Goal: Task Accomplishment & Management: Use online tool/utility

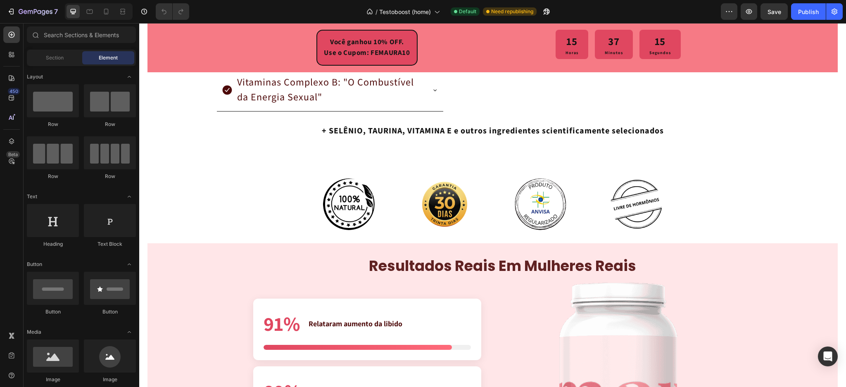
scroll to position [1706, 0]
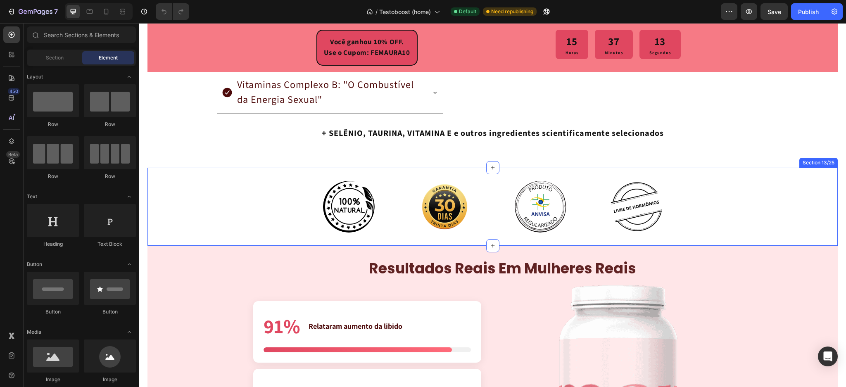
click at [386, 181] on div "Image Image Image Image Row" at bounding box center [492, 207] width 495 height 52
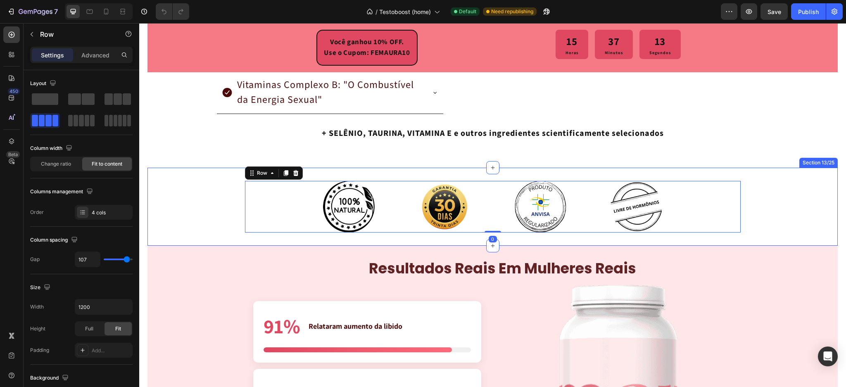
click at [388, 174] on div "Image Image Image Image Row 0 Section 13/25" at bounding box center [492, 207] width 690 height 78
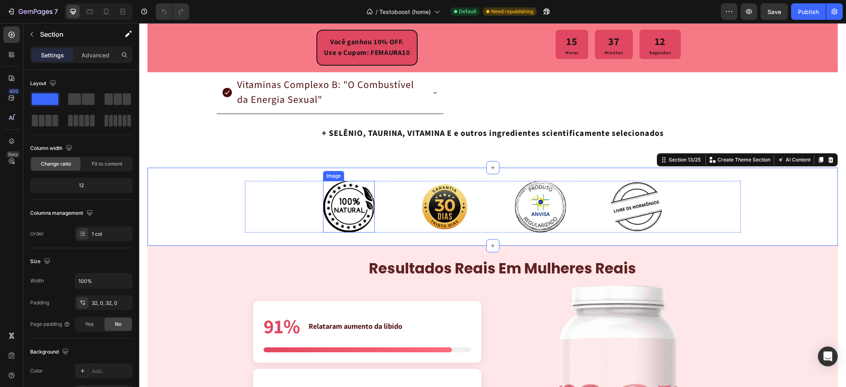
click at [339, 195] on img at bounding box center [349, 207] width 52 height 52
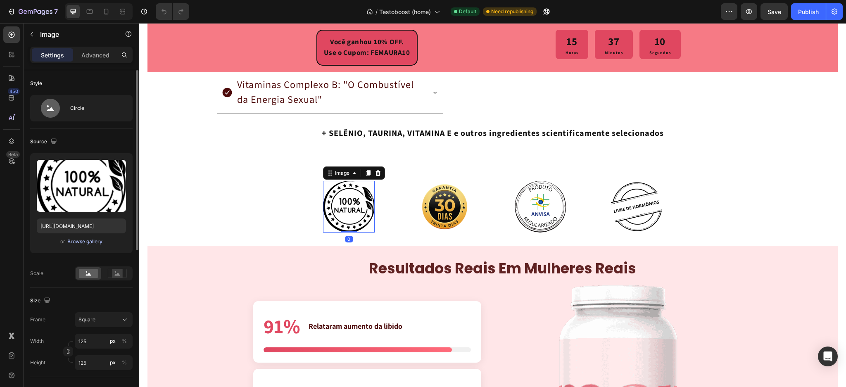
click at [76, 244] on div "Browse gallery" at bounding box center [84, 241] width 35 height 7
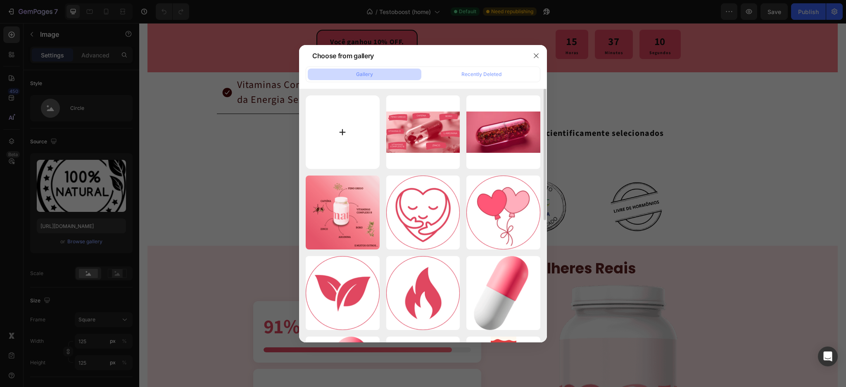
click at [346, 143] on input "file" at bounding box center [343, 132] width 74 height 74
click at [680, 202] on div at bounding box center [423, 193] width 846 height 387
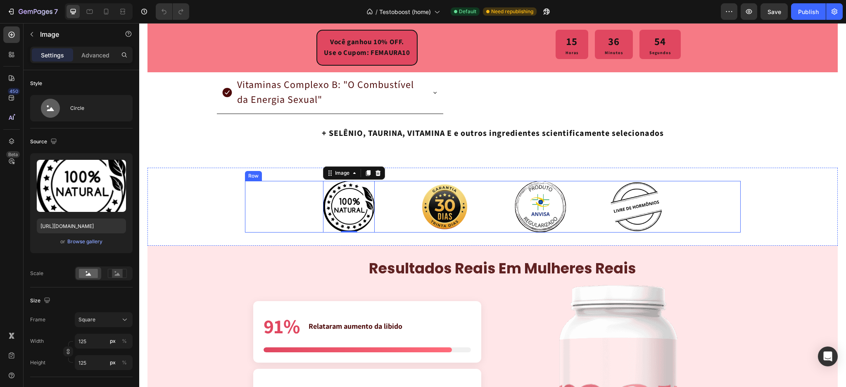
click at [286, 200] on div "Image 0 Image Image Image Row" at bounding box center [492, 207] width 495 height 52
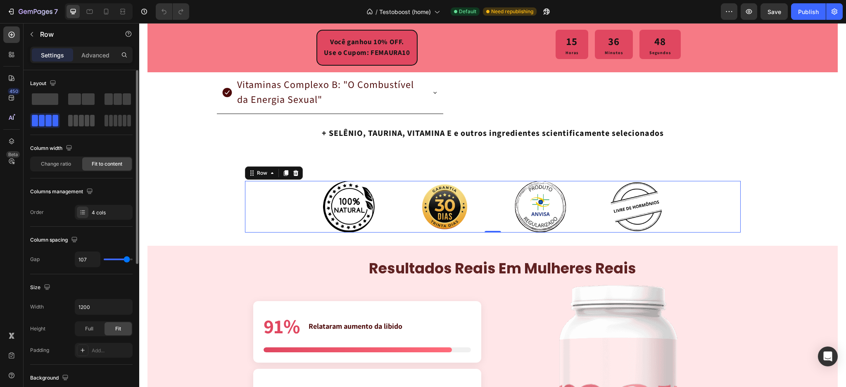
click at [83, 119] on span at bounding box center [81, 121] width 5 height 12
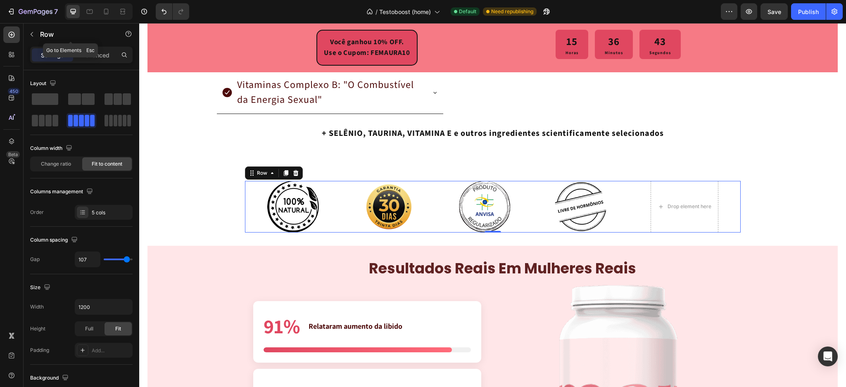
drag, startPoint x: 29, startPoint y: 35, endPoint x: 78, endPoint y: 32, distance: 49.2
click at [30, 34] on icon "button" at bounding box center [31, 34] width 7 height 7
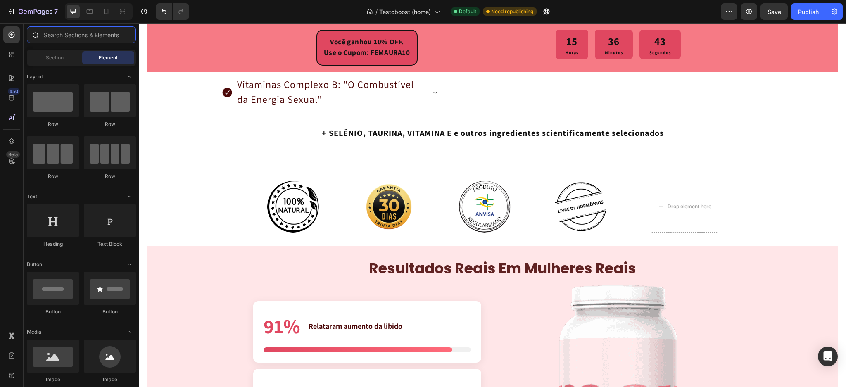
click at [80, 32] on input "text" at bounding box center [81, 34] width 109 height 17
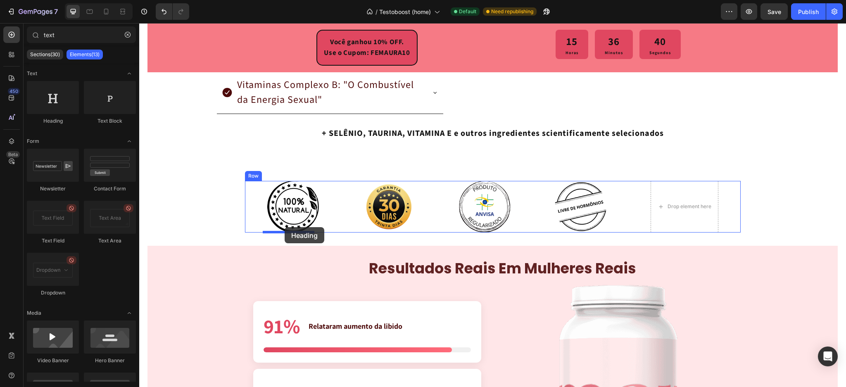
drag, startPoint x: 195, startPoint y: 130, endPoint x: 284, endPoint y: 227, distance: 132.4
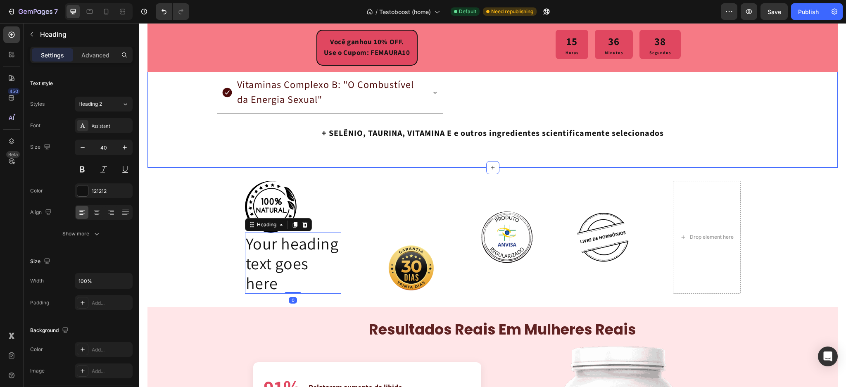
type input "tex"
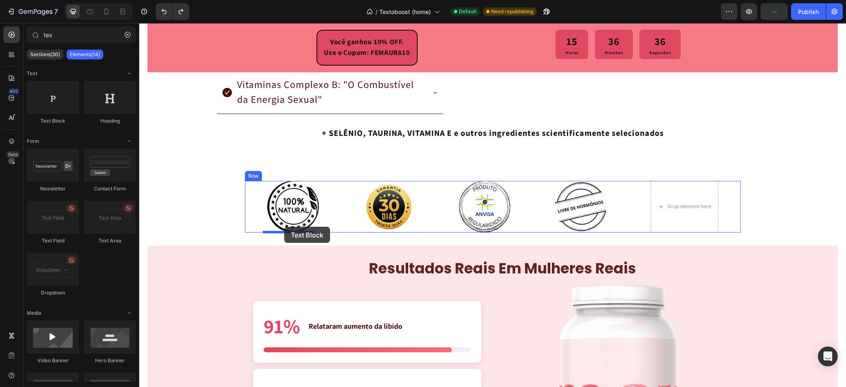
drag, startPoint x: 204, startPoint y: 128, endPoint x: 284, endPoint y: 227, distance: 127.4
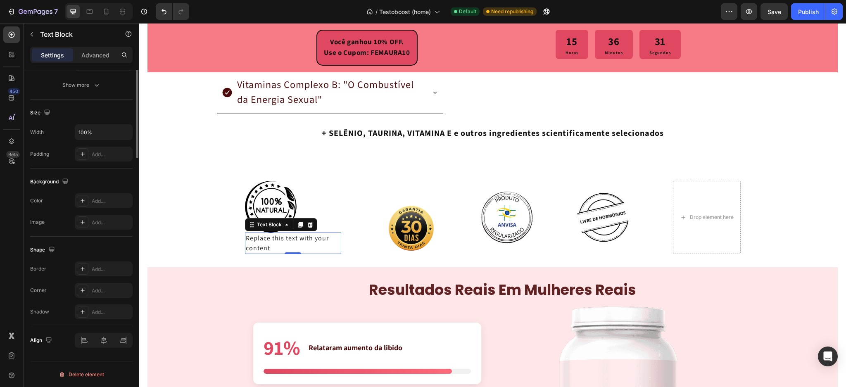
scroll to position [0, 0]
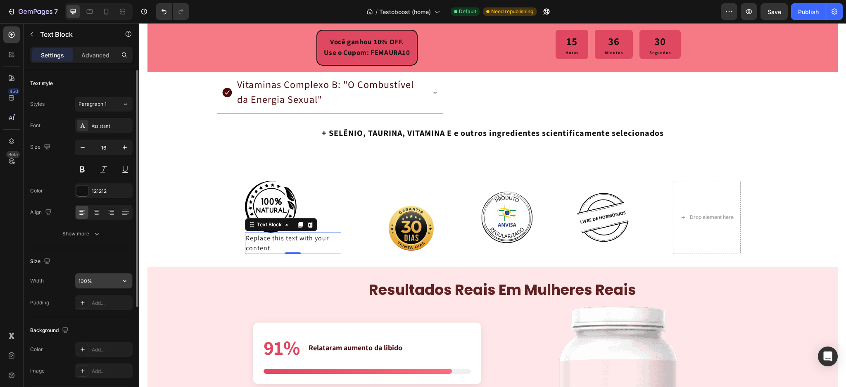
click at [82, 279] on input "100%" at bounding box center [103, 280] width 57 height 15
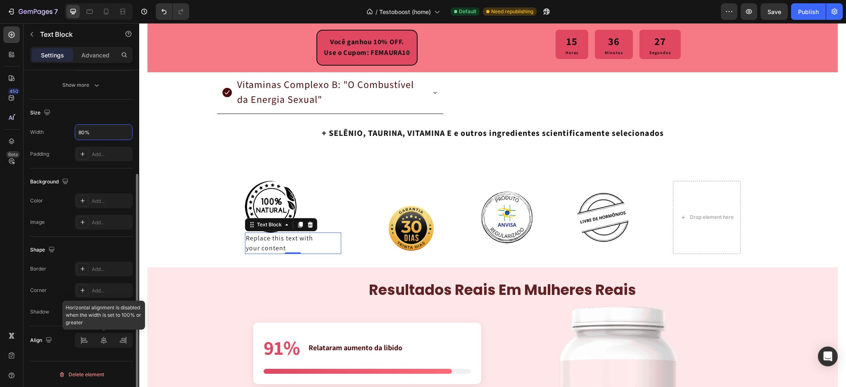
type input "80%"
click at [104, 346] on div at bounding box center [104, 340] width 18 height 13
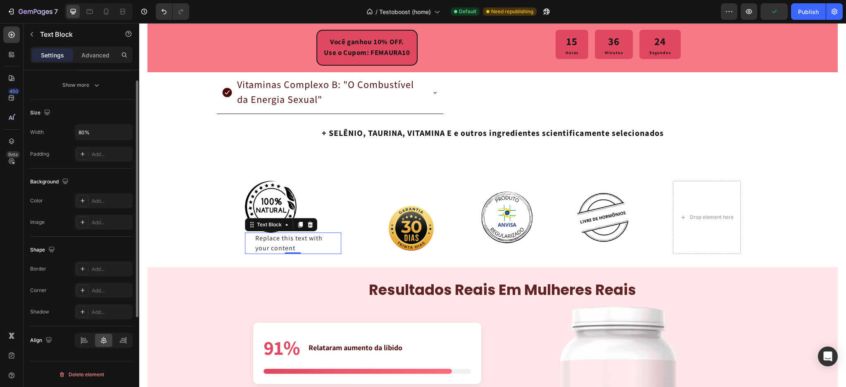
scroll to position [0, 0]
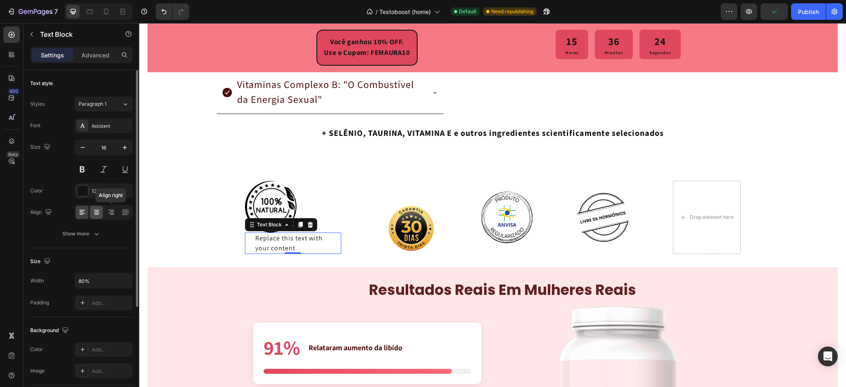
click at [96, 211] on icon at bounding box center [96, 212] width 8 height 8
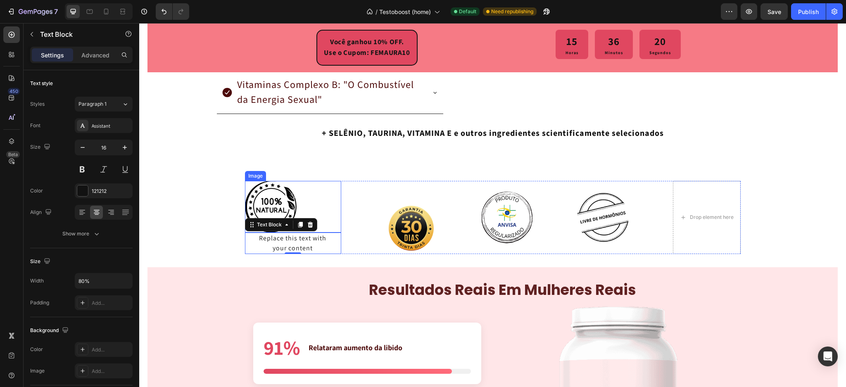
click at [274, 196] on img at bounding box center [271, 207] width 52 height 52
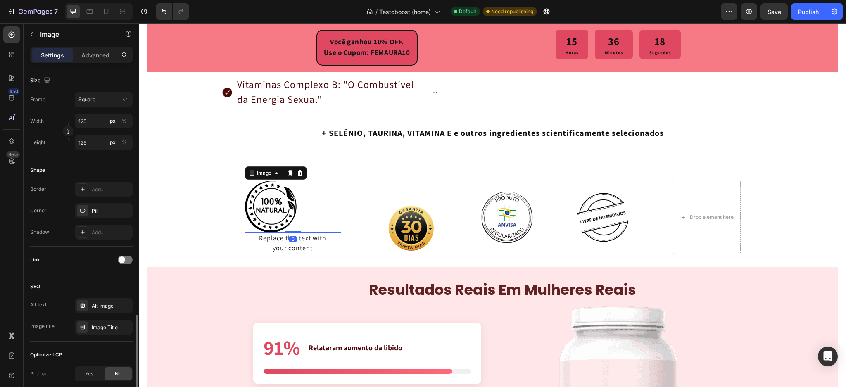
scroll to position [304, 0]
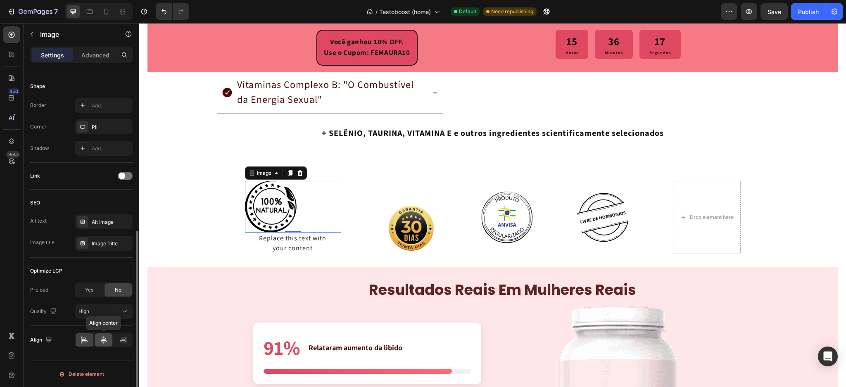
click at [105, 340] on icon at bounding box center [104, 340] width 8 height 8
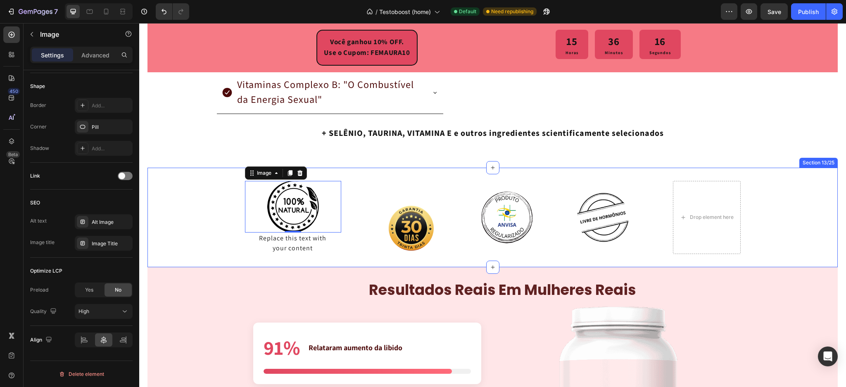
click at [312, 263] on div "Image 0 Replace this text with your content Text Block Image Image Image Drop e…" at bounding box center [492, 218] width 690 height 100
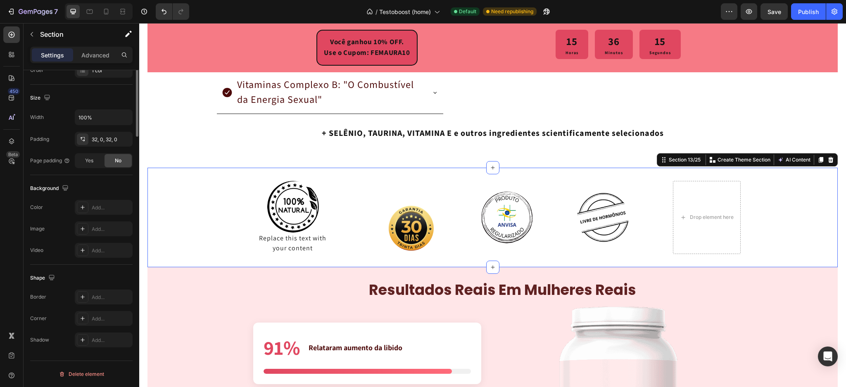
scroll to position [0, 0]
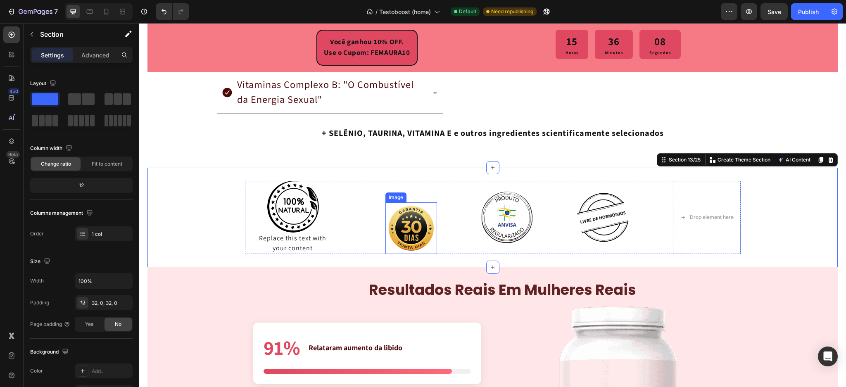
click at [403, 223] on img at bounding box center [411, 228] width 52 height 52
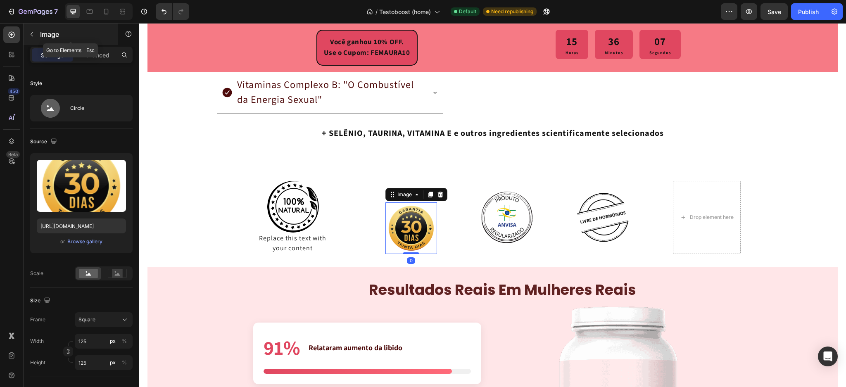
click at [36, 36] on button "button" at bounding box center [31, 34] width 13 height 13
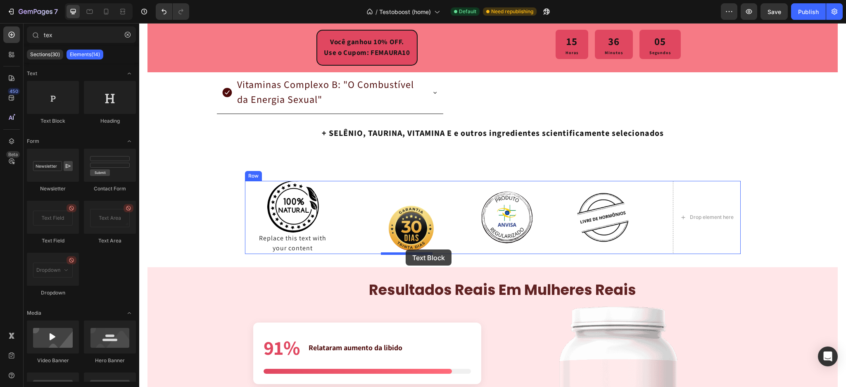
drag, startPoint x: 202, startPoint y: 126, endPoint x: 405, endPoint y: 249, distance: 237.8
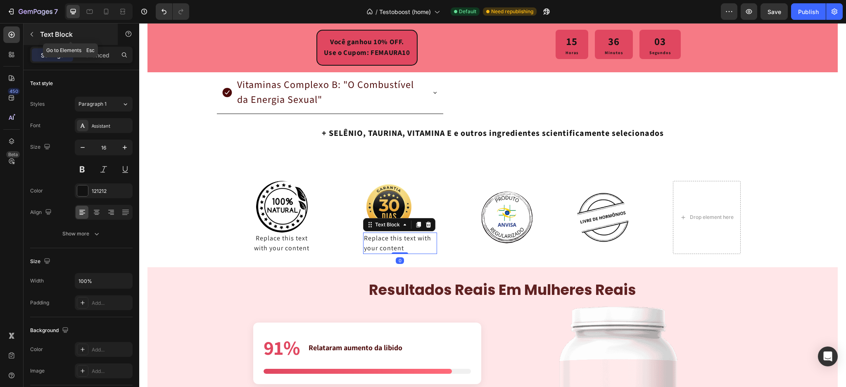
click at [36, 33] on button "button" at bounding box center [31, 34] width 13 height 13
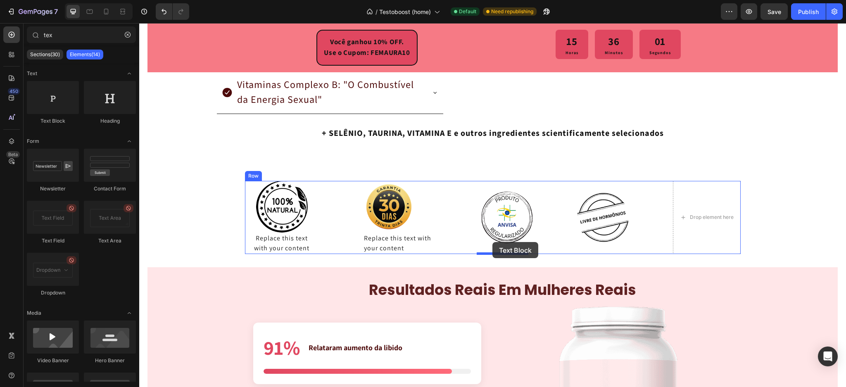
drag, startPoint x: 213, startPoint y: 124, endPoint x: 492, endPoint y: 242, distance: 302.5
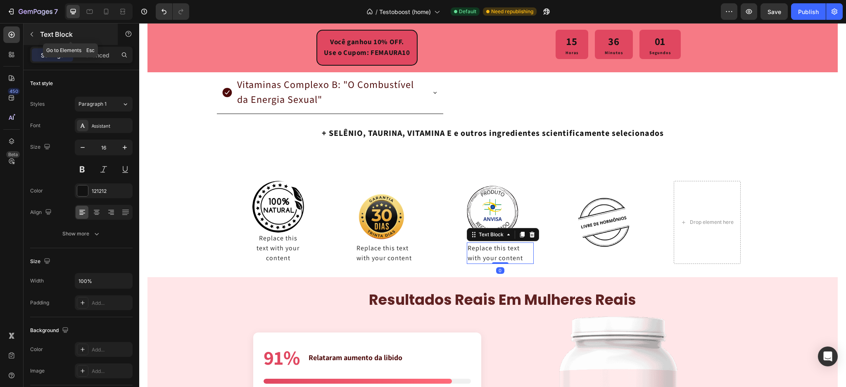
click at [36, 33] on button "button" at bounding box center [31, 34] width 13 height 13
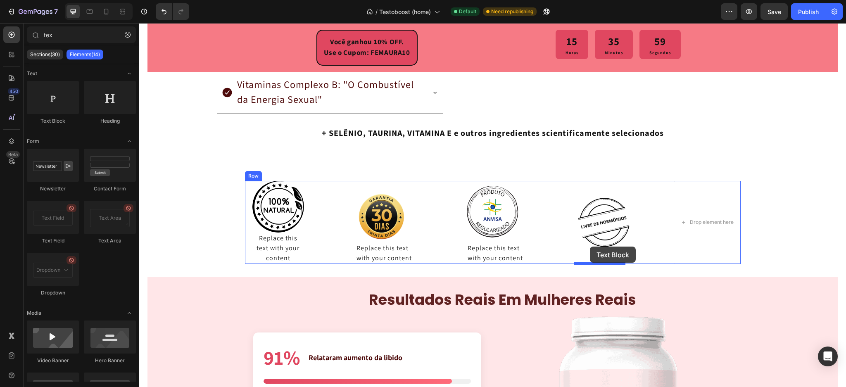
drag, startPoint x: 240, startPoint y: 116, endPoint x: 590, endPoint y: 246, distance: 372.7
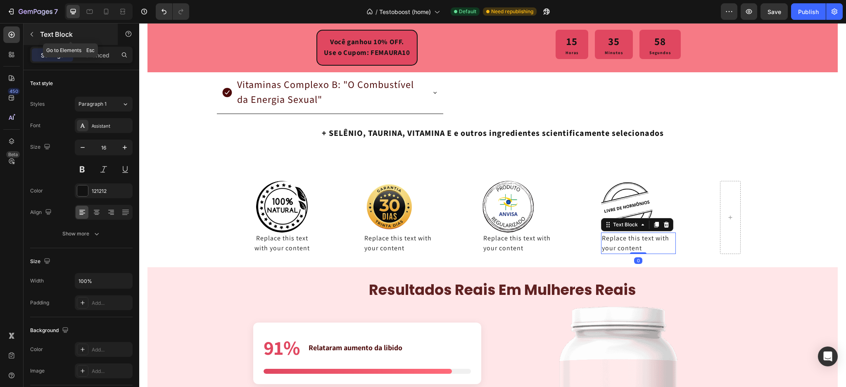
click at [36, 37] on button "button" at bounding box center [31, 34] width 13 height 13
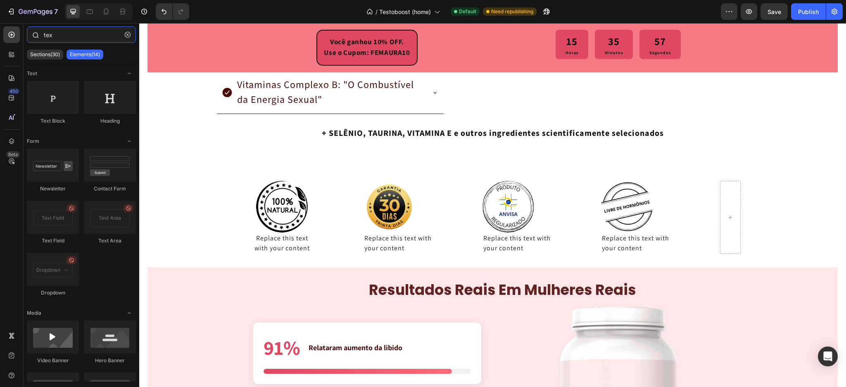
drag, startPoint x: 70, startPoint y: 33, endPoint x: 28, endPoint y: 36, distance: 41.9
click at [28, 36] on div "tex" at bounding box center [82, 36] width 116 height 20
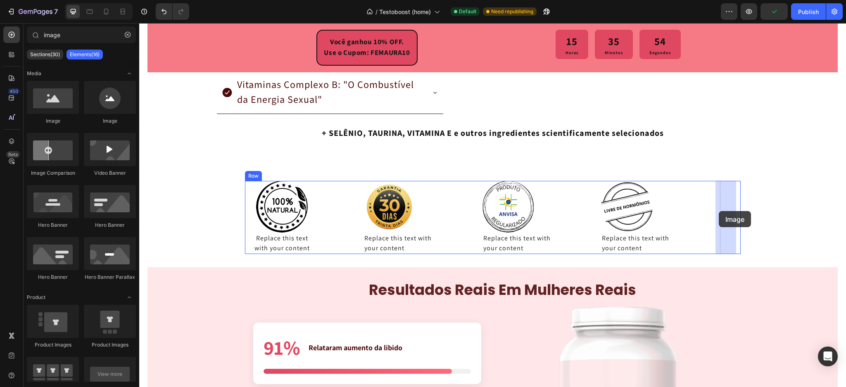
drag, startPoint x: 268, startPoint y: 122, endPoint x: 718, endPoint y: 211, distance: 459.5
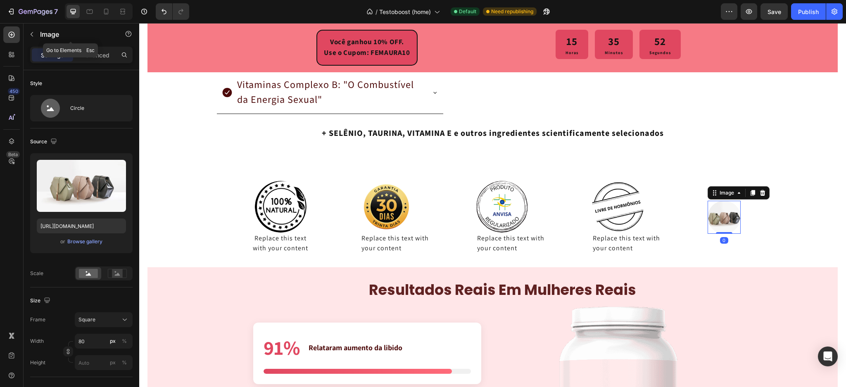
click at [32, 40] on button "button" at bounding box center [31, 34] width 13 height 13
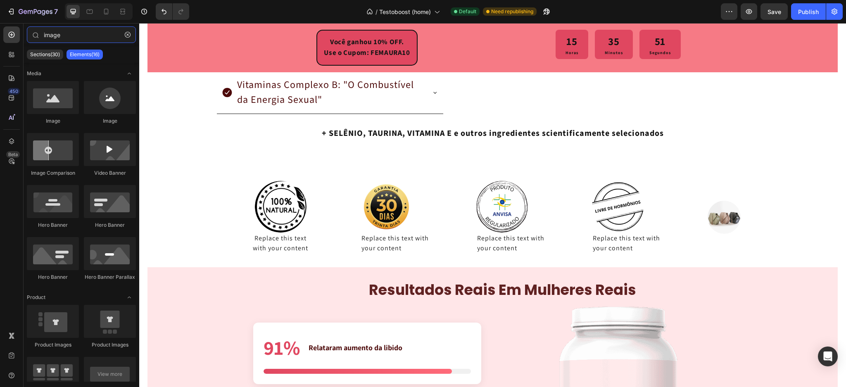
drag, startPoint x: 79, startPoint y: 38, endPoint x: 0, endPoint y: 29, distance: 79.7
click at [0, 29] on div "450 Beta image Sections(30) Elements(16) Media Image Image Image Comparison Vid…" at bounding box center [69, 205] width 139 height 364
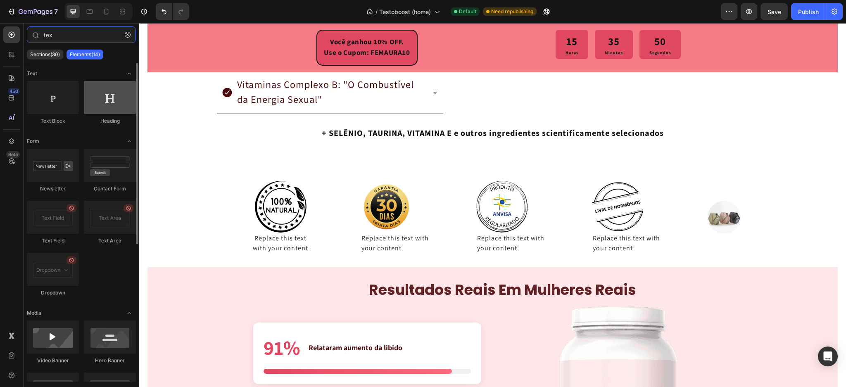
type input "tex"
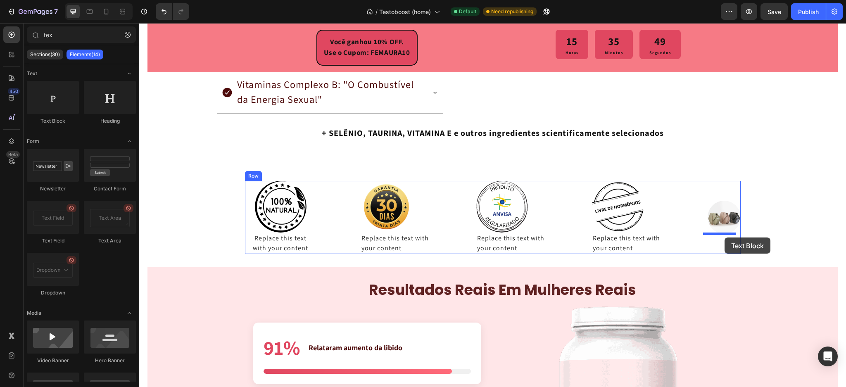
drag, startPoint x: 239, startPoint y: 130, endPoint x: 724, endPoint y: 237, distance: 497.4
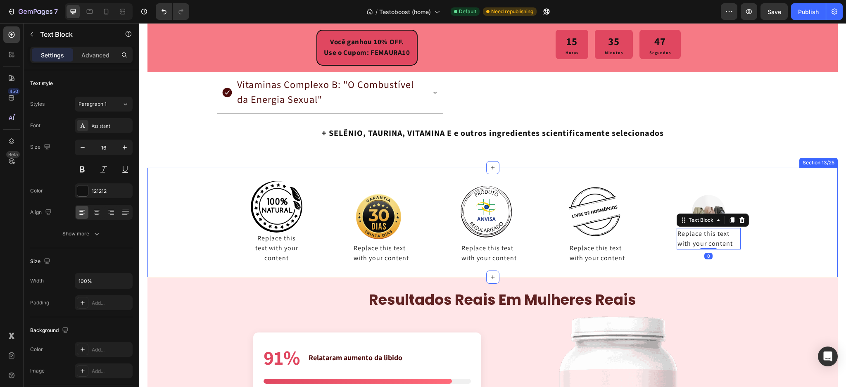
click at [762, 223] on div "Image Replace this text with your content Text Block Image Replace this text wi…" at bounding box center [492, 222] width 690 height 83
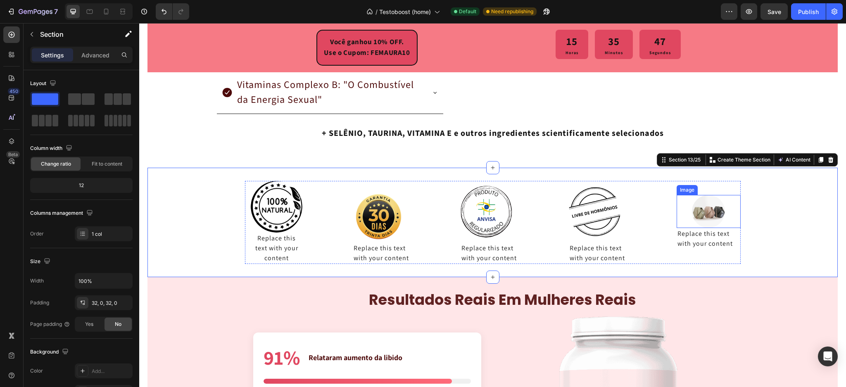
click at [707, 214] on img at bounding box center [708, 211] width 33 height 33
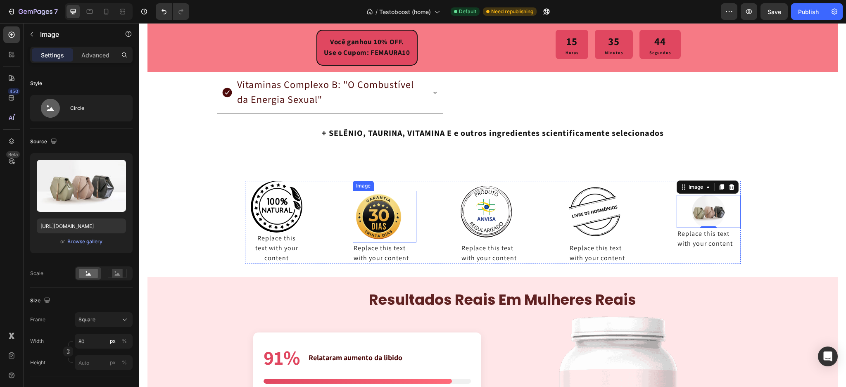
drag, startPoint x: 385, startPoint y: 211, endPoint x: 380, endPoint y: 213, distance: 5.7
click at [385, 211] on img at bounding box center [379, 217] width 52 height 52
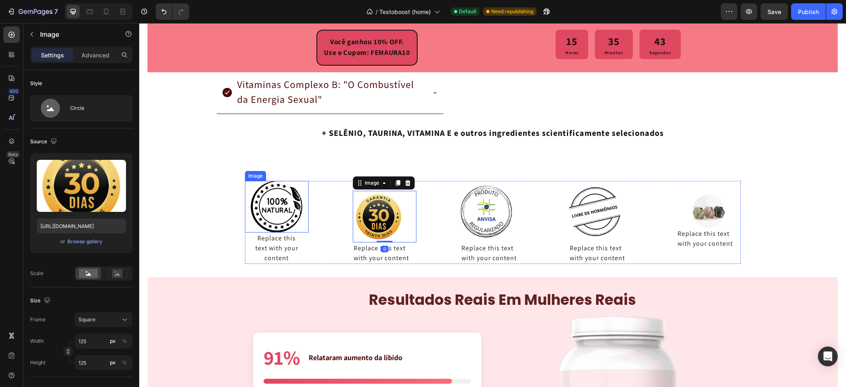
click at [285, 211] on img at bounding box center [277, 207] width 52 height 52
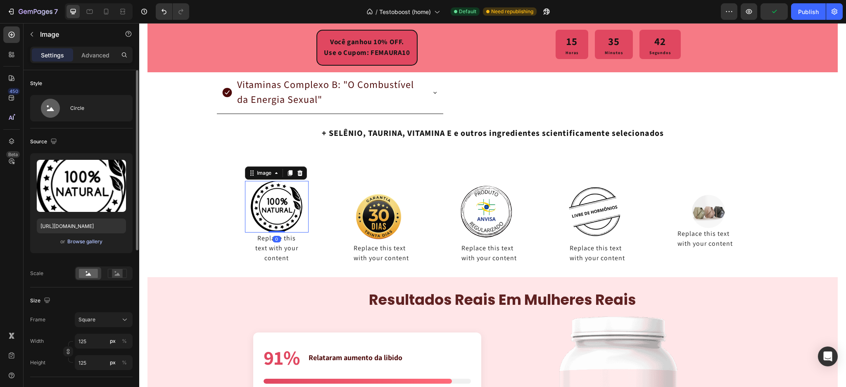
click at [77, 240] on div "Browse gallery" at bounding box center [84, 241] width 35 height 7
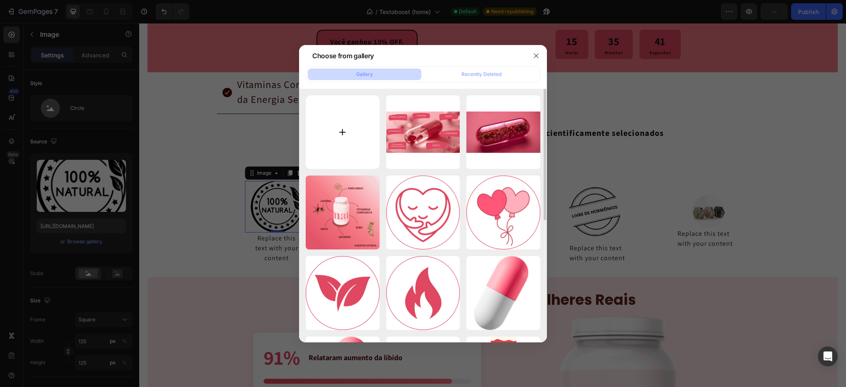
click at [329, 121] on input "file" at bounding box center [343, 132] width 74 height 74
type input "C:\fakepath\selo_natural (1).png"
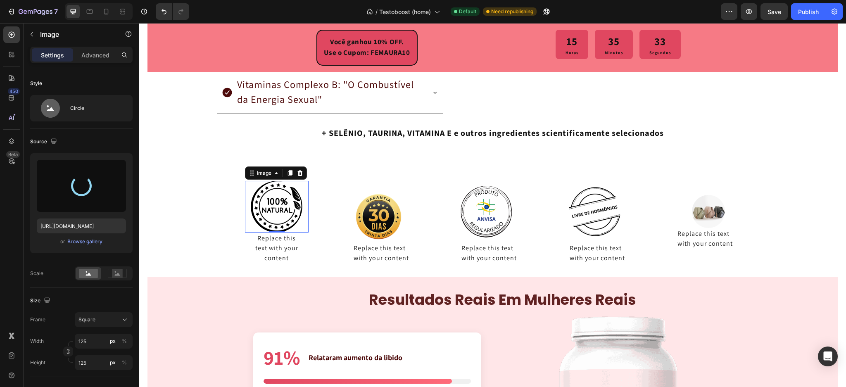
type input "[URL][DOMAIN_NAME]"
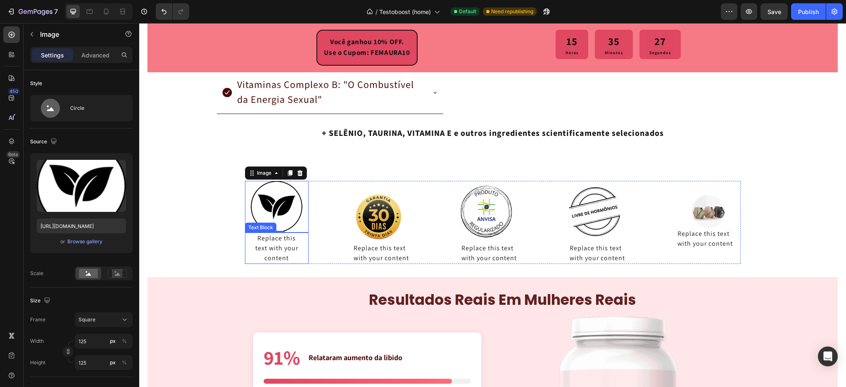
click at [272, 247] on div "Replace this text with your content" at bounding box center [276, 247] width 51 height 31
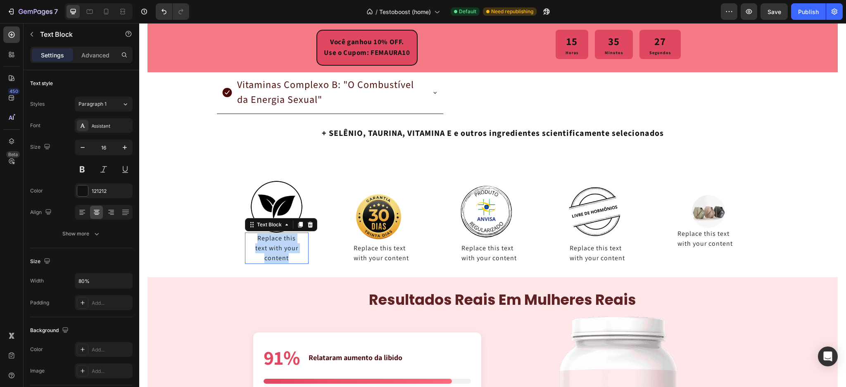
click at [272, 247] on p "Replace this text with your content" at bounding box center [277, 248] width 50 height 30
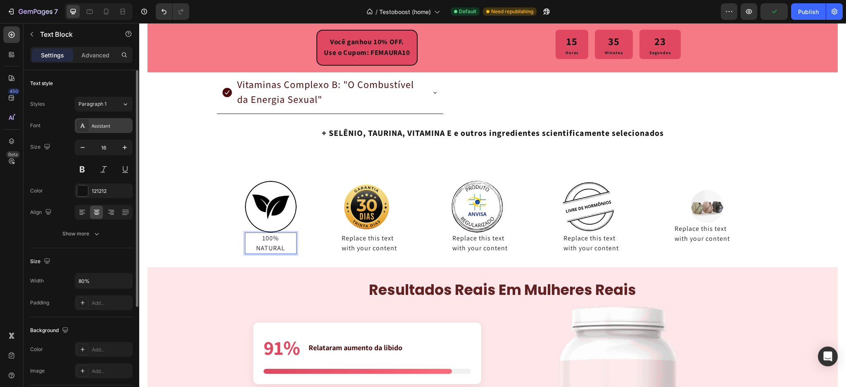
click at [107, 124] on div "Assistant" at bounding box center [111, 125] width 39 height 7
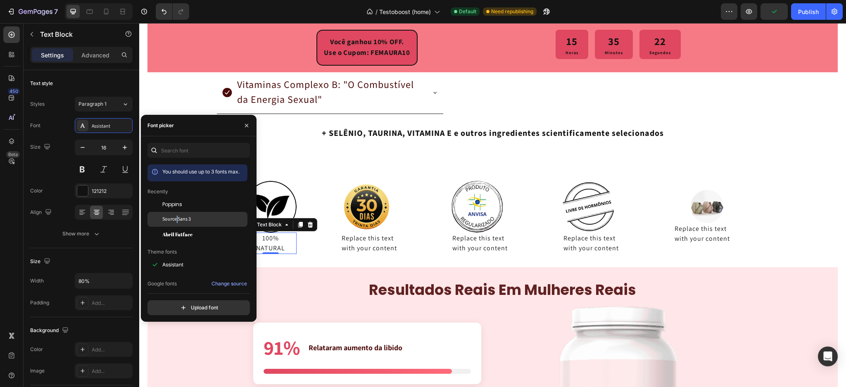
click at [177, 223] on span "Source Sans 3" at bounding box center [176, 219] width 28 height 7
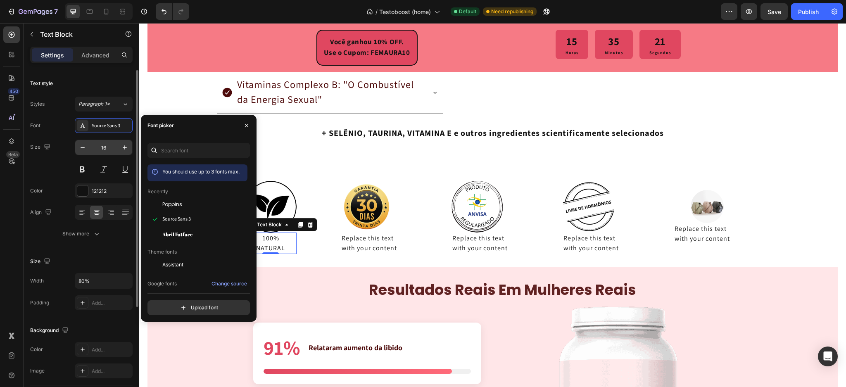
click at [109, 145] on input "16" at bounding box center [103, 147] width 27 height 15
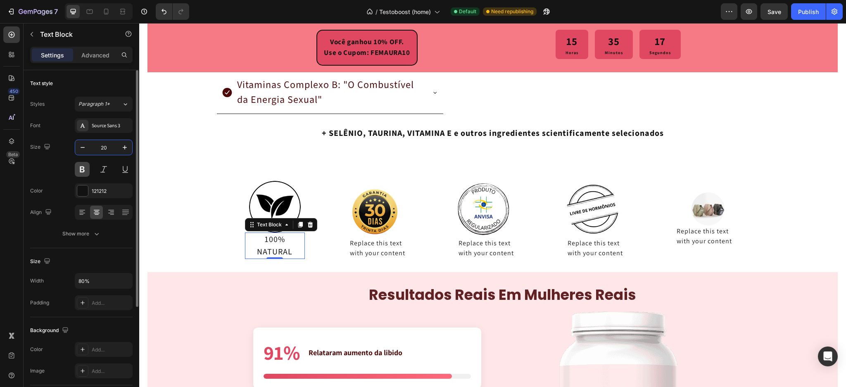
type input "20"
click at [81, 167] on button at bounding box center [82, 169] width 15 height 15
click at [116, 250] on div "Size Width 80% Padding Add..." at bounding box center [81, 282] width 102 height 69
click at [83, 211] on icon at bounding box center [82, 212] width 8 height 8
click at [99, 211] on icon at bounding box center [96, 212] width 8 height 8
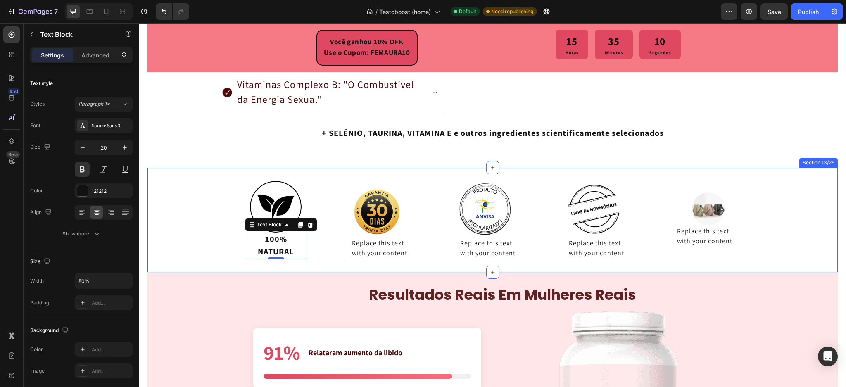
click at [213, 256] on div "Image 100% NATURAL Text Block 0 Image Replace this text with your content Text …" at bounding box center [492, 220] width 690 height 78
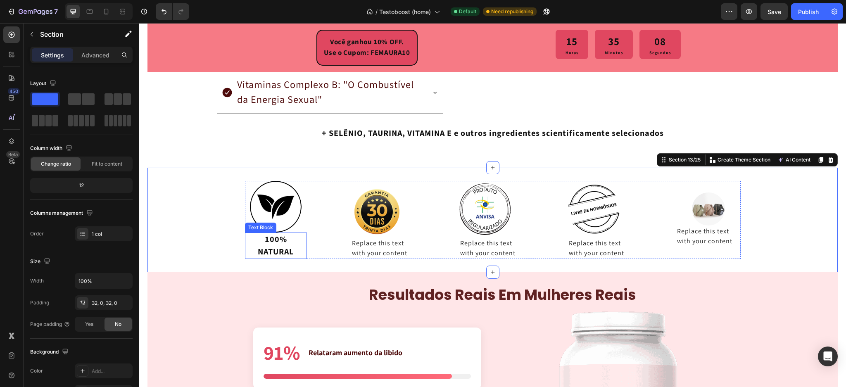
click at [268, 248] on p "100% NATURAL" at bounding box center [276, 245] width 48 height 25
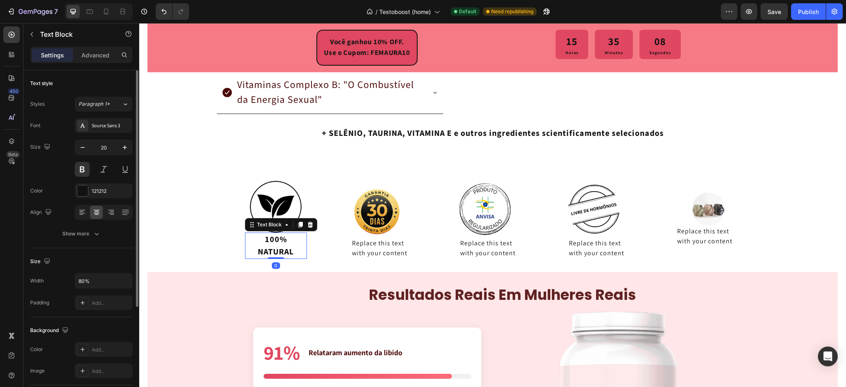
scroll to position [149, 0]
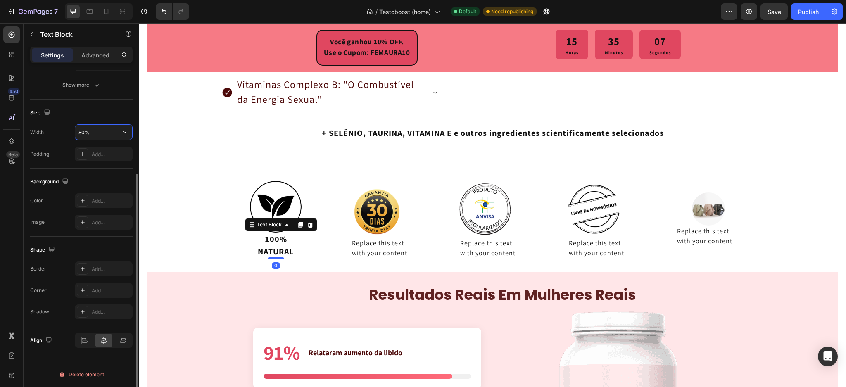
click at [82, 129] on input "80%" at bounding box center [103, 132] width 57 height 15
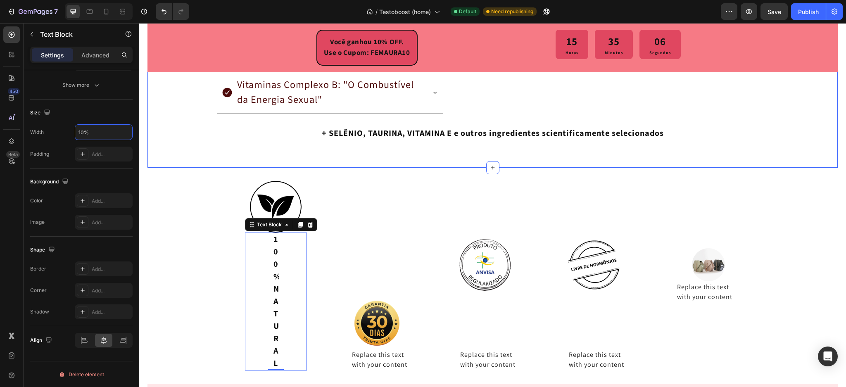
type input "100%"
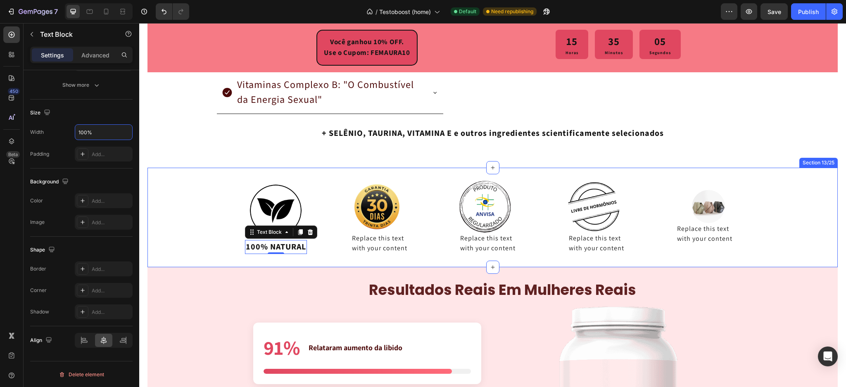
click at [179, 209] on div "Image 100% NATURAL Text Block 0 Image Replace this text with your content Text …" at bounding box center [492, 217] width 690 height 73
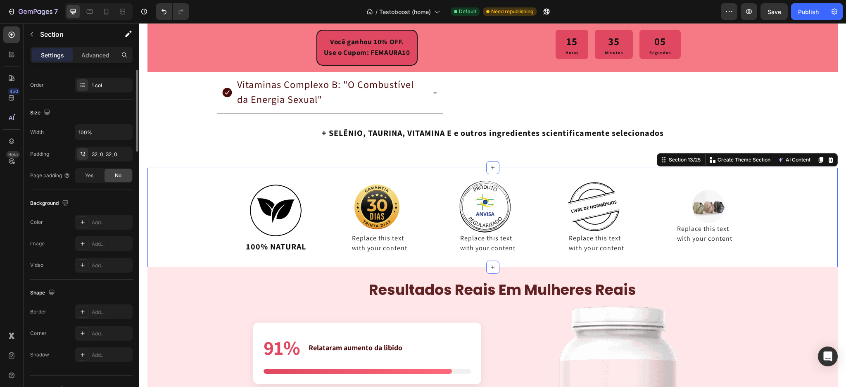
scroll to position [0, 0]
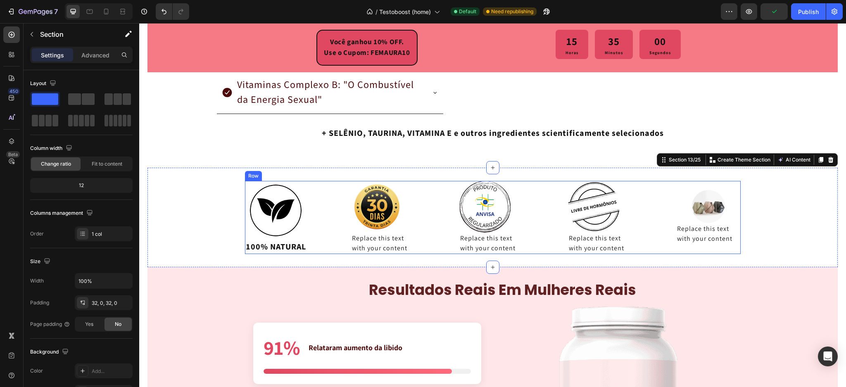
click at [358, 206] on img at bounding box center [377, 207] width 52 height 52
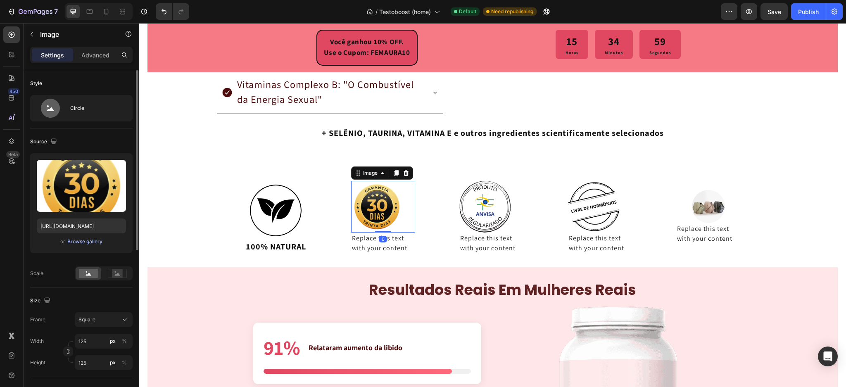
click at [80, 244] on div "Browse gallery" at bounding box center [84, 241] width 35 height 7
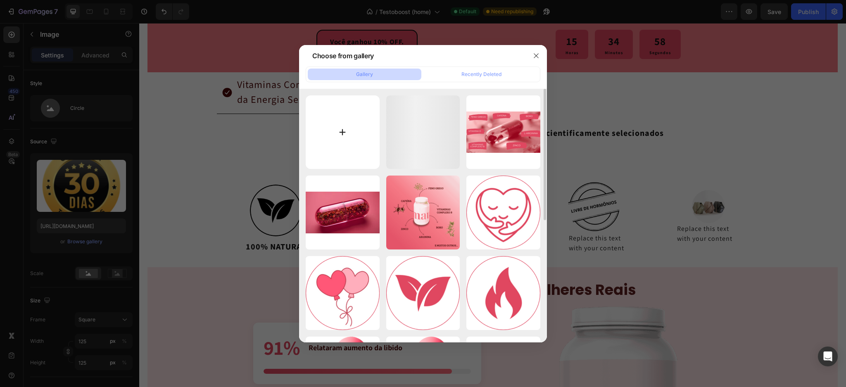
click at [370, 127] on input "file" at bounding box center [343, 132] width 74 height 74
type input "C:\fakepath\selo_livre_hormonios.png"
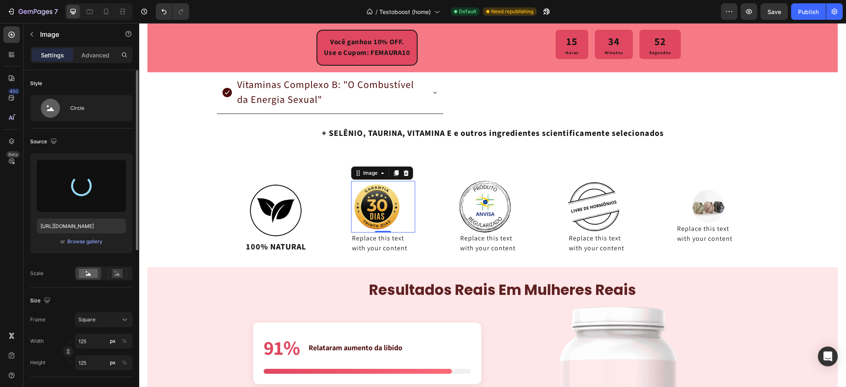
type input "[URL][DOMAIN_NAME]"
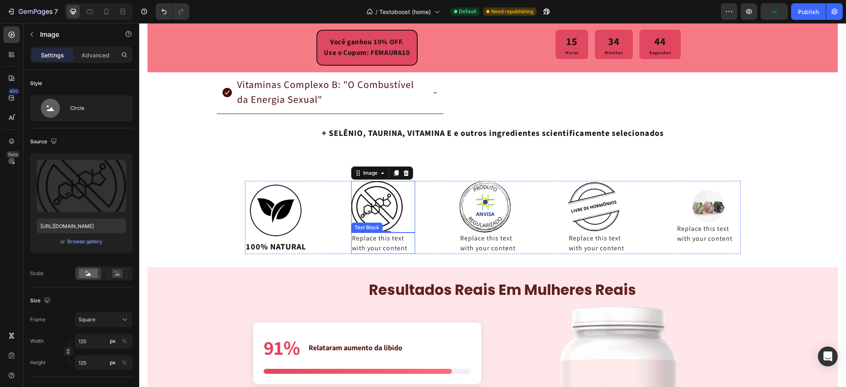
click at [378, 244] on div "Replace this text with your content" at bounding box center [383, 242] width 64 height 21
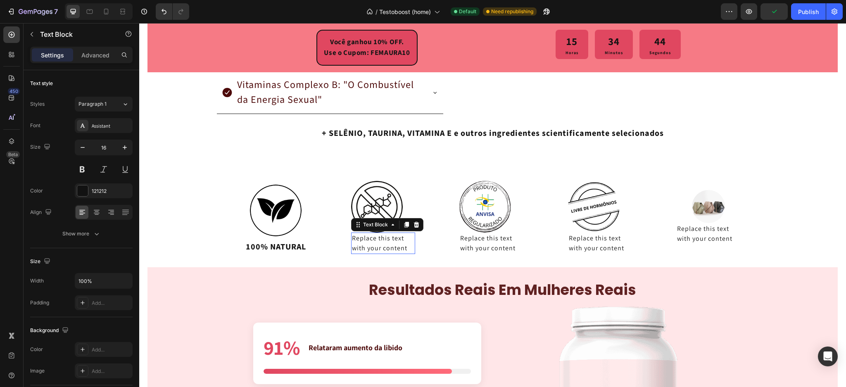
click at [374, 244] on div "Replace this text with your content" at bounding box center [383, 242] width 64 height 21
click at [374, 244] on p "Replace this text with your content" at bounding box center [383, 243] width 63 height 20
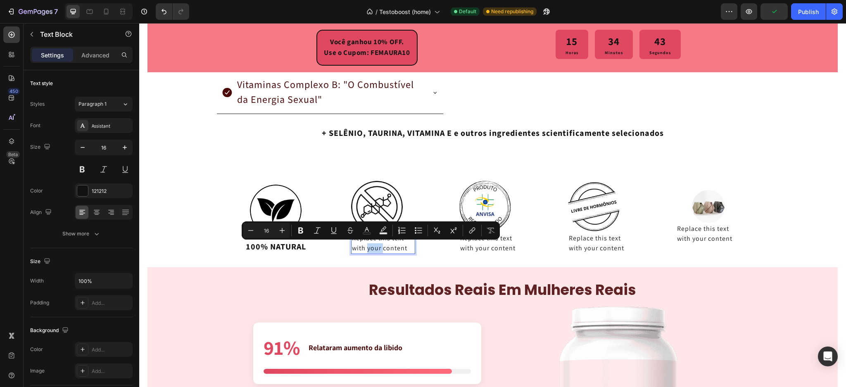
click at [374, 244] on p "Replace this text with your content" at bounding box center [383, 243] width 63 height 20
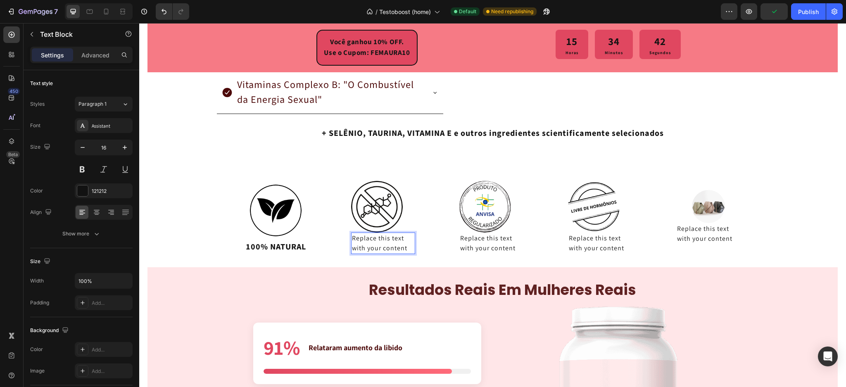
scroll to position [1716, 0]
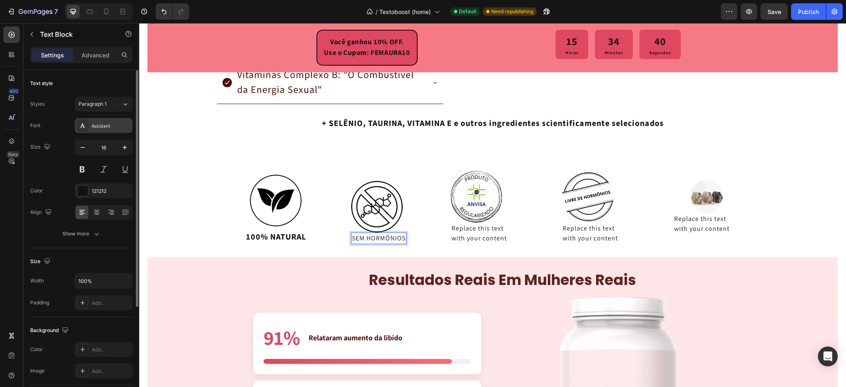
click at [97, 123] on div "Assistant" at bounding box center [111, 125] width 39 height 7
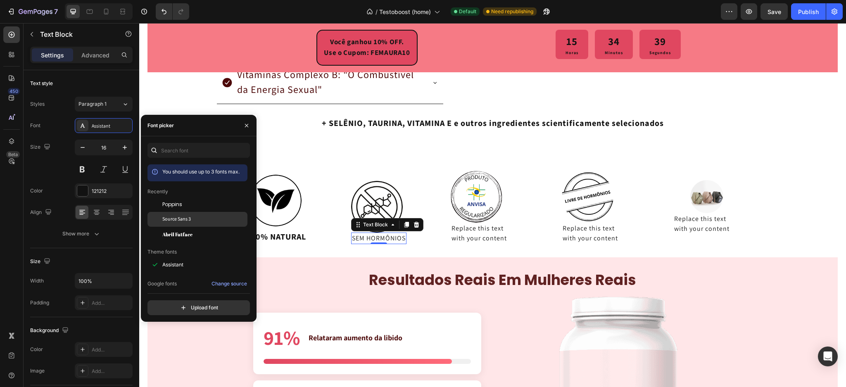
click at [170, 218] on span "Source Sans 3" at bounding box center [176, 219] width 28 height 7
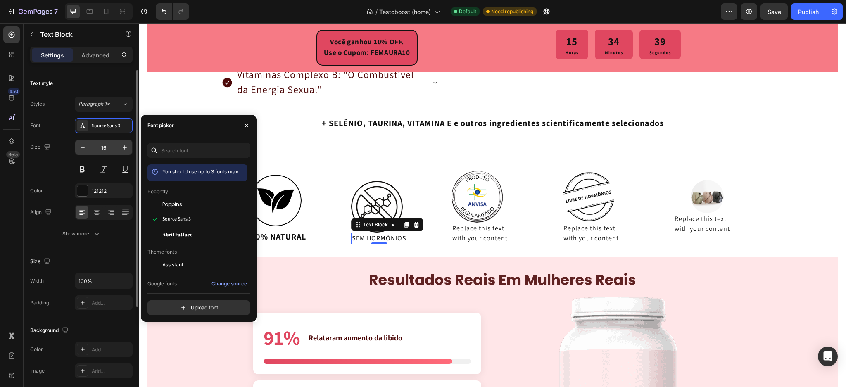
click at [104, 150] on input "16" at bounding box center [103, 147] width 27 height 15
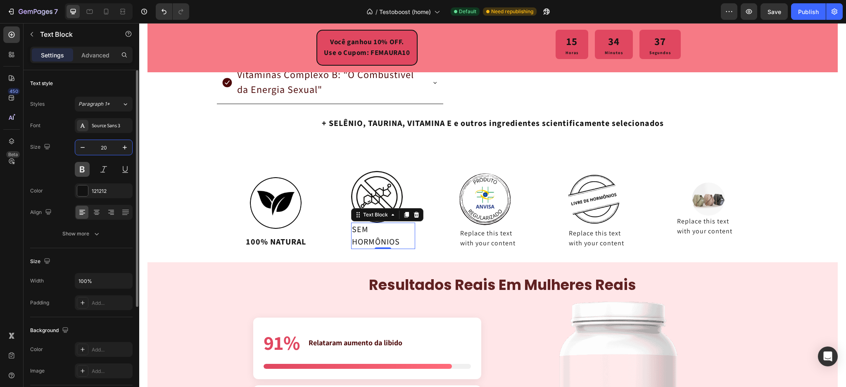
click at [83, 169] on button at bounding box center [82, 169] width 15 height 15
click at [92, 212] on icon at bounding box center [96, 212] width 8 height 8
click at [82, 149] on icon "button" at bounding box center [82, 147] width 8 height 8
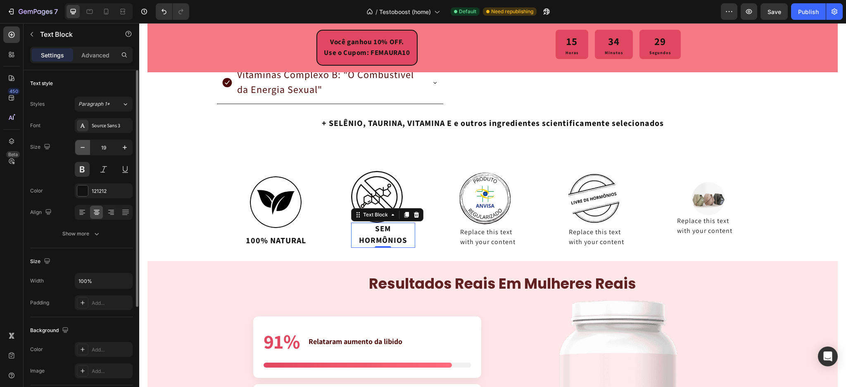
click at [86, 148] on icon "button" at bounding box center [82, 147] width 8 height 8
type input "18"
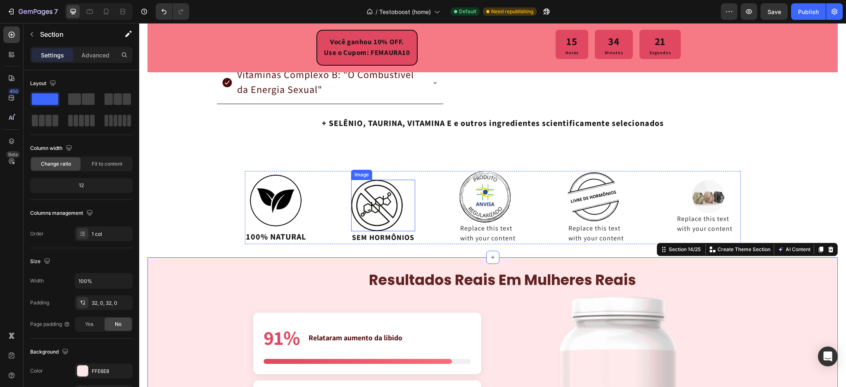
click at [382, 225] on img at bounding box center [377, 206] width 52 height 52
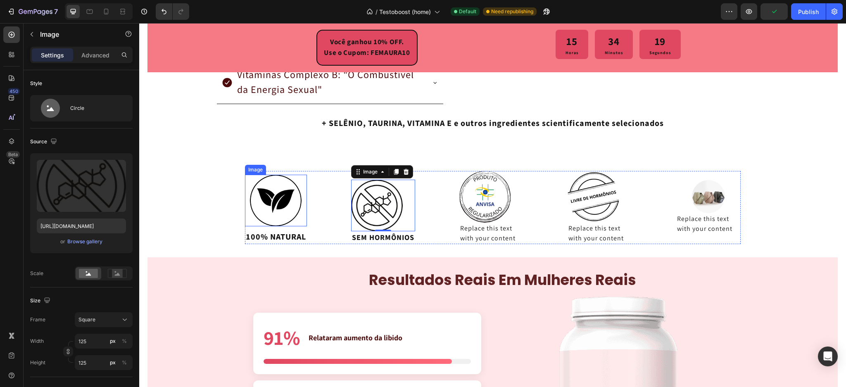
click at [275, 209] on img at bounding box center [276, 201] width 52 height 52
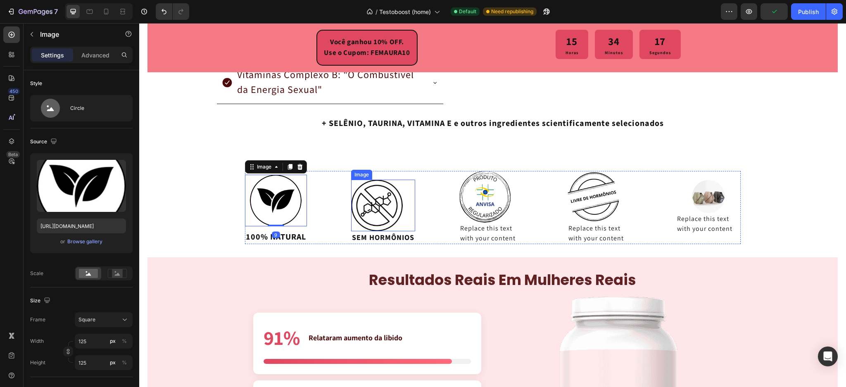
click at [368, 204] on img at bounding box center [377, 206] width 52 height 52
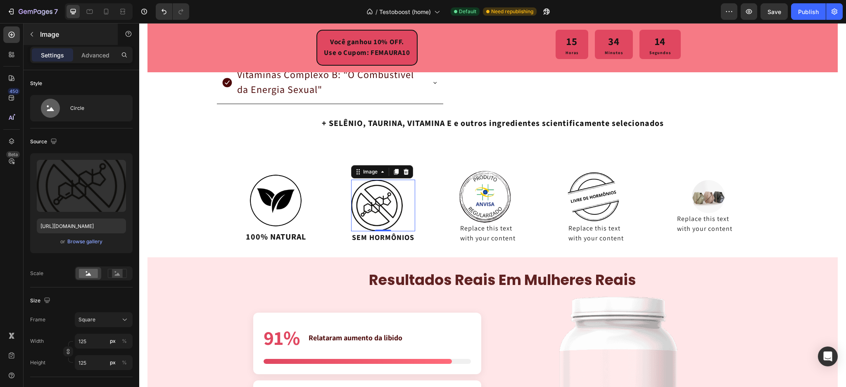
click at [88, 36] on p "Image" at bounding box center [75, 34] width 70 height 10
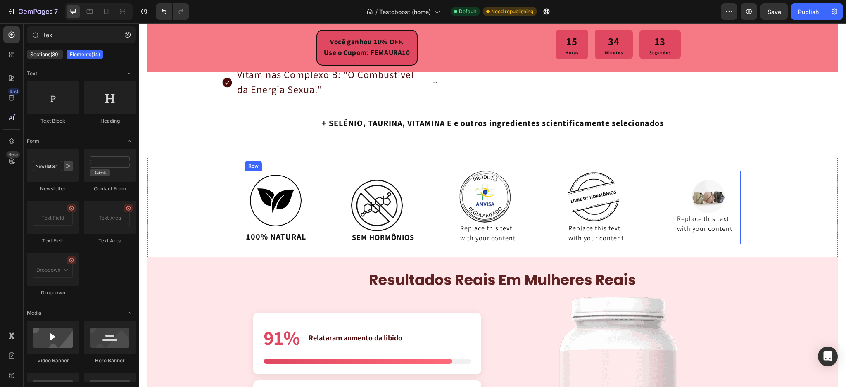
click at [377, 205] on img at bounding box center [377, 206] width 52 height 52
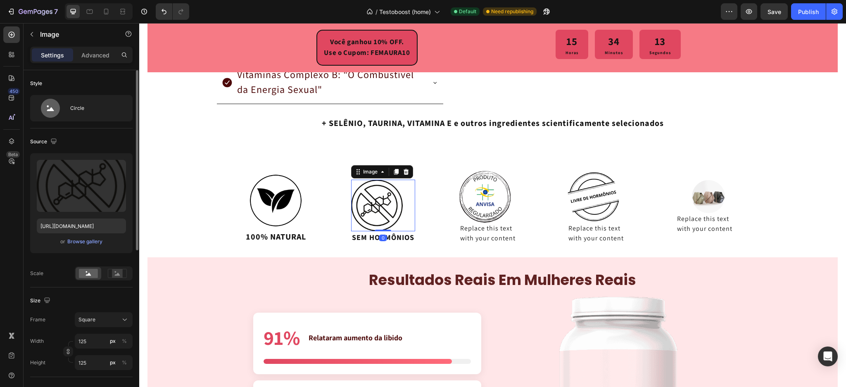
click at [96, 60] on div "Advanced" at bounding box center [95, 54] width 41 height 13
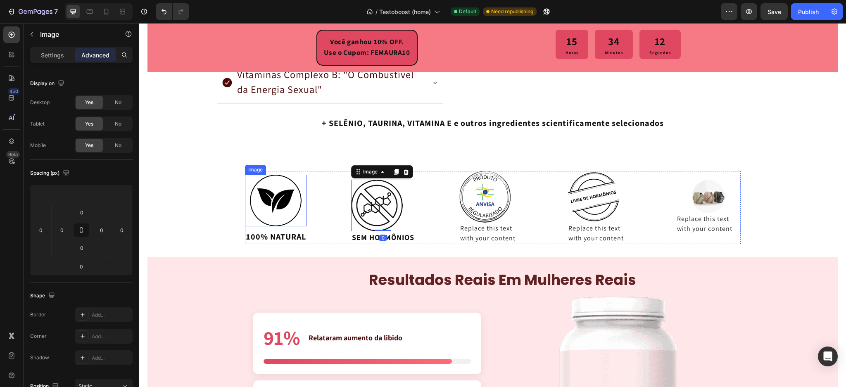
click at [272, 200] on img at bounding box center [276, 201] width 52 height 52
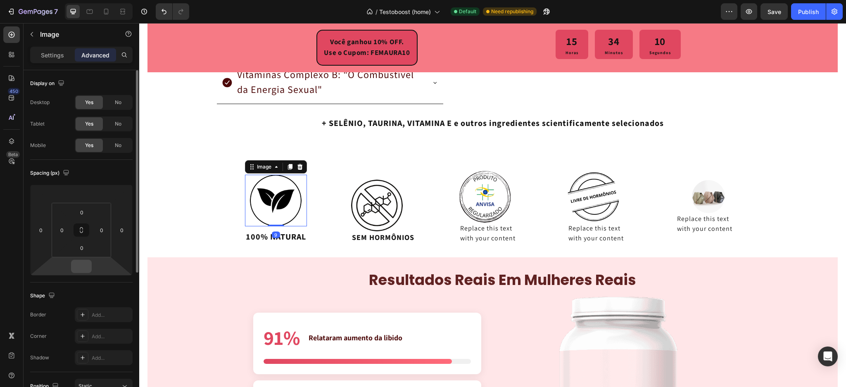
click at [86, 267] on input "number" at bounding box center [81, 266] width 17 height 12
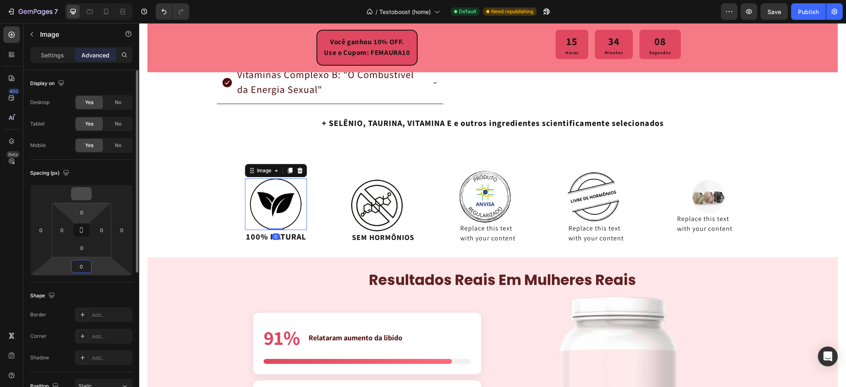
type input "0"
click at [84, 0] on html "7 / Testoboost (home) Default Need republishing Preview Save Publish 450 Beta t…" at bounding box center [423, 0] width 846 height 0
click at [88, 195] on input "number" at bounding box center [81, 193] width 17 height 12
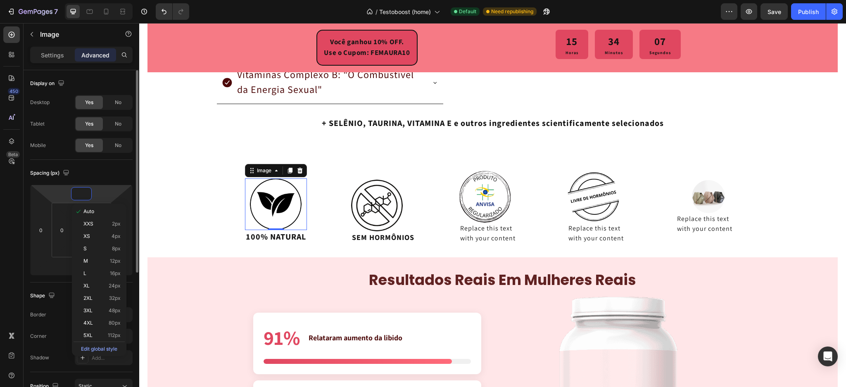
type input "0"
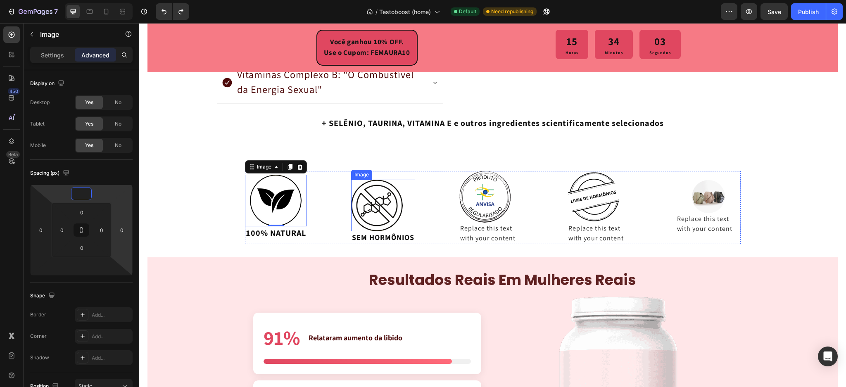
type input "0"
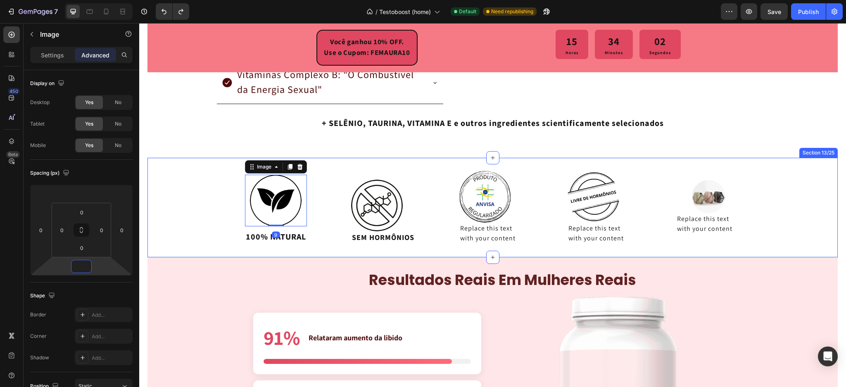
click at [193, 225] on div "Image 9 100% NATURAL Text Block Image SEM HORMÔNIOS Text Block Image Replace th…" at bounding box center [492, 207] width 690 height 73
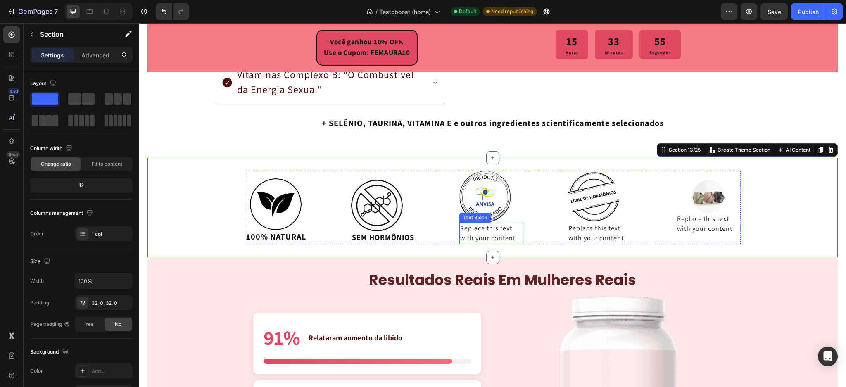
click at [480, 195] on img at bounding box center [485, 197] width 52 height 52
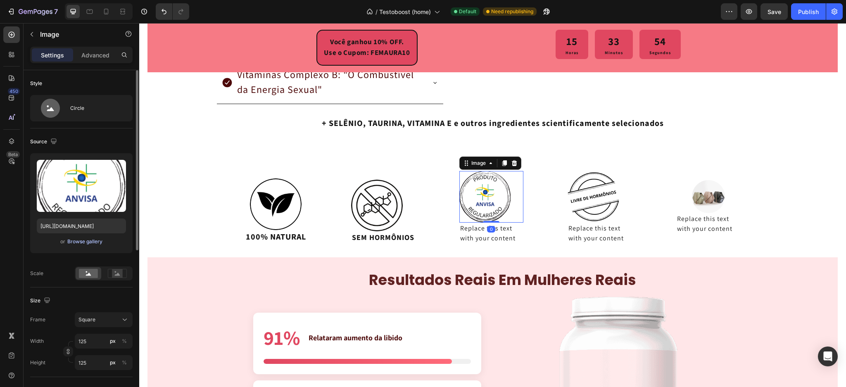
click at [74, 243] on div "Browse gallery" at bounding box center [84, 241] width 35 height 7
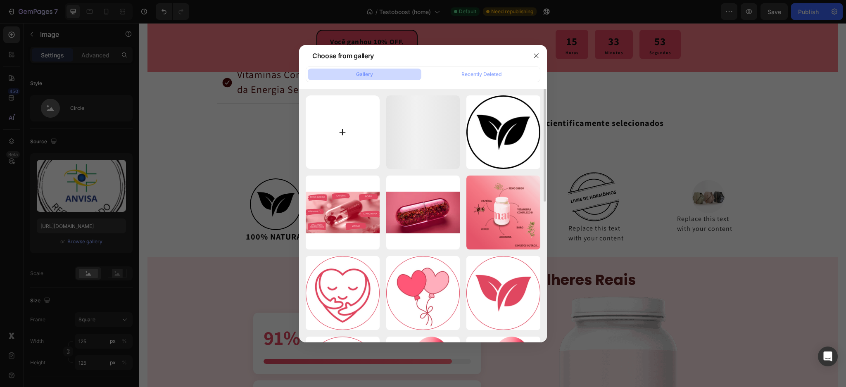
click at [363, 144] on input "file" at bounding box center [343, 132] width 74 height 74
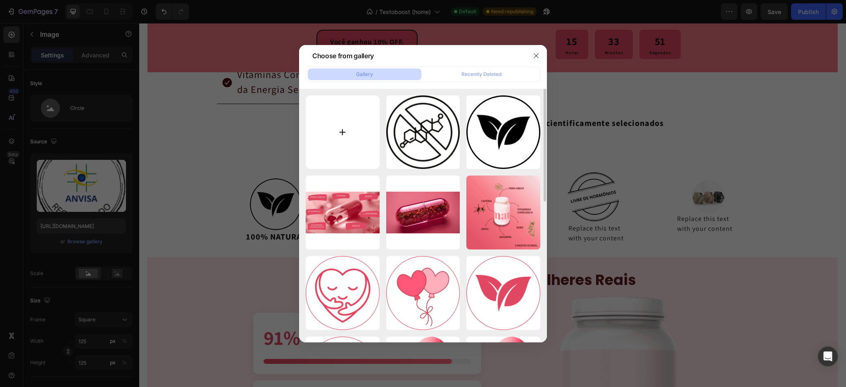
type input "C:\fakepath\selo_anvisa.png"
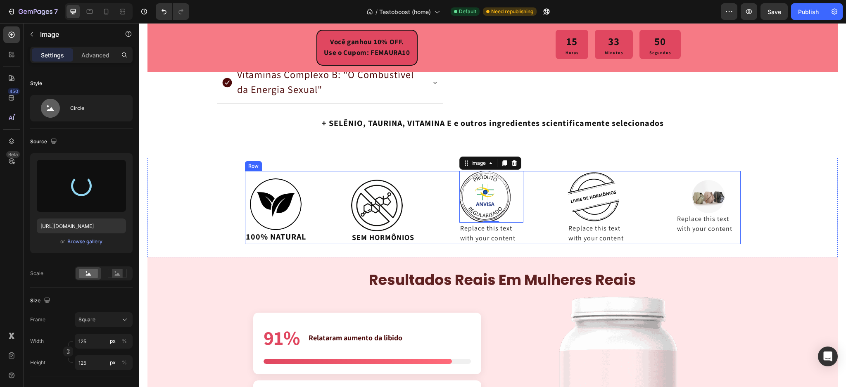
click at [574, 195] on img at bounding box center [593, 197] width 52 height 52
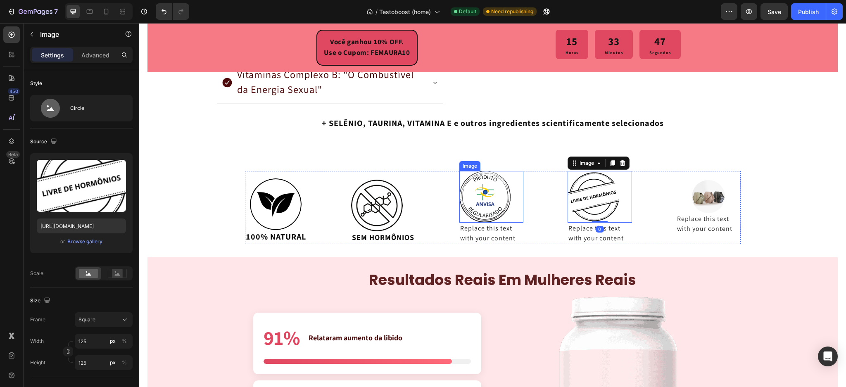
click at [486, 197] on img at bounding box center [485, 197] width 52 height 52
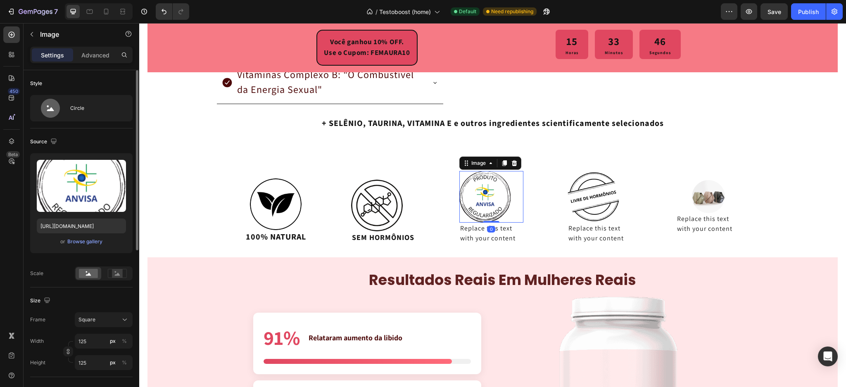
click at [83, 246] on div "or Browse gallery" at bounding box center [81, 242] width 89 height 10
click at [88, 240] on div "Browse gallery" at bounding box center [84, 241] width 35 height 7
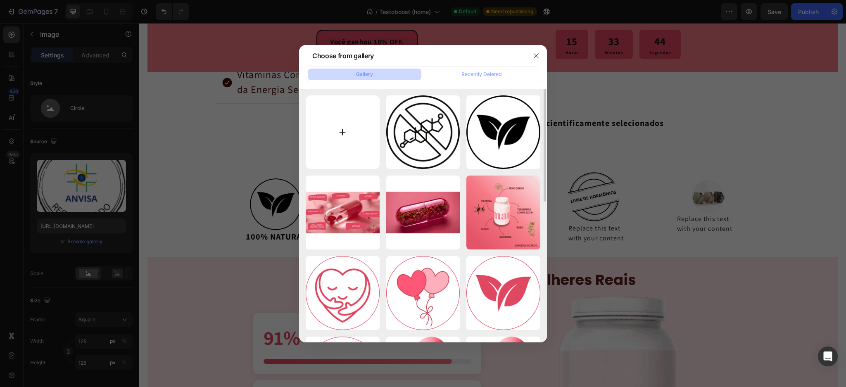
click at [348, 140] on input "file" at bounding box center [343, 132] width 74 height 74
type input "C:\fakepath\selo_anvisa.png"
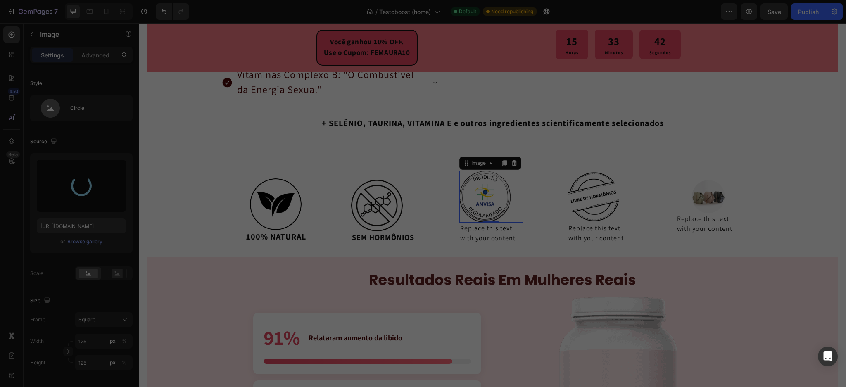
type input "[URL][DOMAIN_NAME]"
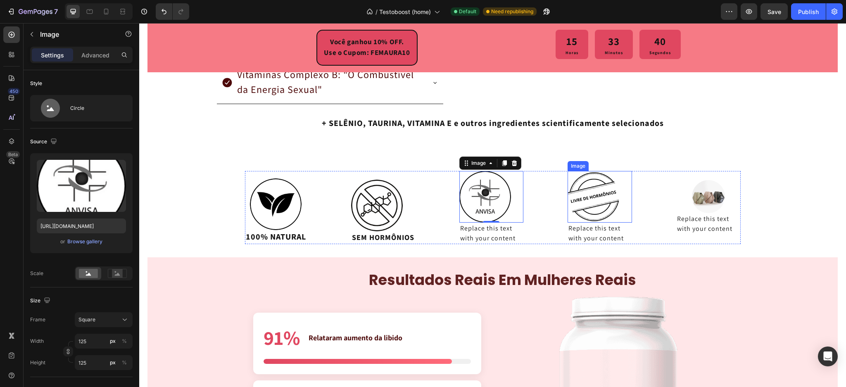
click at [595, 197] on img at bounding box center [593, 197] width 52 height 52
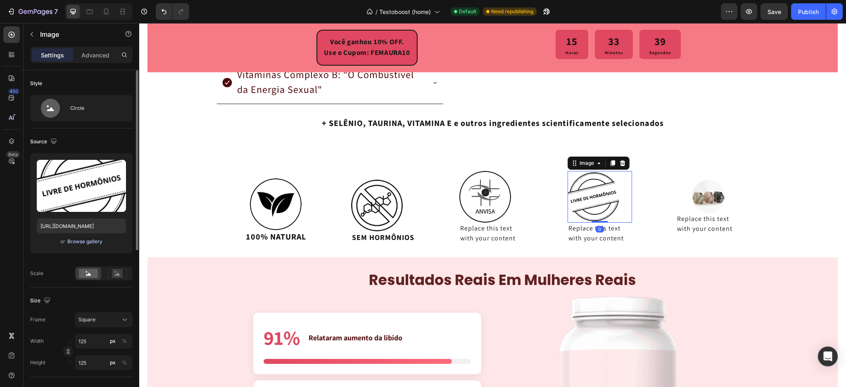
click at [77, 241] on div "Browse gallery" at bounding box center [84, 241] width 35 height 7
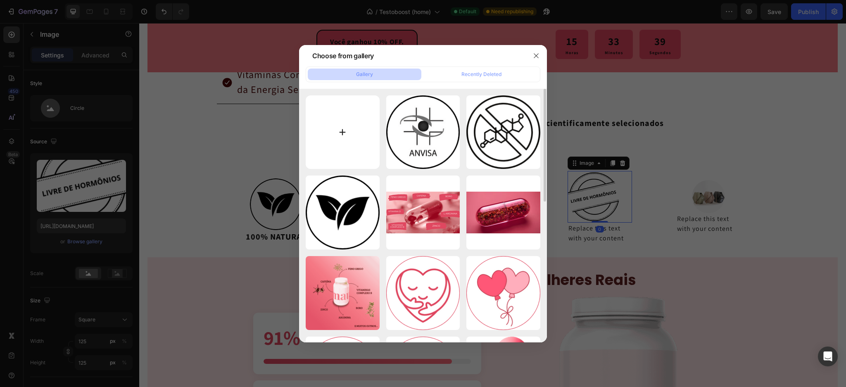
click at [345, 117] on input "file" at bounding box center [343, 132] width 74 height 74
type input "C:\fakepath\selo_eficiencia.png"
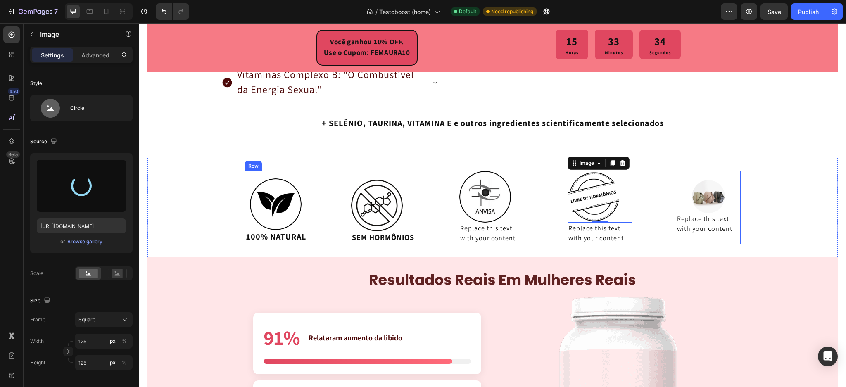
type input "[URL][DOMAIN_NAME]"
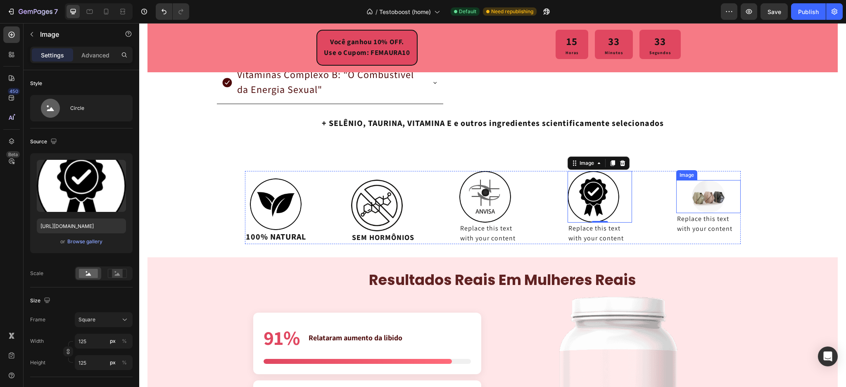
click at [703, 199] on img at bounding box center [708, 196] width 33 height 33
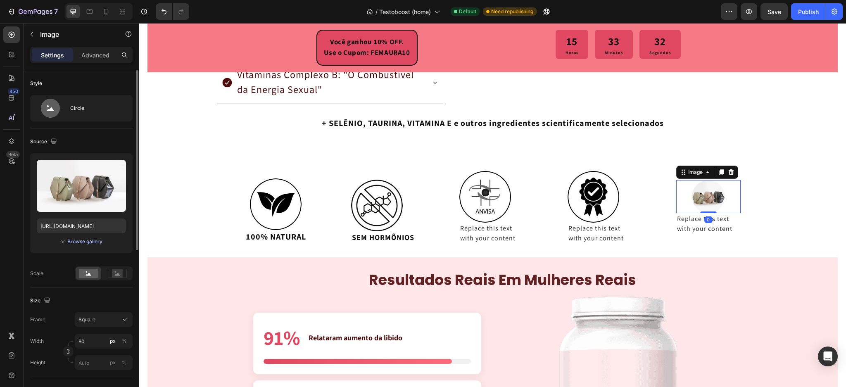
click at [77, 242] on div "Browse gallery" at bounding box center [84, 241] width 35 height 7
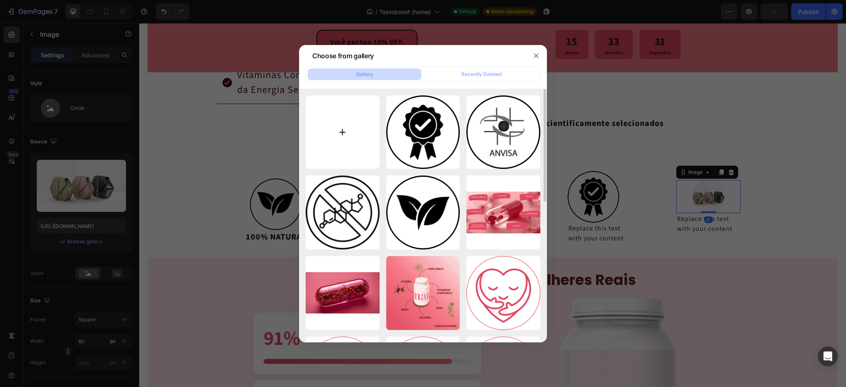
click at [355, 118] on input "file" at bounding box center [343, 132] width 74 height 74
type input "C:\fakepath\selo_garantia.png"
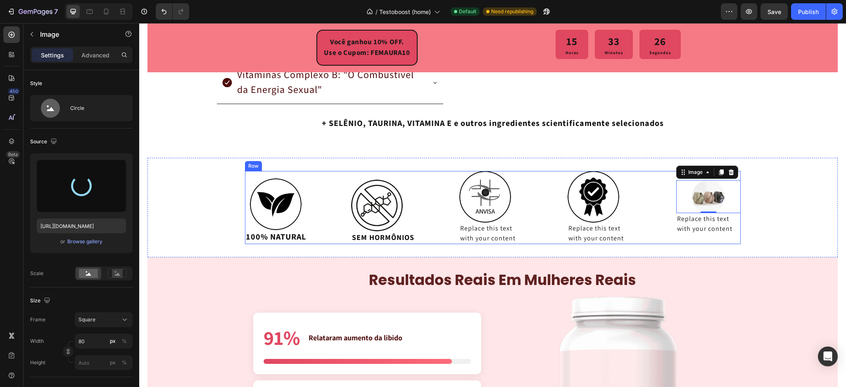
type input "[URL][DOMAIN_NAME]"
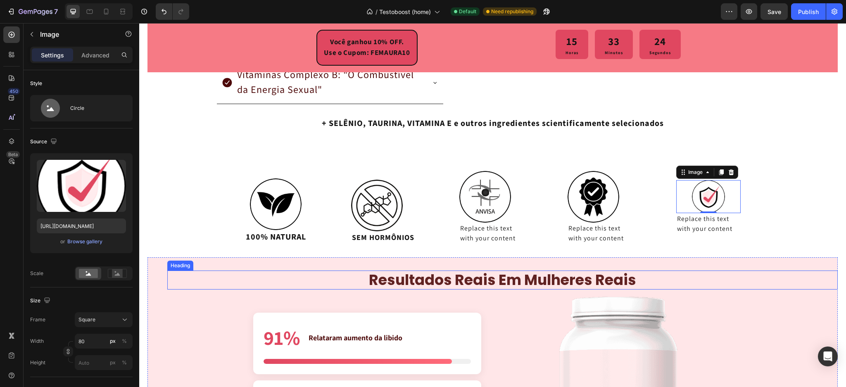
click at [774, 274] on div "resultados reais em mulheres reais" at bounding box center [502, 279] width 670 height 19
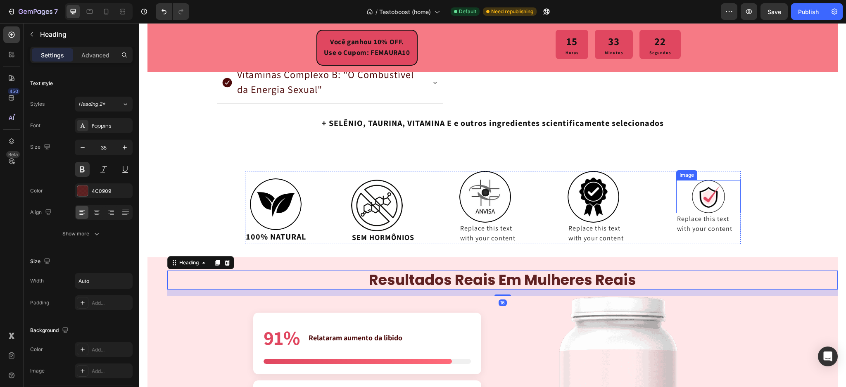
drag, startPoint x: 705, startPoint y: 205, endPoint x: 693, endPoint y: 204, distance: 12.4
click at [705, 204] on img at bounding box center [708, 196] width 33 height 33
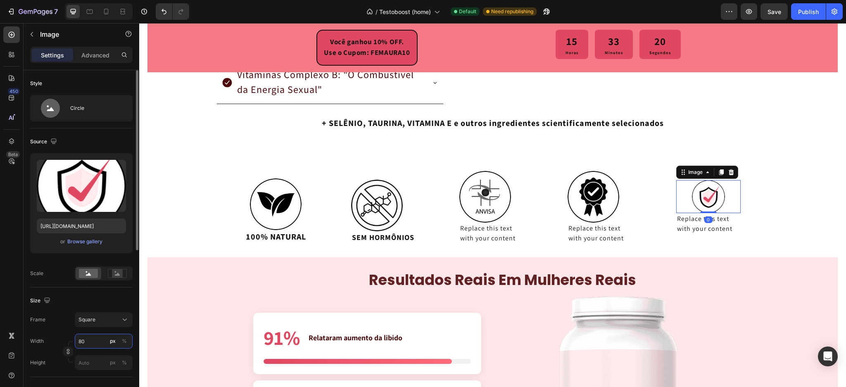
click at [90, 339] on input "80" at bounding box center [104, 341] width 58 height 15
type input "1"
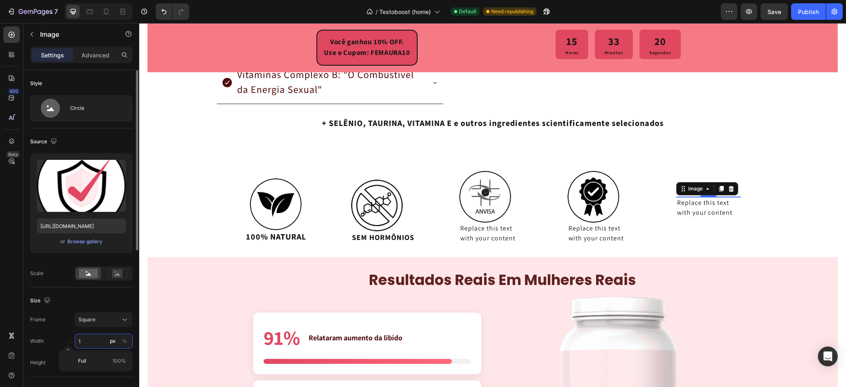
type input "12"
type input "125"
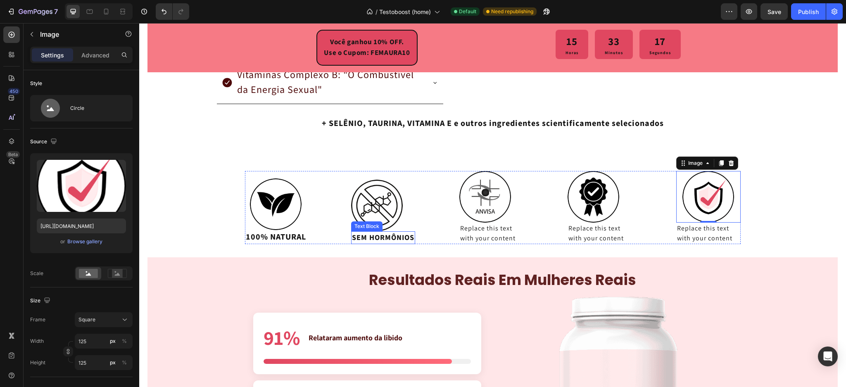
click at [392, 237] on p "SEM HORMÔNIOS" at bounding box center [383, 237] width 62 height 11
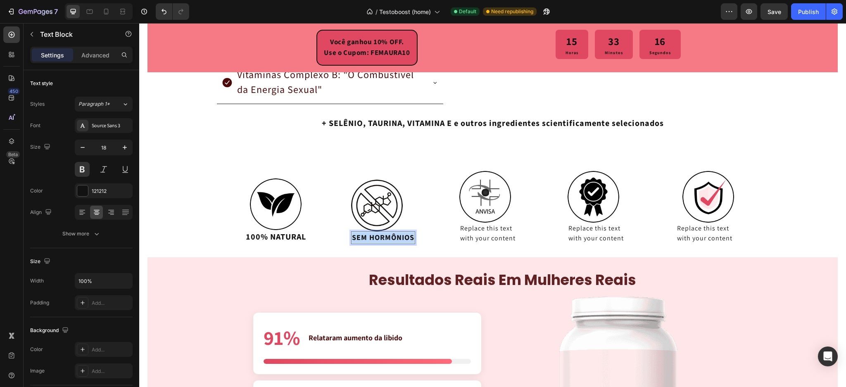
click at [392, 237] on p "SEM HORMÔNIOS" at bounding box center [383, 237] width 62 height 11
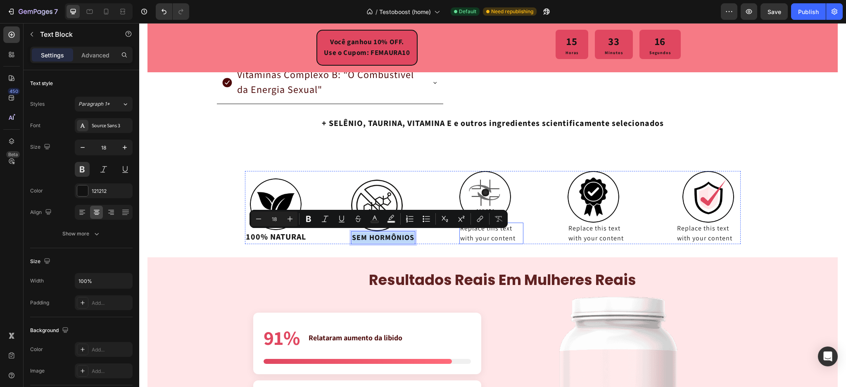
click at [496, 237] on div "Replace this text with your content" at bounding box center [491, 233] width 64 height 21
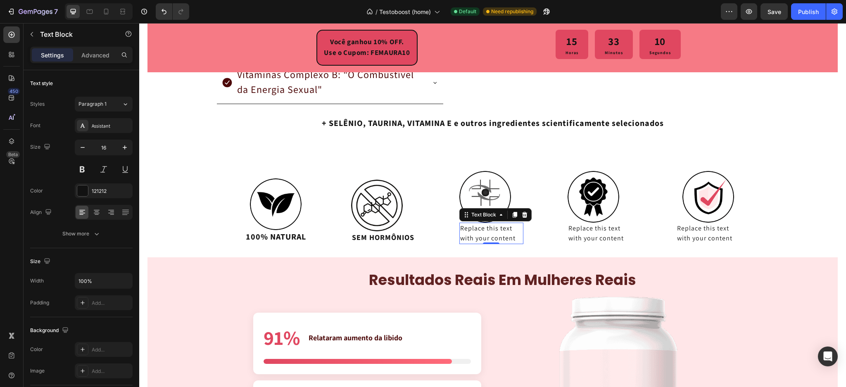
click at [472, 235] on div "Replace this text with your content" at bounding box center [491, 233] width 64 height 21
click at [472, 235] on p "Replace this text with your content" at bounding box center [491, 233] width 63 height 20
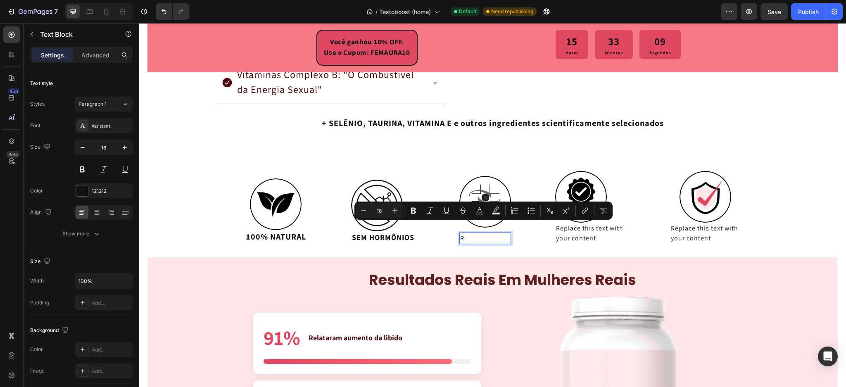
scroll to position [1727, 0]
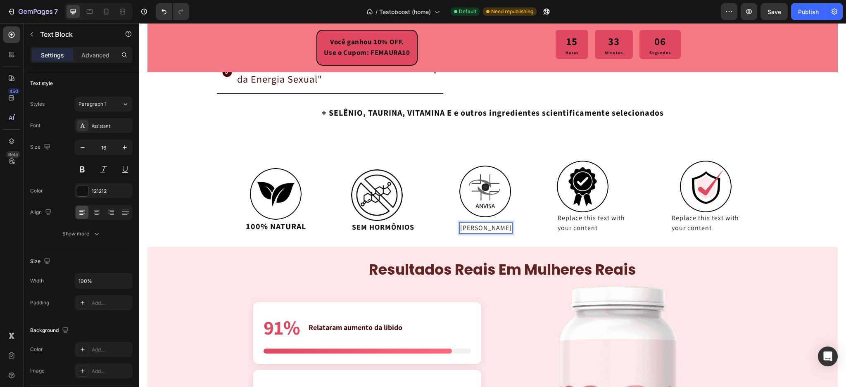
click at [493, 224] on p "ANVISA APROVADO" at bounding box center [486, 228] width 52 height 10
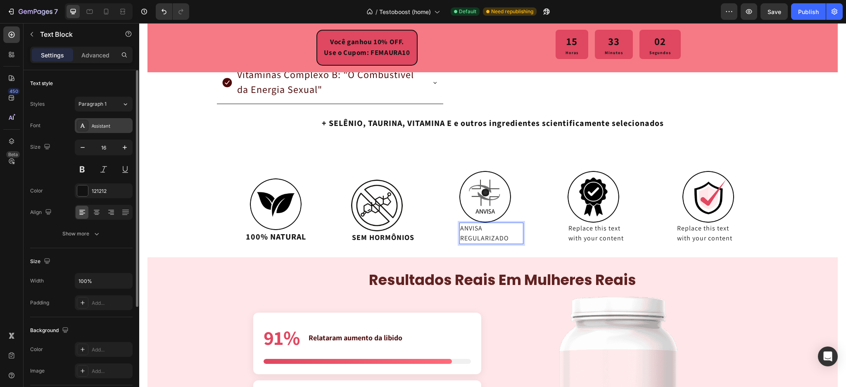
click at [104, 124] on div "Assistant" at bounding box center [111, 125] width 39 height 7
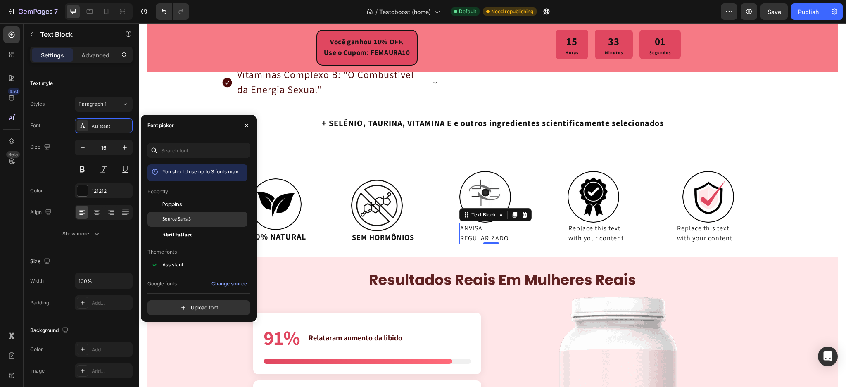
click at [181, 217] on span "Source Sans 3" at bounding box center [176, 219] width 28 height 7
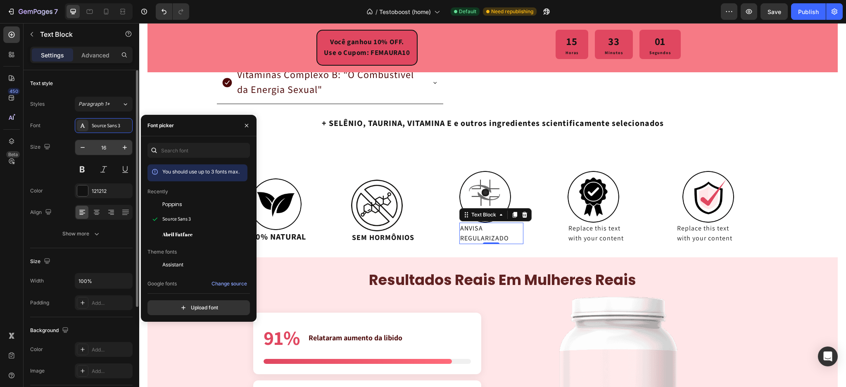
click at [104, 150] on input "16" at bounding box center [103, 147] width 27 height 15
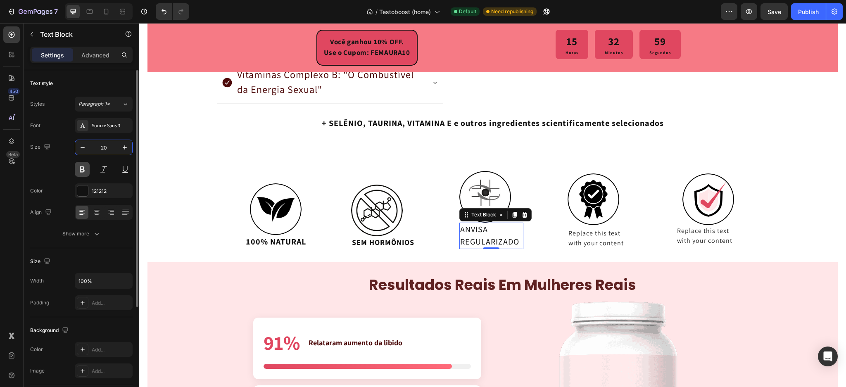
type input "20"
click at [85, 171] on button at bounding box center [82, 169] width 15 height 15
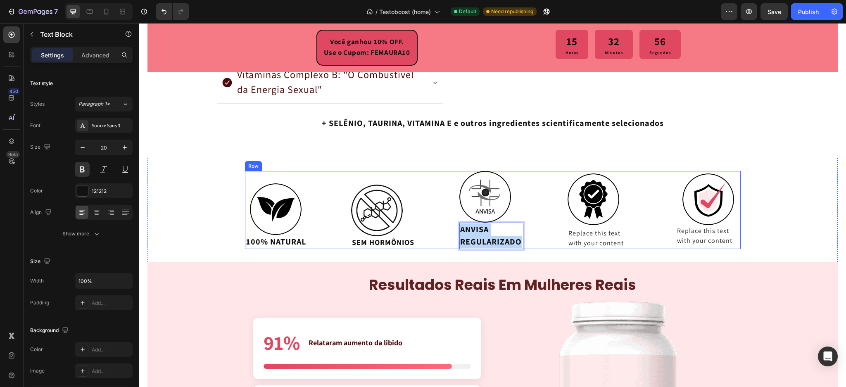
drag, startPoint x: 518, startPoint y: 240, endPoint x: 450, endPoint y: 219, distance: 70.5
click at [450, 219] on div "Image 100% NATURAL Text Block Image SEM HORMÔNIOS Text Block Image ANVISA REGUL…" at bounding box center [492, 210] width 495 height 78
click at [394, 243] on p "SEM HORMÔNIOS" at bounding box center [383, 242] width 62 height 11
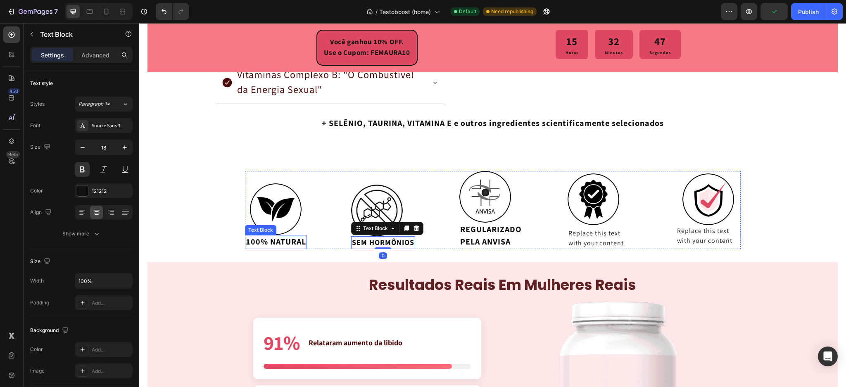
click at [275, 239] on p "100% NATURAL" at bounding box center [276, 242] width 60 height 12
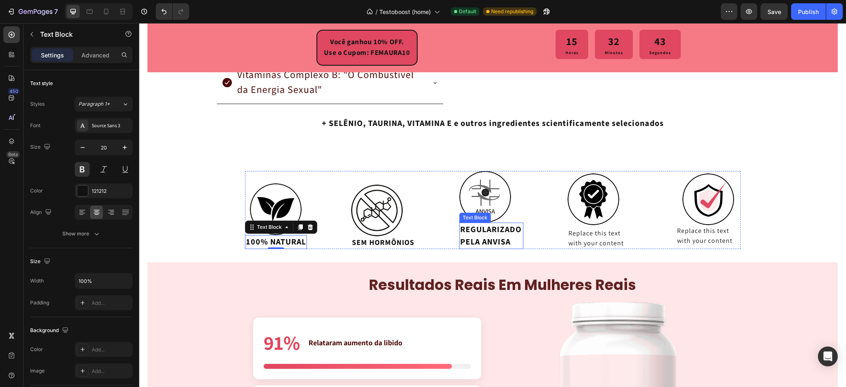
click at [490, 236] on p "REGULARIZADO PELA ANVISA" at bounding box center [491, 235] width 63 height 25
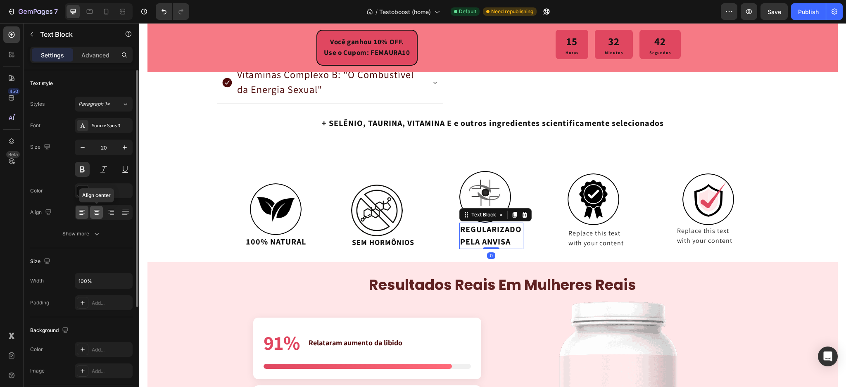
click at [97, 216] on icon at bounding box center [96, 212] width 8 height 8
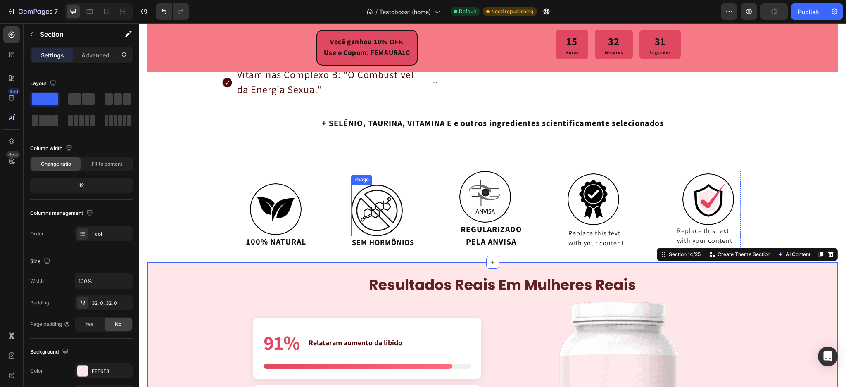
click at [379, 222] on img at bounding box center [377, 211] width 52 height 52
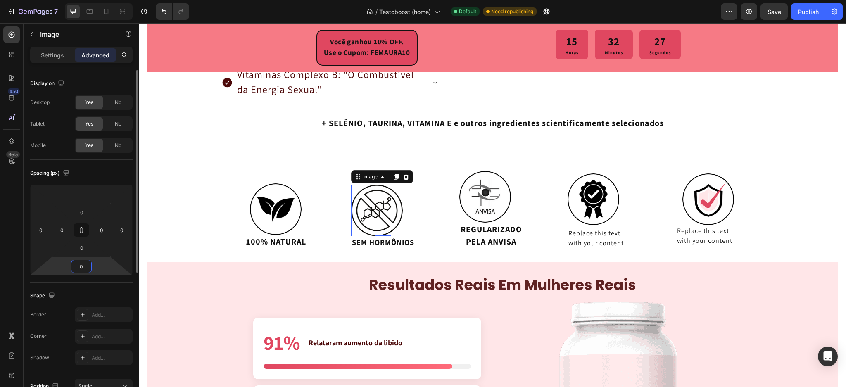
click at [108, 0] on html "7 / Testoboost (home) Default Need republishing Preview Save Publish 450 Beta t…" at bounding box center [423, 0] width 846 height 0
click at [372, 242] on p "SEM HORMÔNIOS" at bounding box center [383, 242] width 62 height 11
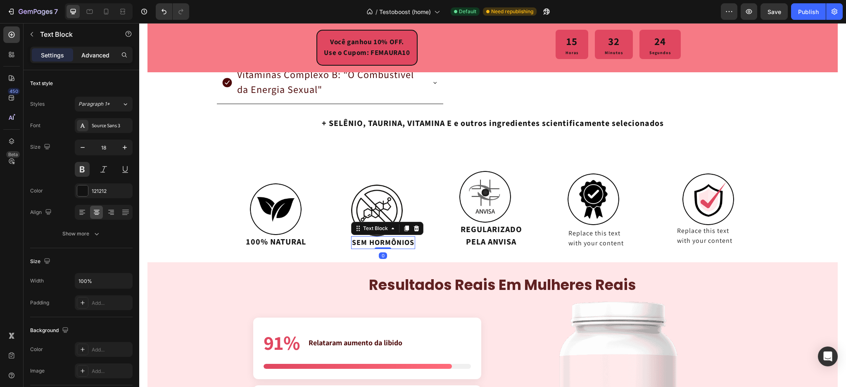
click at [98, 56] on p "Advanced" at bounding box center [95, 55] width 28 height 9
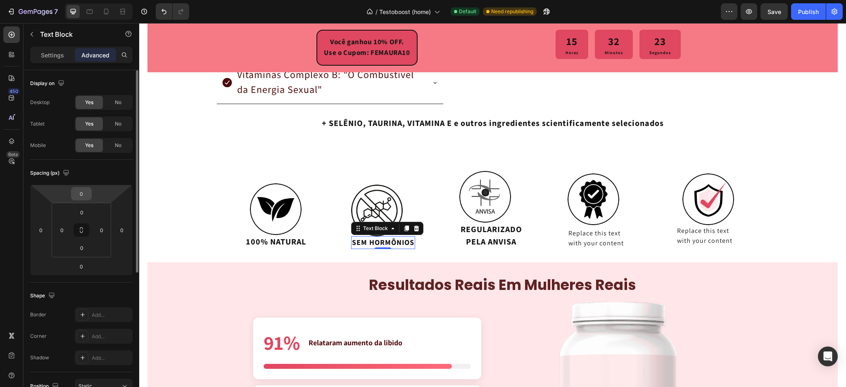
click at [82, 194] on input "0" at bounding box center [81, 193] width 17 height 12
type input "30"
drag, startPoint x: 109, startPoint y: 198, endPoint x: 346, endPoint y: 219, distance: 237.1
click at [116, 0] on html "7 / Testoboost (home) Default Need republishing Preview Save Publish 450 Beta t…" at bounding box center [423, 0] width 846 height 0
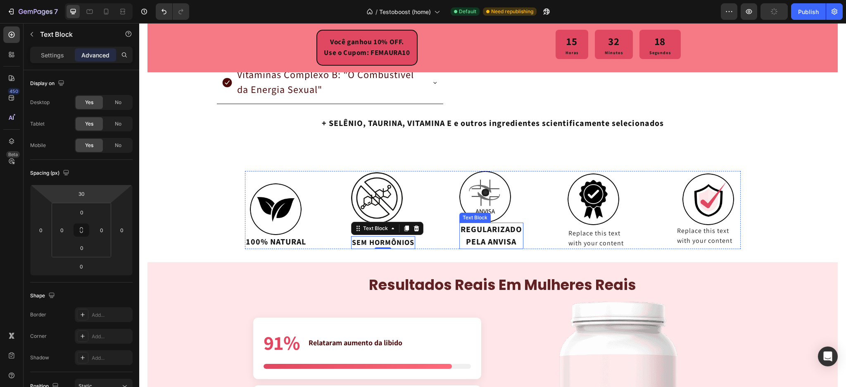
click at [491, 236] on p "REGULARIZADO PELA ANVISA" at bounding box center [491, 235] width 63 height 25
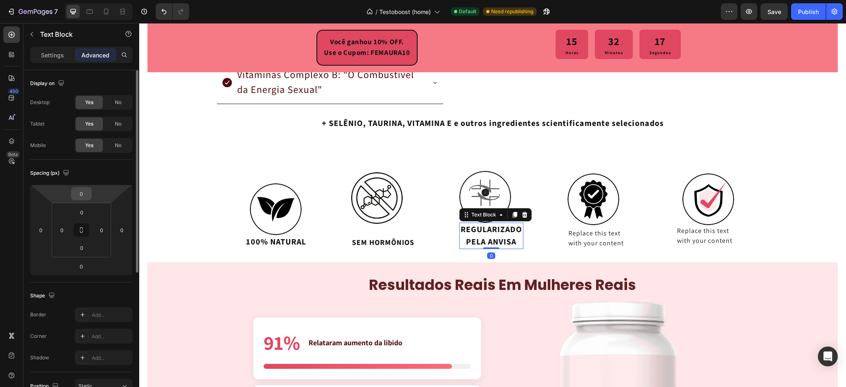
click at [80, 194] on input "0" at bounding box center [81, 193] width 17 height 12
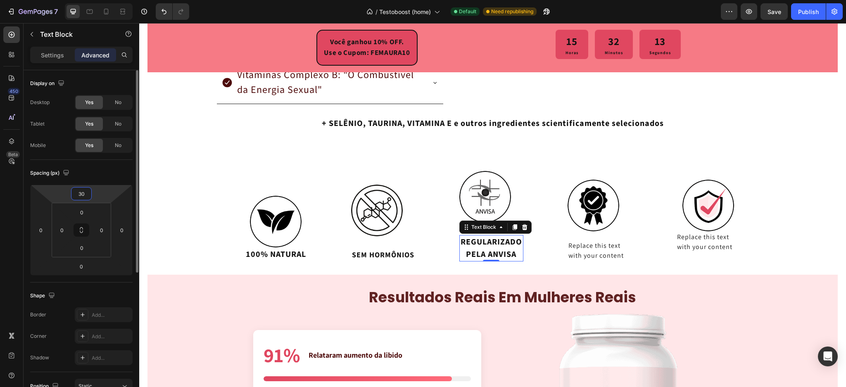
type input "0"
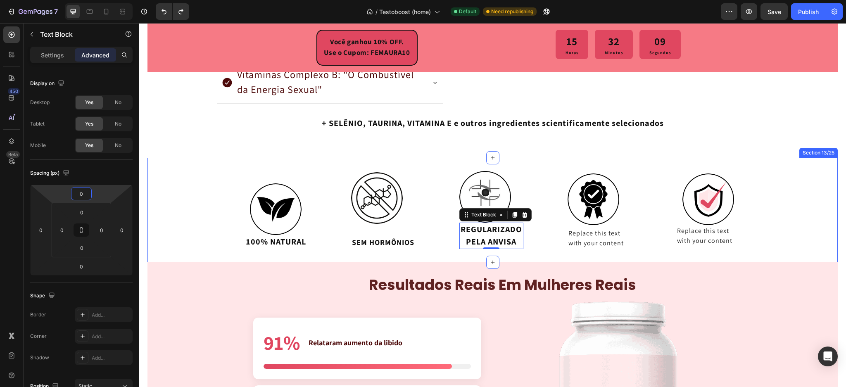
click at [214, 242] on div "Image 100% NATURAL Text Block Image SEM HORMÔNIOS Text Block Image REGULARIZADO…" at bounding box center [492, 210] width 690 height 78
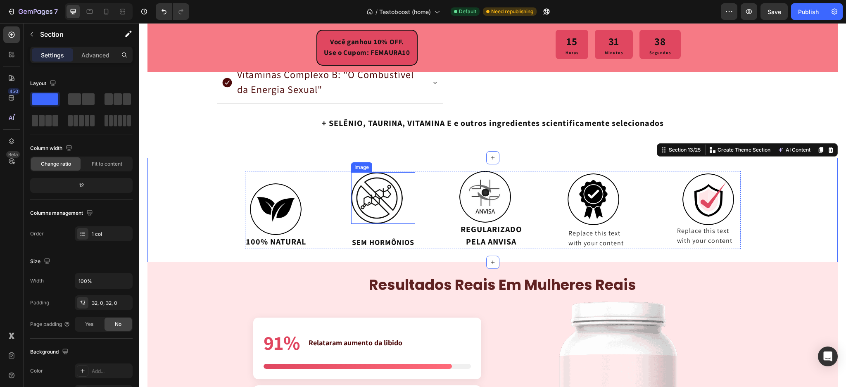
click at [386, 205] on img at bounding box center [377, 198] width 52 height 52
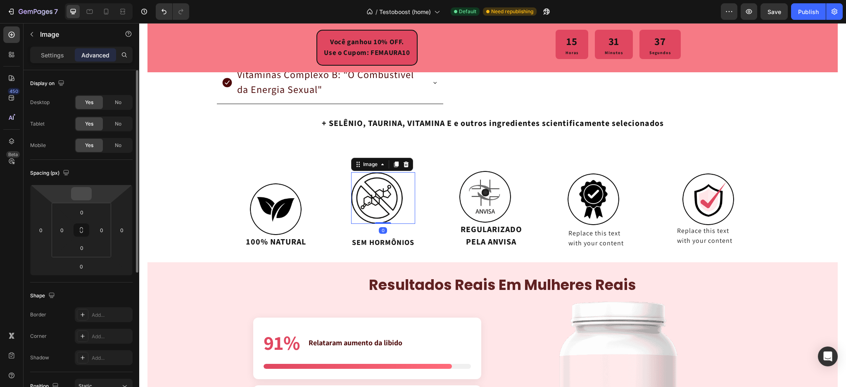
click at [90, 198] on div at bounding box center [81, 193] width 21 height 13
click at [86, 192] on input "number" at bounding box center [81, 193] width 17 height 12
type input "0"
drag, startPoint x: 384, startPoint y: 242, endPoint x: 170, endPoint y: 240, distance: 214.3
click at [384, 242] on p "SEM HORMÔNIOS" at bounding box center [383, 241] width 62 height 11
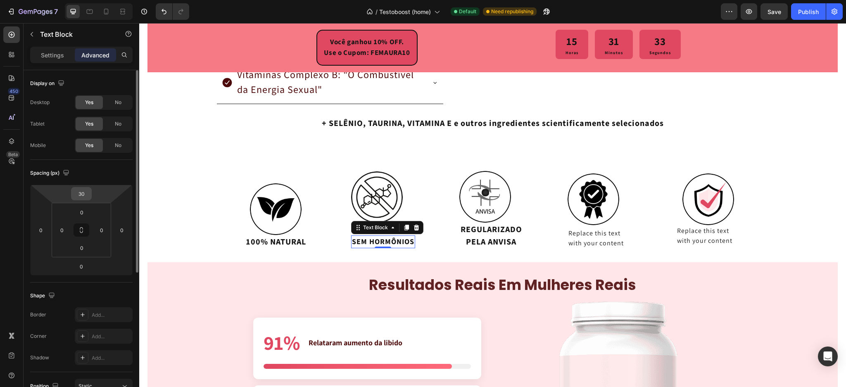
click at [83, 188] on input "30" at bounding box center [81, 193] width 17 height 12
type input "0"
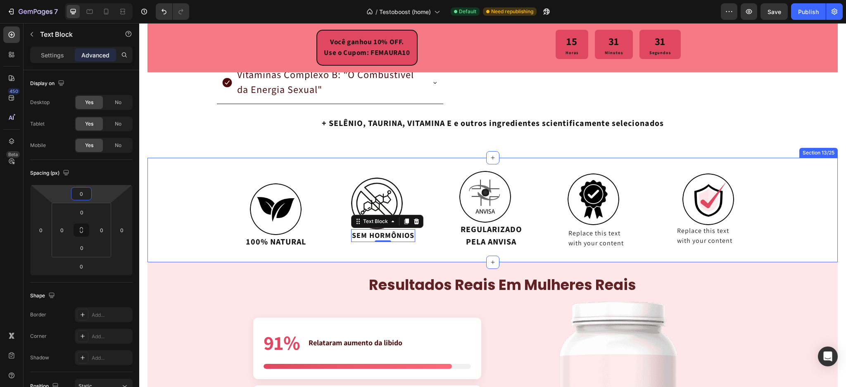
click at [196, 213] on div "Image 100% NATURAL Text Block Image SEM HORMÔNIOS Text Block 0 Image REGULARIZA…" at bounding box center [492, 210] width 690 height 78
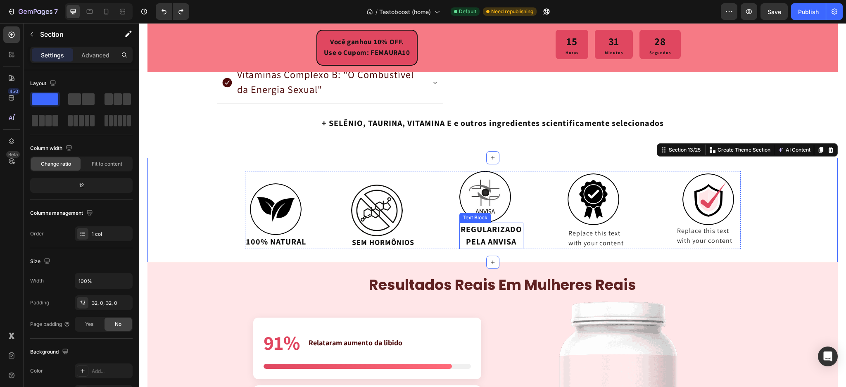
click at [493, 228] on p "REGULARIZADO PELA ANVISA" at bounding box center [491, 235] width 63 height 25
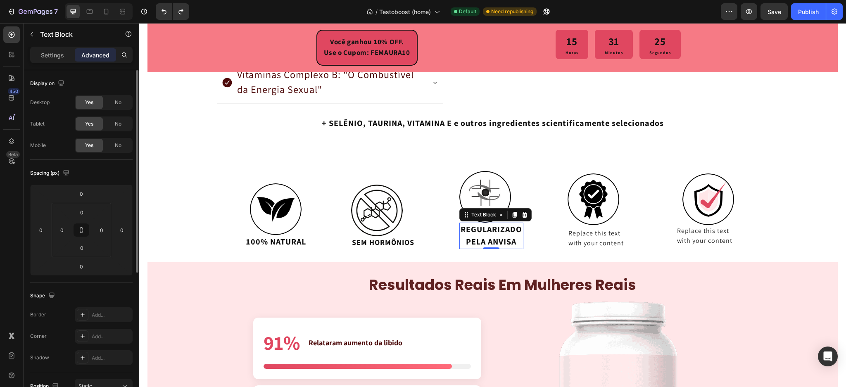
click at [54, 54] on p "Settings" at bounding box center [52, 55] width 23 height 9
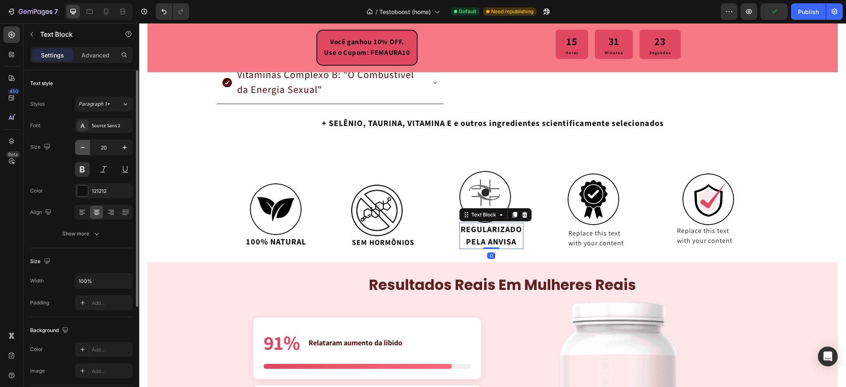
click at [84, 151] on icon "button" at bounding box center [82, 147] width 8 height 8
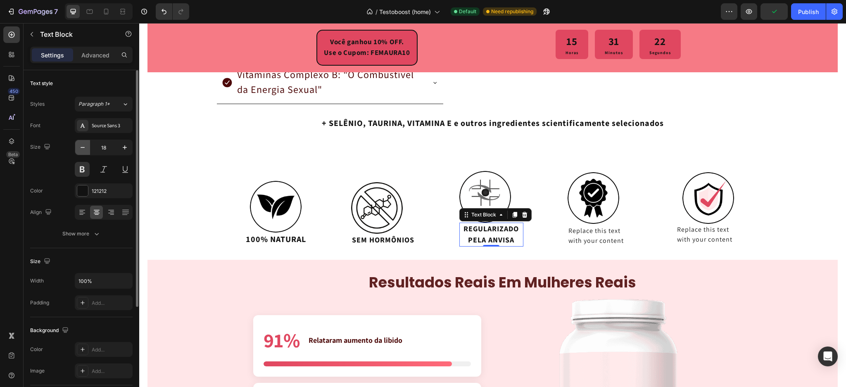
click at [84, 151] on icon "button" at bounding box center [82, 147] width 8 height 8
click at [85, 151] on icon "button" at bounding box center [82, 147] width 8 height 8
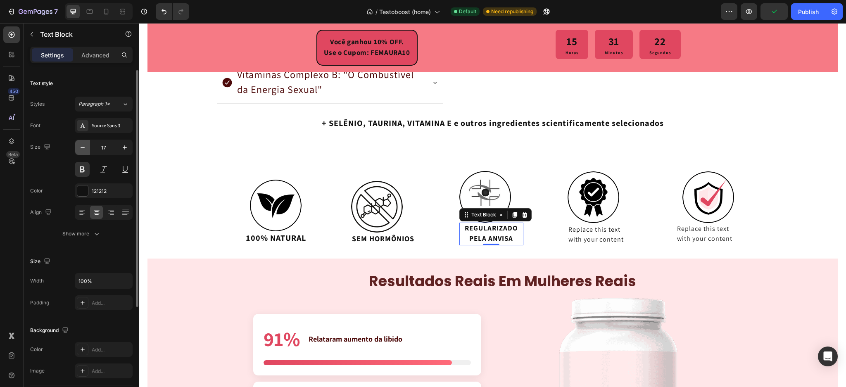
click at [85, 151] on icon "button" at bounding box center [82, 147] width 8 height 8
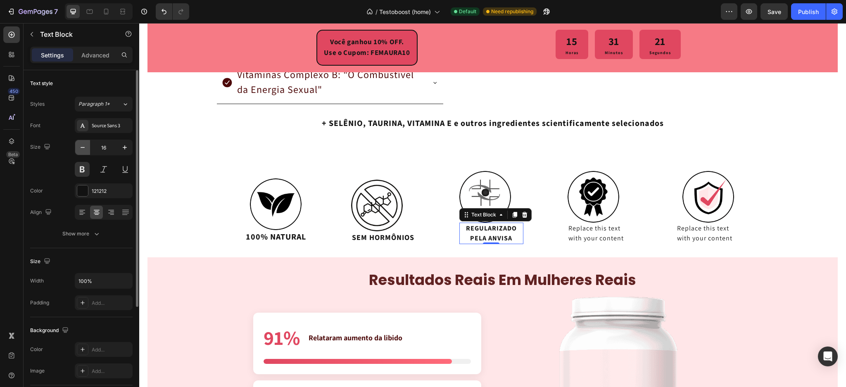
click at [85, 151] on icon "button" at bounding box center [82, 147] width 8 height 8
click at [86, 151] on icon "button" at bounding box center [82, 147] width 8 height 8
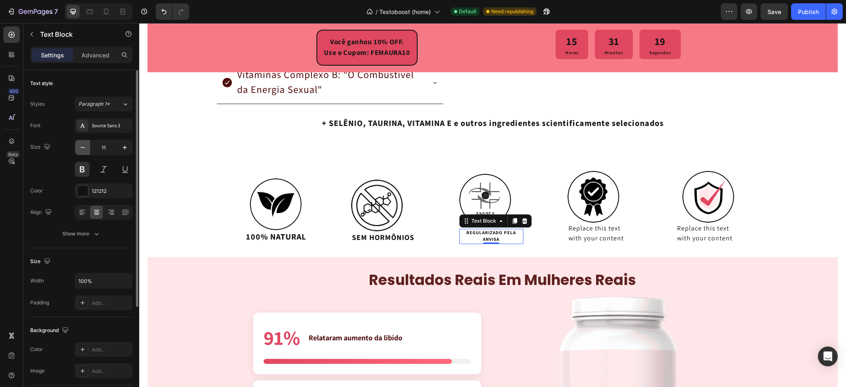
type input "10"
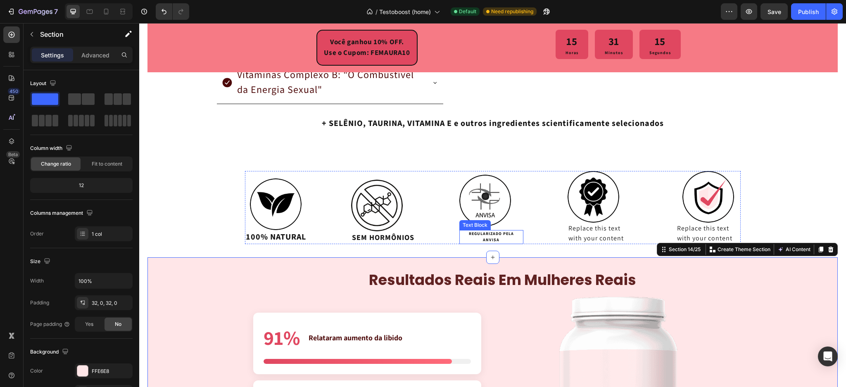
click at [511, 241] on p "REGULARIZADO PELA ANVISA" at bounding box center [491, 237] width 63 height 12
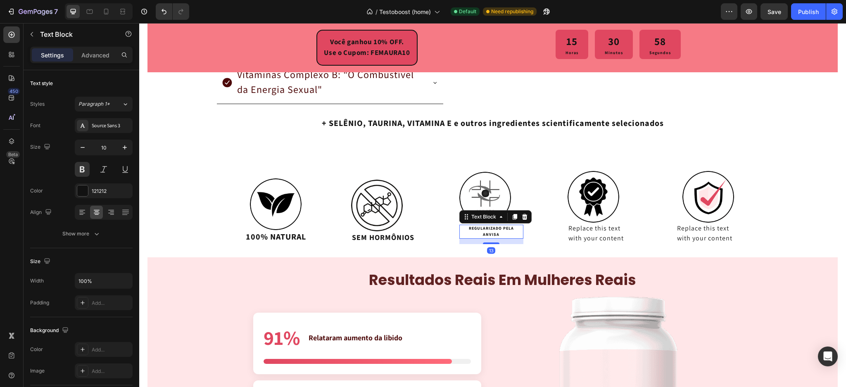
drag, startPoint x: 491, startPoint y: 241, endPoint x: 489, endPoint y: 246, distance: 5.6
click at [489, 239] on div "13" at bounding box center [491, 239] width 64 height 0
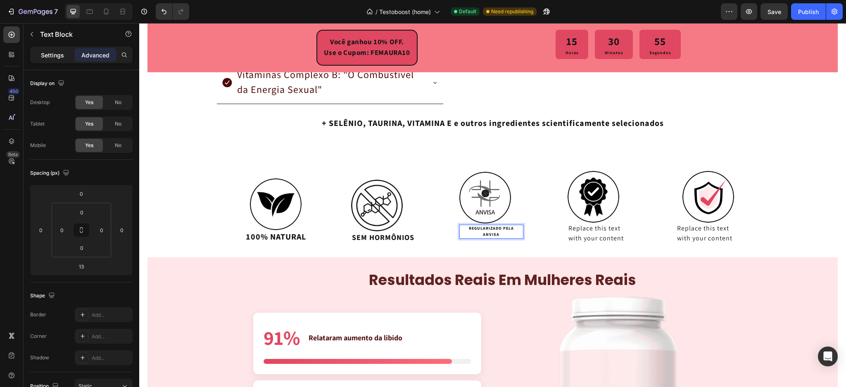
click at [57, 57] on p "Settings" at bounding box center [52, 55] width 23 height 9
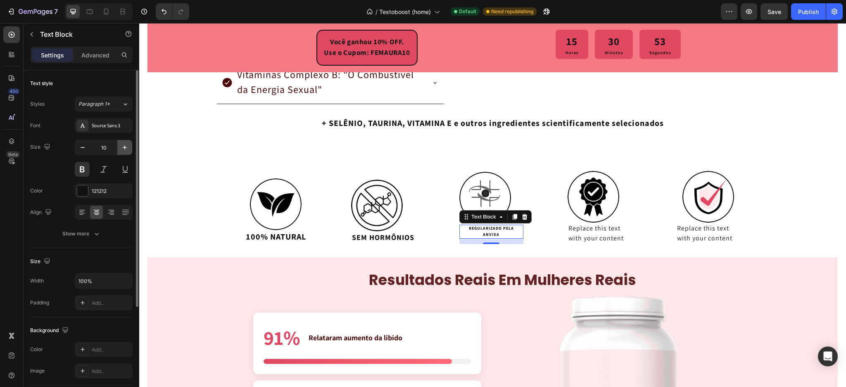
click at [123, 145] on icon "button" at bounding box center [125, 147] width 8 height 8
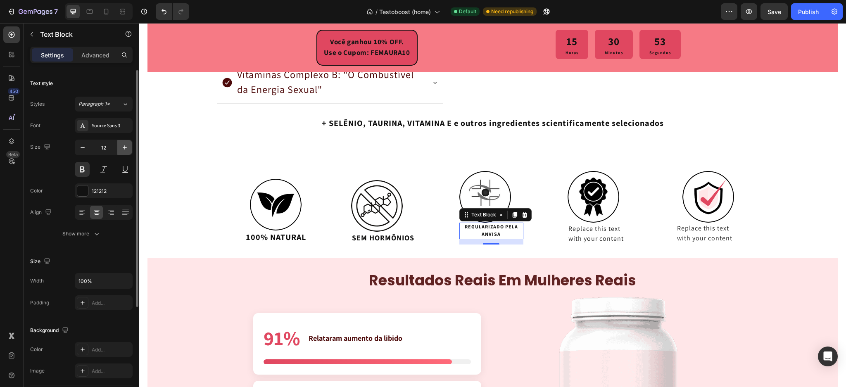
click at [123, 145] on icon "button" at bounding box center [125, 147] width 8 height 8
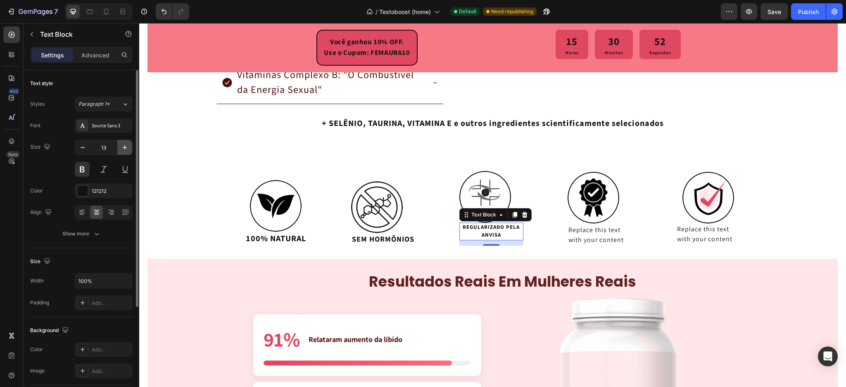
click at [123, 145] on icon "button" at bounding box center [125, 147] width 8 height 8
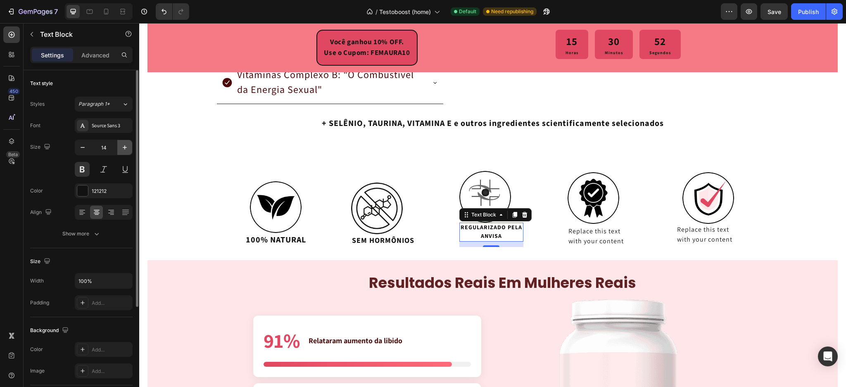
click at [123, 145] on icon "button" at bounding box center [125, 147] width 8 height 8
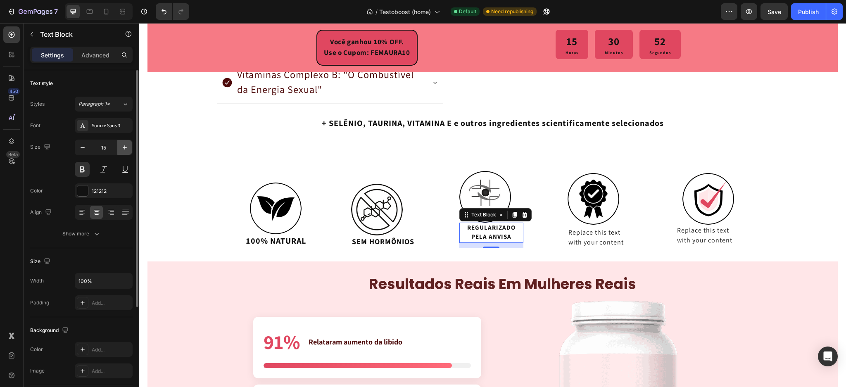
click at [123, 145] on icon "button" at bounding box center [125, 147] width 8 height 8
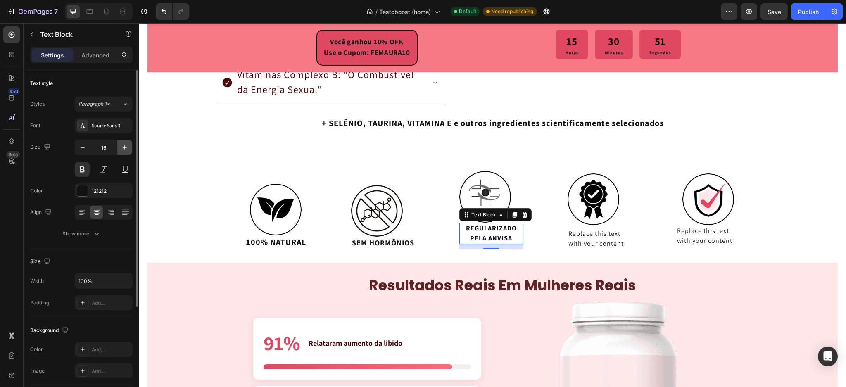
click at [123, 145] on icon "button" at bounding box center [125, 147] width 8 height 8
type input "17"
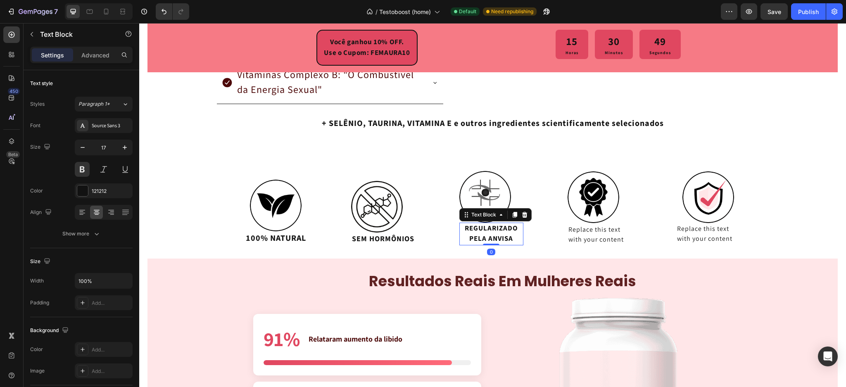
drag, startPoint x: 486, startPoint y: 249, endPoint x: 489, endPoint y: 242, distance: 8.1
click at [489, 242] on div "REGULARIZADO PELA ANVISA Text Block 0" at bounding box center [491, 234] width 64 height 23
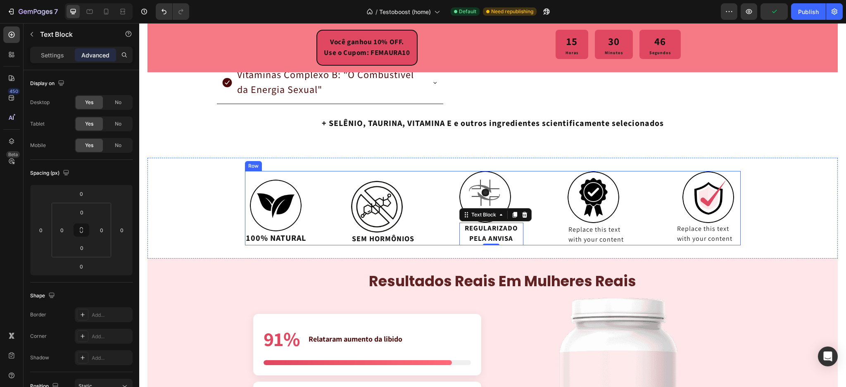
click at [320, 230] on div "Image 100% NATURAL Text Block Image SEM HORMÔNIOS Text Block Image REGULARIZADO…" at bounding box center [492, 208] width 495 height 74
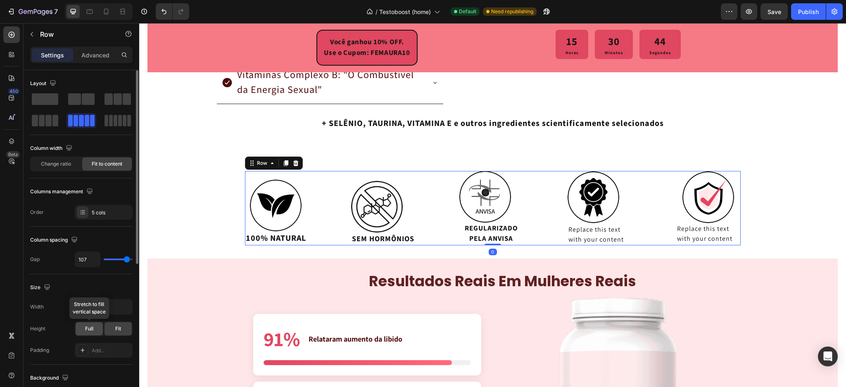
click at [96, 334] on div "Full" at bounding box center [89, 328] width 27 height 13
click at [121, 306] on icon "button" at bounding box center [125, 307] width 8 height 8
click at [120, 322] on div "Full Fit" at bounding box center [104, 328] width 58 height 15
click at [115, 329] on span "Fit" at bounding box center [118, 328] width 6 height 7
click at [93, 329] on span "Full" at bounding box center [89, 328] width 8 height 7
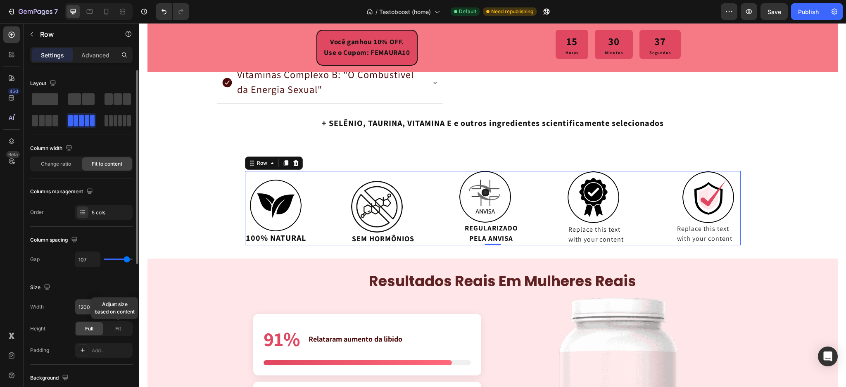
drag, startPoint x: 116, startPoint y: 329, endPoint x: 90, endPoint y: 329, distance: 26.0
click at [115, 329] on span "Fit" at bounding box center [118, 328] width 6 height 7
click at [90, 329] on span "Full" at bounding box center [89, 328] width 8 height 7
drag, startPoint x: 112, startPoint y: 329, endPoint x: 100, endPoint y: 331, distance: 12.2
click at [113, 329] on div "Fit" at bounding box center [117, 328] width 27 height 13
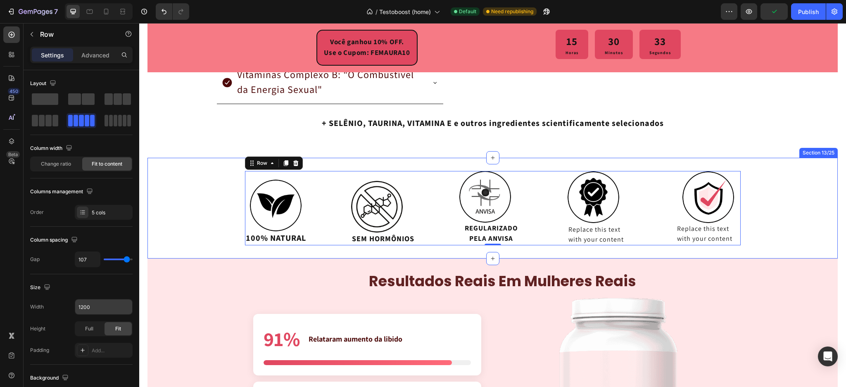
click at [777, 209] on div "Image 100% NATURAL Text Block Image SEM HORMÔNIOS Text Block Image REGULARIZADO…" at bounding box center [492, 208] width 690 height 74
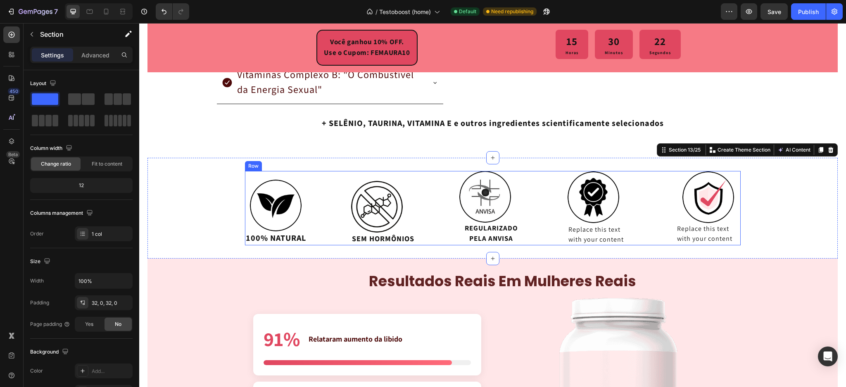
click at [492, 230] on p "REGULARIZADO PELA ANVISA" at bounding box center [491, 233] width 63 height 21
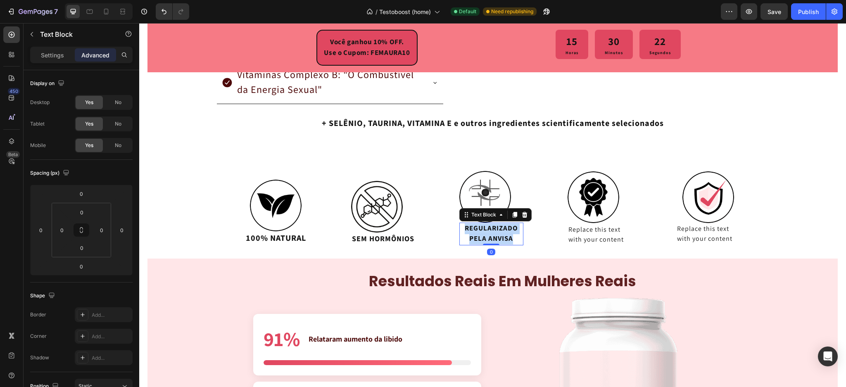
click at [492, 230] on p "REGULARIZADO PELA ANVISA" at bounding box center [491, 233] width 63 height 21
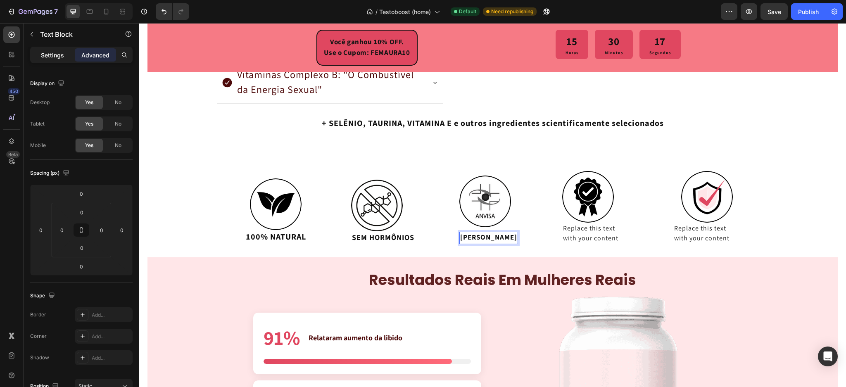
click at [50, 56] on p "Settings" at bounding box center [52, 55] width 23 height 9
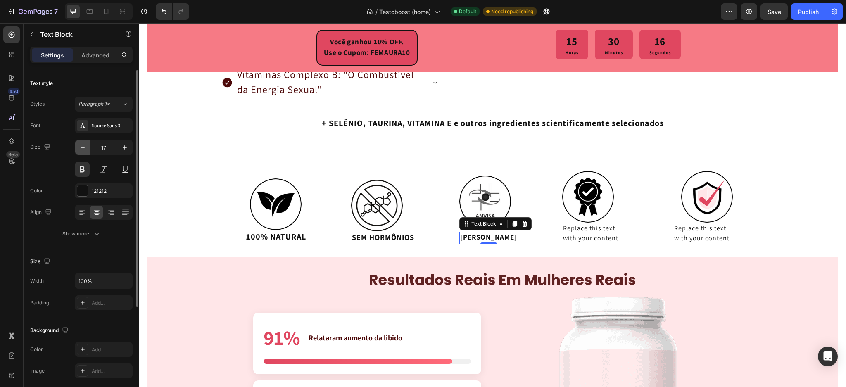
click at [82, 147] on icon "button" at bounding box center [83, 147] width 4 height 1
type input "16"
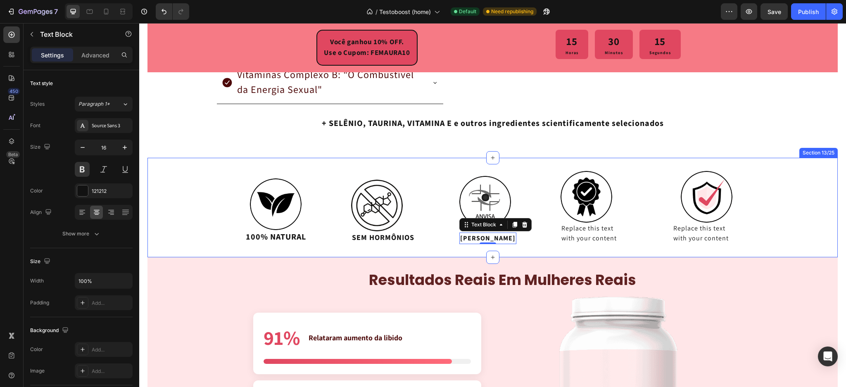
click at [170, 255] on div "Image 100% NATURAL Text Block Image SEM HORMÔNIOS Text Block Image ANVISA APROV…" at bounding box center [492, 208] width 690 height 100
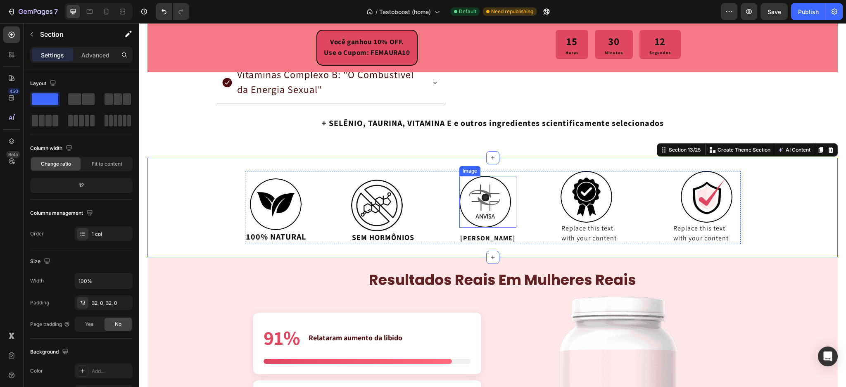
click at [470, 197] on img at bounding box center [485, 202] width 52 height 52
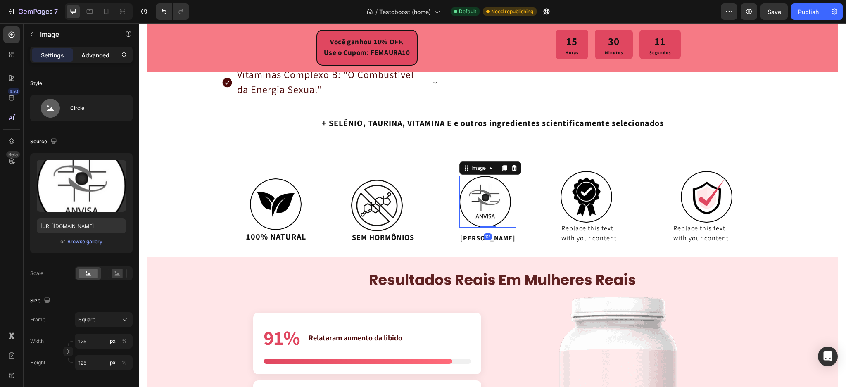
click at [92, 53] on p "Advanced" at bounding box center [95, 55] width 28 height 9
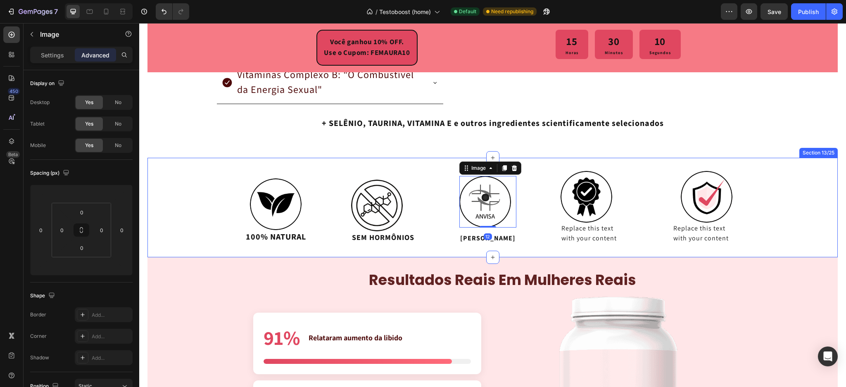
click at [503, 235] on p "ANVISA APROVADO" at bounding box center [487, 238] width 55 height 10
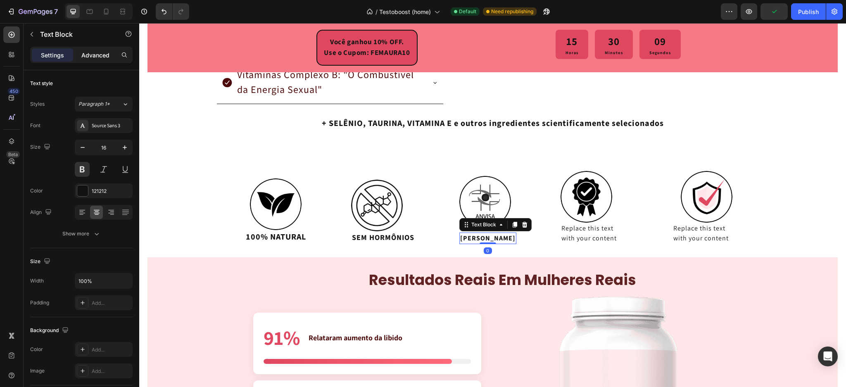
click at [95, 55] on p "Advanced" at bounding box center [95, 55] width 28 height 9
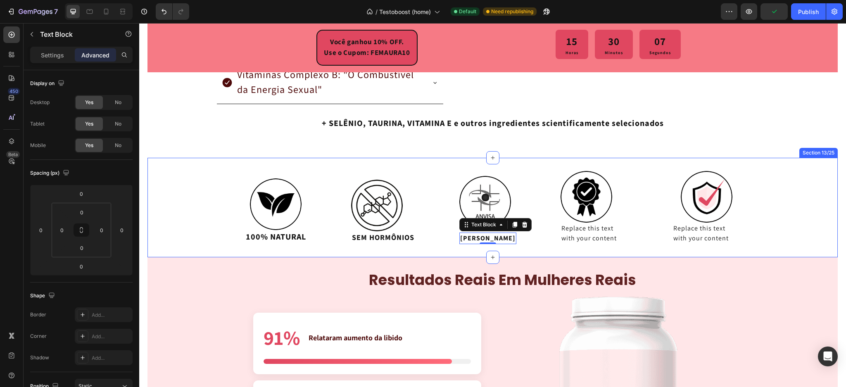
click at [424, 256] on div "Image 100% NATURAL Text Block Image SEM HORMÔNIOS Text Block Image ANVISA APROV…" at bounding box center [492, 208] width 690 height 100
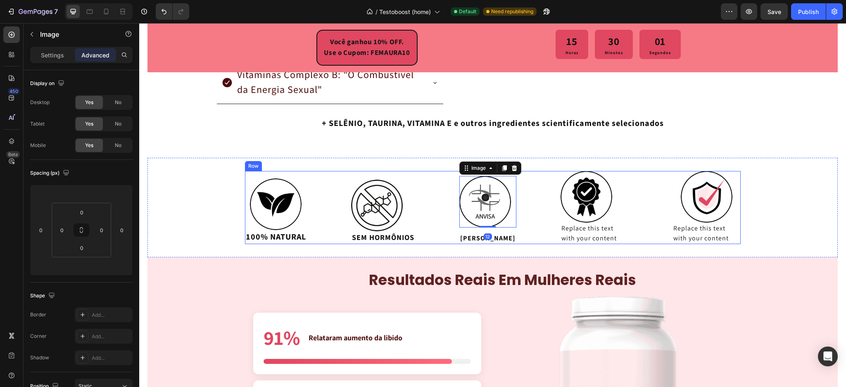
click at [391, 208] on img at bounding box center [377, 206] width 52 height 52
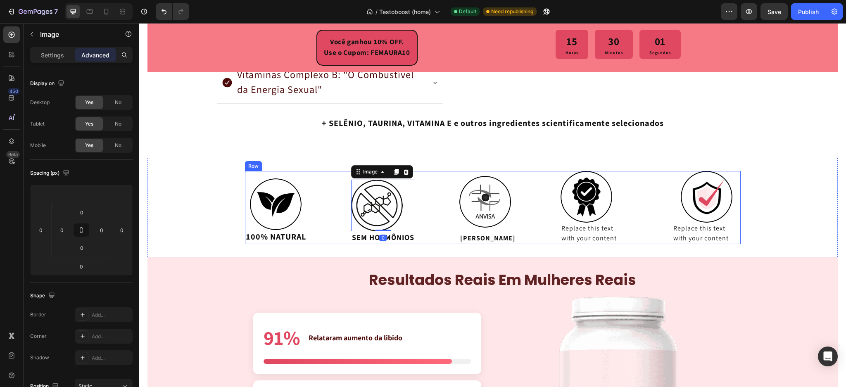
click at [474, 213] on img at bounding box center [485, 202] width 52 height 52
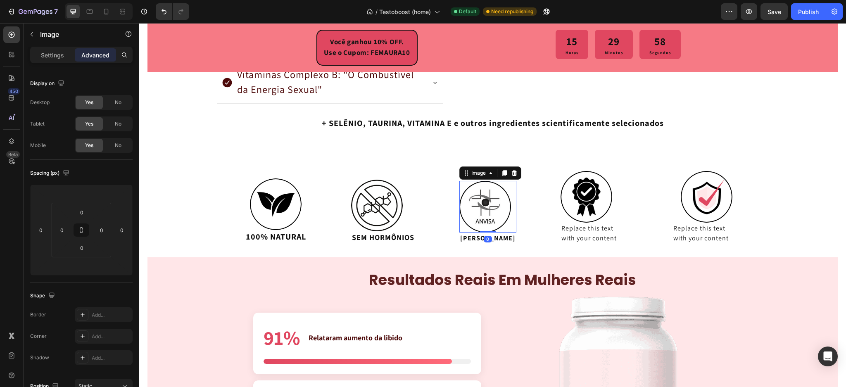
click at [488, 222] on div "Image 0" at bounding box center [487, 207] width 57 height 52
type input "0"
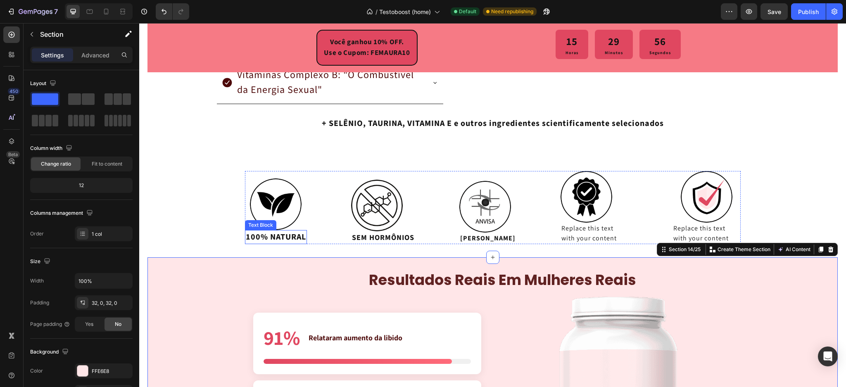
click at [277, 236] on p "100% NATURAL" at bounding box center [276, 237] width 60 height 12
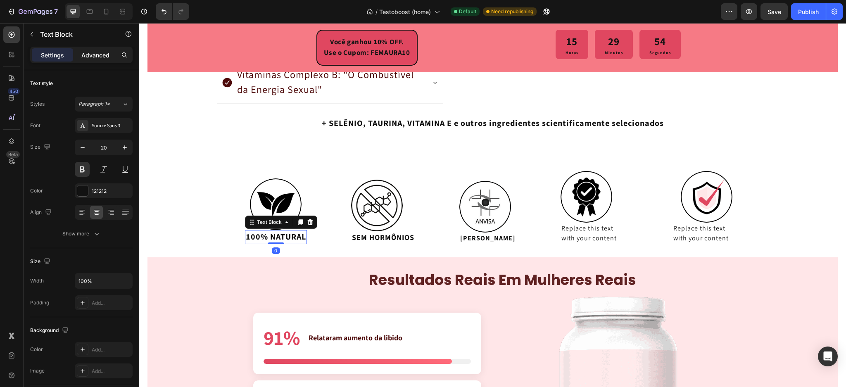
click at [95, 57] on p "Advanced" at bounding box center [95, 55] width 28 height 9
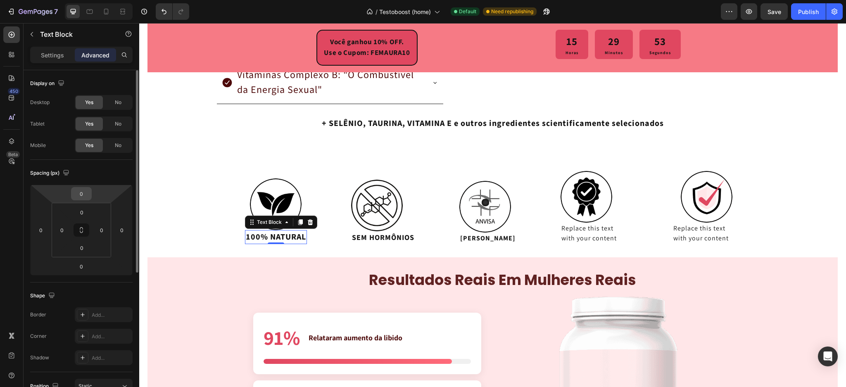
click at [81, 192] on input "0" at bounding box center [81, 193] width 17 height 12
type input "5"
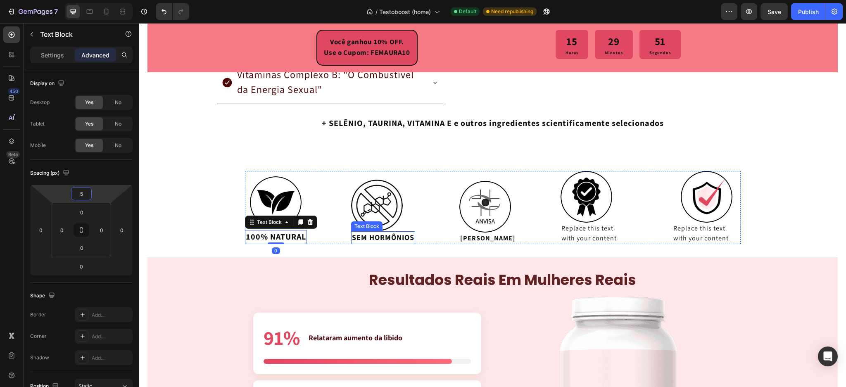
click at [355, 239] on p "SEM HORMÔNIOS" at bounding box center [383, 237] width 62 height 11
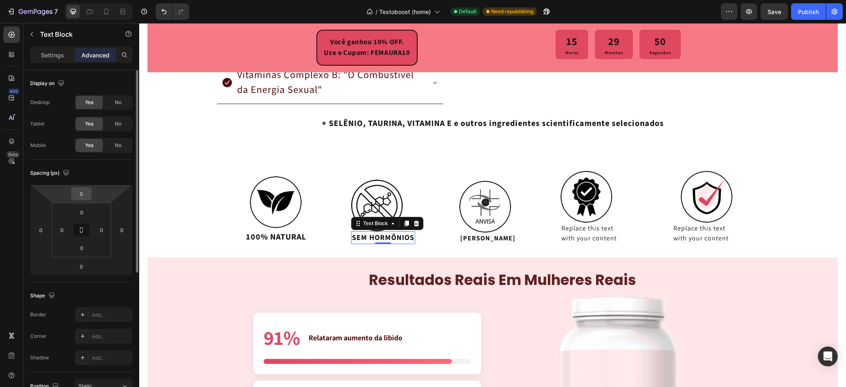
click at [76, 195] on input "0" at bounding box center [81, 193] width 17 height 12
type input "5"
click at [460, 235] on p "ANVISA APROVADO" at bounding box center [487, 238] width 55 height 10
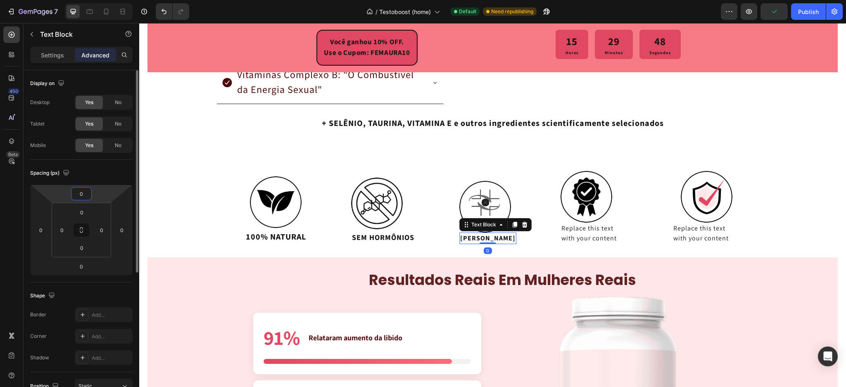
click at [85, 195] on input "0" at bounding box center [81, 193] width 17 height 12
type input "5"
click at [592, 235] on div "Replace this text with your content" at bounding box center [594, 233] width 68 height 21
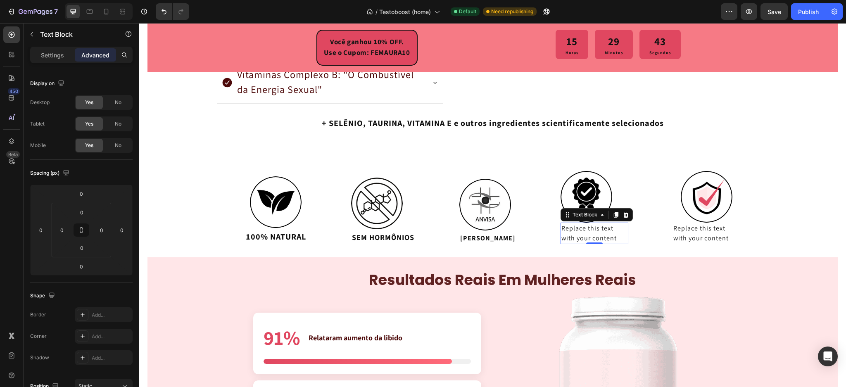
click at [607, 233] on div "Replace this text with your content" at bounding box center [594, 233] width 68 height 21
click at [607, 233] on p "Replace this text with your content" at bounding box center [594, 233] width 66 height 20
drag, startPoint x: 50, startPoint y: 55, endPoint x: 57, endPoint y: 57, distance: 6.9
click at [51, 55] on p "Settings" at bounding box center [52, 55] width 23 height 9
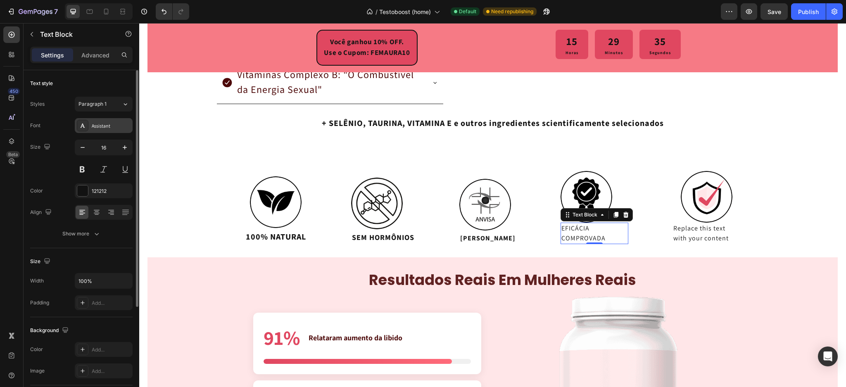
click at [87, 125] on div at bounding box center [83, 126] width 12 height 12
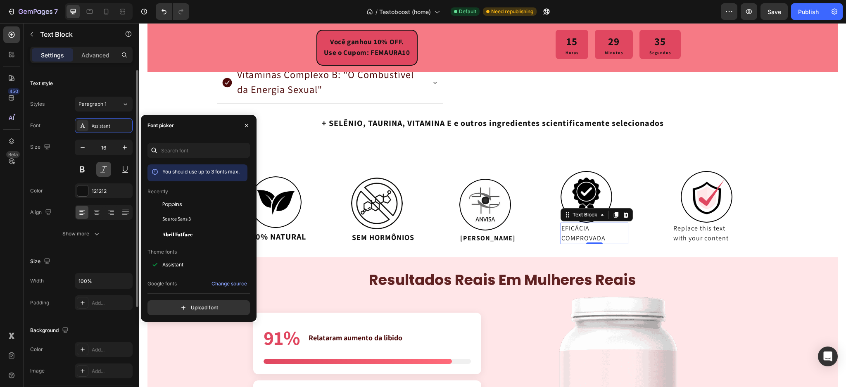
click at [183, 216] on span "Source Sans 3" at bounding box center [176, 219] width 28 height 7
click at [82, 168] on button at bounding box center [82, 169] width 15 height 15
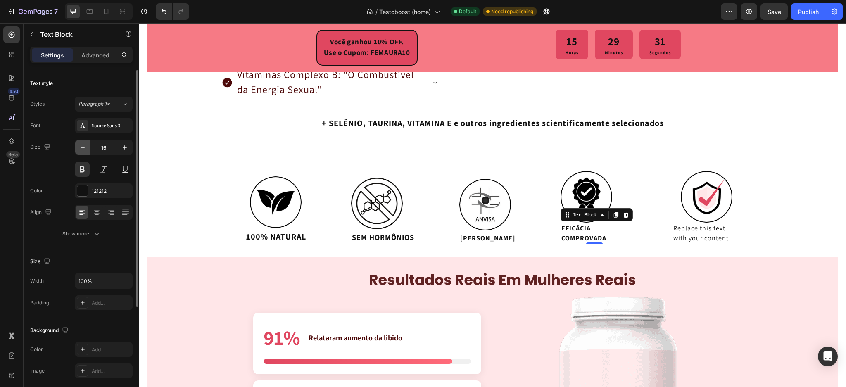
click at [81, 146] on icon "button" at bounding box center [82, 147] width 8 height 8
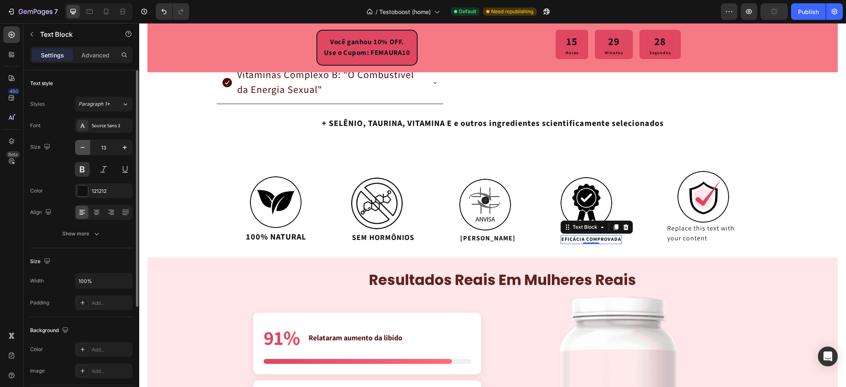
type input "12"
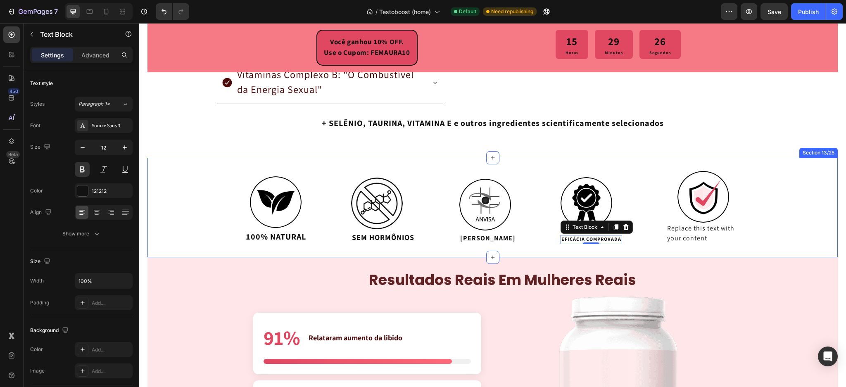
click at [510, 249] on div "Image 100% NATURAL Text Block Image SEM HORMÔNIOS Text Block Image ANVISA APROV…" at bounding box center [492, 208] width 690 height 100
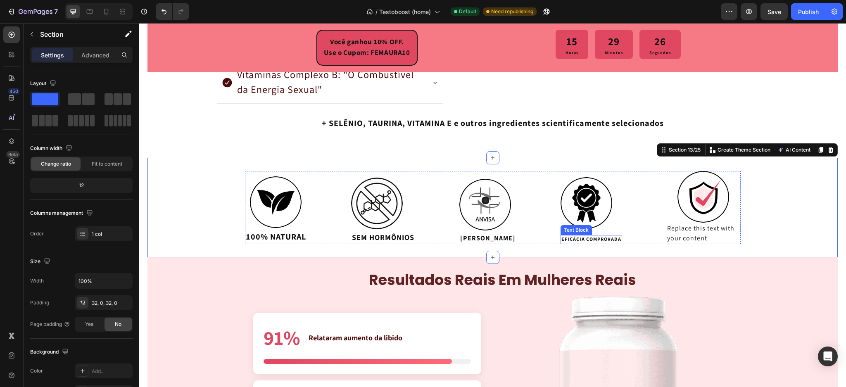
click at [580, 236] on p "EFICÁCIA COMPROVADA" at bounding box center [591, 239] width 60 height 7
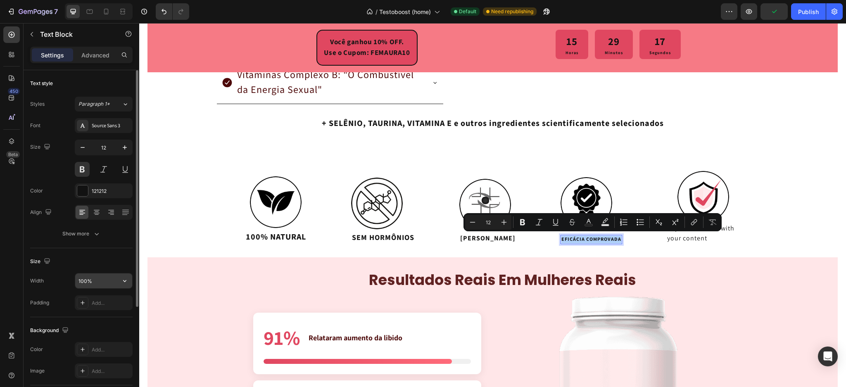
click at [83, 277] on input "100%" at bounding box center [103, 280] width 57 height 15
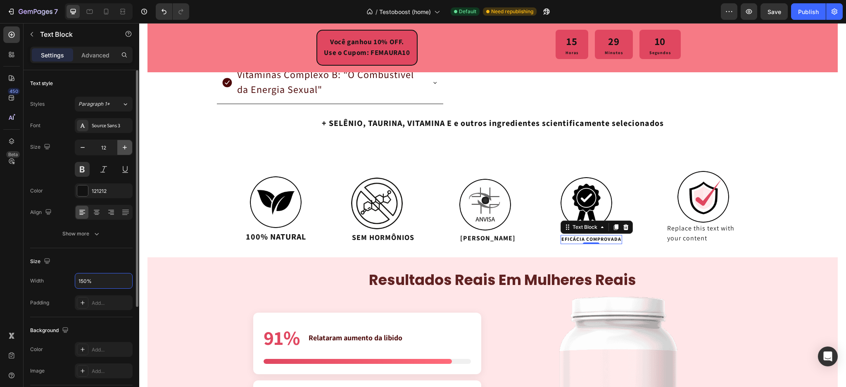
type input "150%"
click at [121, 149] on icon "button" at bounding box center [125, 147] width 8 height 8
type input "14"
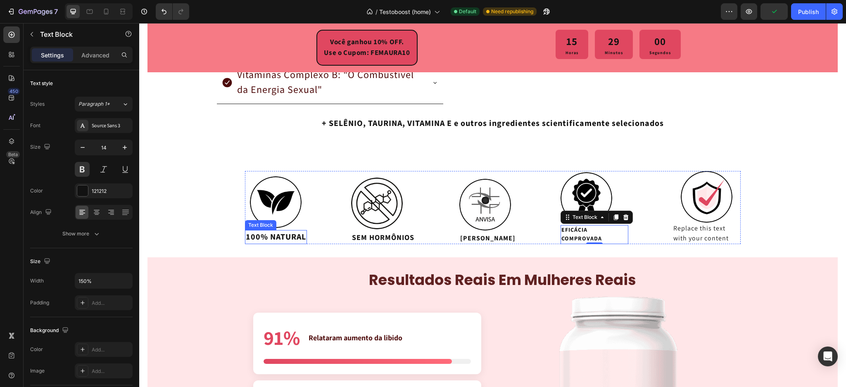
click at [286, 234] on p "100% NATURAL" at bounding box center [276, 237] width 60 height 12
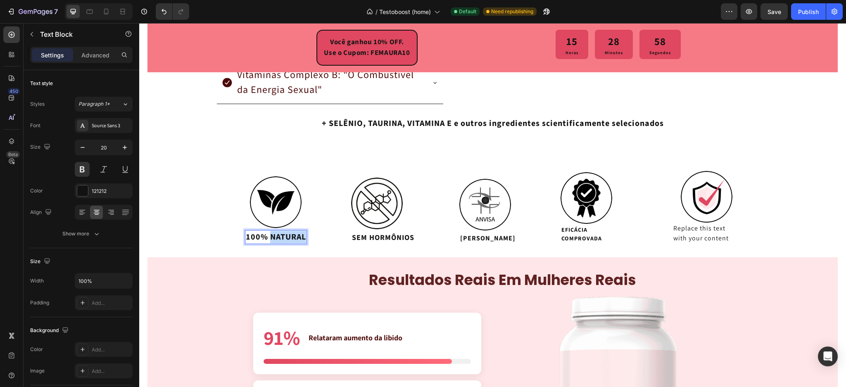
click at [267, 234] on p "100% NATURAL" at bounding box center [276, 237] width 60 height 12
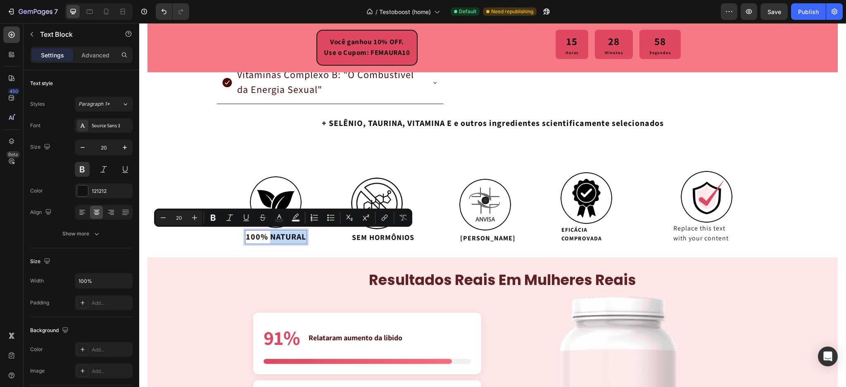
click at [266, 235] on p "100% NATURAL" at bounding box center [276, 237] width 60 height 12
click at [268, 235] on p "100% NATURAL" at bounding box center [276, 237] width 60 height 12
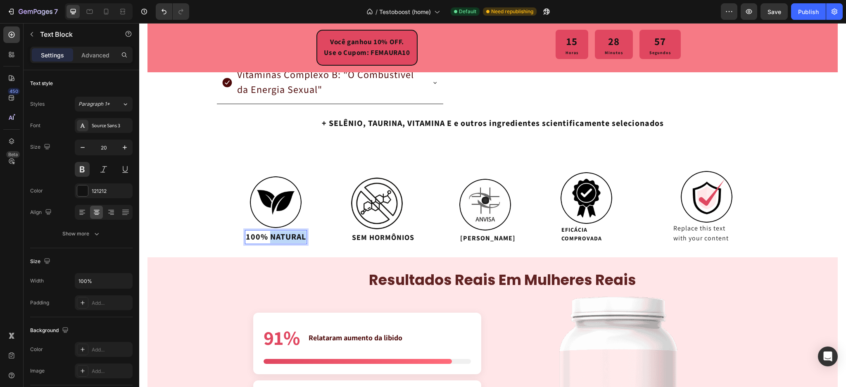
click at [268, 235] on p "100% NATURAL" at bounding box center [276, 237] width 60 height 12
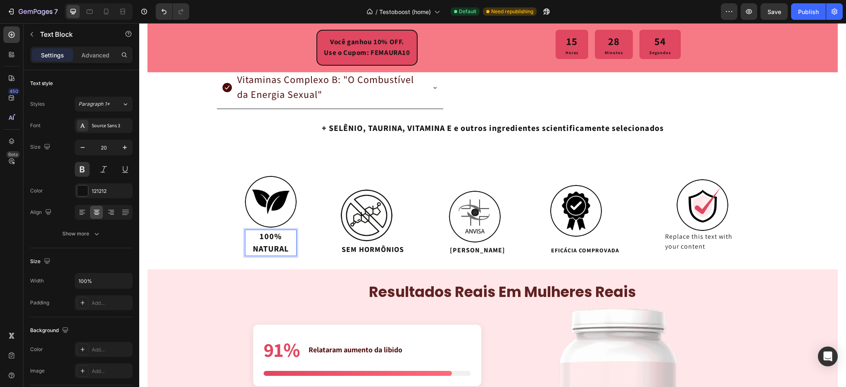
click at [287, 248] on p "NATURAL" at bounding box center [271, 249] width 50 height 12
click at [359, 244] on p "SEM HORMÔNIOS" at bounding box center [372, 249] width 62 height 11
click at [354, 249] on p "SEM HORMÔNIOS" at bounding box center [372, 249] width 62 height 11
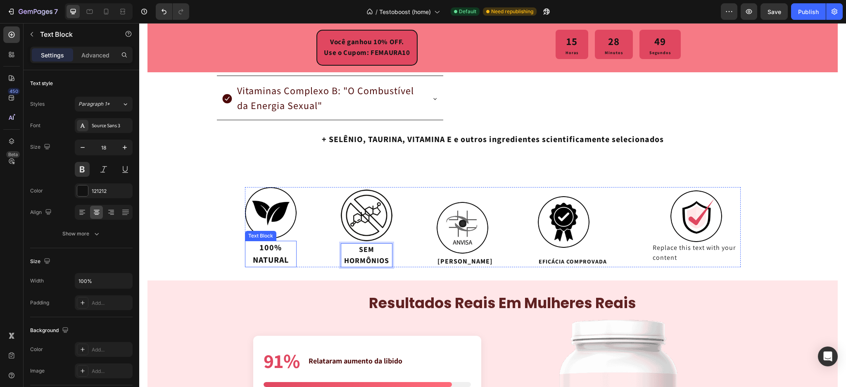
click at [267, 256] on p "NATURAL" at bounding box center [271, 260] width 50 height 12
click at [360, 265] on p "HORMÔNIOS" at bounding box center [366, 260] width 50 height 11
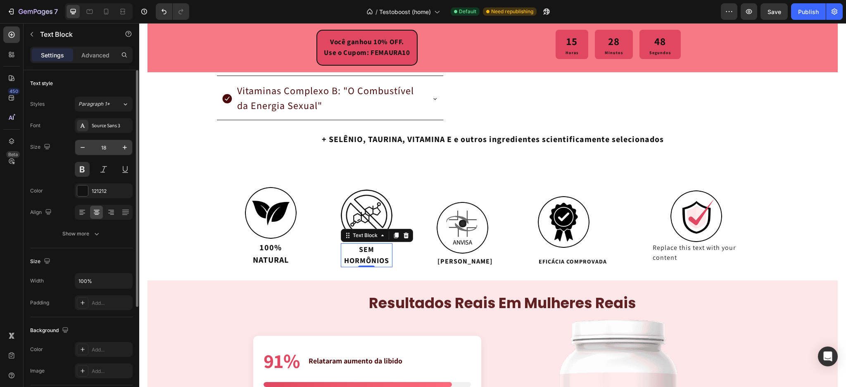
click at [107, 145] on input "18" at bounding box center [103, 147] width 27 height 15
type input "20"
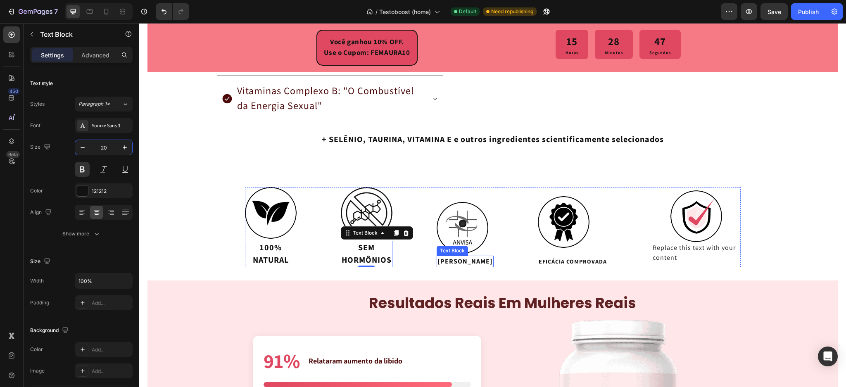
click at [475, 258] on p "ANVISA APROVADO" at bounding box center [464, 261] width 55 height 10
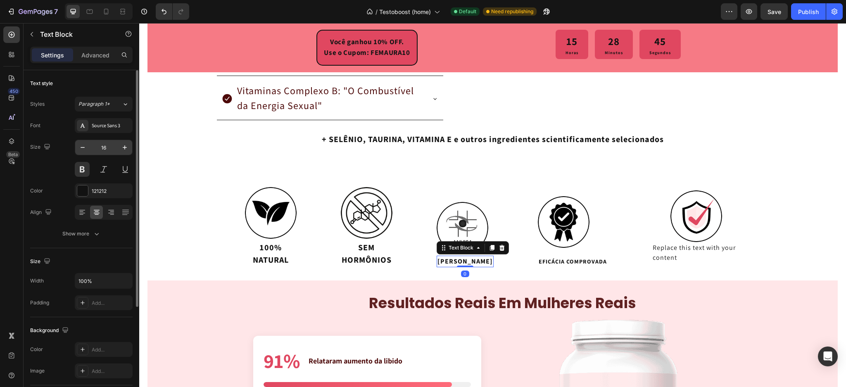
click at [107, 149] on input "16" at bounding box center [103, 147] width 27 height 15
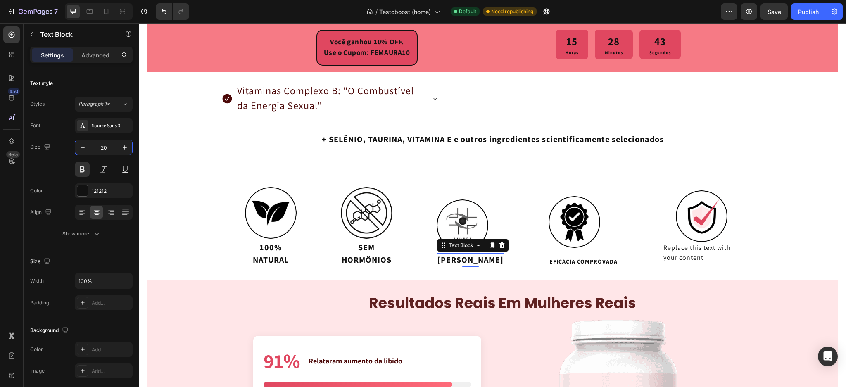
type input "20"
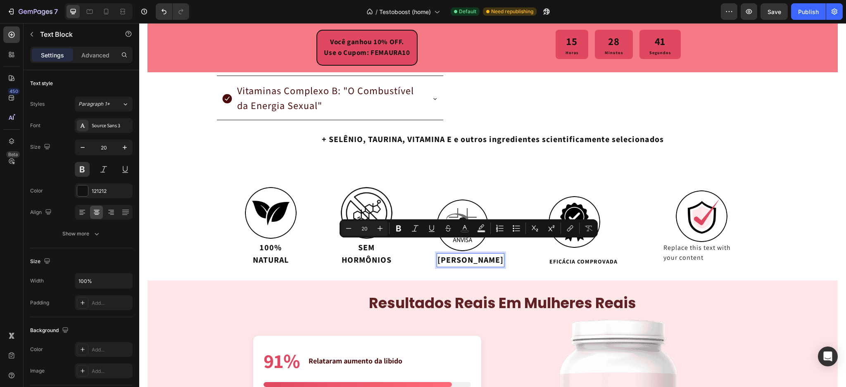
drag, startPoint x: 485, startPoint y: 257, endPoint x: 455, endPoint y: 245, distance: 31.9
click at [455, 254] on p "ANVISA APROVADO" at bounding box center [470, 260] width 66 height 12
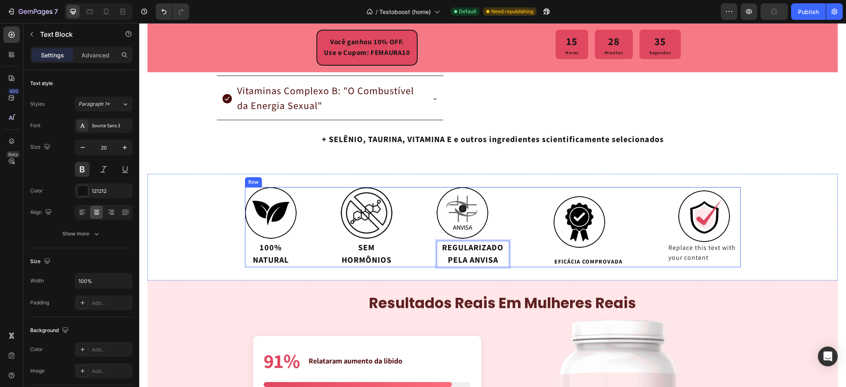
click at [427, 262] on div "Image 100% NATURAL Text Block Image SEM HORMÔNIOS Text Block Image REGULARIZADO…" at bounding box center [492, 227] width 495 height 80
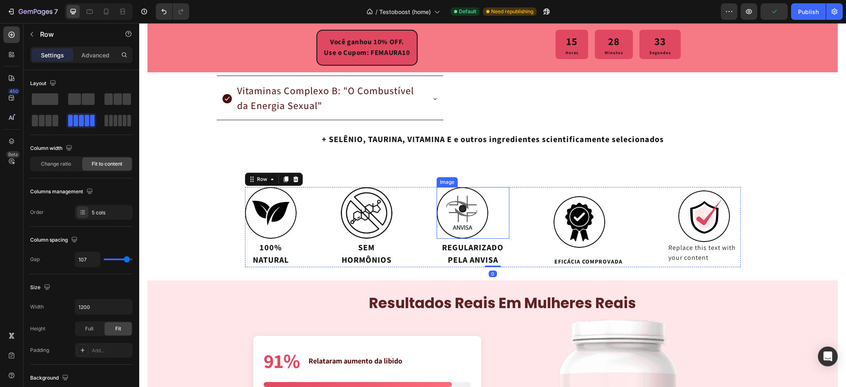
click at [463, 206] on img at bounding box center [462, 213] width 52 height 52
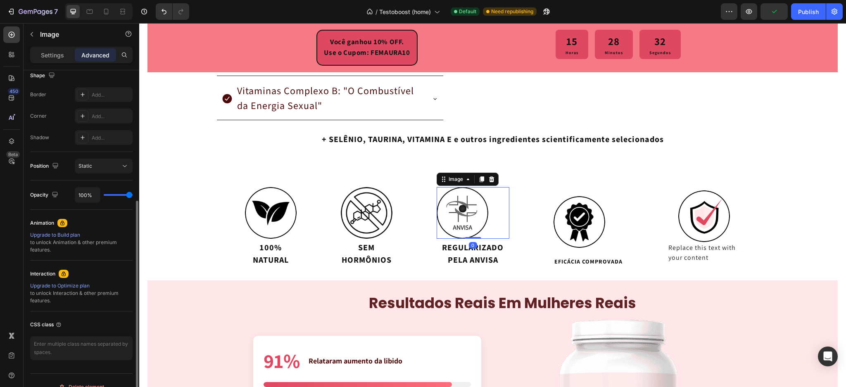
scroll to position [110, 0]
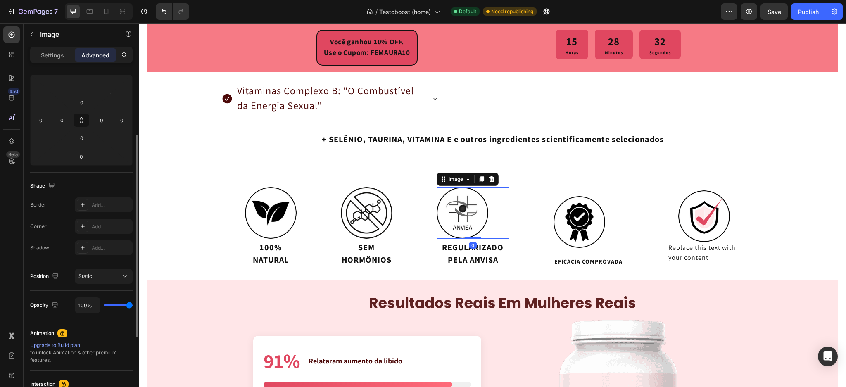
click at [53, 62] on div "Settings Advanced" at bounding box center [81, 55] width 102 height 17
click at [54, 53] on p "Settings" at bounding box center [52, 55] width 23 height 9
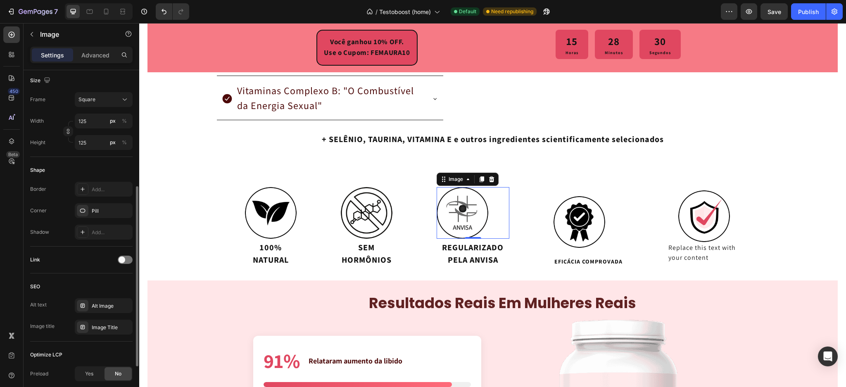
scroll to position [304, 0]
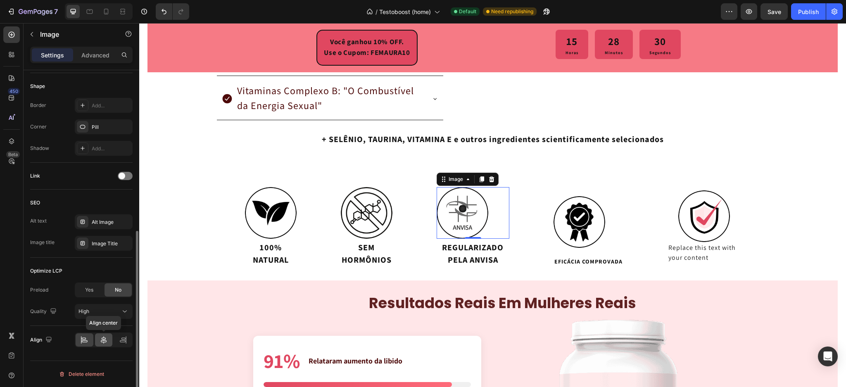
click at [106, 341] on icon at bounding box center [104, 340] width 8 height 8
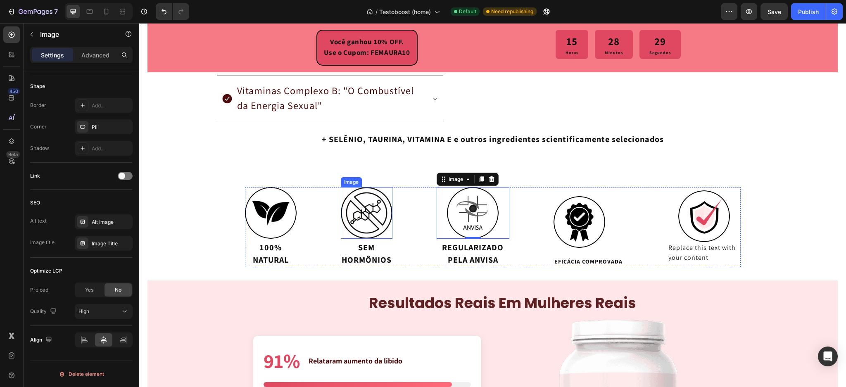
click at [358, 214] on img at bounding box center [367, 213] width 52 height 52
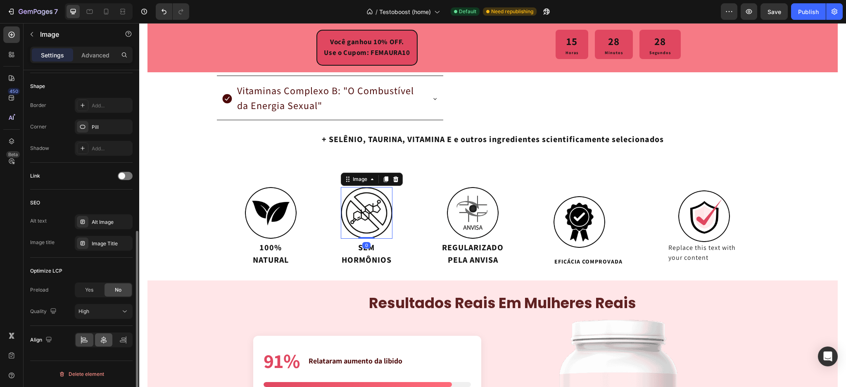
click at [106, 334] on div at bounding box center [104, 339] width 18 height 13
click at [268, 227] on img at bounding box center [271, 213] width 52 height 52
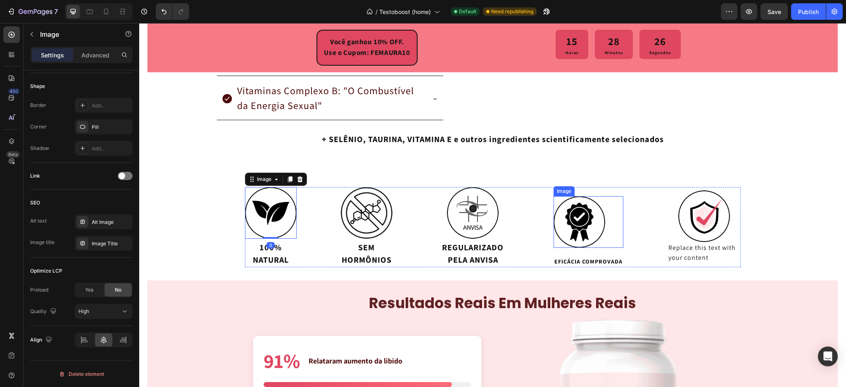
click at [562, 223] on img at bounding box center [579, 222] width 52 height 52
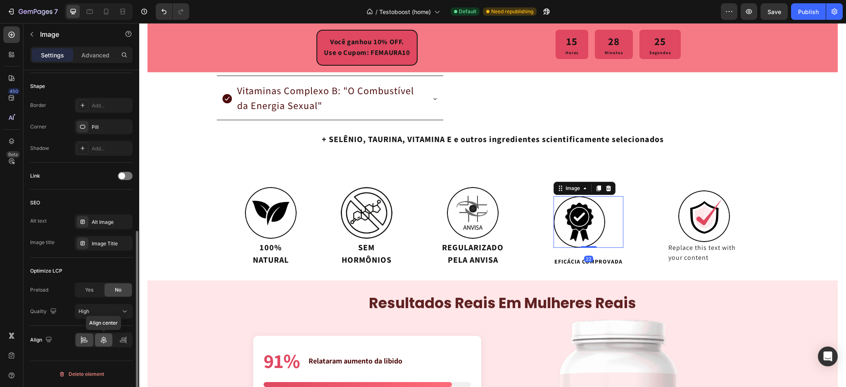
click at [104, 339] on icon at bounding box center [104, 340] width 8 height 8
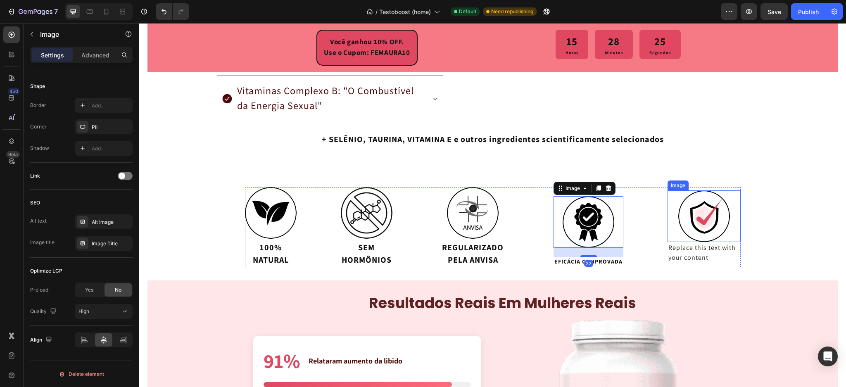
click at [714, 214] on img at bounding box center [704, 216] width 52 height 52
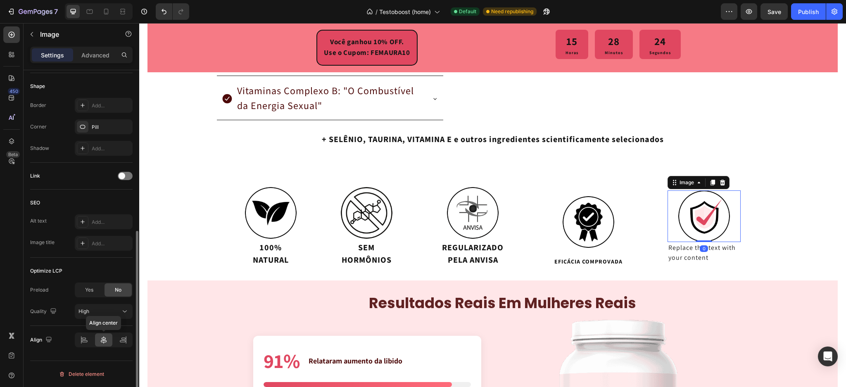
click at [100, 341] on icon at bounding box center [104, 340] width 8 height 8
click at [593, 227] on img at bounding box center [588, 222] width 52 height 52
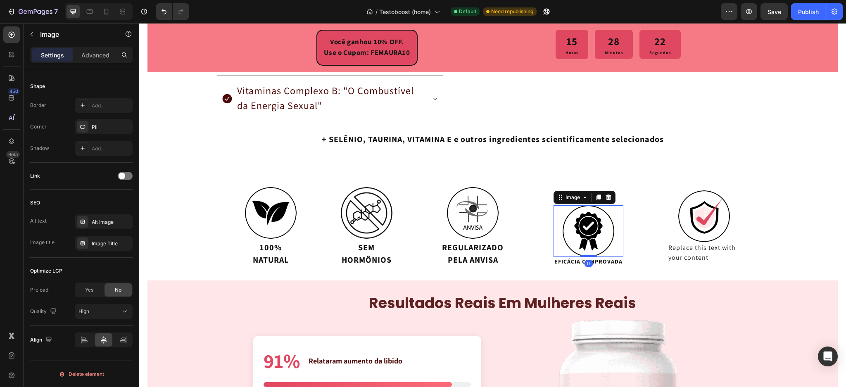
drag, startPoint x: 586, startPoint y: 246, endPoint x: 593, endPoint y: 212, distance: 35.0
click at [593, 212] on div "Image 0" at bounding box center [588, 231] width 70 height 52
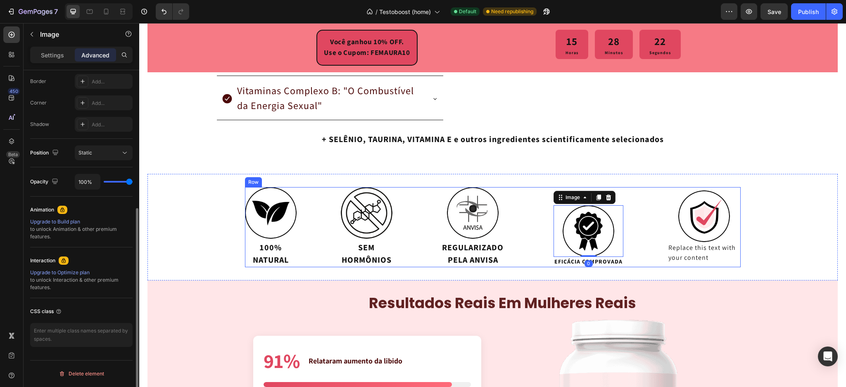
scroll to position [233, 0]
click at [561, 262] on p "EFICÁCIA COMPROVADA" at bounding box center [588, 262] width 68 height 9
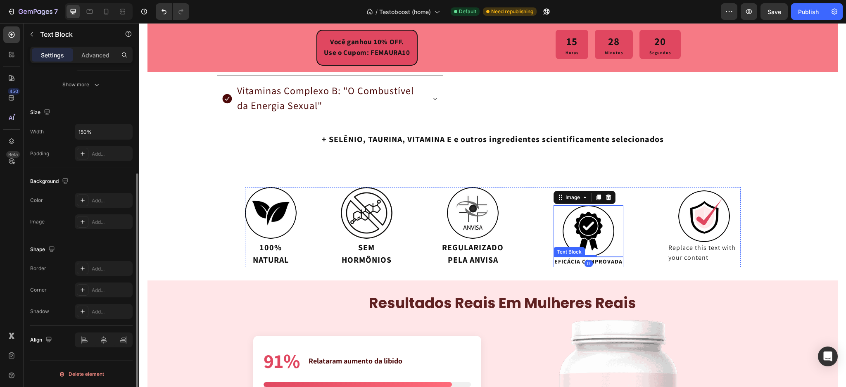
scroll to position [0, 0]
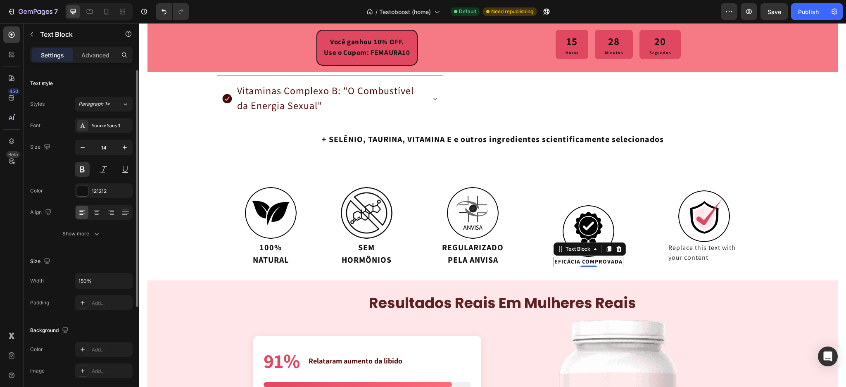
click at [562, 261] on p "EFICÁCIA COMPROVADA" at bounding box center [588, 262] width 68 height 9
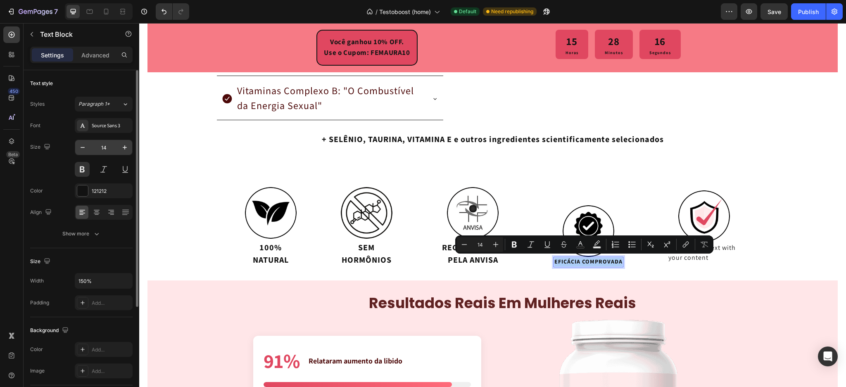
click at [100, 149] on input "14" at bounding box center [103, 147] width 27 height 15
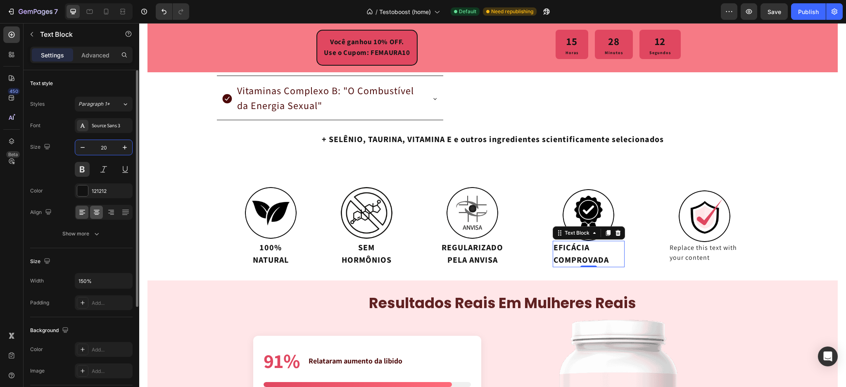
type input "20"
click at [92, 213] on icon at bounding box center [96, 212] width 8 height 8
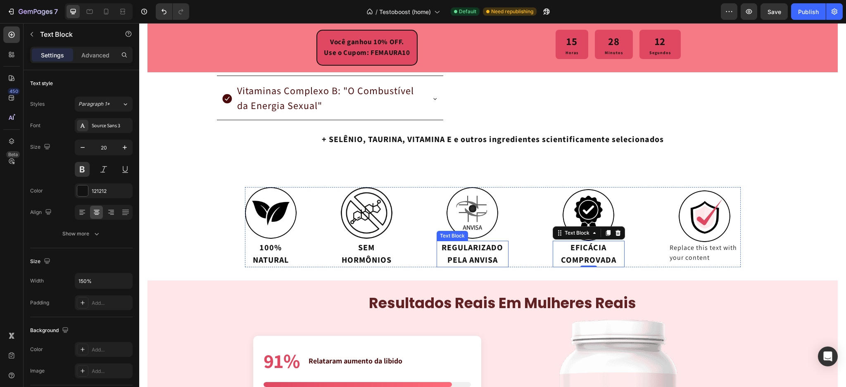
click at [464, 257] on p "REGULARIZADO PELA ANVISA" at bounding box center [472, 254] width 70 height 25
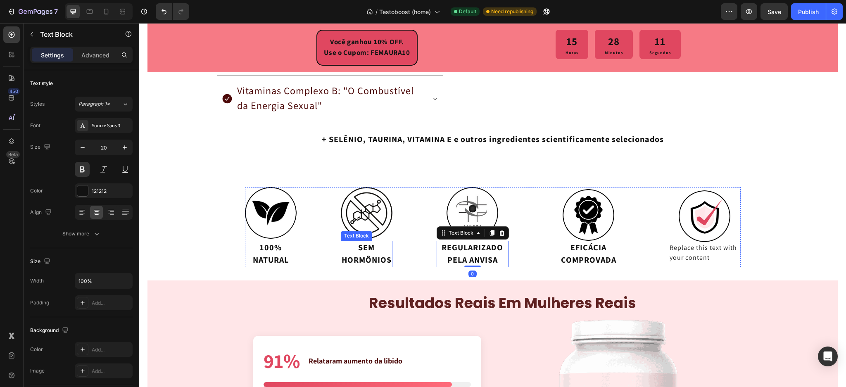
click at [382, 255] on p "HORMÔNIOS" at bounding box center [366, 260] width 50 height 12
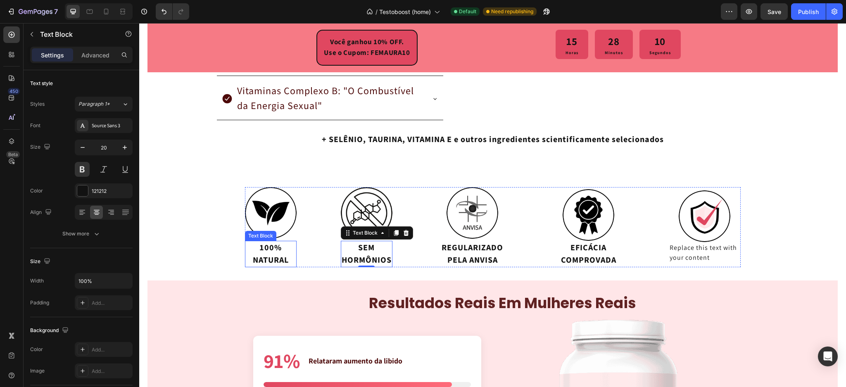
click at [256, 256] on p "NATURAL" at bounding box center [271, 260] width 50 height 12
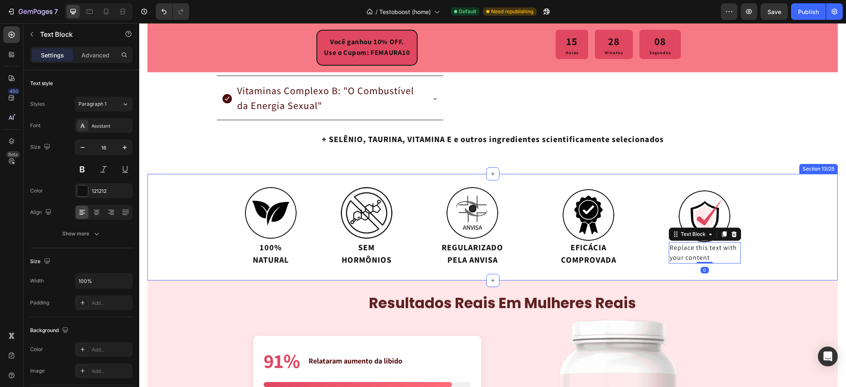
click at [820, 200] on div "Image 100% NATURAL Text Block Image SEM HORMÔNIOS Text Block Image REGULARIZADO…" at bounding box center [492, 227] width 690 height 80
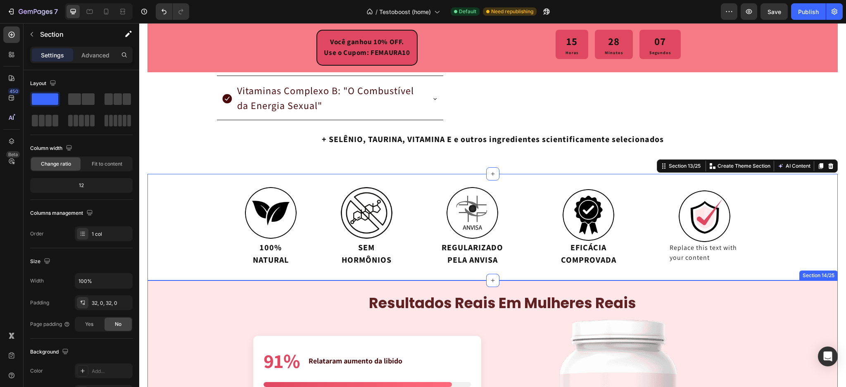
click at [812, 275] on div "Section 14/25" at bounding box center [818, 275] width 35 height 7
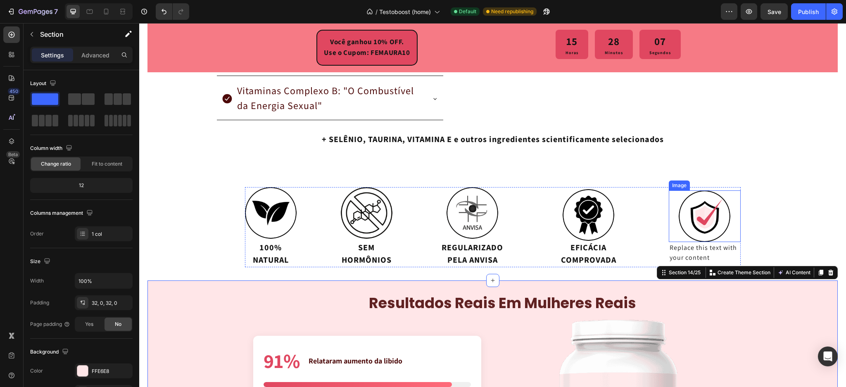
click at [706, 241] on div at bounding box center [704, 216] width 72 height 52
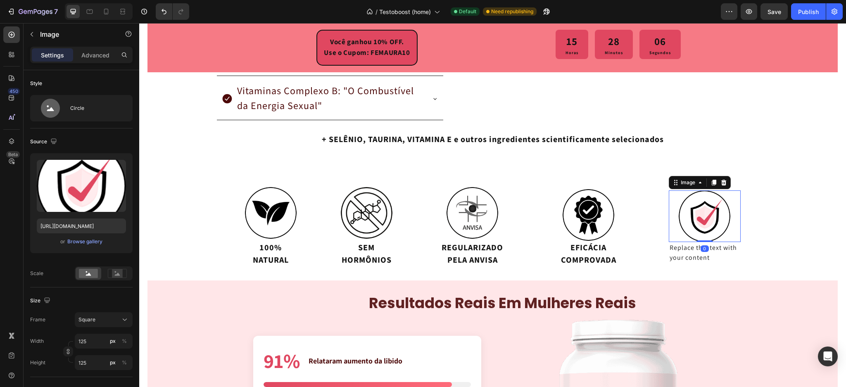
click at [694, 242] on div "Replace this text with your content" at bounding box center [704, 252] width 72 height 21
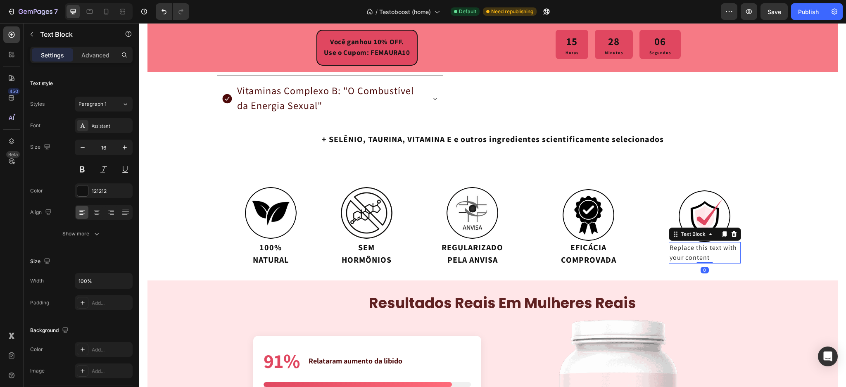
click at [686, 246] on div "Replace this text with your content" at bounding box center [704, 252] width 72 height 21
click at [679, 211] on img at bounding box center [704, 216] width 52 height 52
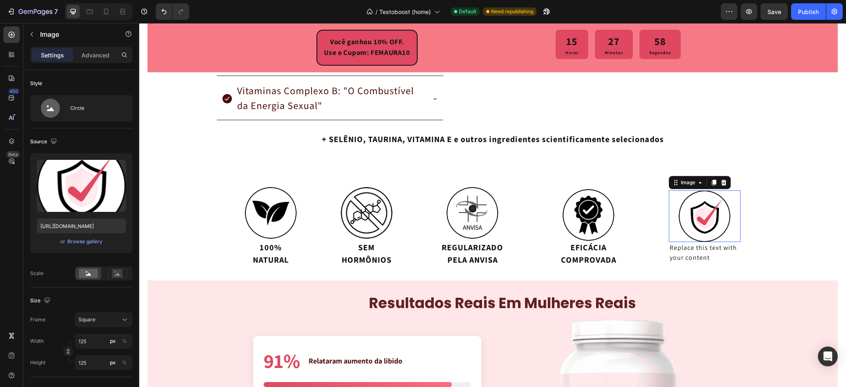
click at [778, 227] on div "Image 100% NATURAL Text Block Image SEM HORMÔNIOS Text Block Image REGULARIZADO…" at bounding box center [492, 227] width 690 height 80
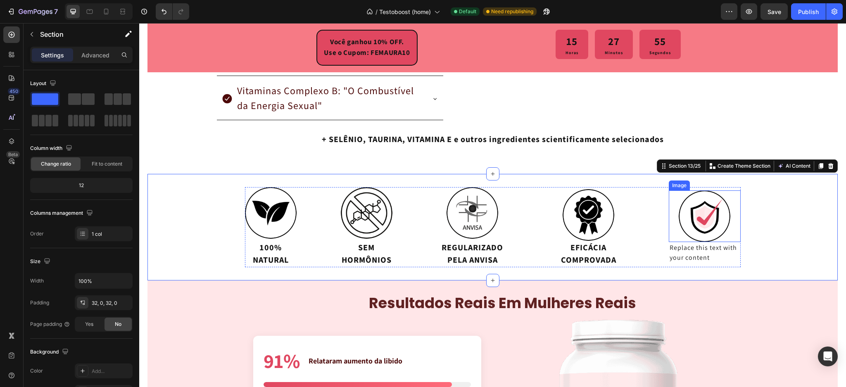
click at [685, 245] on p "Replace this text with your content" at bounding box center [704, 253] width 70 height 20
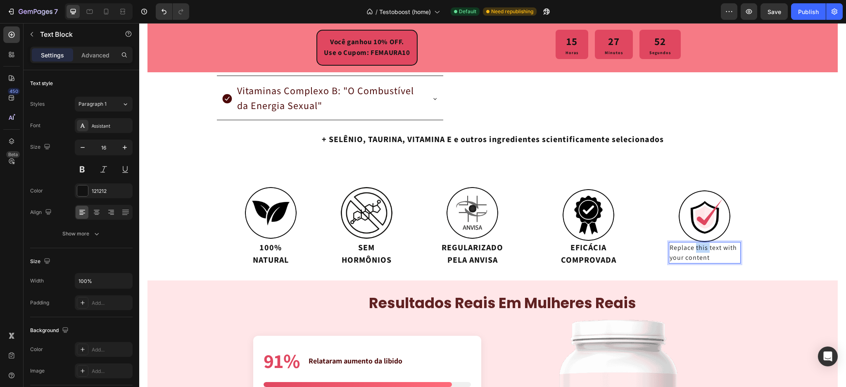
click at [696, 251] on p "Replace this text with your content" at bounding box center [704, 253] width 70 height 20
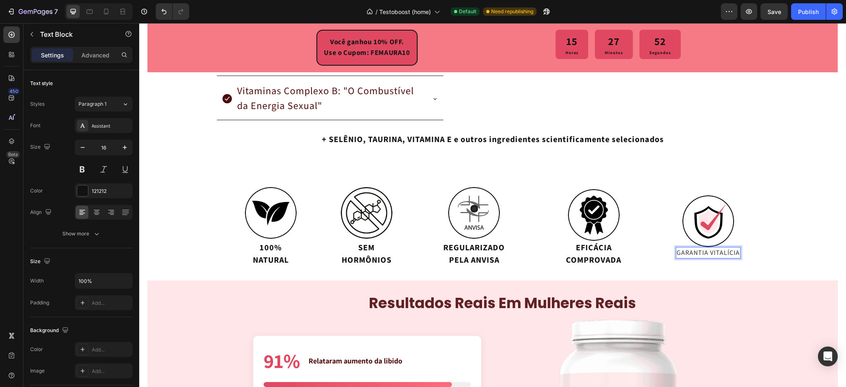
scroll to position [1706, 0]
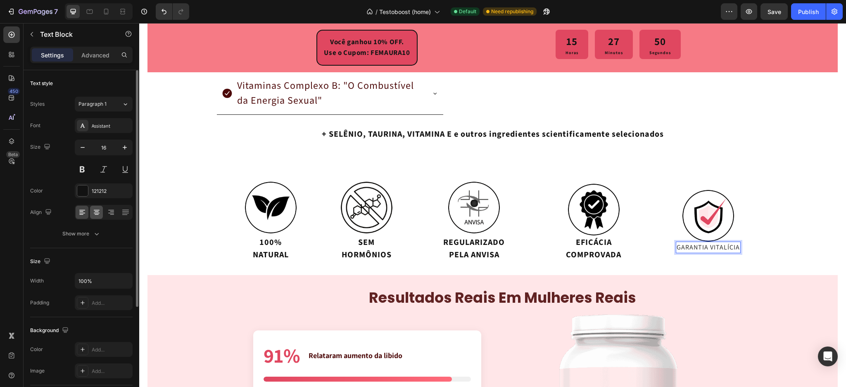
click at [97, 209] on icon at bounding box center [96, 212] width 8 height 8
click at [107, 147] on input "16" at bounding box center [103, 147] width 27 height 15
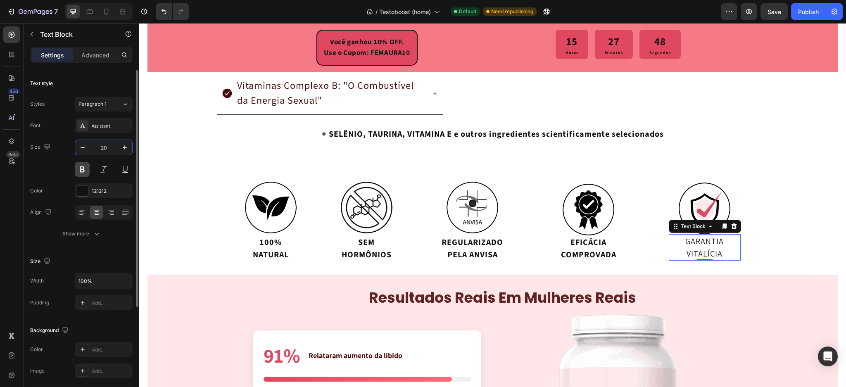
type input "20"
click at [82, 168] on button at bounding box center [82, 169] width 15 height 15
click at [109, 121] on div "Assistant" at bounding box center [104, 125] width 58 height 15
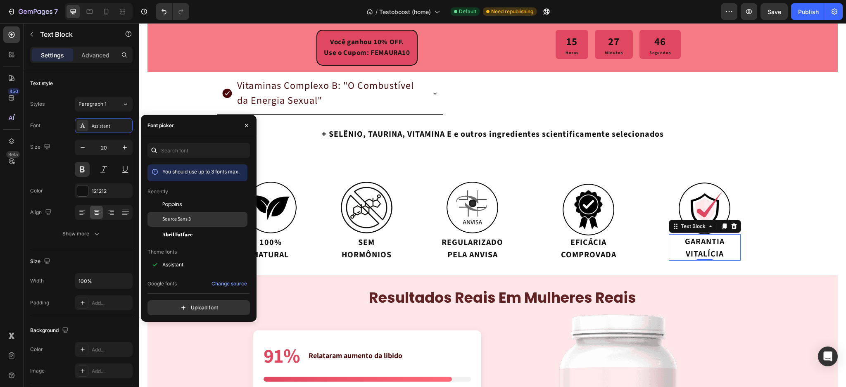
click at [171, 216] on span "Source Sans 3" at bounding box center [176, 219] width 28 height 7
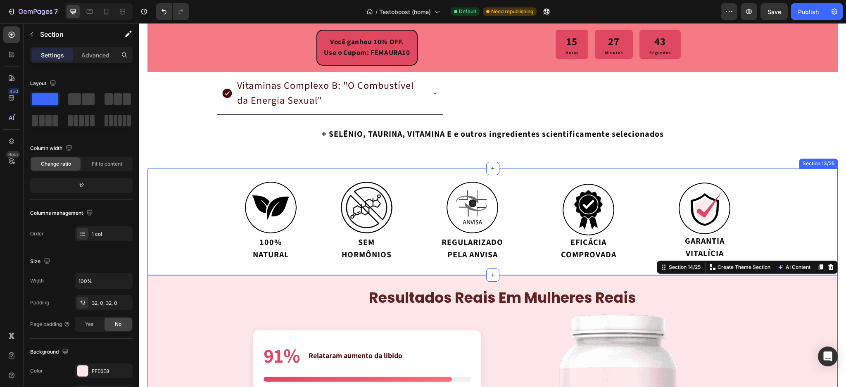
click at [761, 240] on div "Image 100% NATURAL Text Block Image SEM HORMÔNIOS Text Block Image REGULARIZADO…" at bounding box center [492, 222] width 690 height 80
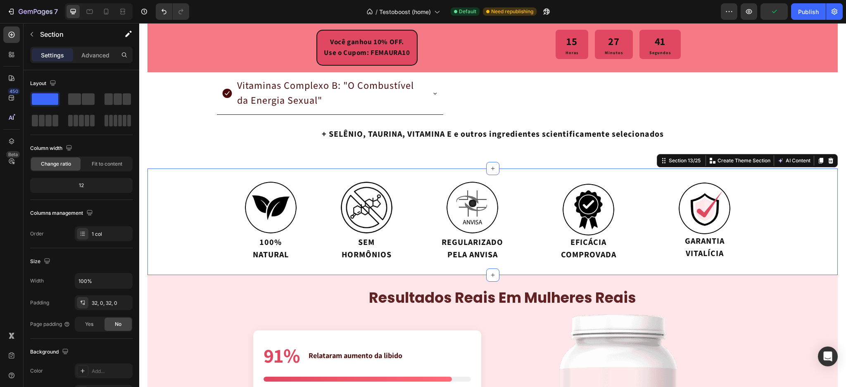
click at [703, 241] on p "GARANTIA VITALÍCIA" at bounding box center [704, 247] width 70 height 25
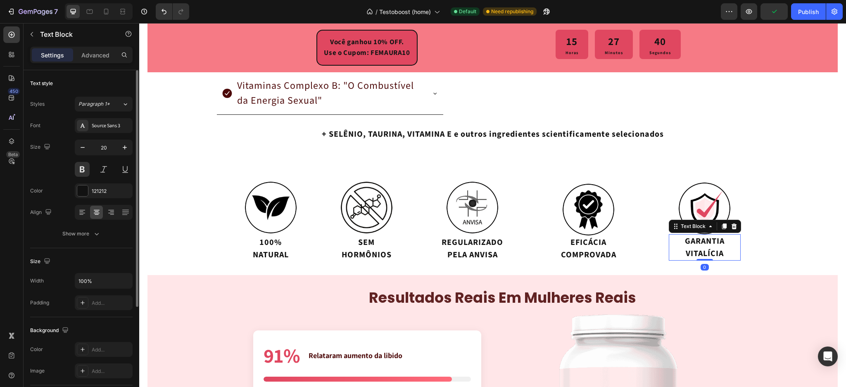
click at [89, 55] on p "Advanced" at bounding box center [95, 55] width 28 height 9
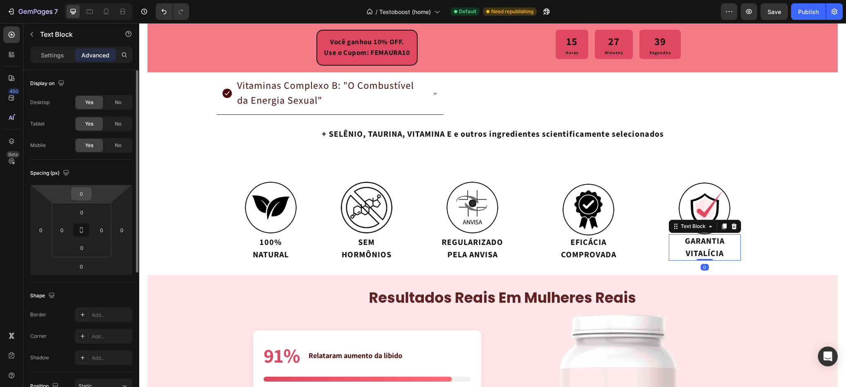
click at [75, 190] on input "0" at bounding box center [81, 193] width 17 height 12
type input "5"
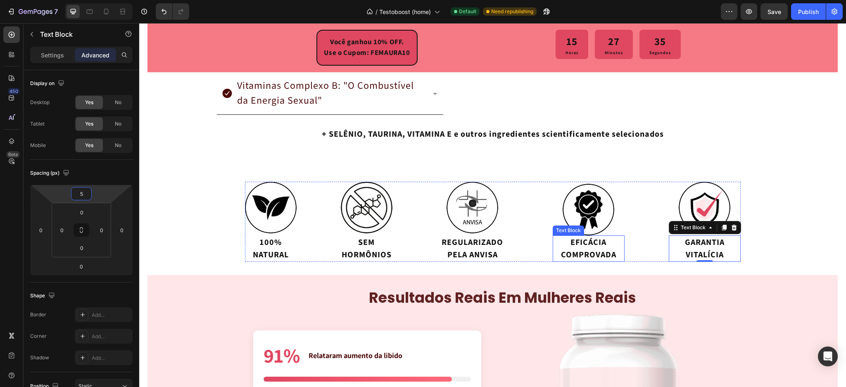
drag, startPoint x: 571, startPoint y: 248, endPoint x: 279, endPoint y: 216, distance: 294.1
click at [572, 248] on p "EFICÁCIA COMPROVADA" at bounding box center [588, 248] width 70 height 25
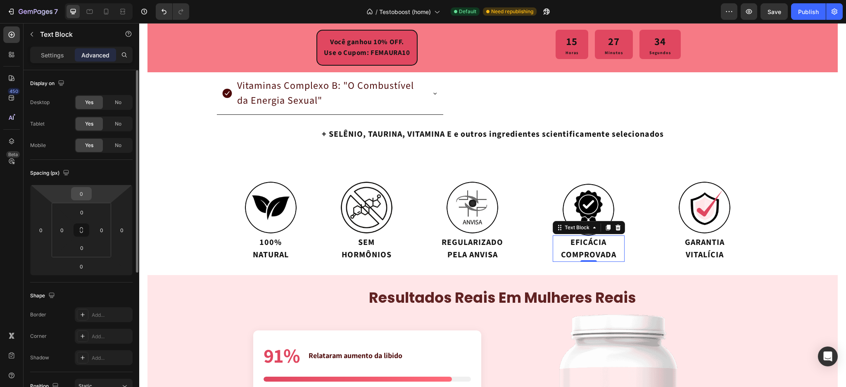
click at [79, 194] on input "0" at bounding box center [81, 193] width 17 height 12
type input "5"
click at [462, 247] on p "REGULARIZADO PELA ANVISA" at bounding box center [472, 248] width 70 height 25
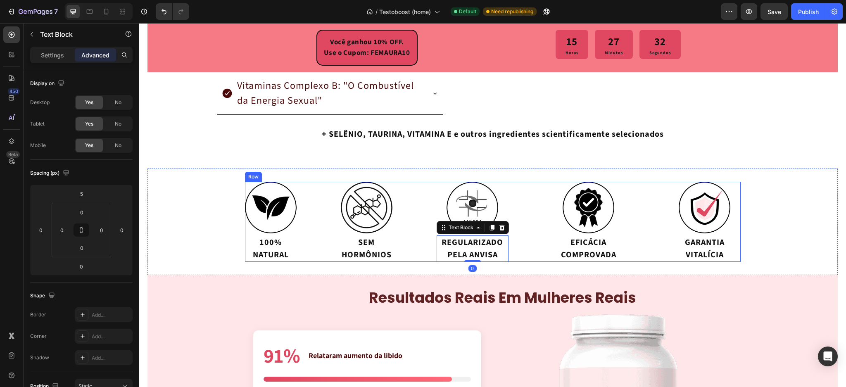
click at [379, 251] on p "HORMÔNIOS" at bounding box center [366, 255] width 50 height 12
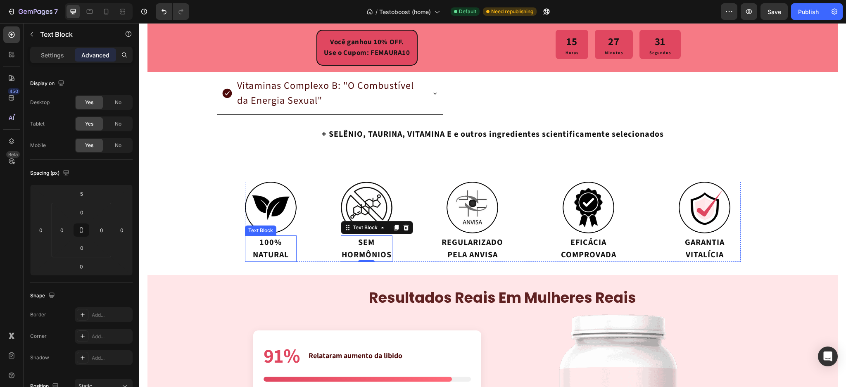
click at [274, 251] on p "NATURAL" at bounding box center [271, 255] width 50 height 12
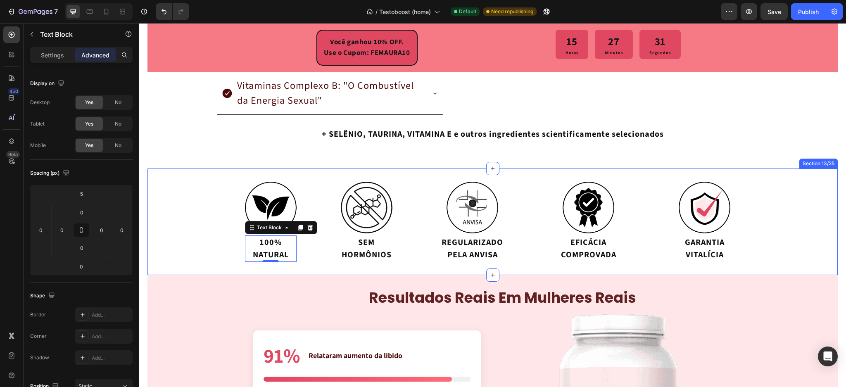
click at [232, 267] on div "Image 100% NATURAL Text Block 0 Image SEM HORMÔNIOS Text Block Image REGULARIZA…" at bounding box center [492, 221] width 690 height 107
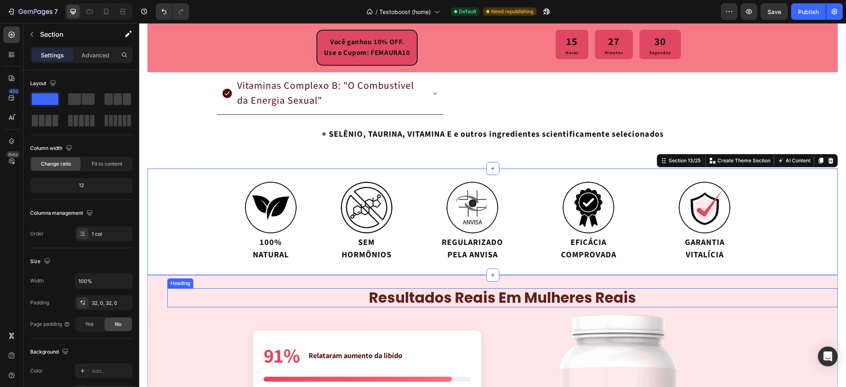
click at [744, 292] on div "resultados reais em mulheres reais" at bounding box center [502, 297] width 670 height 19
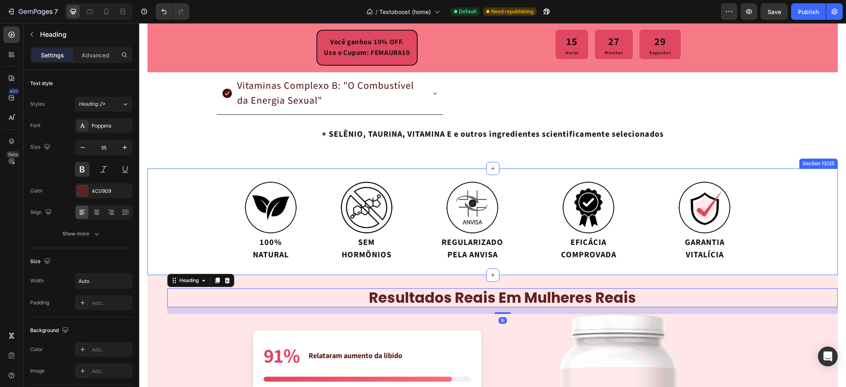
click at [794, 251] on div "Image 100% NATURAL Text Block Image SEM HORMÔNIOS Text Block Image REGULARIZADO…" at bounding box center [492, 222] width 690 height 80
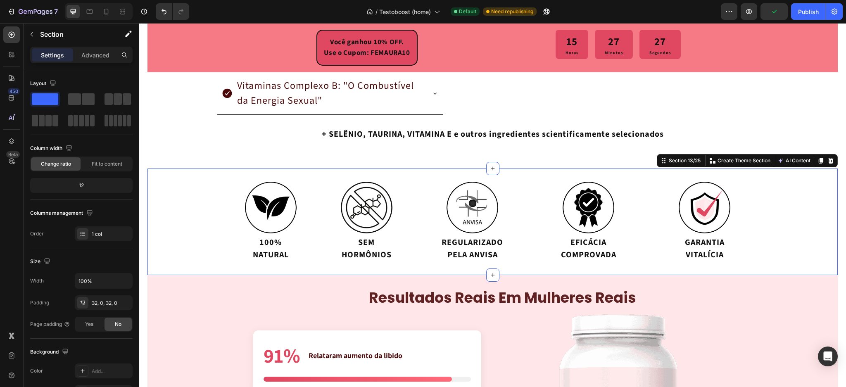
click at [215, 204] on div "Image 100% NATURAL Text Block Image SEM HORMÔNIOS Text Block Image REGULARIZADO…" at bounding box center [492, 222] width 690 height 80
click at [704, 220] on img at bounding box center [704, 208] width 52 height 52
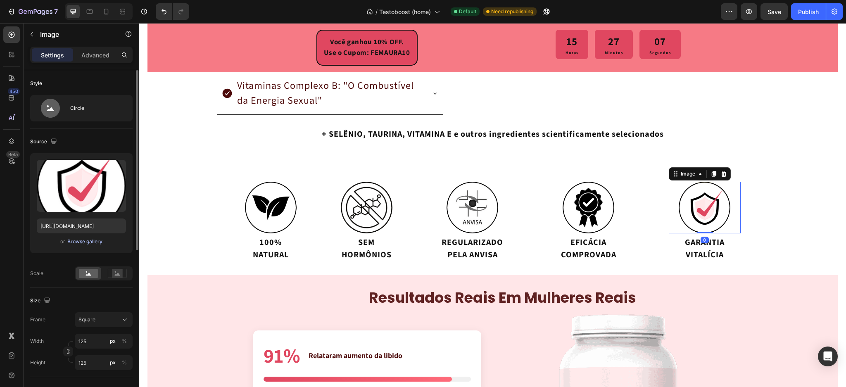
click at [83, 243] on div "Browse gallery" at bounding box center [84, 241] width 35 height 7
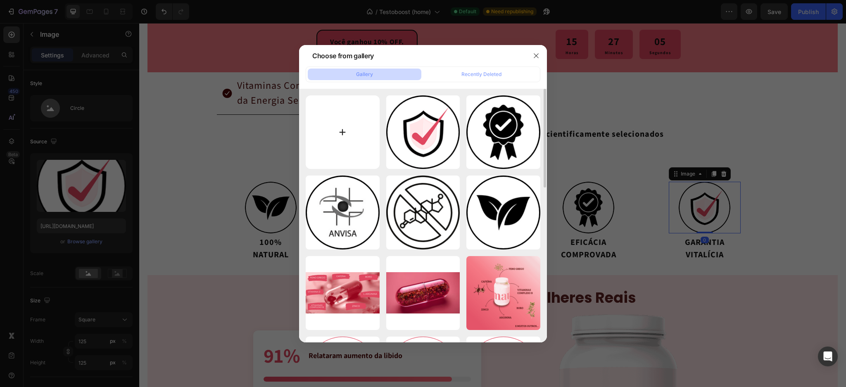
click at [352, 128] on input "file" at bounding box center [343, 132] width 74 height 74
type input "C:\fakepath\selo_garantia (1).png"
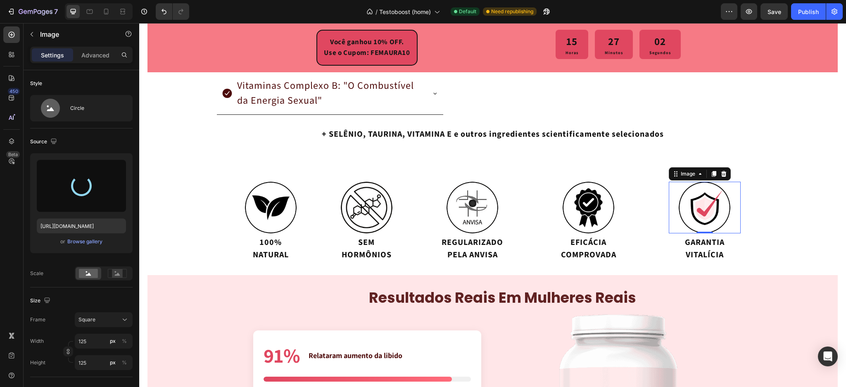
type input "[URL][DOMAIN_NAME]"
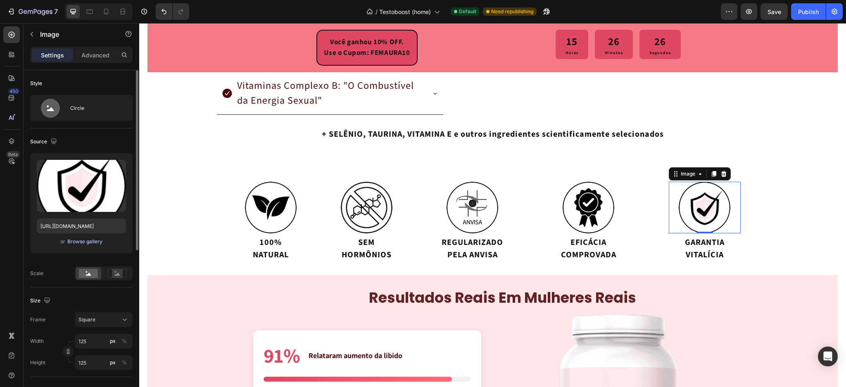
click at [90, 238] on div "Browse gallery" at bounding box center [84, 241] width 35 height 7
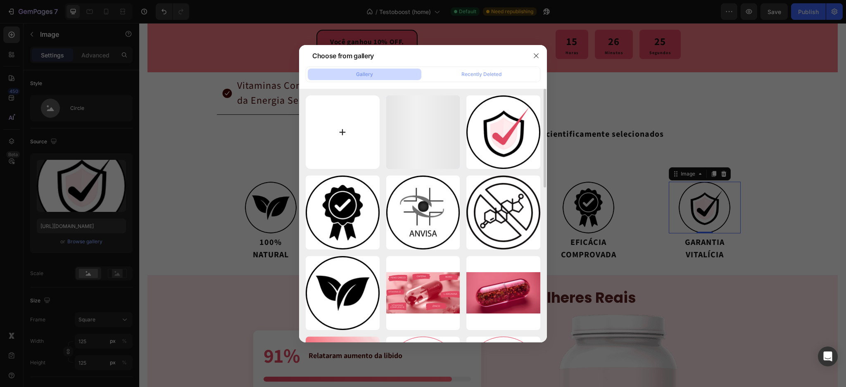
drag, startPoint x: 319, startPoint y: 122, endPoint x: 327, endPoint y: 122, distance: 7.4
click at [321, 122] on div "selo_garantia (1).png 5.91 kb selo_garantia.png 5.72 kb selo_eficiencia.png 6.1…" at bounding box center [423, 216] width 248 height 254
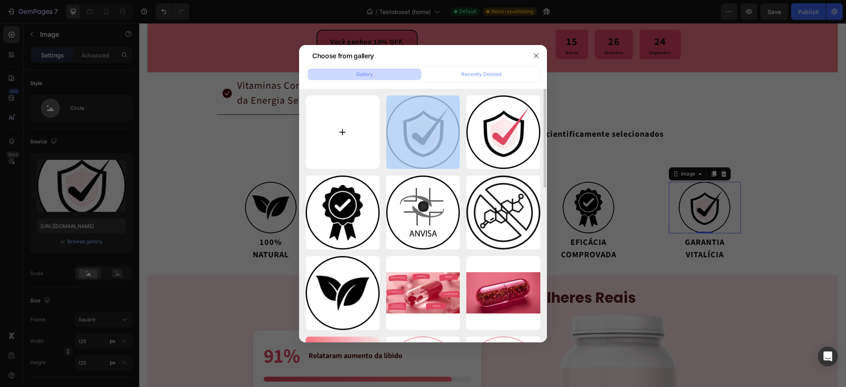
click at [333, 120] on input "file" at bounding box center [343, 132] width 74 height 74
click at [535, 54] on icon "button" at bounding box center [536, 55] width 7 height 7
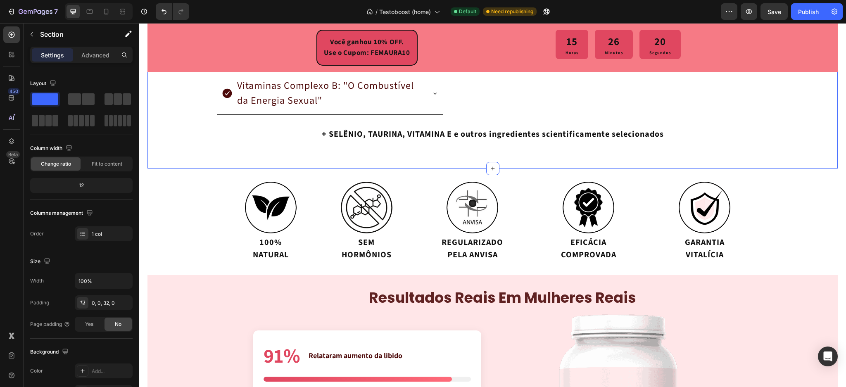
click at [789, 168] on div "Image 100% NATURAL Text Block Image SEM HORMÔNIOS Text Block Image REGULARIZADO…" at bounding box center [492, 221] width 690 height 107
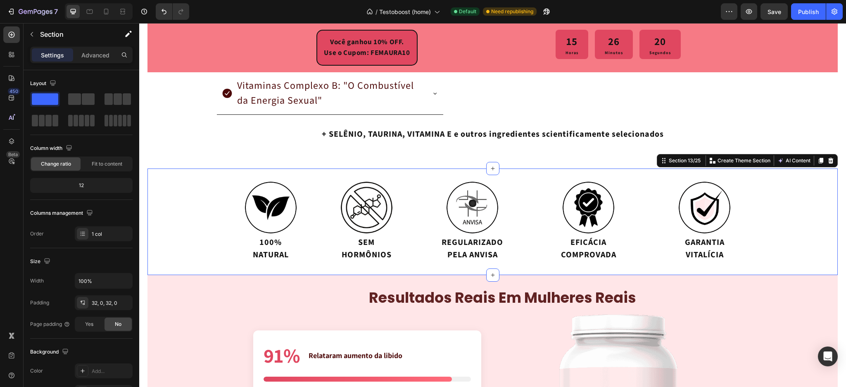
click at [814, 230] on div "Image 100% NATURAL Text Block Image SEM HORMÔNIOS Text Block Image REGULARIZADO…" at bounding box center [492, 222] width 690 height 80
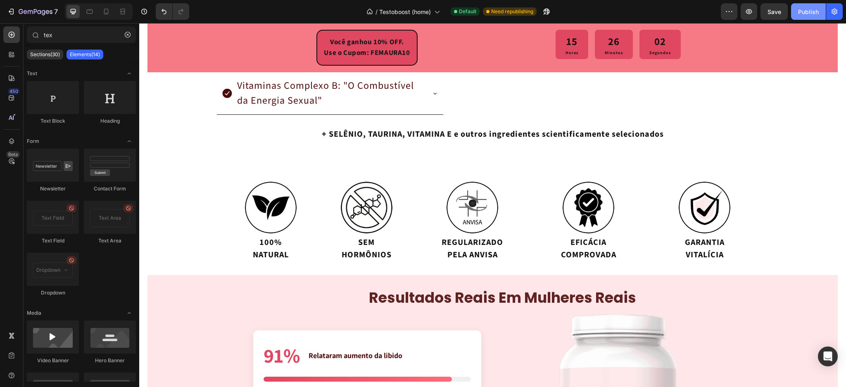
click at [800, 10] on div "Publish" at bounding box center [808, 11] width 21 height 9
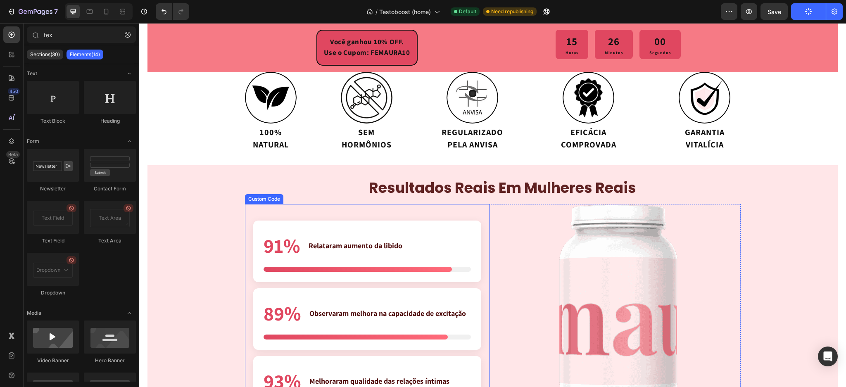
scroll to position [1761, 0]
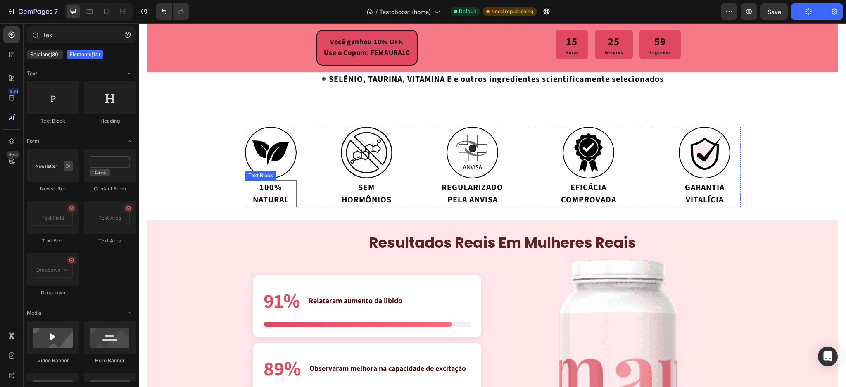
click at [268, 195] on p "NATURAL" at bounding box center [271, 200] width 50 height 12
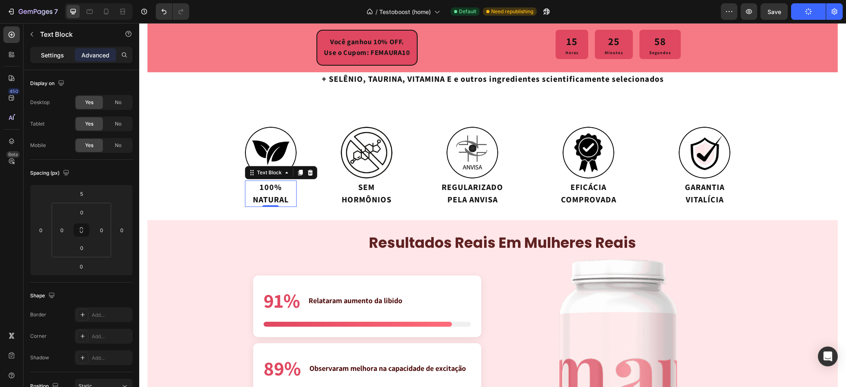
click at [55, 57] on p "Settings" at bounding box center [52, 55] width 23 height 9
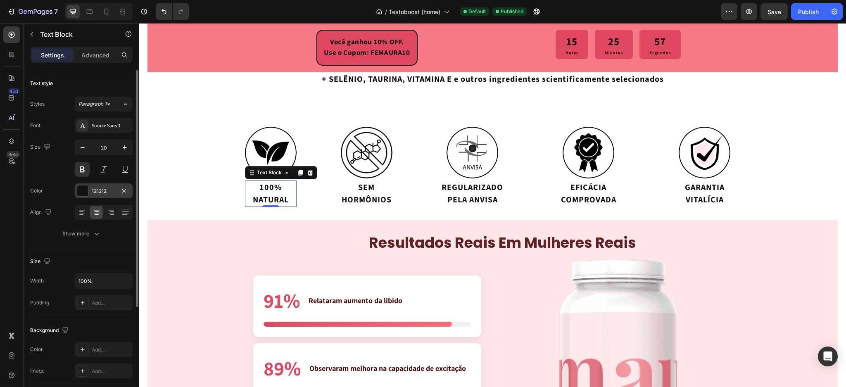
click at [83, 195] on div at bounding box center [82, 190] width 11 height 11
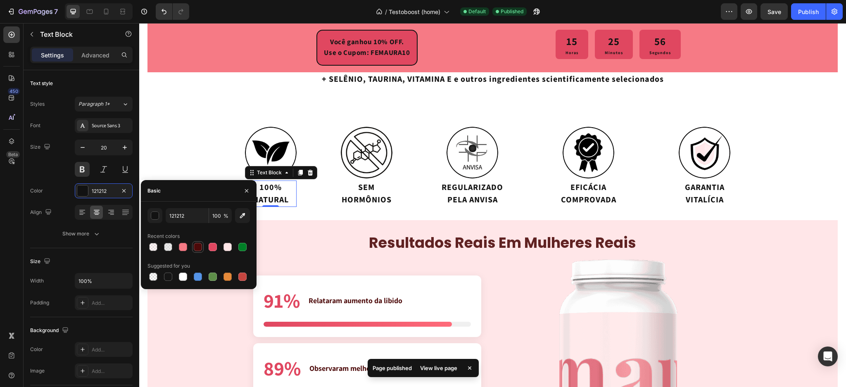
click at [200, 244] on div at bounding box center [198, 247] width 8 height 8
type input "4C0909"
click at [357, 189] on p "SEM" at bounding box center [366, 187] width 50 height 12
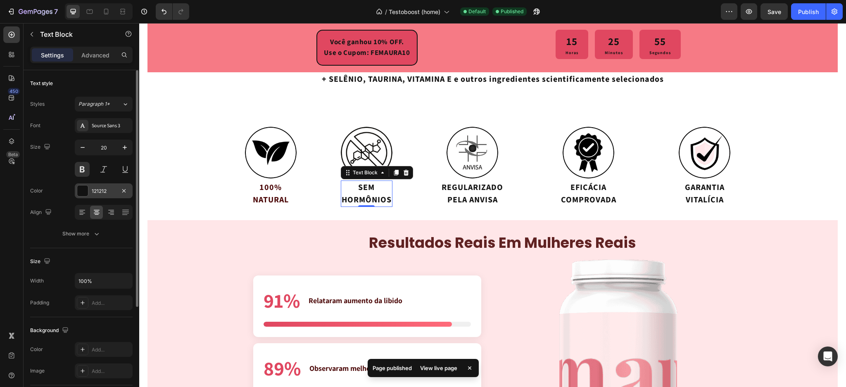
click at [81, 192] on div at bounding box center [82, 190] width 11 height 11
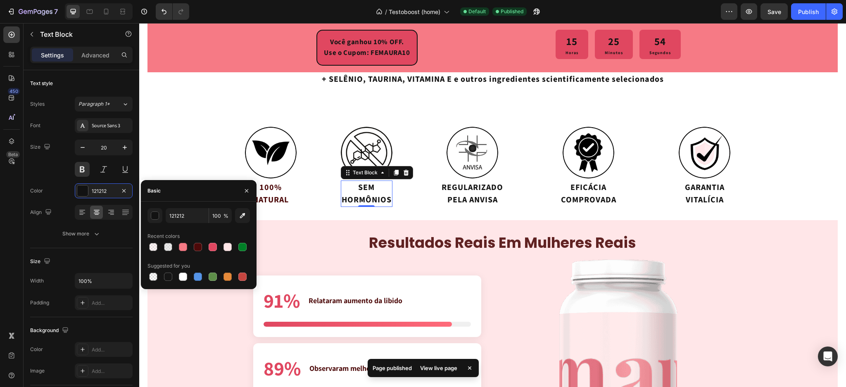
click at [197, 251] on div at bounding box center [198, 247] width 10 height 10
type input "4C0909"
click at [446, 188] on p "REGULARIZADO PELA ANVISA" at bounding box center [472, 193] width 70 height 25
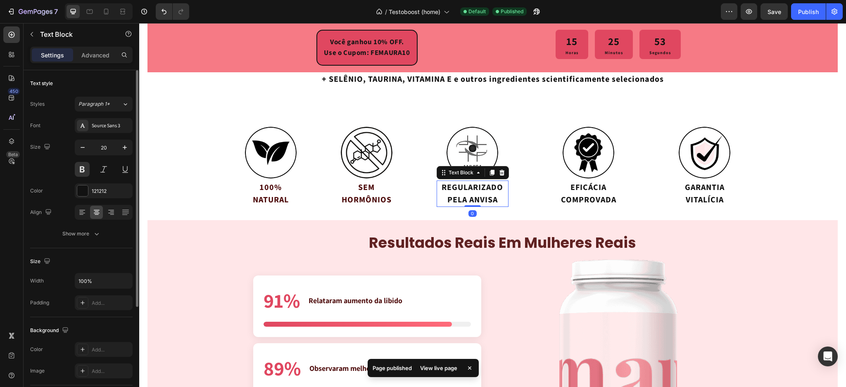
click at [73, 188] on div "Color 121212" at bounding box center [81, 190] width 102 height 15
click at [82, 192] on div at bounding box center [82, 190] width 11 height 11
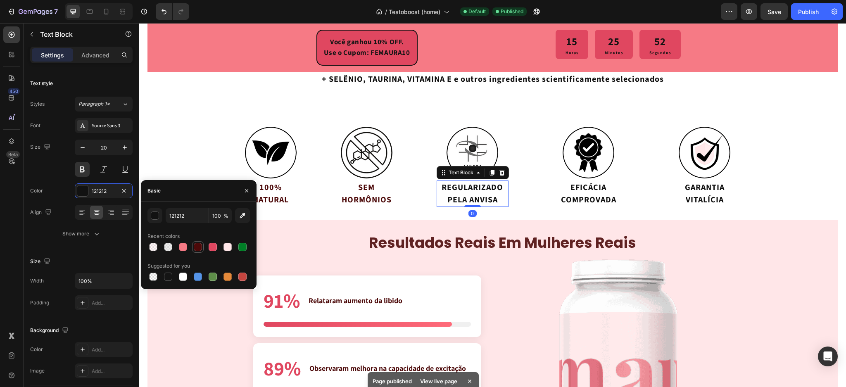
click at [196, 246] on div at bounding box center [198, 247] width 8 height 8
type input "4C0909"
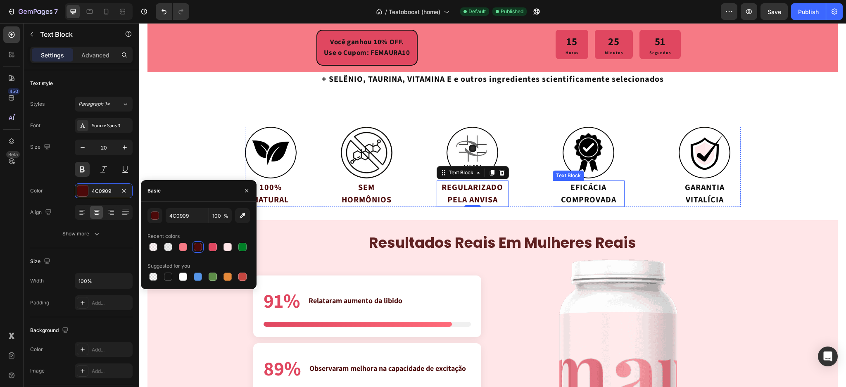
click at [569, 194] on p "EFICÁCIA COMPROVADA" at bounding box center [588, 193] width 70 height 25
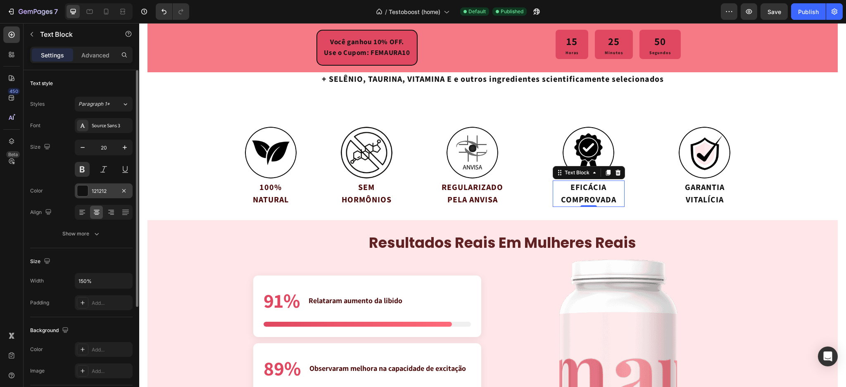
click at [84, 194] on div at bounding box center [82, 190] width 11 height 11
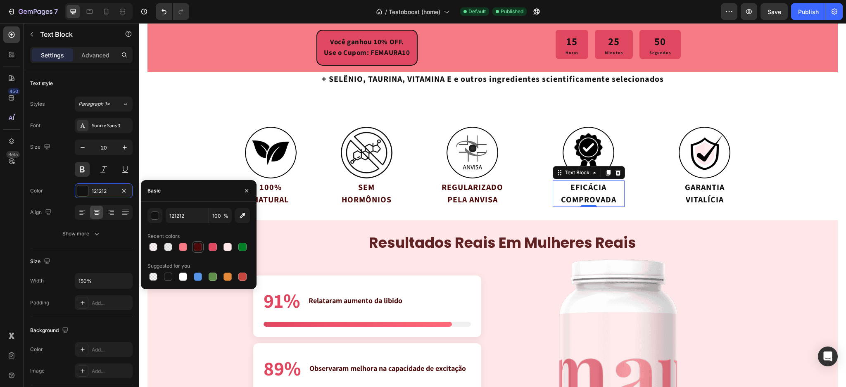
drag, startPoint x: 199, startPoint y: 249, endPoint x: 231, endPoint y: 178, distance: 78.0
click at [199, 249] on div at bounding box center [198, 247] width 8 height 8
type input "4C0909"
click at [694, 188] on p "GARANTIA VITALÍCIA" at bounding box center [704, 193] width 70 height 25
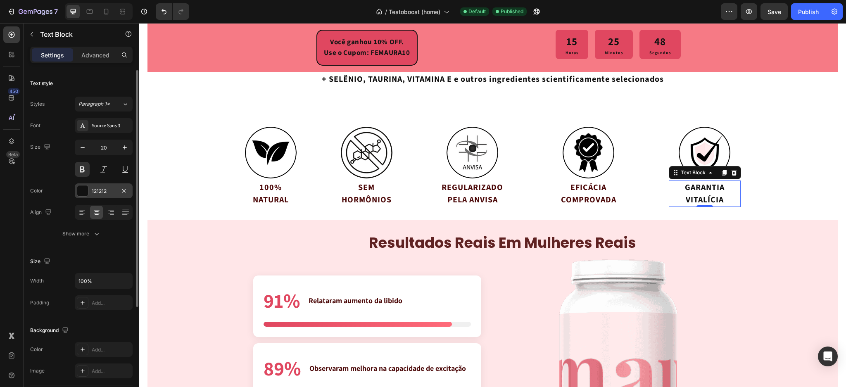
click at [80, 188] on div at bounding box center [82, 190] width 11 height 11
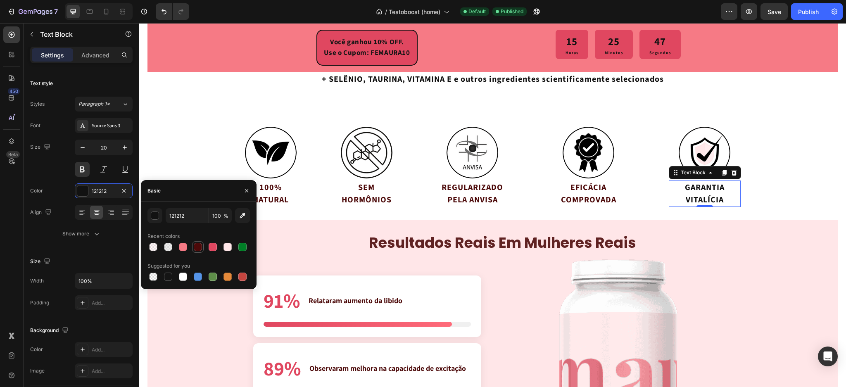
click at [192, 246] on div at bounding box center [198, 247] width 12 height 12
type input "4C0909"
click at [161, 152] on div "Image 100% NATURAL Text Block Image SEM HORMÔNIOS Text Block Image REGULARIZADO…" at bounding box center [492, 167] width 690 height 80
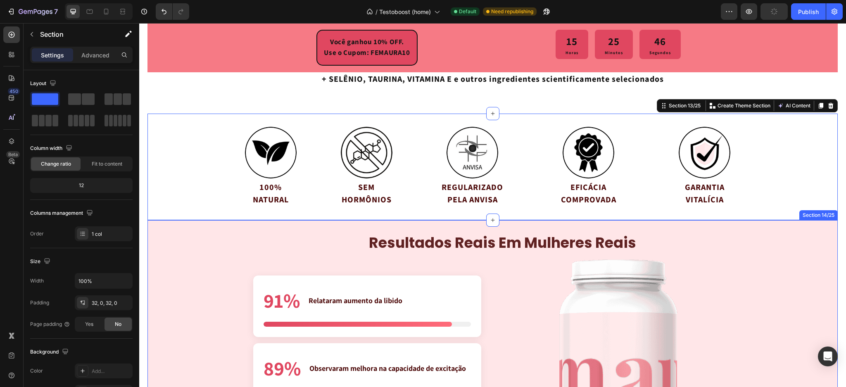
click at [149, 238] on div "resultados reais em mulheres reais Heading Resultados Comprovados 91% Relataram…" at bounding box center [492, 394] width 690 height 322
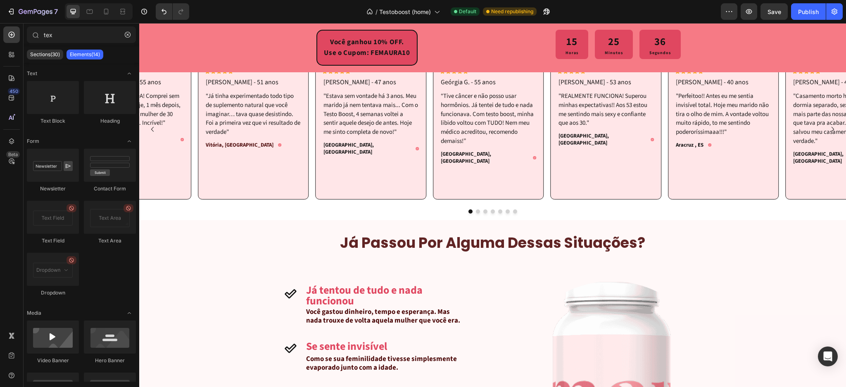
scroll to position [110, 0]
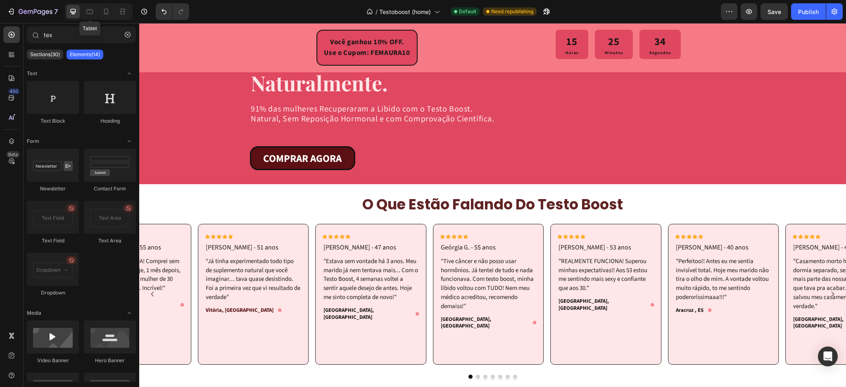
click at [96, 11] on div "Tablet" at bounding box center [99, 11] width 68 height 17
click at [100, 9] on div at bounding box center [106, 11] width 13 height 13
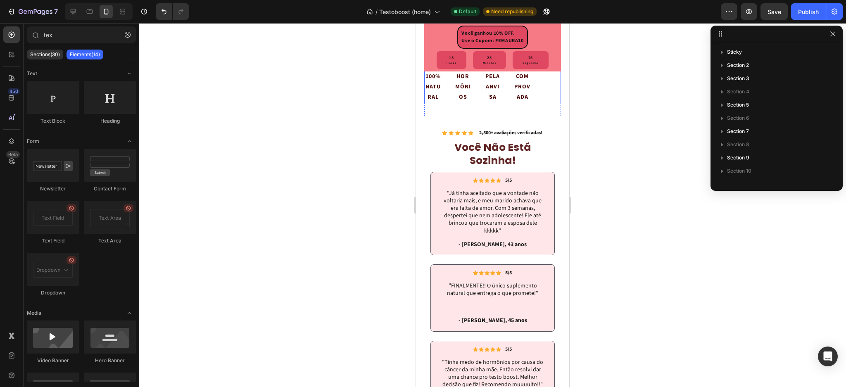
scroll to position [2312, 0]
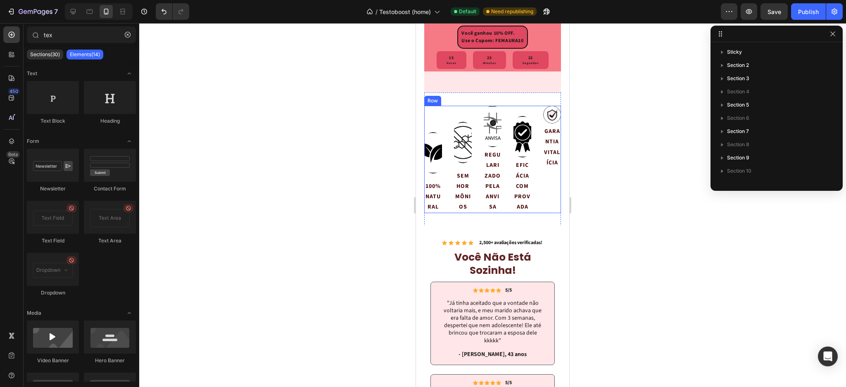
click at [445, 138] on div "Image 100% NATURAL Text Block Image SEM HORMÔNIOS Text Block Image REGULARIZADO…" at bounding box center [492, 159] width 137 height 107
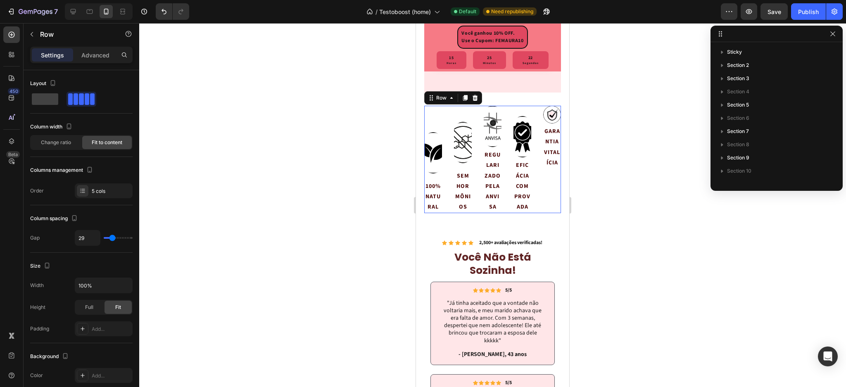
scroll to position [130, 0]
click at [434, 212] on p "NATURAL" at bounding box center [433, 202] width 16 height 21
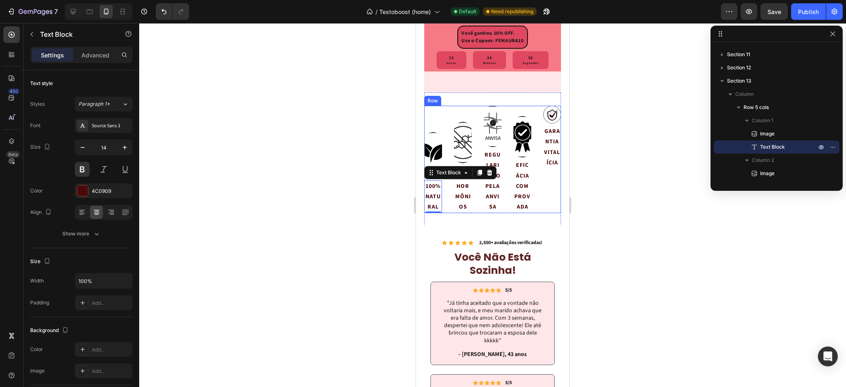
click at [454, 143] on div "Image SEM HORMÔNIOS Text Block" at bounding box center [463, 159] width 18 height 107
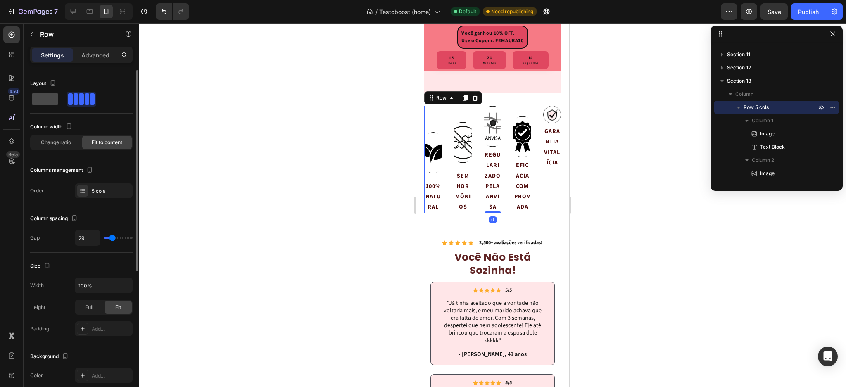
click at [47, 97] on span at bounding box center [45, 99] width 26 height 12
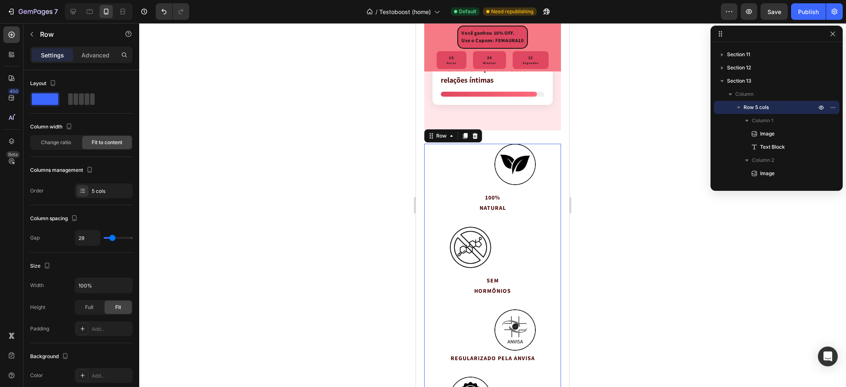
scroll to position [2257, 0]
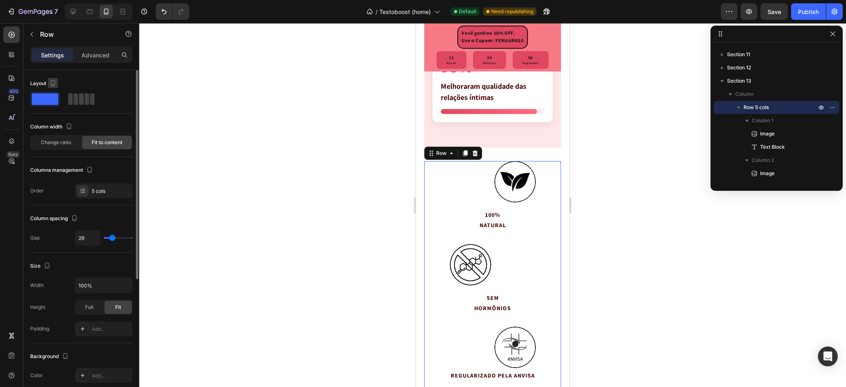
click at [50, 80] on icon "button" at bounding box center [53, 83] width 8 height 8
click at [102, 182] on div "Columns management Order 5 cols" at bounding box center [81, 181] width 102 height 35
click at [102, 185] on div "5 cols" at bounding box center [104, 190] width 58 height 15
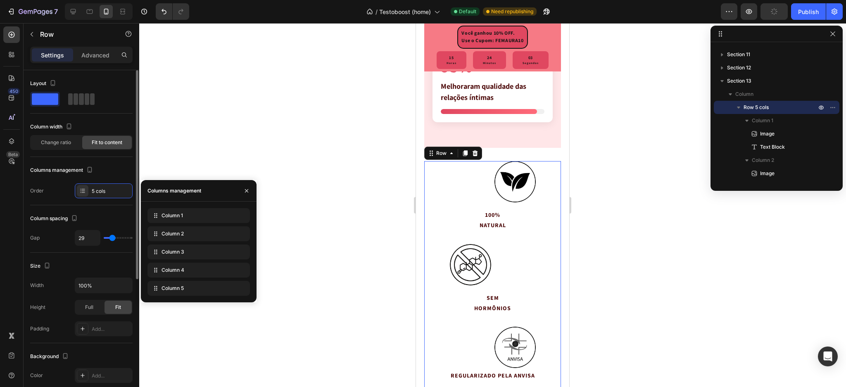
click at [110, 170] on div "Columns management" at bounding box center [81, 170] width 102 height 13
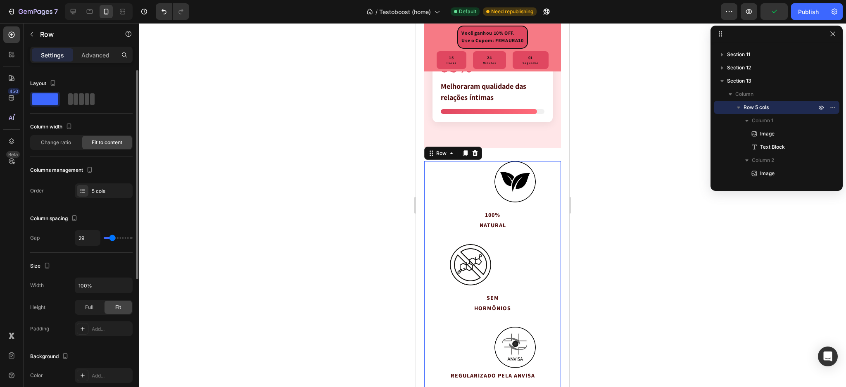
click at [75, 100] on span at bounding box center [75, 99] width 5 height 12
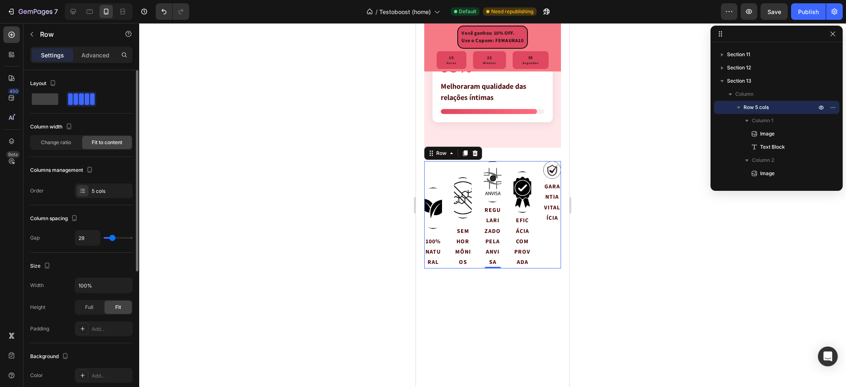
type input "12"
type input "0"
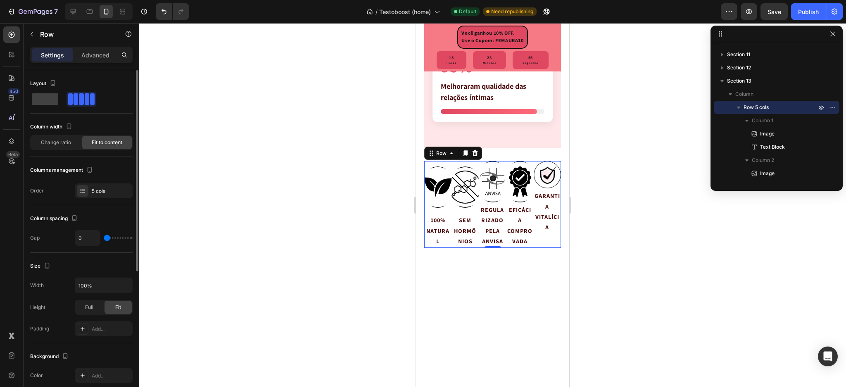
drag, startPoint x: 111, startPoint y: 239, endPoint x: 81, endPoint y: 240, distance: 30.2
type input "0"
click at [104, 239] on input "range" at bounding box center [118, 238] width 29 height 2
click at [83, 307] on div "Full" at bounding box center [89, 307] width 27 height 13
click at [113, 306] on div "Fit" at bounding box center [117, 307] width 27 height 13
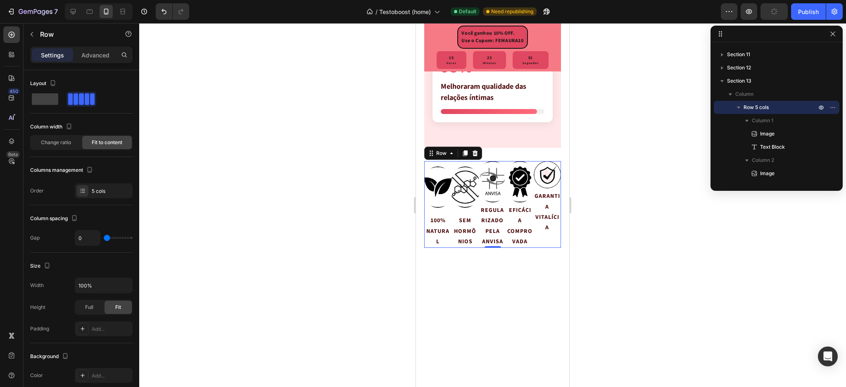
click at [666, 188] on div at bounding box center [492, 205] width 706 height 364
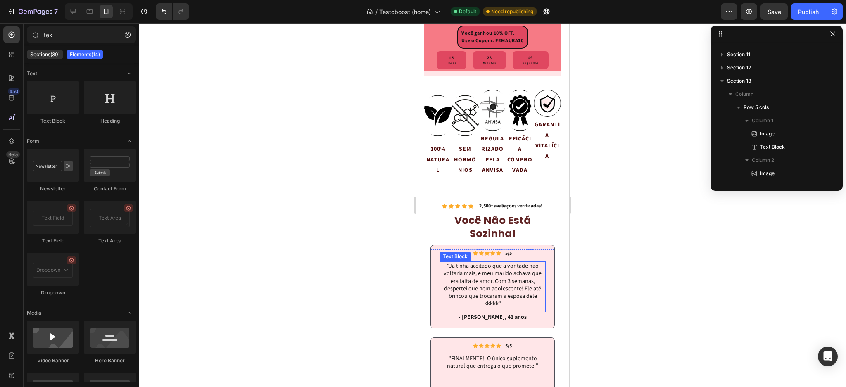
scroll to position [2312, 0]
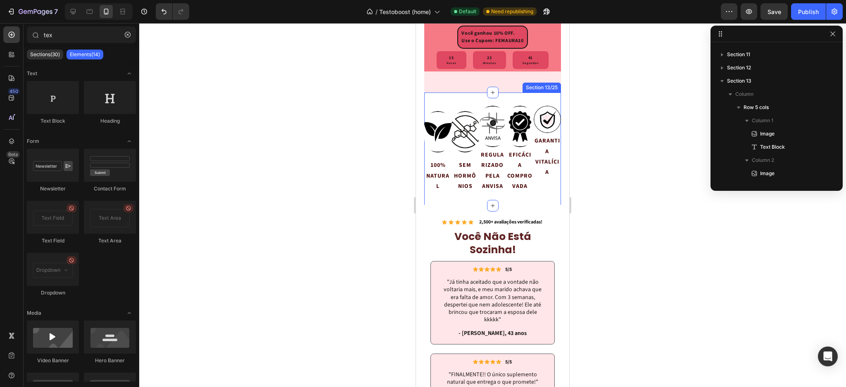
click at [447, 122] on div "Image 100% NATURAL Text Block Image SEM HORMÔNIOS Text Block Image REGULARIZADO…" at bounding box center [492, 148] width 137 height 113
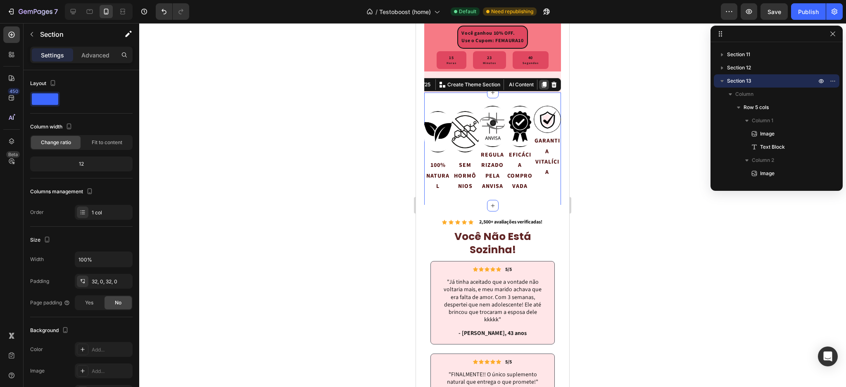
click at [542, 88] on icon at bounding box center [544, 85] width 5 height 6
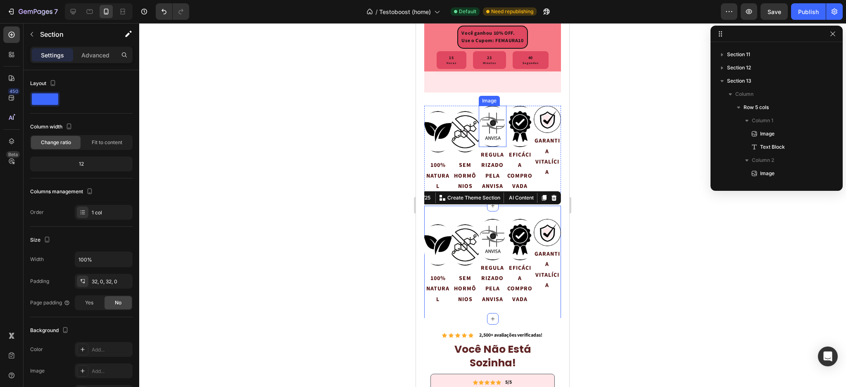
scroll to position [341, 0]
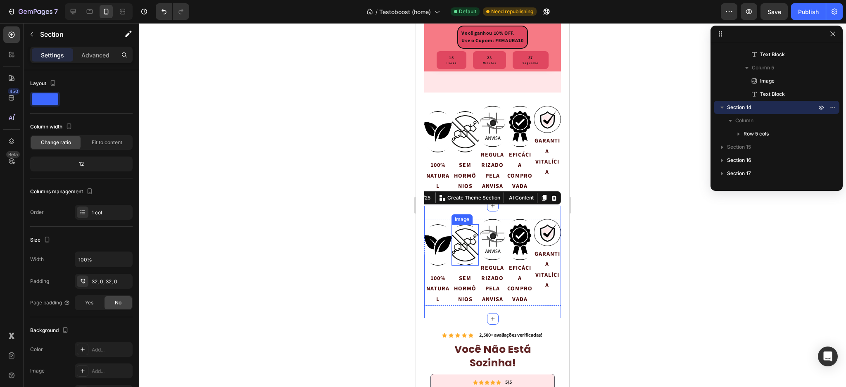
click at [464, 224] on div "Image" at bounding box center [461, 219] width 21 height 10
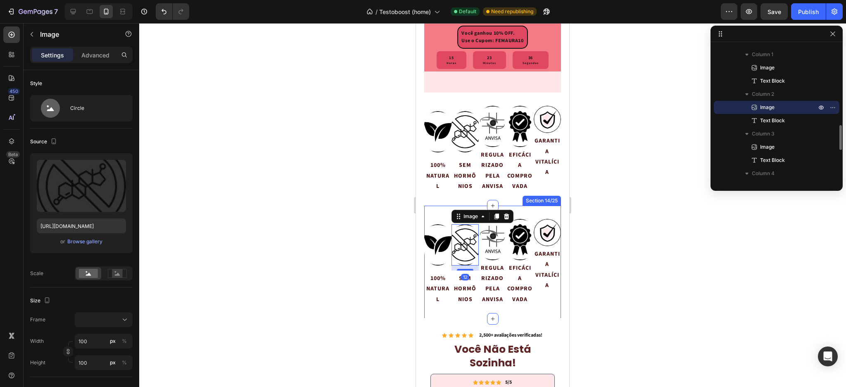
click at [432, 233] on div "Image 100% NATURAL Text Block Image 12 SEM HORMÔNIOS Text Block Image REGULARIZ…" at bounding box center [492, 262] width 137 height 113
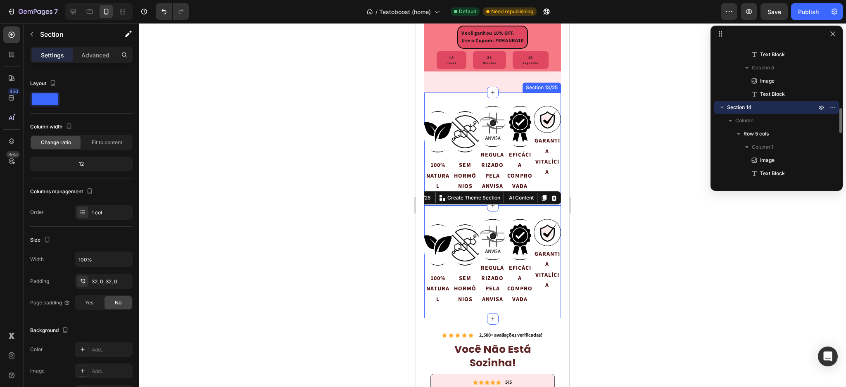
click at [458, 125] on div "Image 100% NATURAL Text Block Image SEM HORMÔNIOS Text Block Image REGULARIZADO…" at bounding box center [492, 148] width 137 height 113
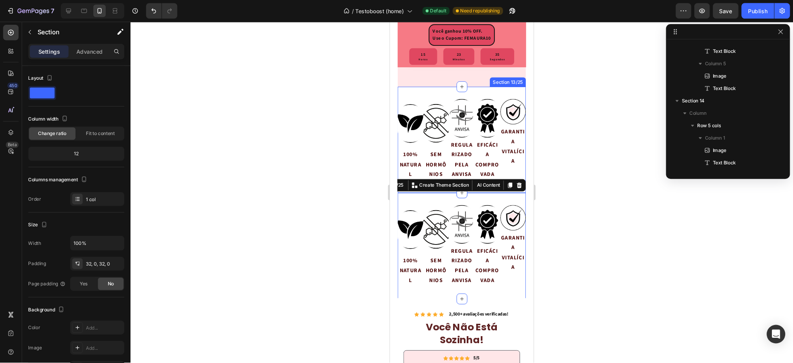
scroll to position [103, 0]
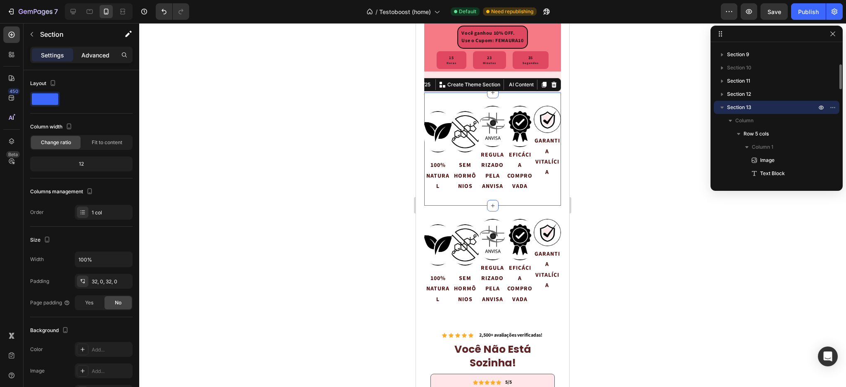
click at [93, 53] on p "Advanced" at bounding box center [95, 55] width 28 height 9
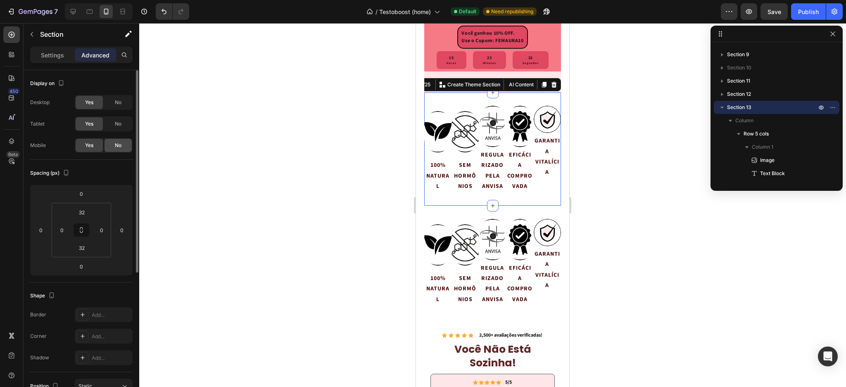
click at [111, 145] on div "No" at bounding box center [117, 145] width 27 height 13
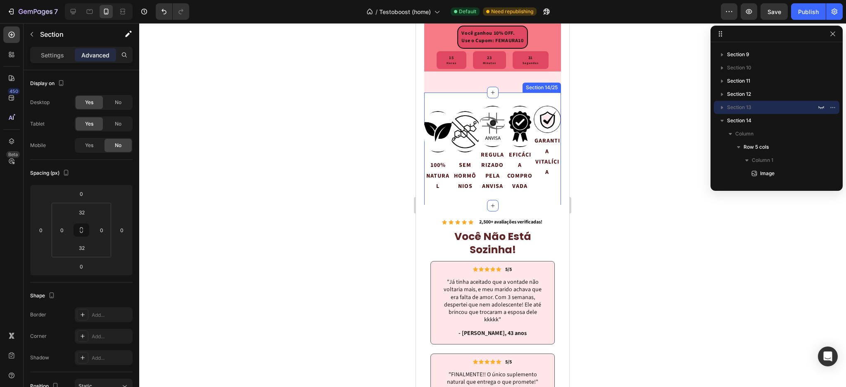
click at [457, 125] on div "Image 100% NATURAL Text Block Image SEM HORMÔNIOS Text Block Image REGULARIZADO…" at bounding box center [492, 148] width 137 height 113
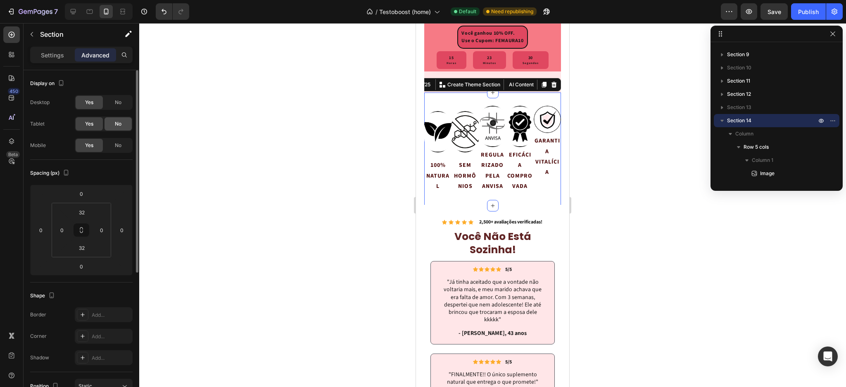
click at [115, 101] on span "No" at bounding box center [118, 102] width 7 height 7
click at [115, 118] on div "No" at bounding box center [117, 123] width 27 height 13
click at [619, 134] on div at bounding box center [492, 205] width 706 height 364
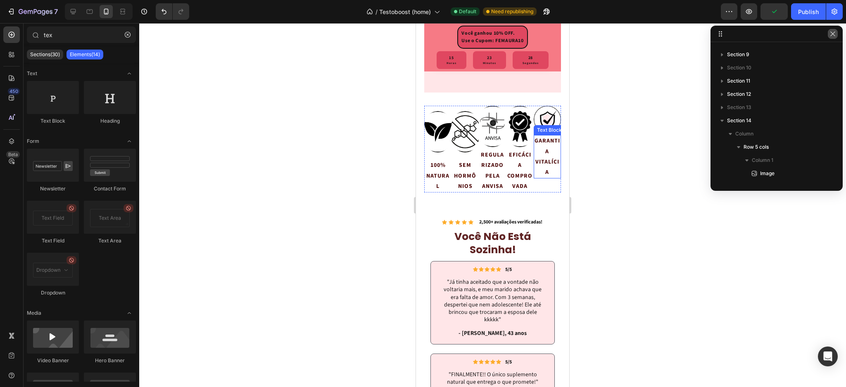
click at [832, 33] on icon "button" at bounding box center [832, 34] width 7 height 7
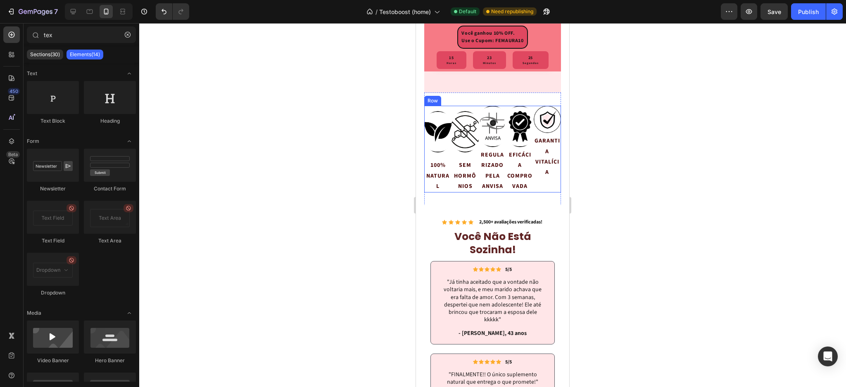
click at [448, 132] on div "Image 100% NATURAL Text Block" at bounding box center [437, 149] width 27 height 87
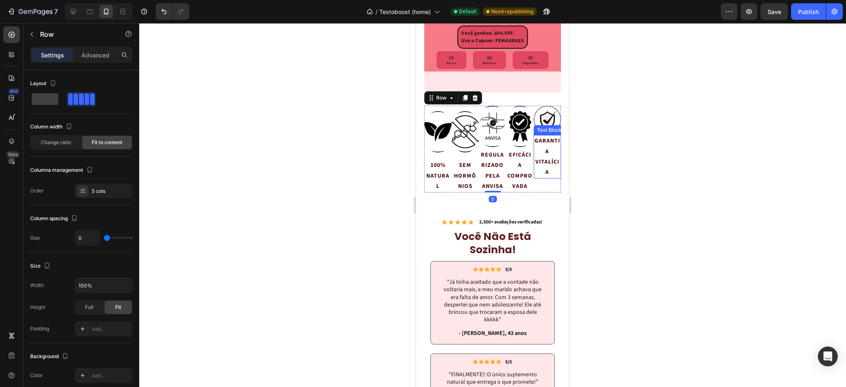
click at [595, 157] on div at bounding box center [492, 205] width 706 height 364
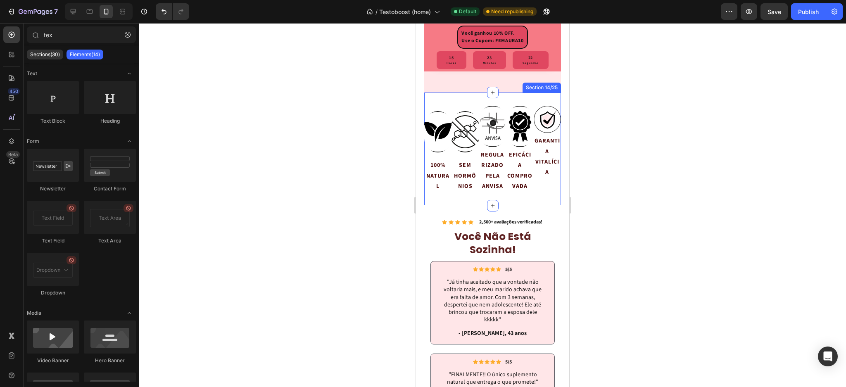
click at [461, 123] on div "Image 100% NATURAL Text Block Image SEM HORMÔNIOS Text Block Image REGULARIZADO…" at bounding box center [492, 148] width 137 height 113
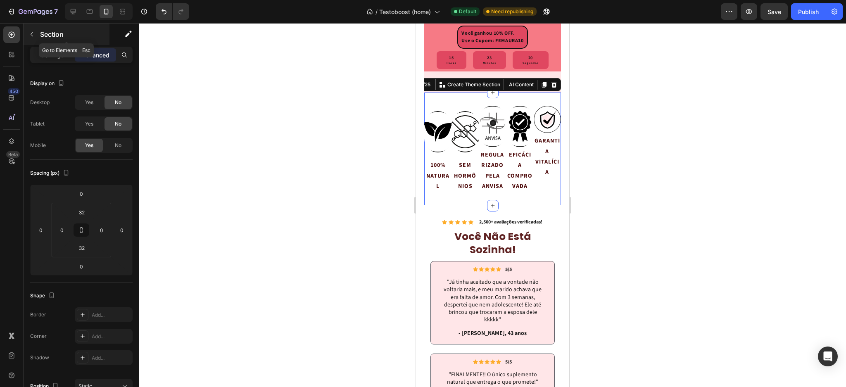
click at [28, 38] on button "button" at bounding box center [31, 34] width 13 height 13
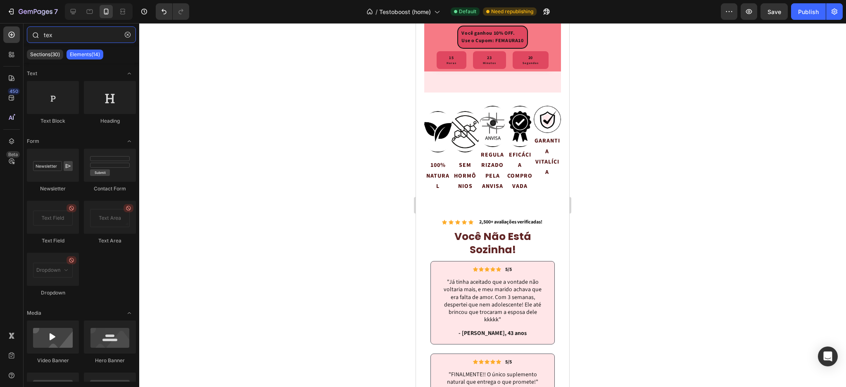
drag, startPoint x: 66, startPoint y: 39, endPoint x: 40, endPoint y: 43, distance: 26.2
click at [40, 42] on div "tex" at bounding box center [82, 36] width 116 height 20
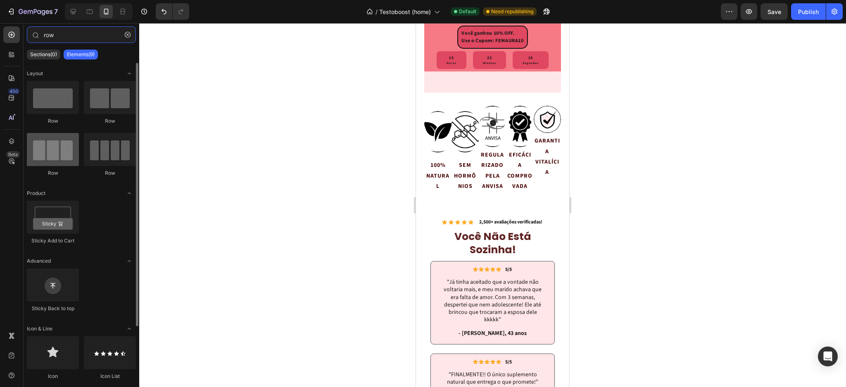
type input "row"
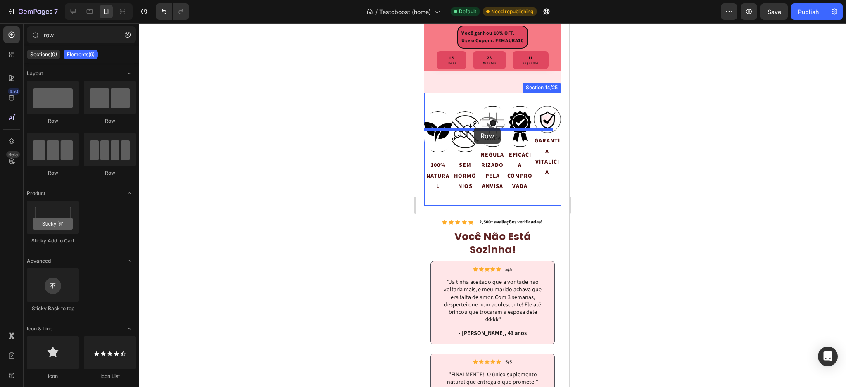
drag, startPoint x: 467, startPoint y: 182, endPoint x: 474, endPoint y: 128, distance: 54.9
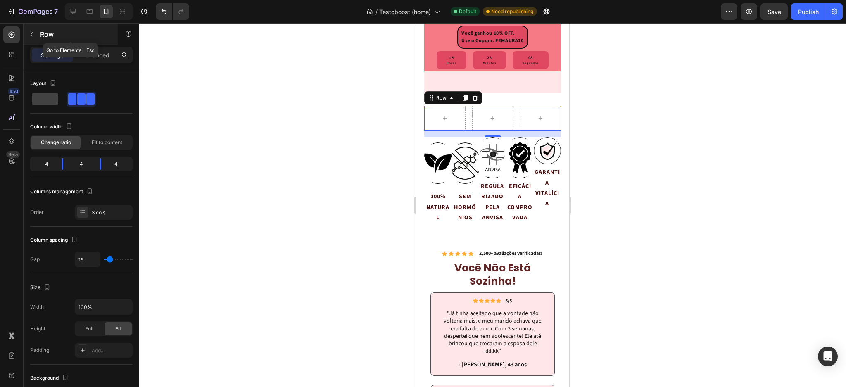
click at [36, 36] on button "button" at bounding box center [31, 34] width 13 height 13
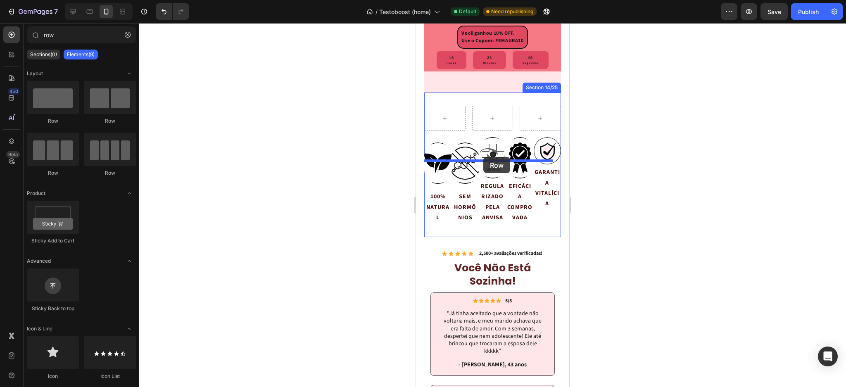
drag, startPoint x: 524, startPoint y: 130, endPoint x: 483, endPoint y: 156, distance: 48.6
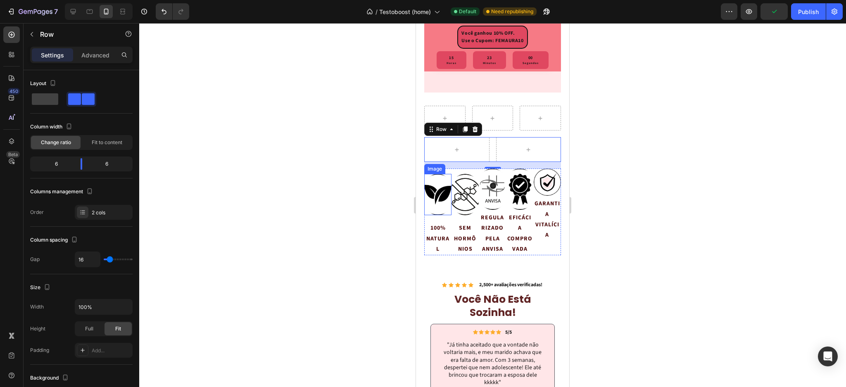
click at [433, 215] on img at bounding box center [437, 194] width 27 height 41
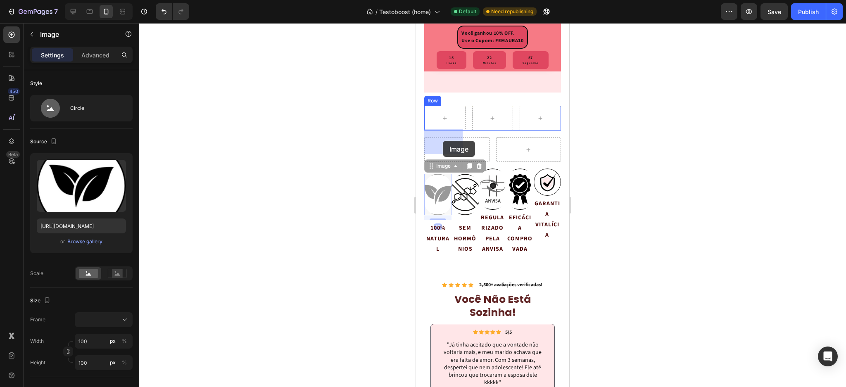
drag, startPoint x: 431, startPoint y: 182, endPoint x: 443, endPoint y: 141, distance: 43.0
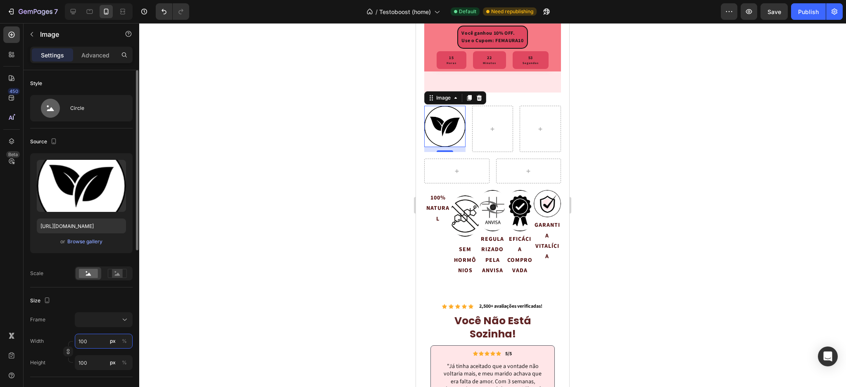
click at [96, 343] on input "100" at bounding box center [104, 341] width 58 height 15
type input "7"
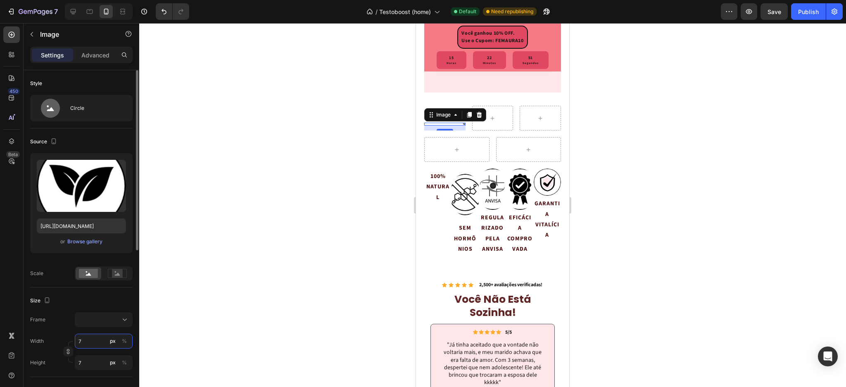
type input "75"
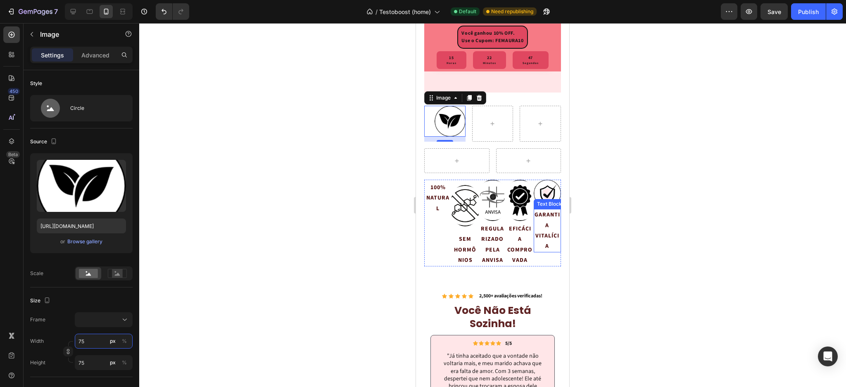
type input "100"
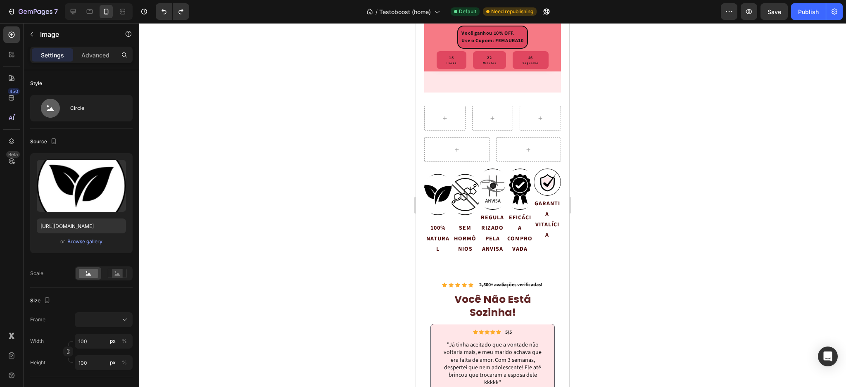
click at [434, 215] on img at bounding box center [437, 194] width 27 height 41
click at [437, 215] on img at bounding box center [437, 194] width 27 height 41
click at [631, 223] on div at bounding box center [492, 205] width 706 height 364
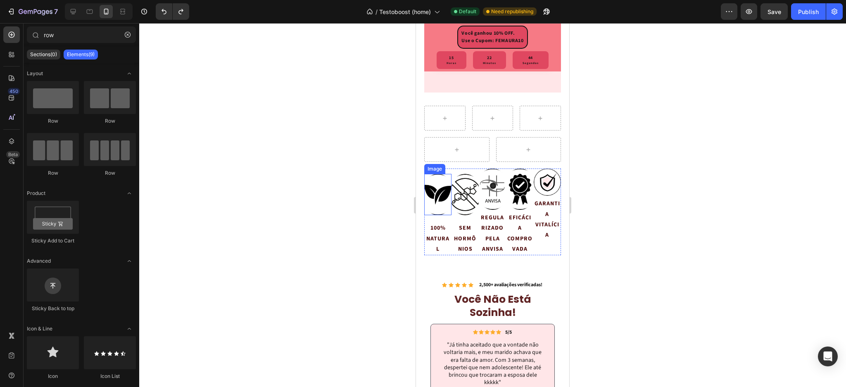
click at [440, 215] on img at bounding box center [437, 194] width 27 height 41
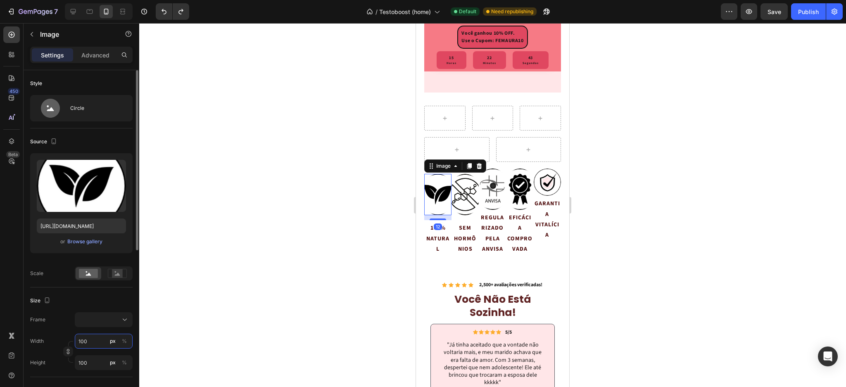
click at [88, 336] on input "100" at bounding box center [104, 341] width 58 height 15
type input "5"
type input "50"
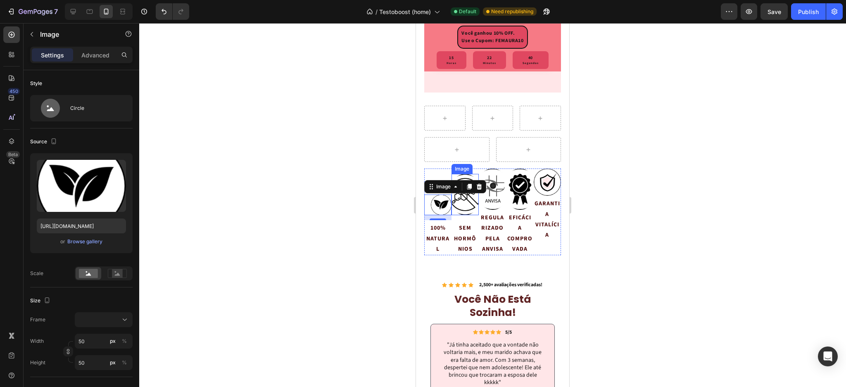
click at [466, 215] on img at bounding box center [464, 194] width 27 height 41
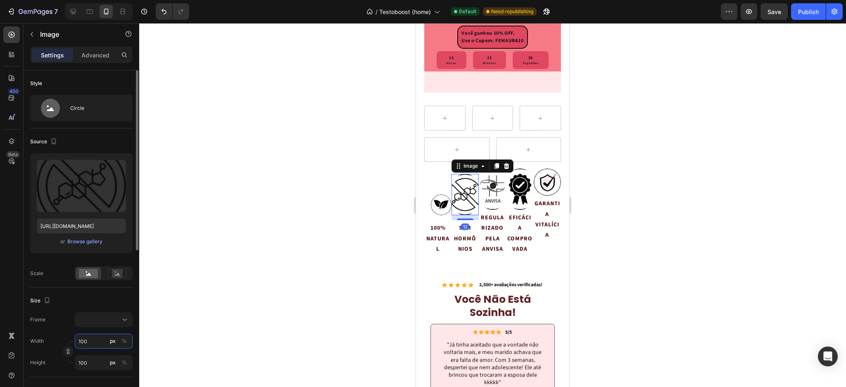
click at [83, 341] on input "100" at bounding box center [104, 341] width 58 height 15
type input "5"
type input "50"
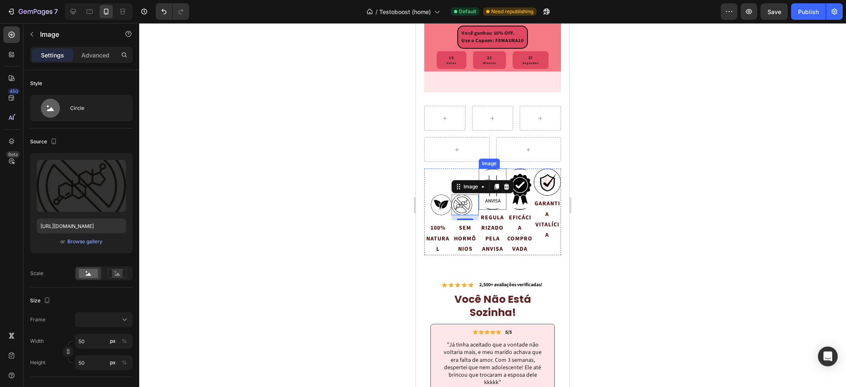
click at [498, 210] on img at bounding box center [492, 188] width 27 height 41
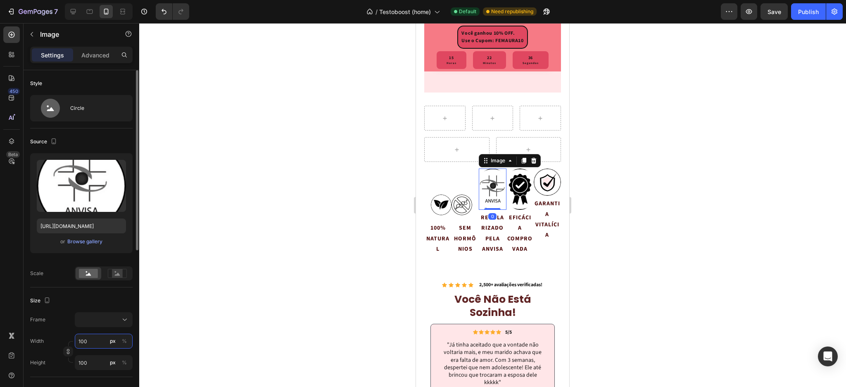
click at [84, 344] on input "100" at bounding box center [104, 341] width 58 height 15
type input "5"
type input "50"
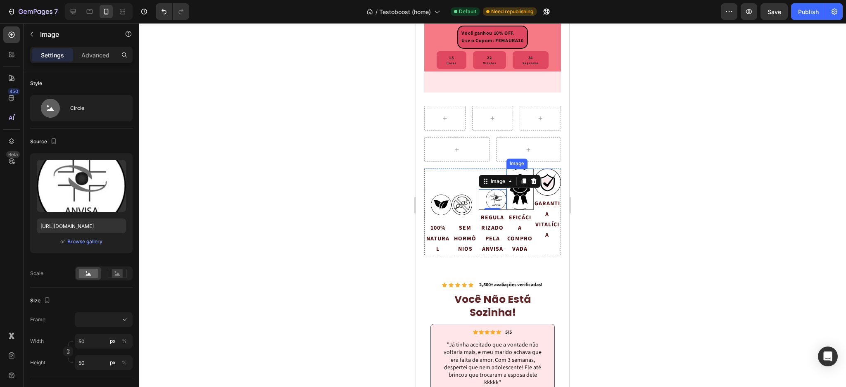
drag, startPoint x: 511, startPoint y: 223, endPoint x: 434, endPoint y: 254, distance: 82.9
click at [512, 210] on img at bounding box center [519, 188] width 27 height 41
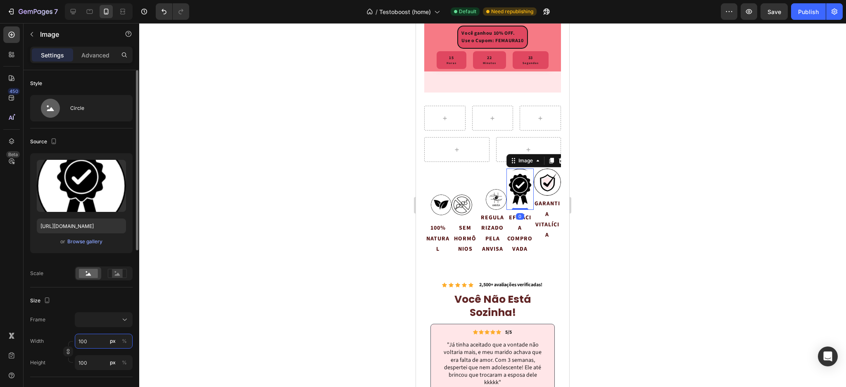
click at [91, 339] on input "100" at bounding box center [104, 341] width 58 height 15
type input "5"
type input "50"
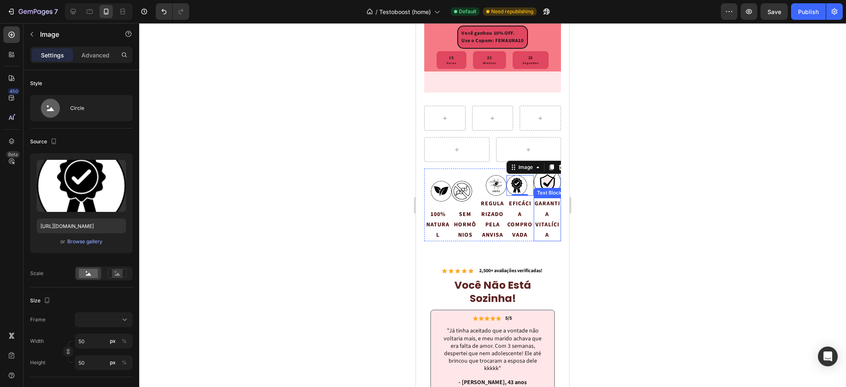
click at [546, 197] on div "Text Block" at bounding box center [549, 192] width 28 height 7
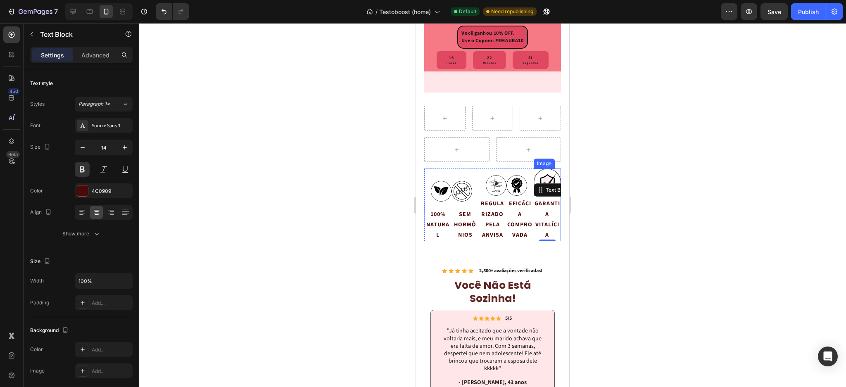
click at [540, 196] on img at bounding box center [546, 181] width 27 height 27
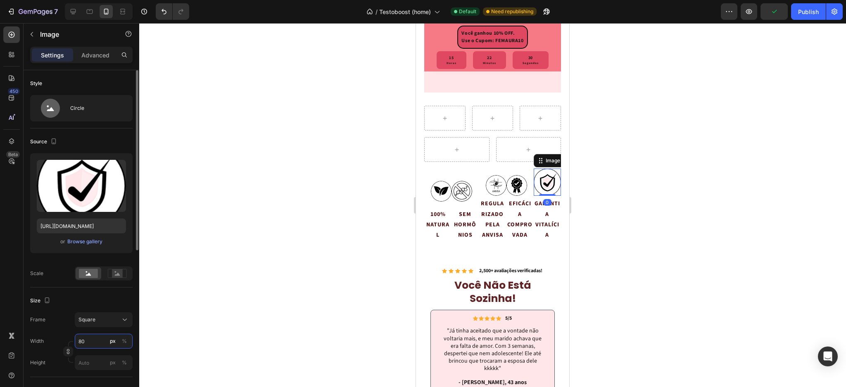
click at [80, 343] on input "80" at bounding box center [104, 341] width 58 height 15
type input "5"
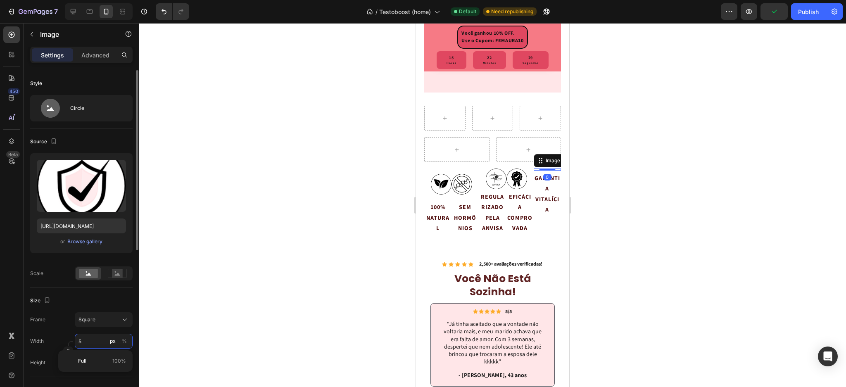
type input "50"
click at [641, 225] on div at bounding box center [492, 205] width 706 height 364
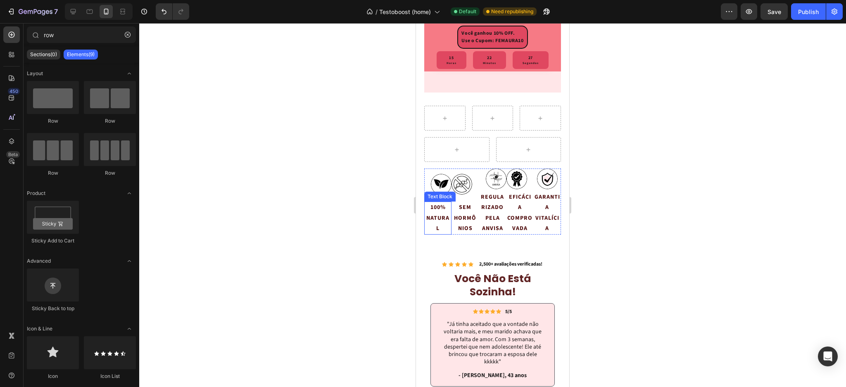
click at [437, 234] on p "NATURAL" at bounding box center [438, 223] width 26 height 21
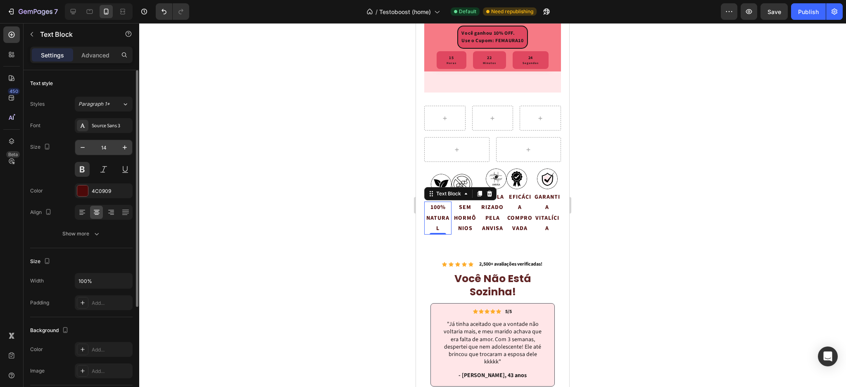
click at [104, 146] on input "14" at bounding box center [103, 147] width 27 height 15
click at [615, 223] on div at bounding box center [492, 205] width 706 height 364
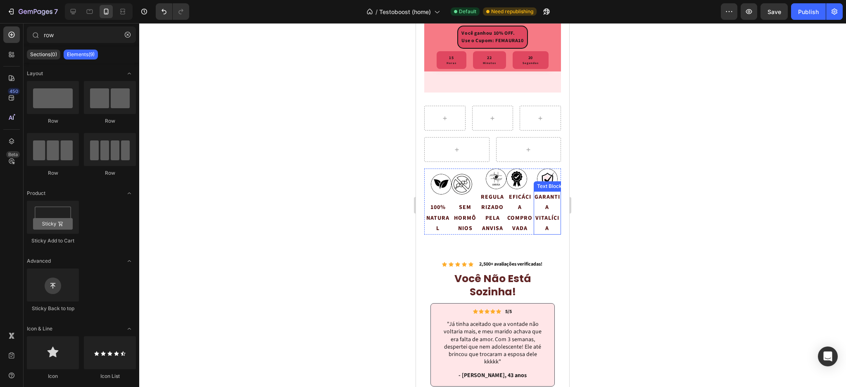
click at [621, 225] on div at bounding box center [492, 205] width 706 height 364
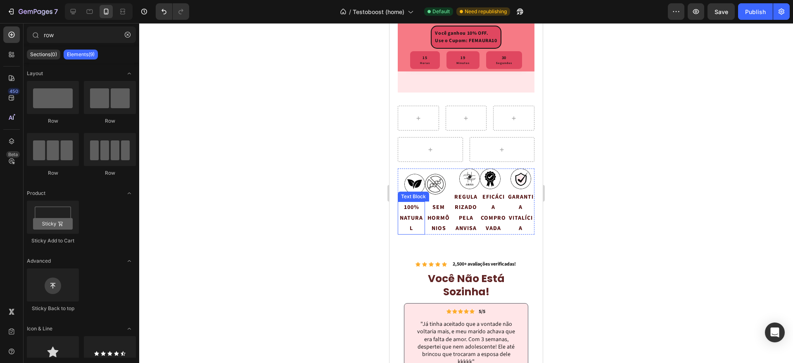
click at [415, 234] on p "NATURAL" at bounding box center [411, 223] width 26 height 21
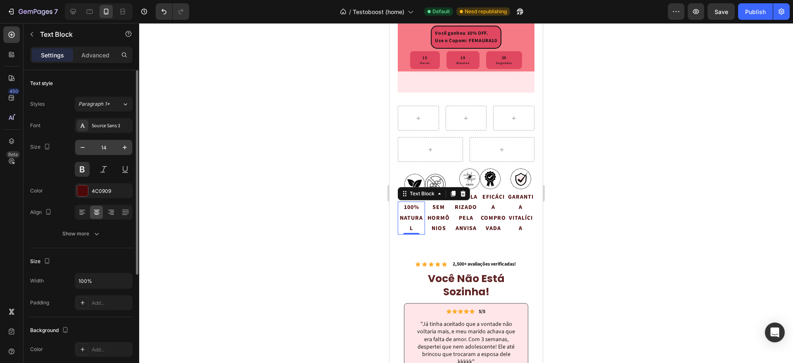
click at [107, 148] on input "14" at bounding box center [103, 147] width 27 height 15
type input "10"
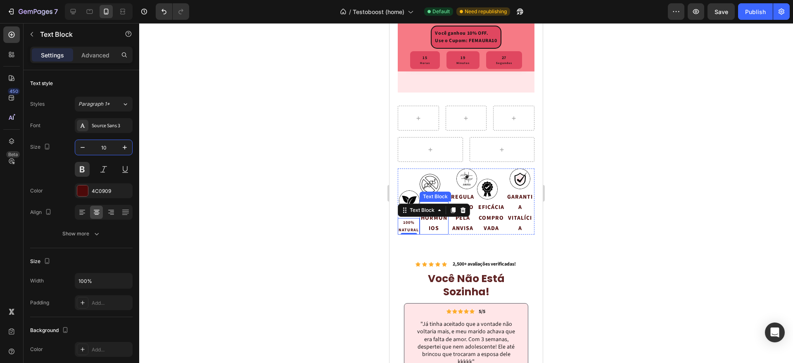
click at [438, 234] on p "HORMÔNIOS" at bounding box center [433, 223] width 27 height 21
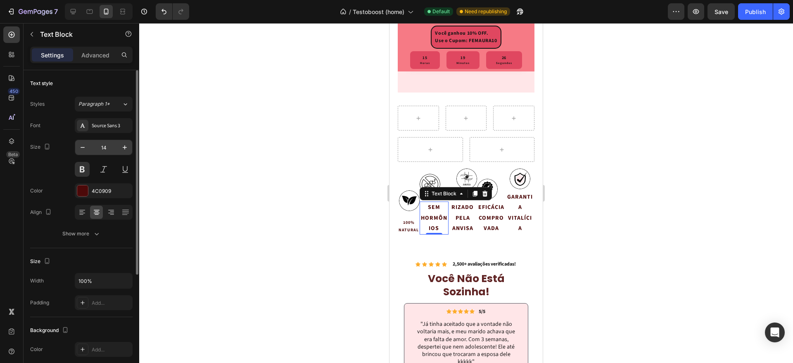
click at [101, 149] on input "14" at bounding box center [103, 147] width 27 height 15
type input "10"
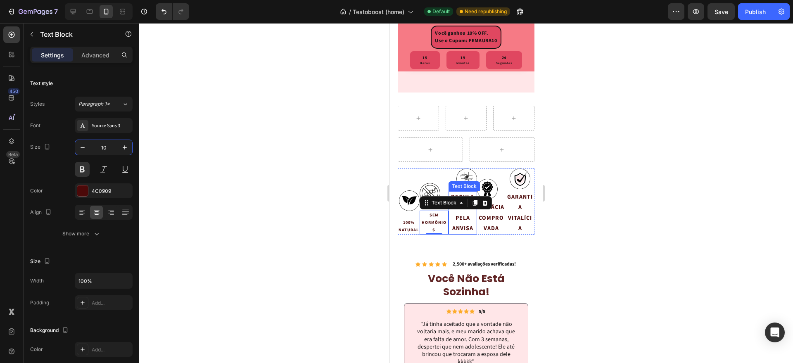
click at [459, 234] on p "REGULARIZADO PELA ANVISA" at bounding box center [462, 213] width 27 height 42
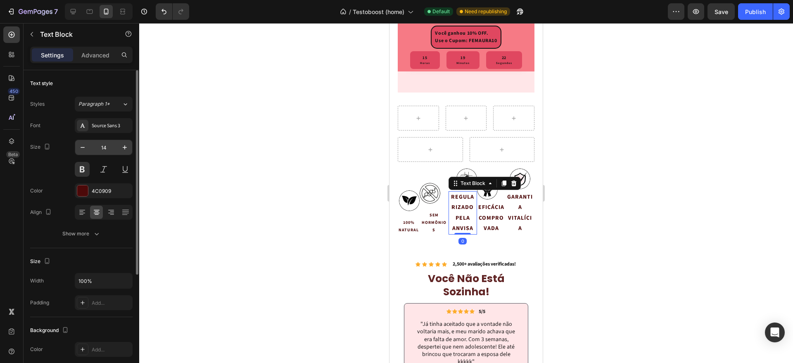
click at [111, 150] on input "14" at bounding box center [103, 147] width 27 height 15
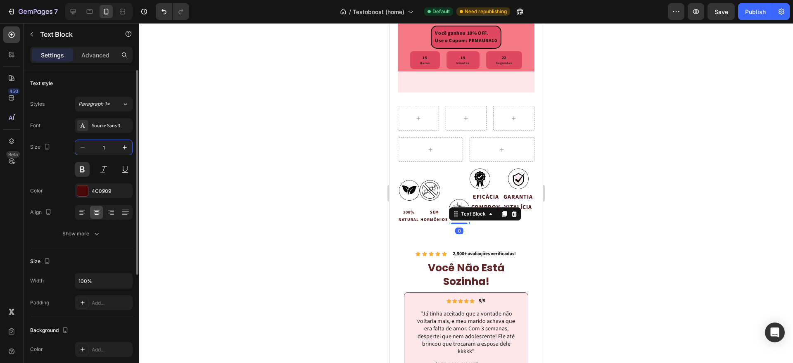
type input "10"
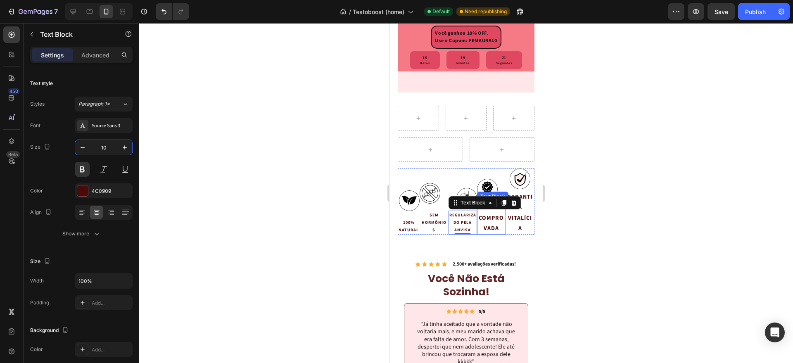
click at [590, 246] on div at bounding box center [466, 193] width 654 height 340
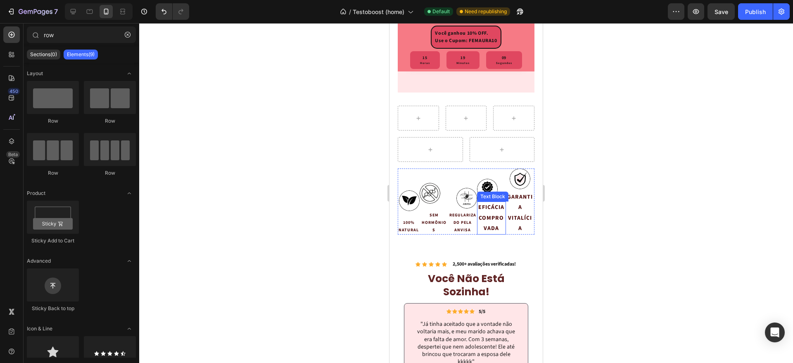
click at [491, 234] on p "EFICÁCIA COMPROVADA" at bounding box center [491, 217] width 27 height 31
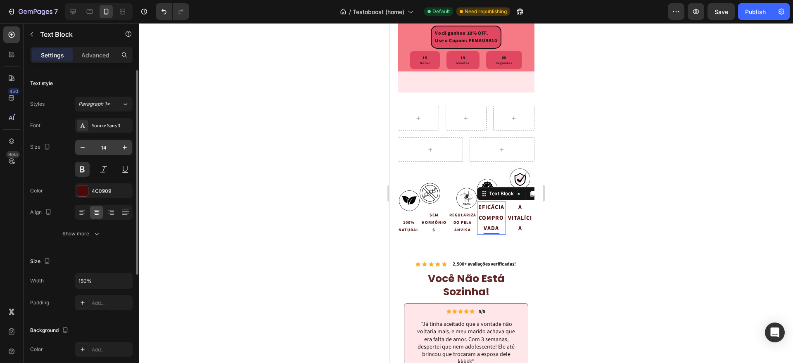
click at [98, 143] on input "14" at bounding box center [103, 147] width 27 height 15
type input "10"
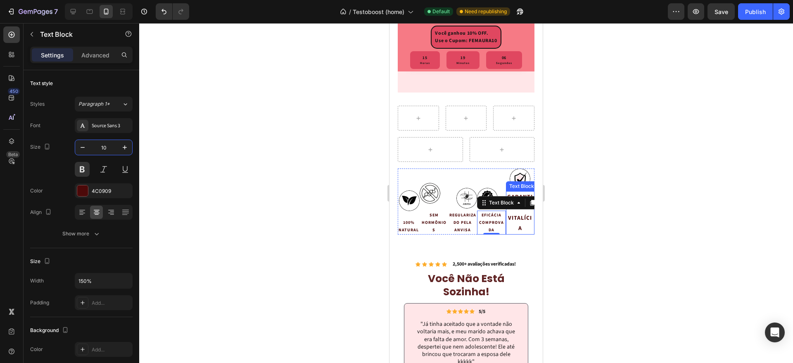
click at [507, 234] on p "GARANTIA VITALÍCIA" at bounding box center [520, 213] width 27 height 42
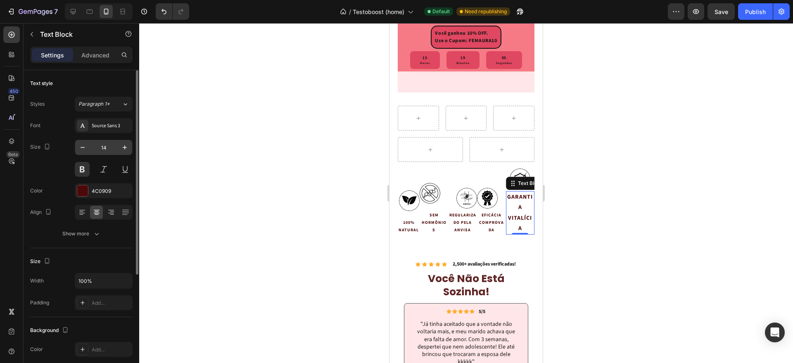
click at [108, 147] on input "14" at bounding box center [103, 147] width 27 height 15
type input "10"
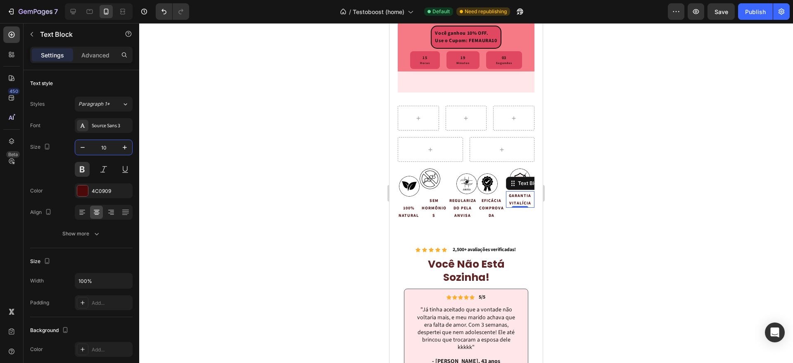
click at [590, 166] on div at bounding box center [466, 193] width 654 height 340
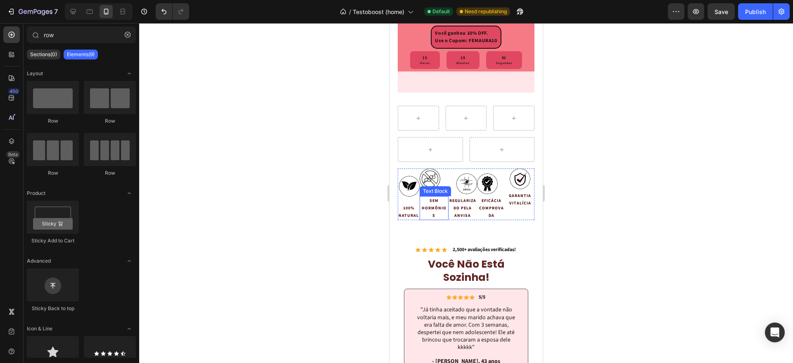
click at [435, 219] on p "HORMÔNIOS" at bounding box center [433, 211] width 27 height 15
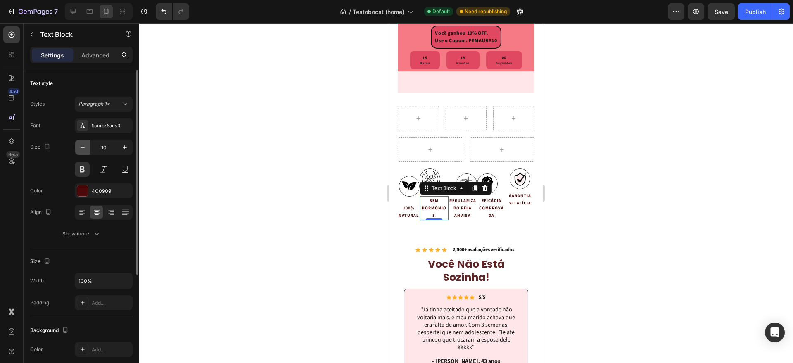
click at [85, 145] on icon "button" at bounding box center [82, 147] width 8 height 8
type input "9"
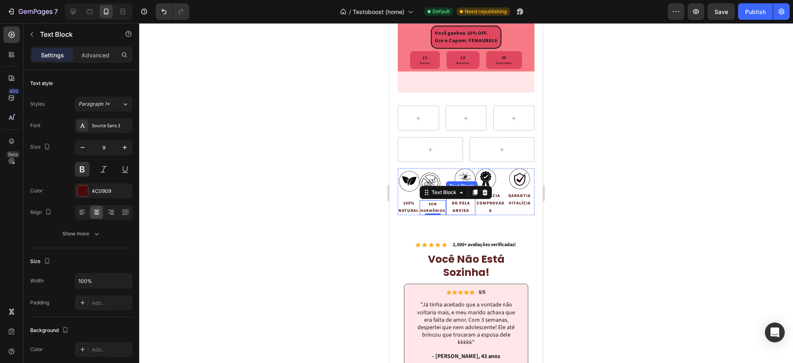
click at [456, 214] on p "REGULARIZADO PELA ANVISA" at bounding box center [461, 203] width 28 height 22
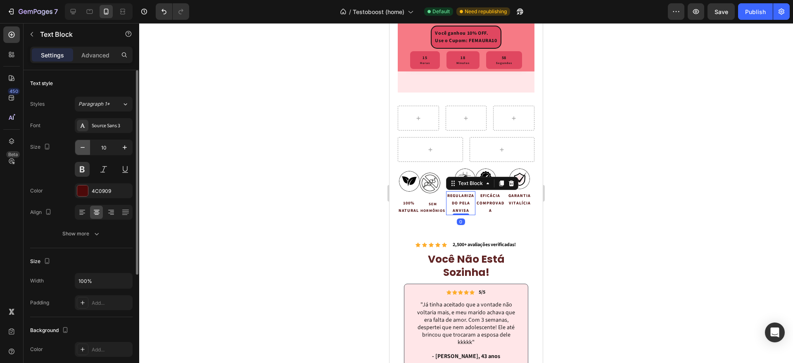
click at [84, 147] on icon "button" at bounding box center [83, 147] width 4 height 1
type input "7"
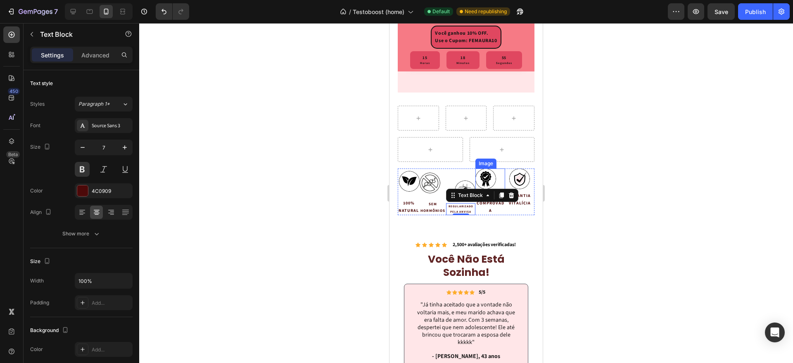
click at [577, 201] on div at bounding box center [466, 193] width 654 height 340
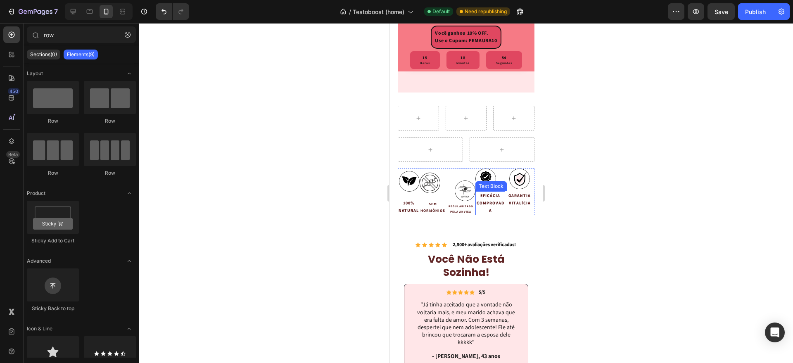
click at [491, 214] on p "EFICÁCIA COMPROVADA" at bounding box center [490, 203] width 28 height 22
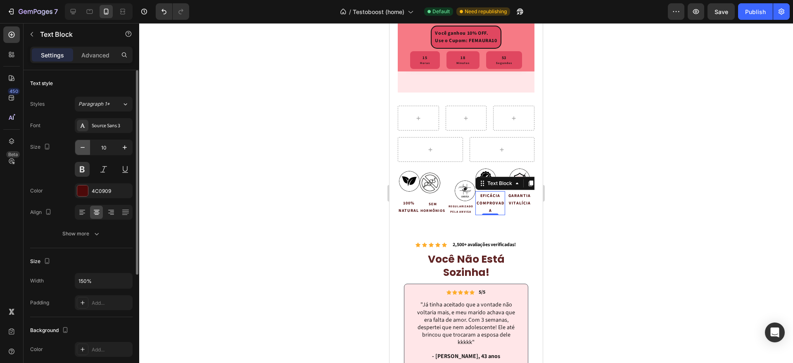
click at [82, 146] on icon "button" at bounding box center [82, 147] width 8 height 8
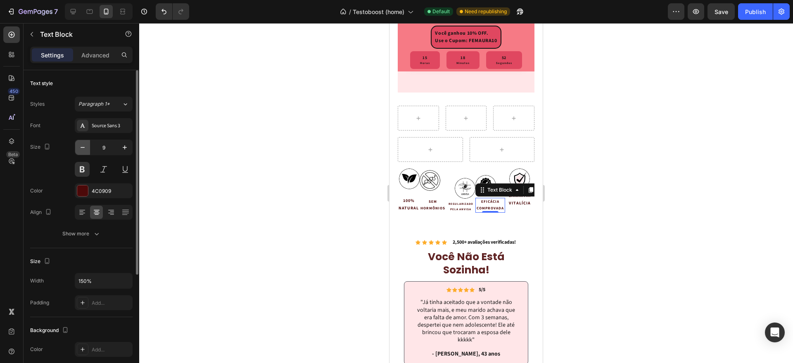
click at [83, 146] on icon "button" at bounding box center [82, 147] width 8 height 8
type input "8"
click at [601, 181] on div at bounding box center [466, 193] width 654 height 340
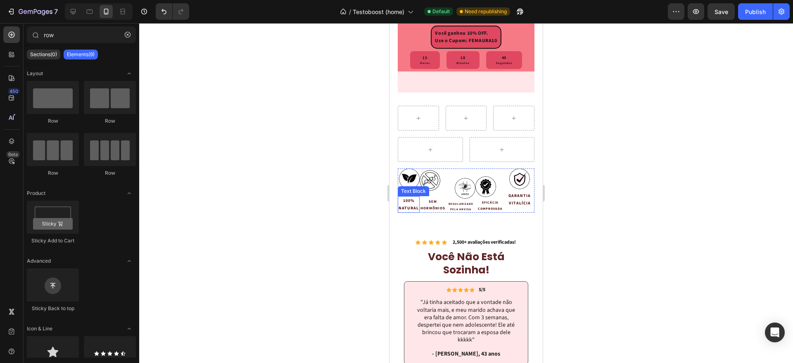
click at [402, 204] on p "100%" at bounding box center [408, 200] width 20 height 7
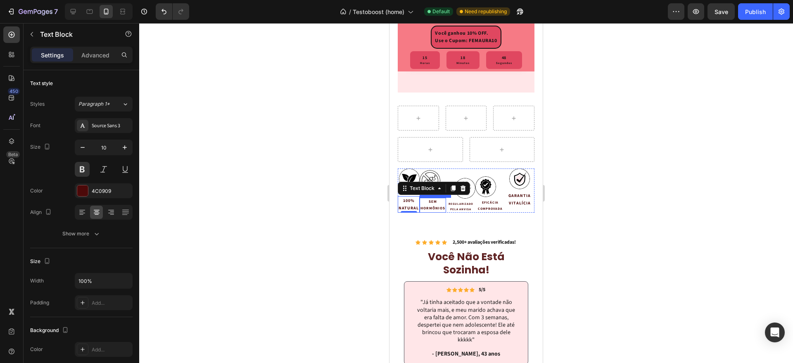
click at [432, 205] on p "SEM" at bounding box center [432, 202] width 25 height 7
click at [455, 212] on p "REGULARIZADO PELA ANVISA" at bounding box center [461, 206] width 28 height 10
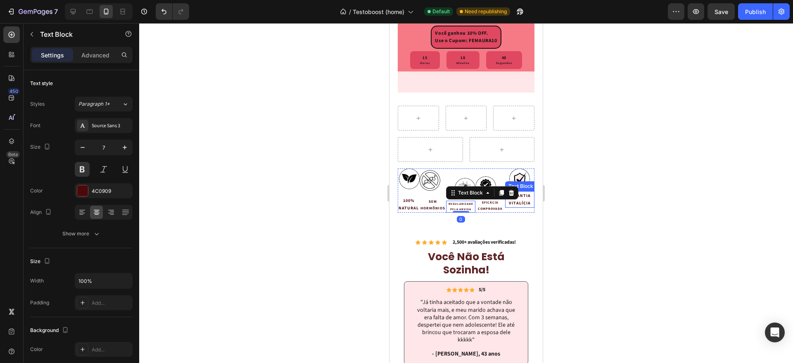
click at [593, 216] on div at bounding box center [466, 193] width 654 height 340
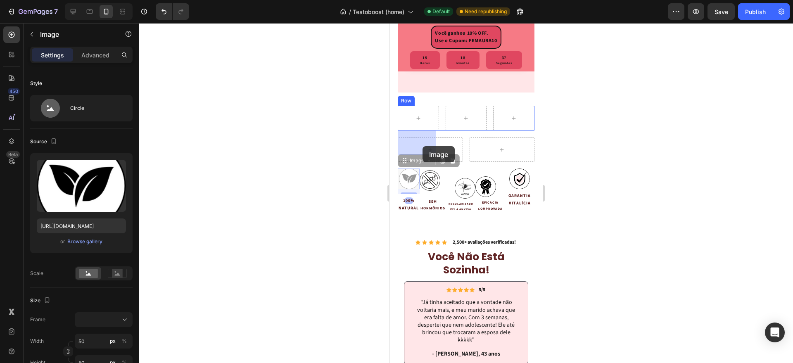
drag, startPoint x: 405, startPoint y: 206, endPoint x: 422, endPoint y: 146, distance: 62.6
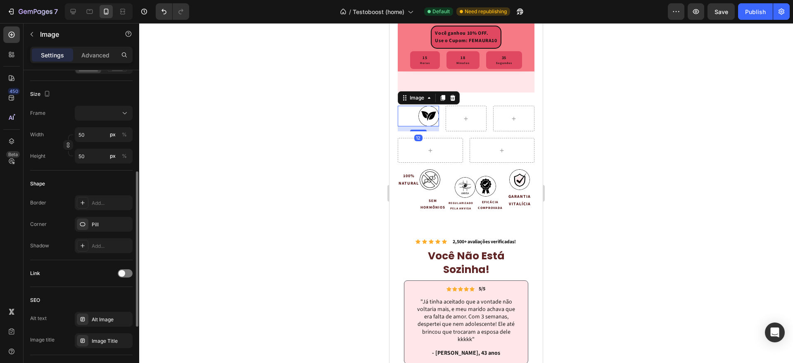
scroll to position [310, 0]
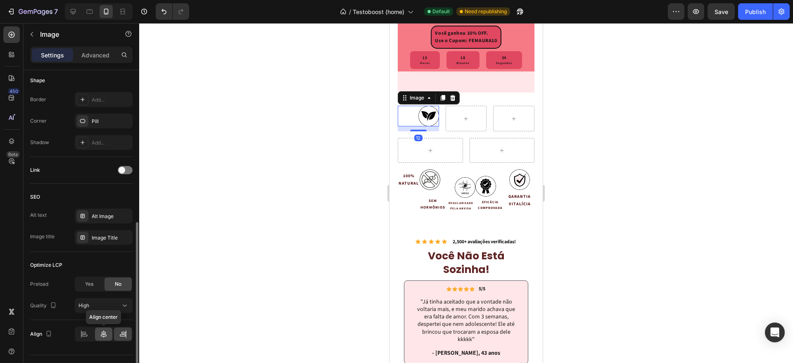
click at [105, 330] on icon at bounding box center [104, 334] width 8 height 8
click at [406, 180] on p "100%" at bounding box center [408, 175] width 20 height 7
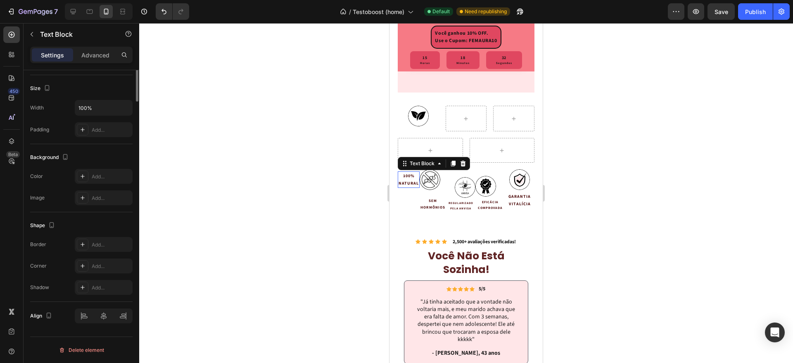
scroll to position [0, 0]
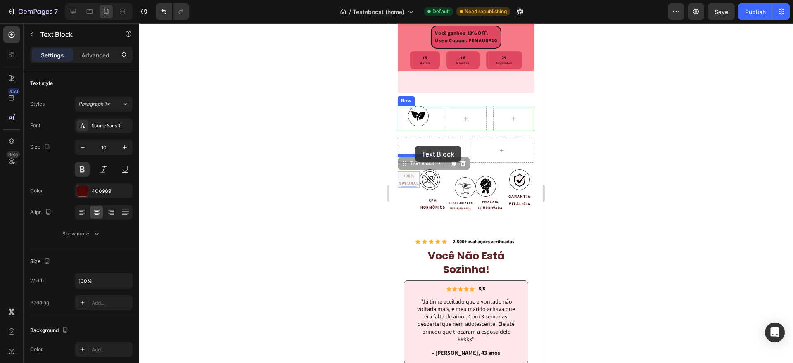
drag, startPoint x: 404, startPoint y: 190, endPoint x: 415, endPoint y: 146, distance: 45.2
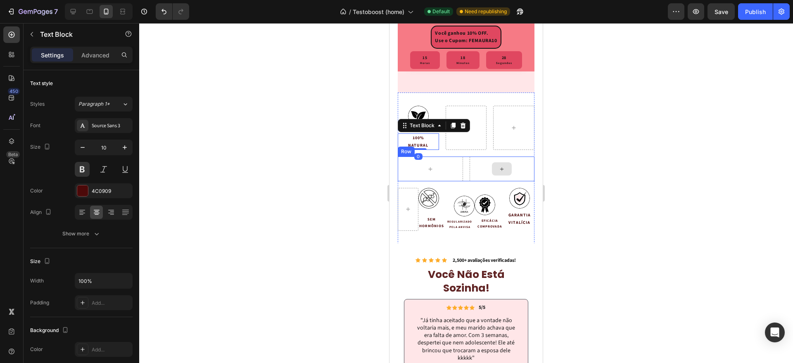
click at [584, 163] on div at bounding box center [466, 193] width 654 height 340
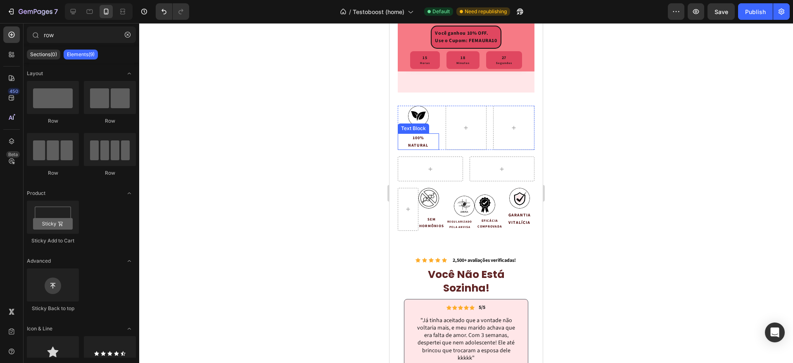
click at [421, 142] on p "100%" at bounding box center [418, 137] width 40 height 7
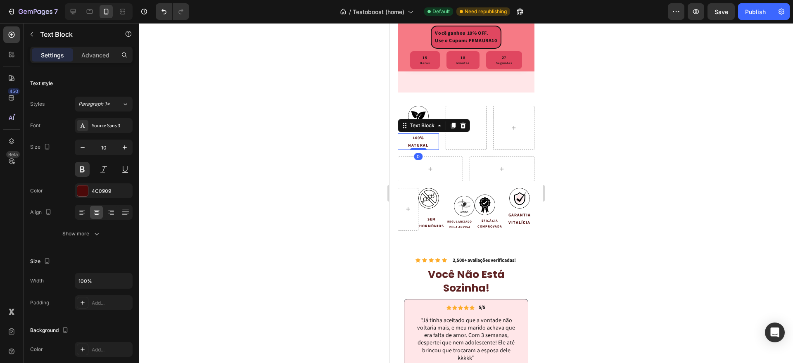
click at [111, 62] on div "Settings Advanced" at bounding box center [81, 55] width 102 height 17
click at [109, 59] on div "Advanced" at bounding box center [95, 54] width 41 height 13
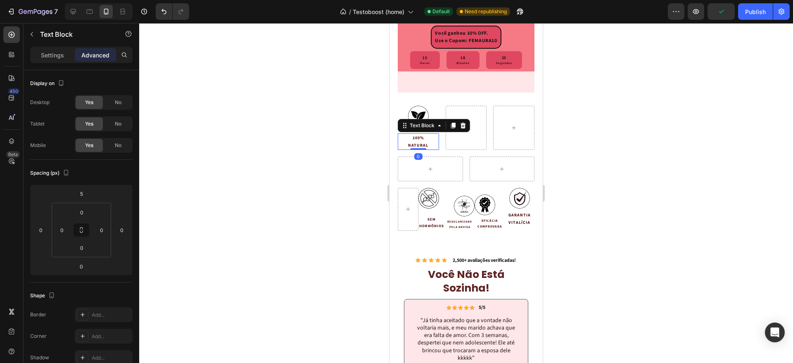
click at [104, 51] on p "Advanced" at bounding box center [95, 55] width 28 height 9
click at [85, 190] on input "5" at bounding box center [81, 193] width 17 height 12
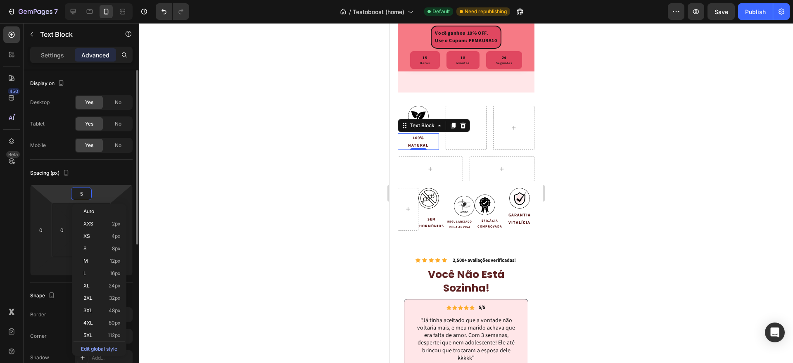
type input "0"
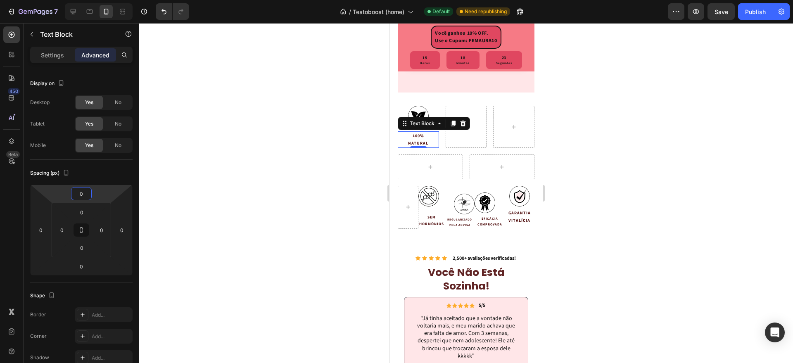
click at [632, 149] on div at bounding box center [466, 193] width 654 height 340
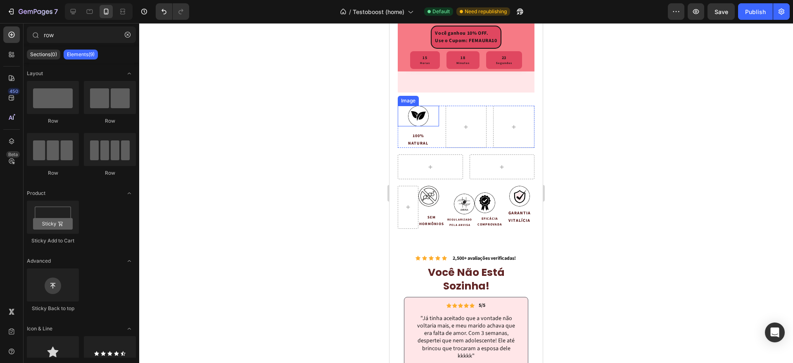
click at [409, 126] on img at bounding box center [418, 116] width 21 height 21
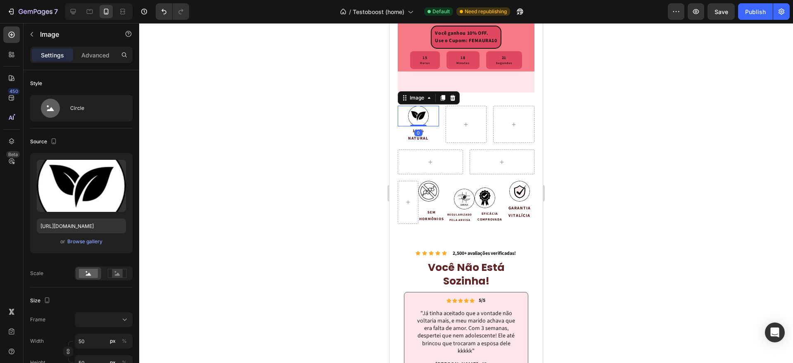
drag, startPoint x: 417, startPoint y: 154, endPoint x: 516, endPoint y: 145, distance: 99.5
click at [422, 126] on div "Image 0" at bounding box center [418, 116] width 41 height 21
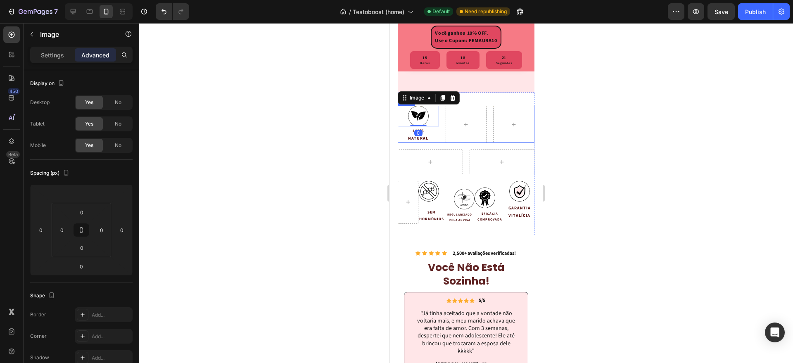
click at [623, 135] on div at bounding box center [466, 193] width 654 height 340
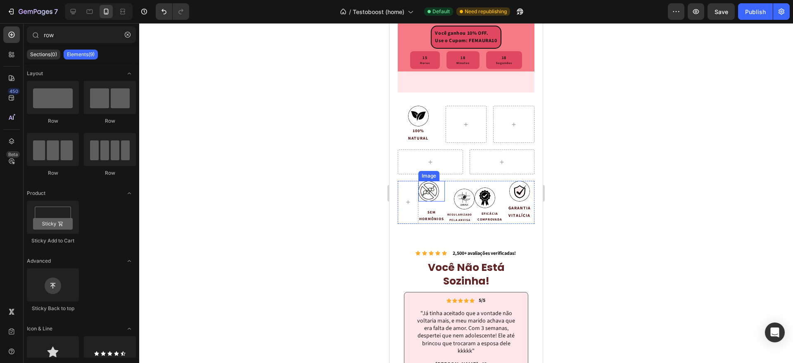
click at [431, 201] on img at bounding box center [428, 191] width 21 height 21
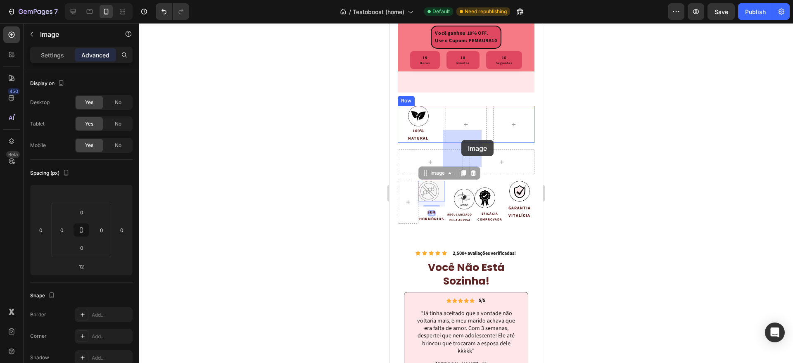
drag, startPoint x: 429, startPoint y: 197, endPoint x: 461, endPoint y: 140, distance: 65.7
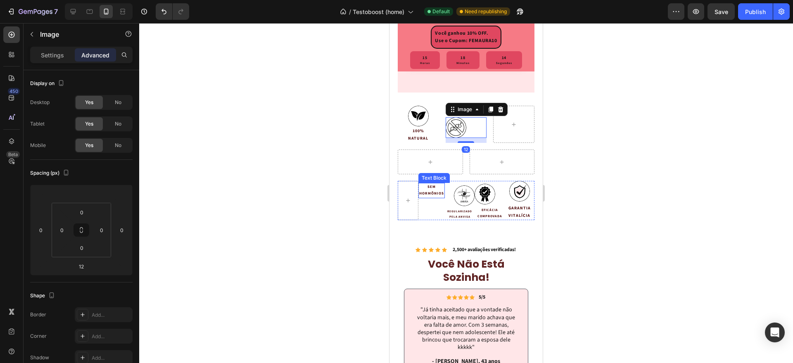
click at [436, 197] on p "HORMÔNIOS" at bounding box center [431, 193] width 25 height 7
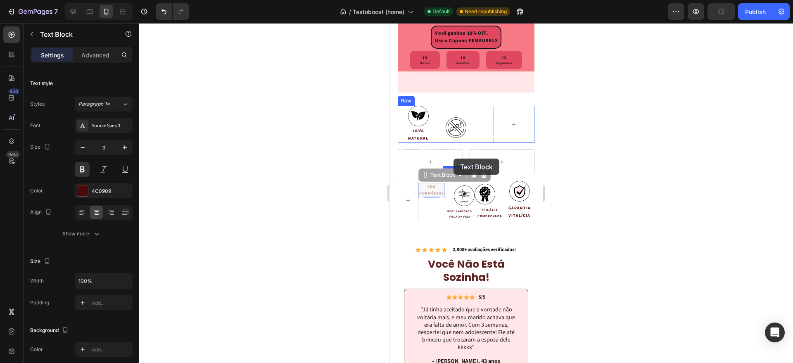
drag, startPoint x: 428, startPoint y: 202, endPoint x: 453, endPoint y: 159, distance: 50.3
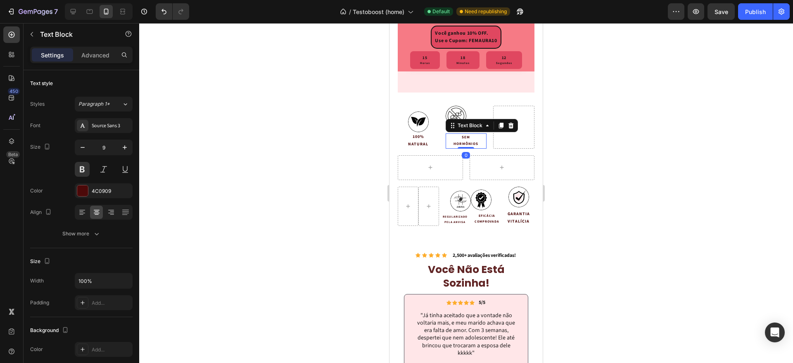
click at [457, 126] on img at bounding box center [455, 116] width 21 height 21
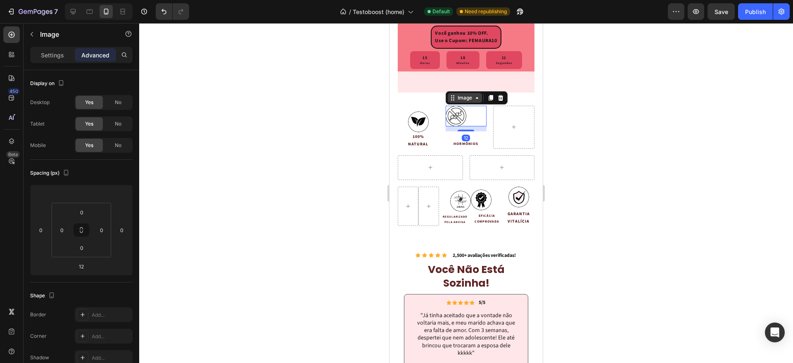
drag, startPoint x: 457, startPoint y: 153, endPoint x: 469, endPoint y: 124, distance: 31.4
click at [469, 124] on div "Image 12" at bounding box center [465, 116] width 41 height 21
type input "0"
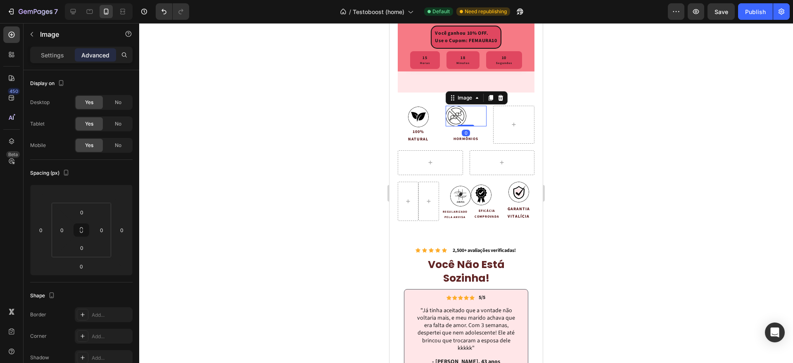
click at [614, 137] on div at bounding box center [466, 193] width 654 height 340
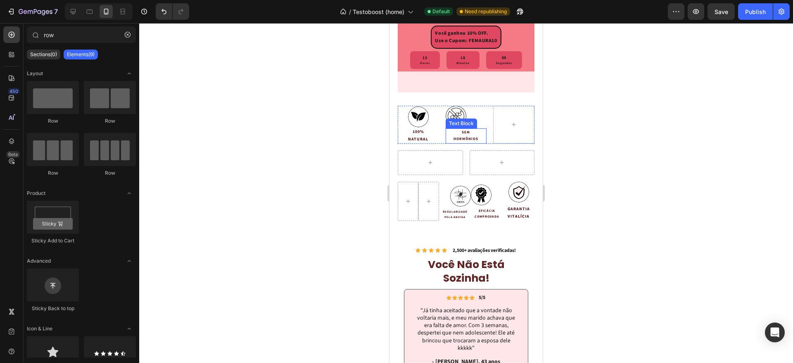
click at [463, 142] on p "HORMÔNIOS" at bounding box center [466, 139] width 40 height 7
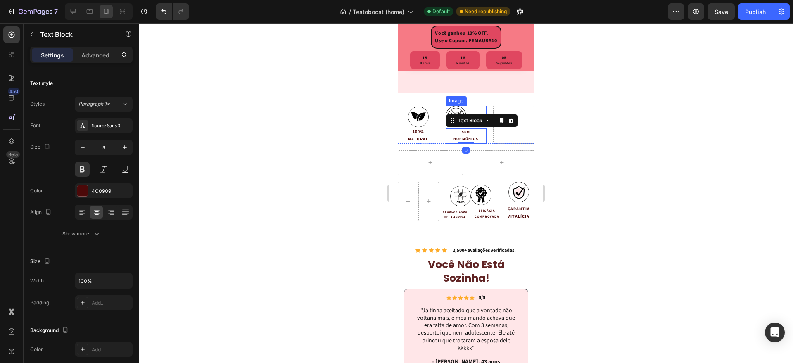
click at [454, 126] on img at bounding box center [455, 116] width 21 height 21
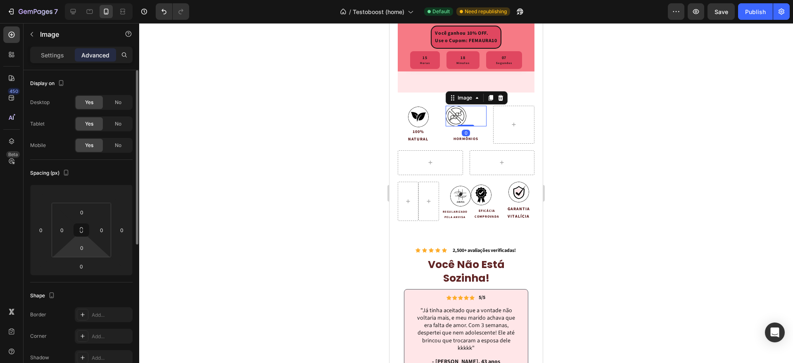
scroll to position [155, 0]
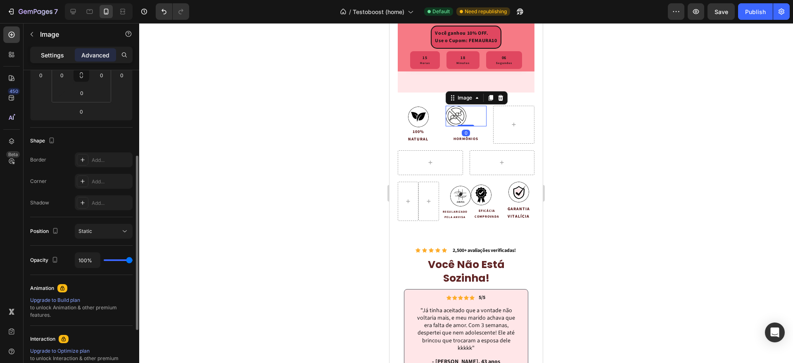
click at [52, 57] on p "Settings" at bounding box center [52, 55] width 23 height 9
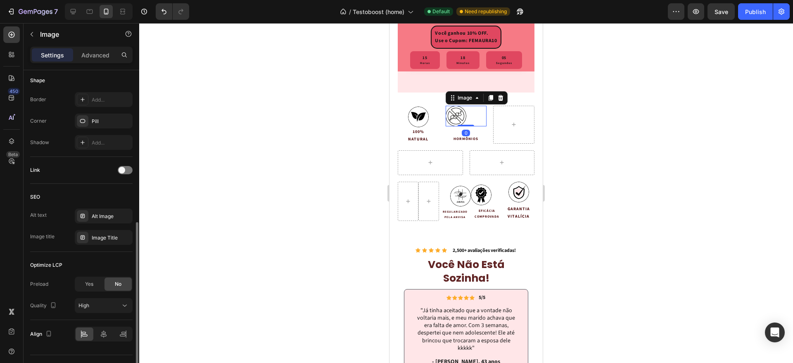
scroll to position [328, 0]
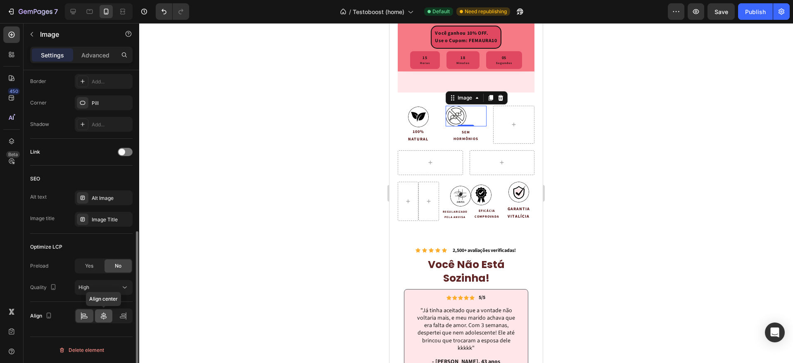
click at [107, 310] on div at bounding box center [104, 315] width 18 height 13
drag, startPoint x: 671, startPoint y: 126, endPoint x: 666, endPoint y: 128, distance: 5.6
click at [671, 126] on div at bounding box center [466, 193] width 654 height 340
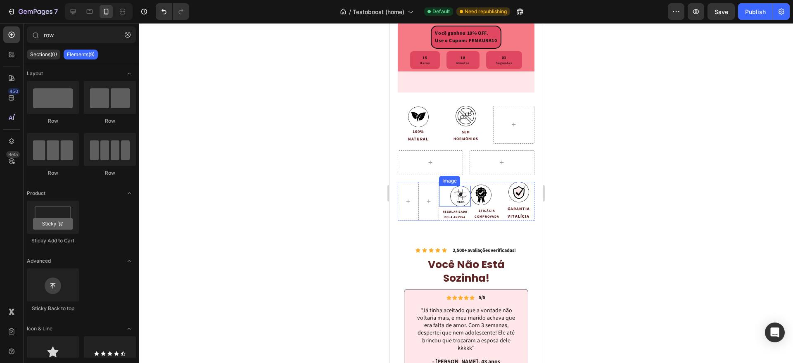
click at [455, 206] on img at bounding box center [460, 196] width 21 height 21
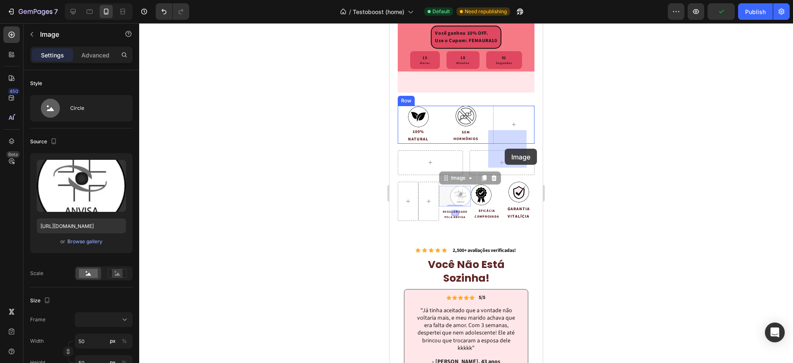
drag, startPoint x: 458, startPoint y: 155, endPoint x: 505, endPoint y: 149, distance: 46.7
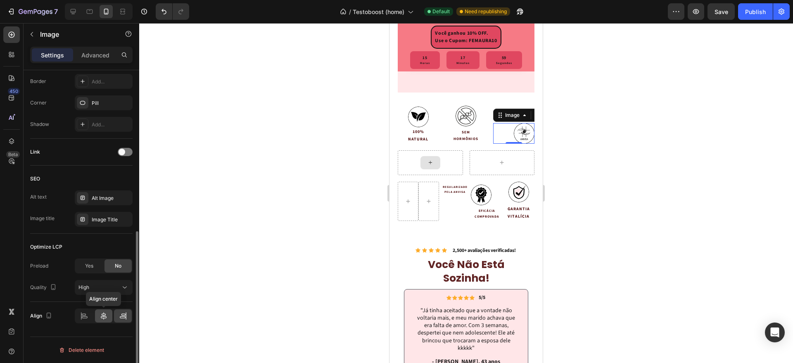
click at [106, 314] on icon at bounding box center [104, 316] width 8 height 8
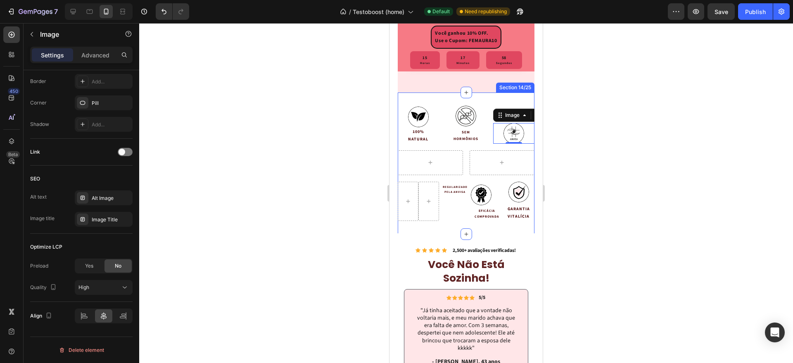
click at [454, 196] on div "REGULARIZADO PELA ANVISA" at bounding box center [455, 190] width 32 height 12
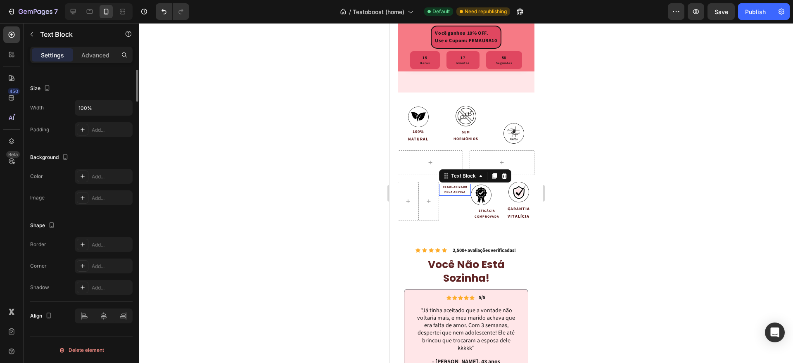
scroll to position [0, 0]
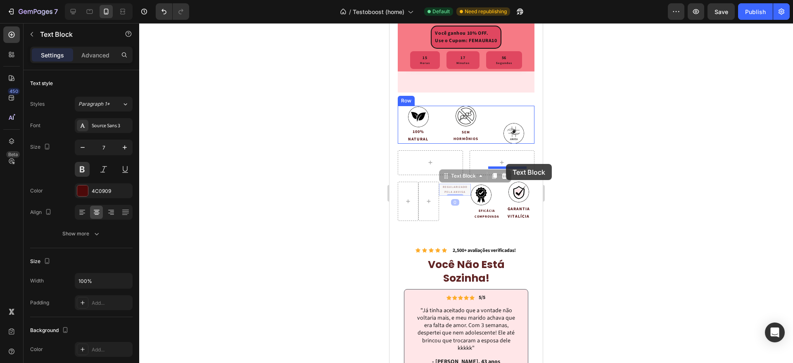
drag, startPoint x: 443, startPoint y: 202, endPoint x: 506, endPoint y: 164, distance: 73.4
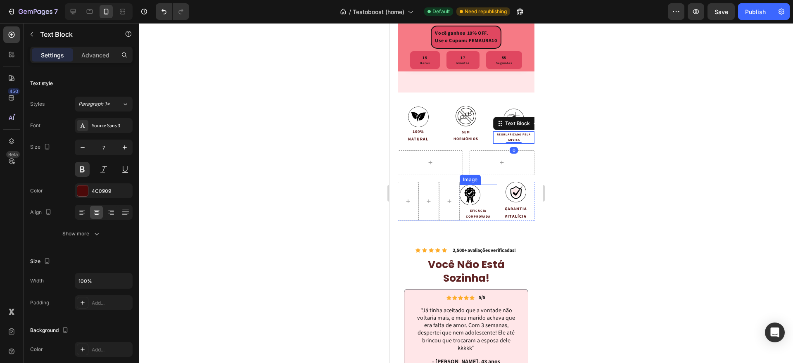
click at [470, 205] on img at bounding box center [470, 195] width 21 height 21
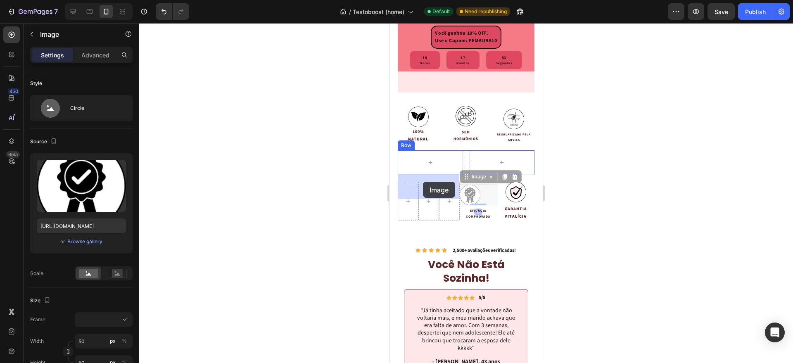
drag, startPoint x: 472, startPoint y: 202, endPoint x: 422, endPoint y: 182, distance: 53.1
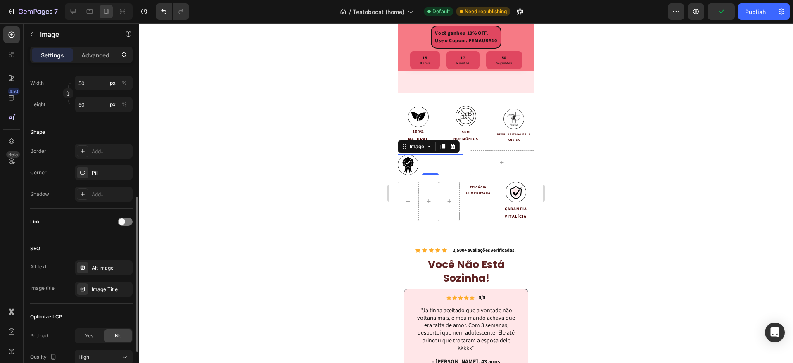
scroll to position [328, 0]
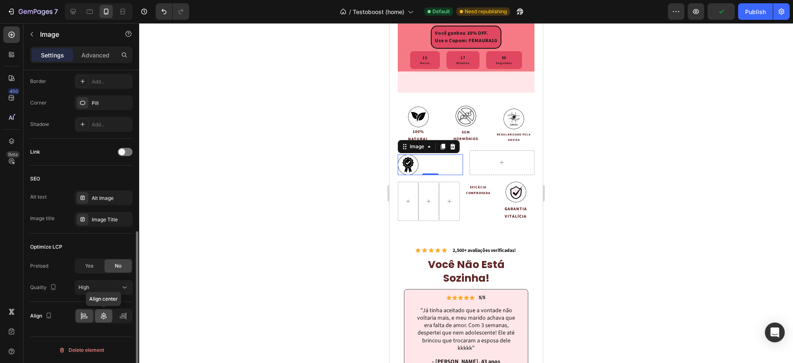
click at [104, 315] on icon at bounding box center [104, 315] width 6 height 7
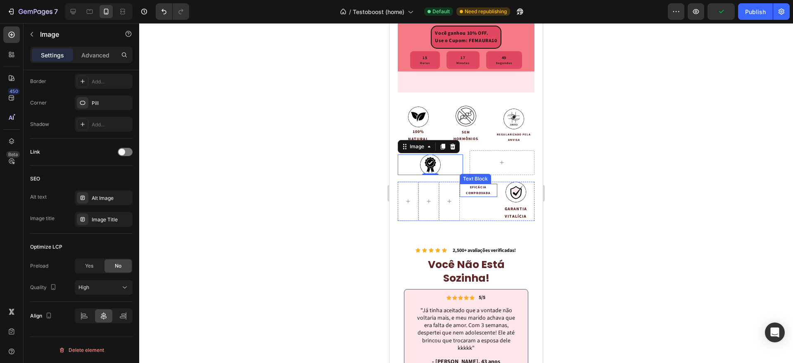
click at [472, 197] on p "EFICÁCIA COMPROVADA" at bounding box center [478, 191] width 36 height 12
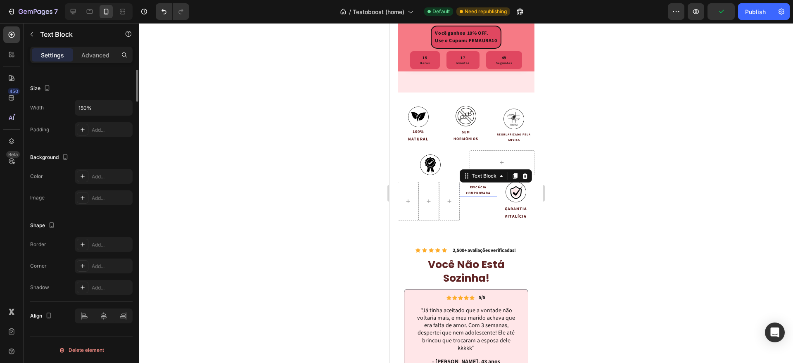
scroll to position [0, 0]
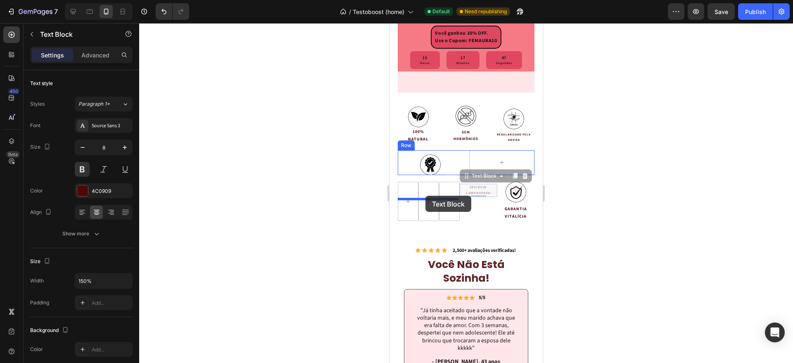
drag, startPoint x: 468, startPoint y: 200, endPoint x: 425, endPoint y: 196, distance: 42.7
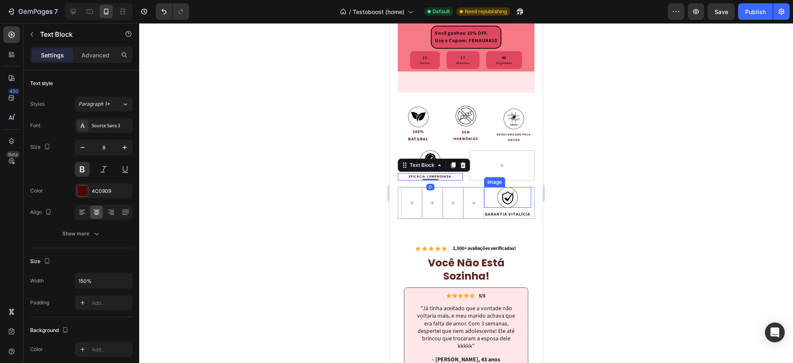
click at [504, 208] on img at bounding box center [507, 197] width 21 height 21
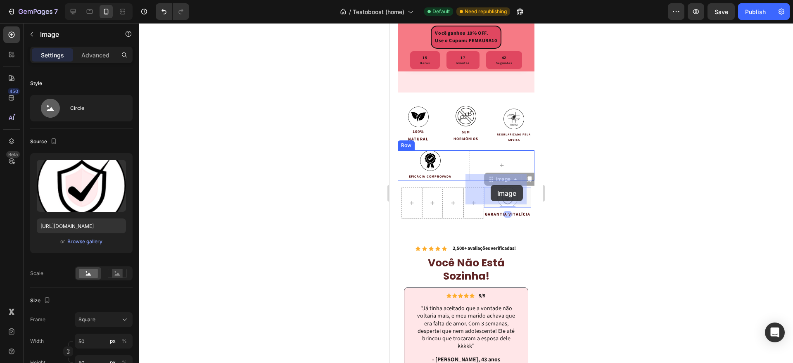
drag, startPoint x: 490, startPoint y: 205, endPoint x: 491, endPoint y: 185, distance: 20.2
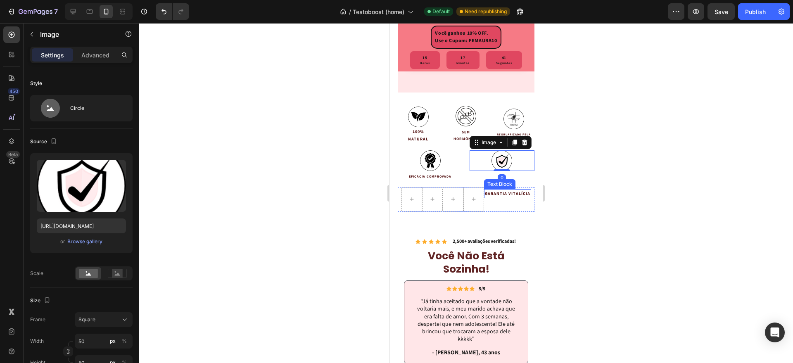
click at [497, 197] on p "GARANTIA VITALÍCIA" at bounding box center [507, 193] width 45 height 7
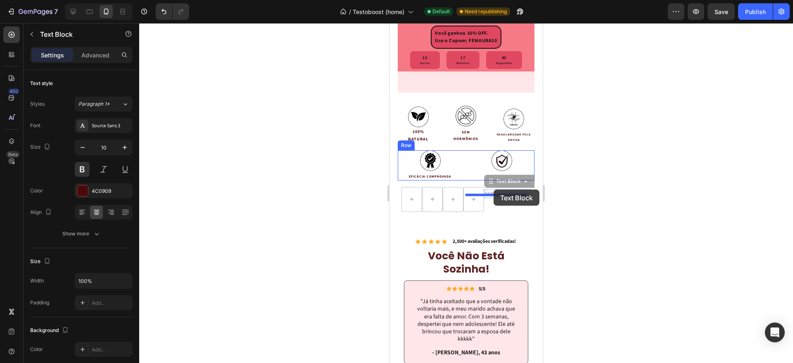
drag, startPoint x: 491, startPoint y: 208, endPoint x: 493, endPoint y: 190, distance: 18.8
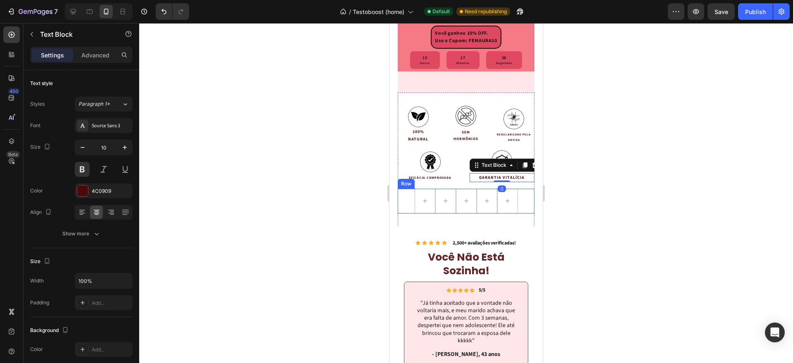
click at [407, 213] on div "Row" at bounding box center [466, 201] width 137 height 25
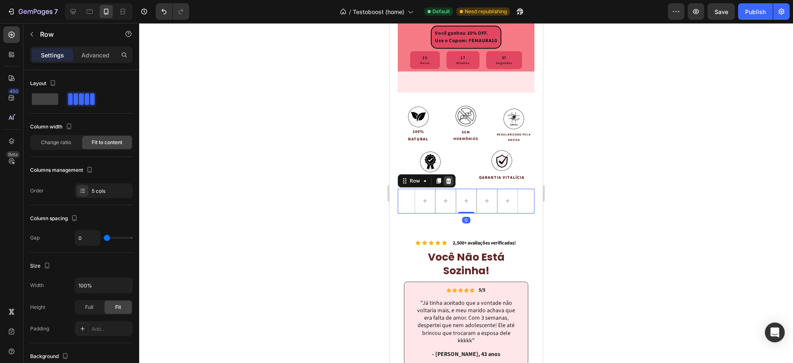
click at [453, 186] on div at bounding box center [448, 181] width 10 height 10
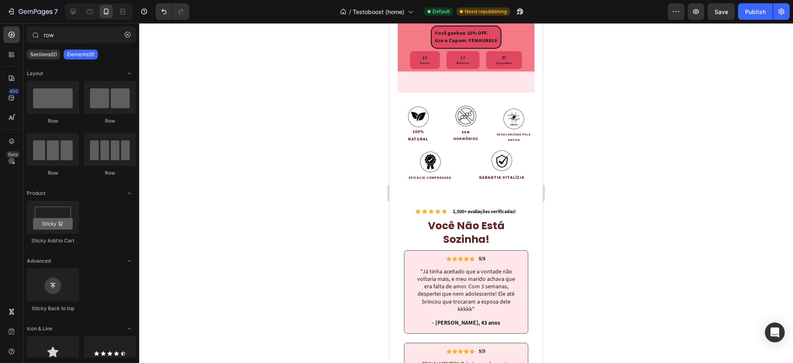
click at [591, 186] on div at bounding box center [466, 193] width 654 height 340
click at [512, 142] on p "REGULARIZADO PELA ANVISA" at bounding box center [514, 137] width 40 height 10
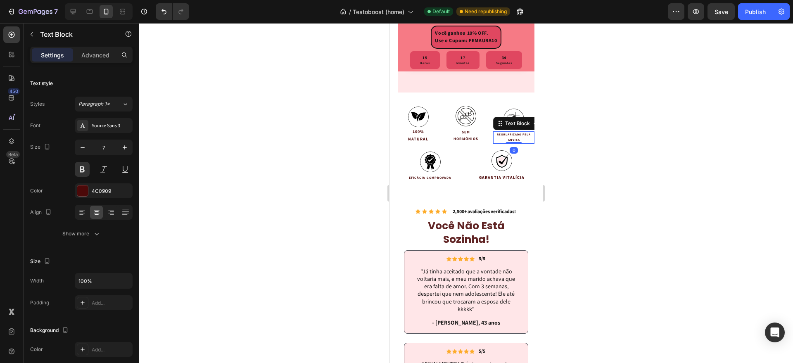
click at [511, 142] on p "REGULARIZADO PELA ANVISA" at bounding box center [514, 137] width 40 height 10
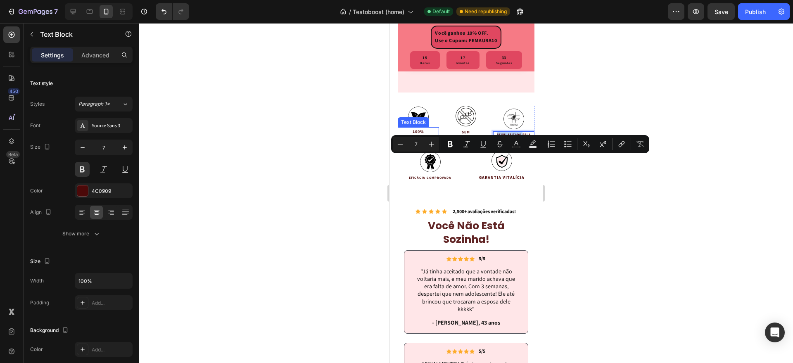
click at [423, 143] on p "NATURAL" at bounding box center [418, 138] width 40 height 7
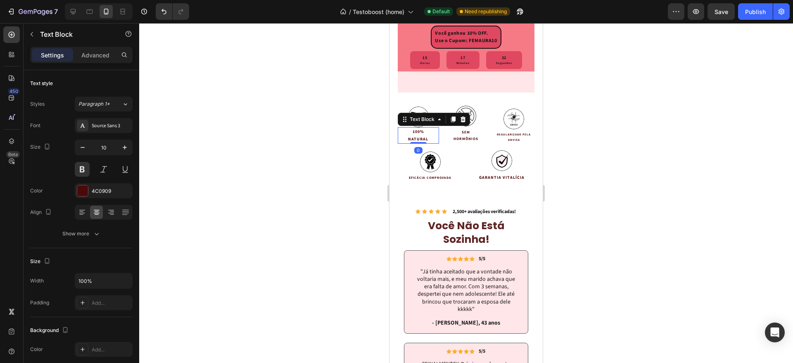
click at [421, 135] on p "100%" at bounding box center [418, 131] width 40 height 7
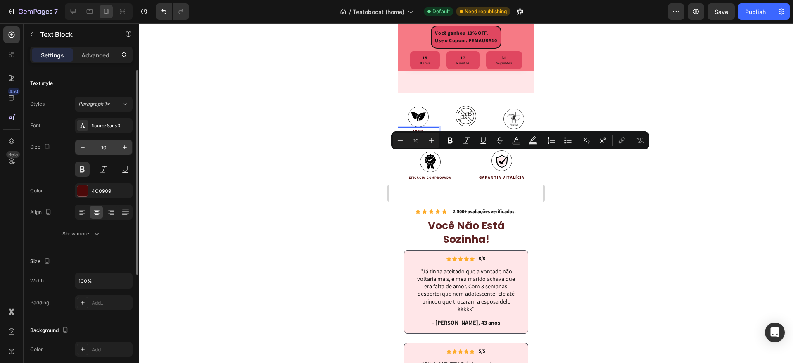
click at [110, 149] on input "10" at bounding box center [103, 147] width 27 height 15
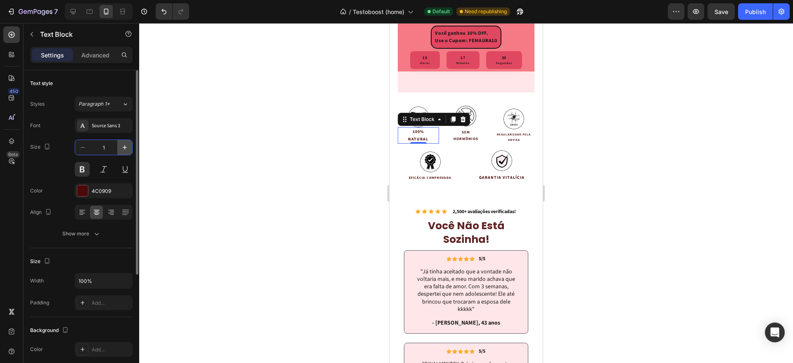
type input "15"
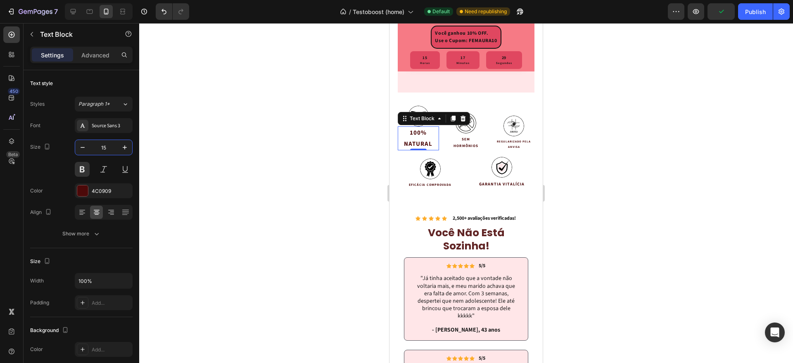
click at [631, 156] on div at bounding box center [466, 193] width 654 height 340
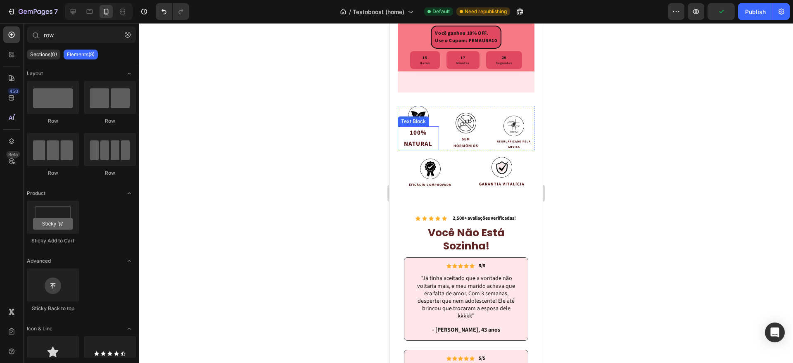
click at [421, 149] on p "NATURAL" at bounding box center [418, 143] width 40 height 11
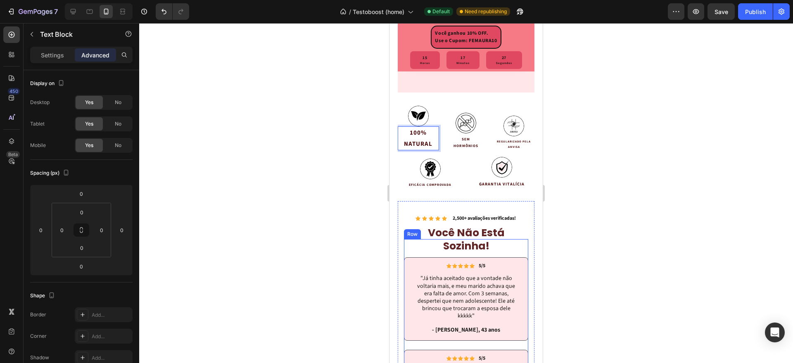
click at [460, 254] on h2 "você não está sozinha!" at bounding box center [466, 239] width 124 height 28
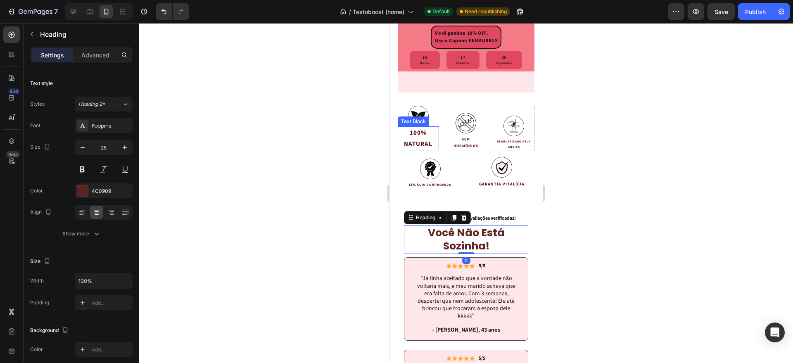
drag, startPoint x: 424, startPoint y: 169, endPoint x: 415, endPoint y: 169, distance: 9.1
click at [424, 149] on p "NATURAL" at bounding box center [418, 143] width 40 height 11
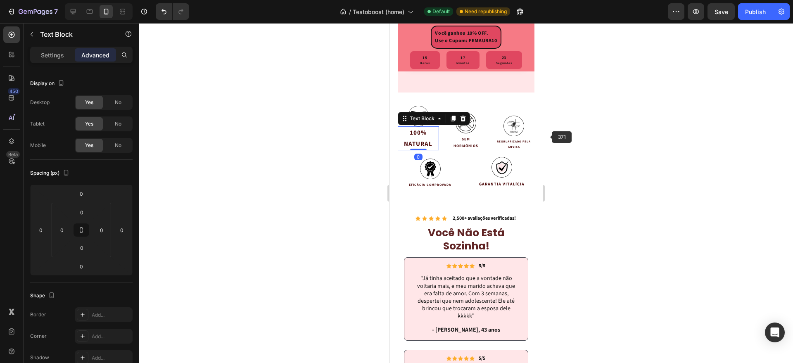
click at [597, 135] on div at bounding box center [466, 193] width 654 height 340
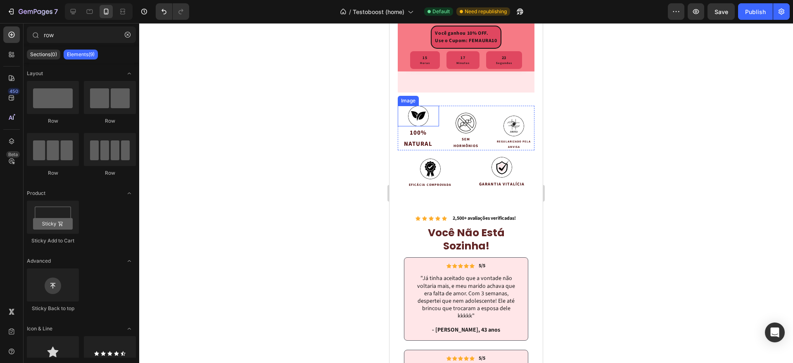
click at [408, 149] on p "NATURAL" at bounding box center [418, 143] width 40 height 11
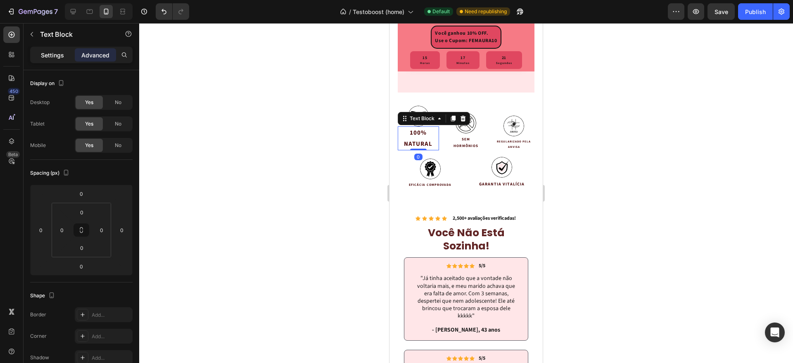
click at [42, 58] on p "Settings" at bounding box center [52, 55] width 23 height 9
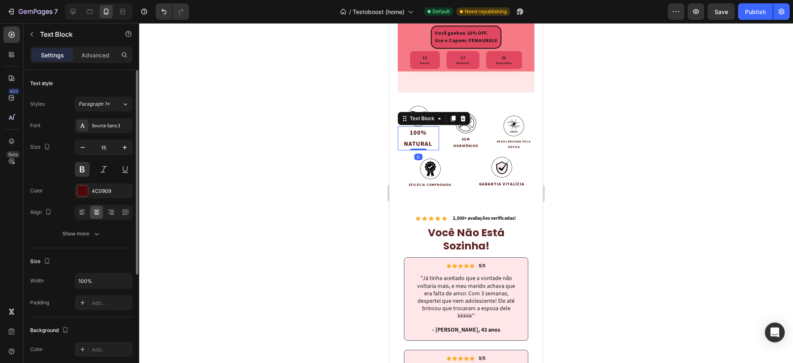
click at [101, 135] on div "Font Source Sans 3 Size 15 Color 4C0909 Align Show more" at bounding box center [81, 179] width 102 height 123
click at [102, 140] on input "15" at bounding box center [103, 147] width 27 height 15
type input "12"
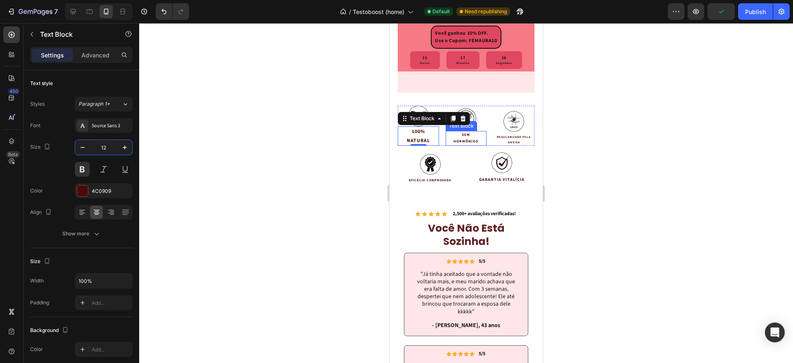
click at [462, 138] on p "SEM" at bounding box center [466, 135] width 40 height 7
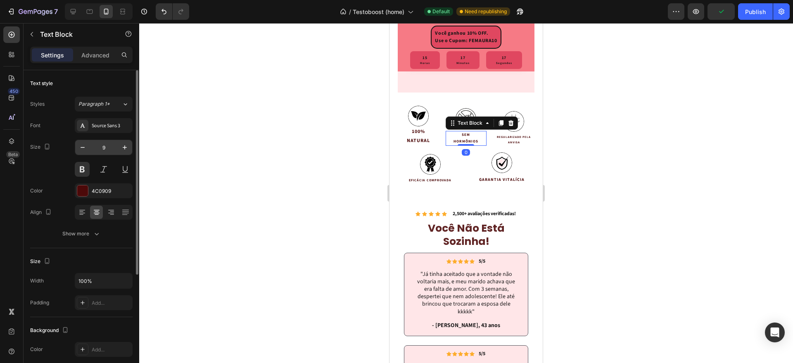
click at [102, 146] on input "9" at bounding box center [103, 147] width 27 height 15
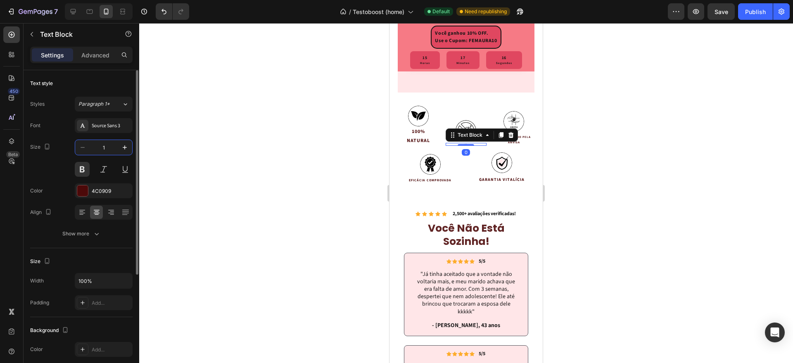
type input "12"
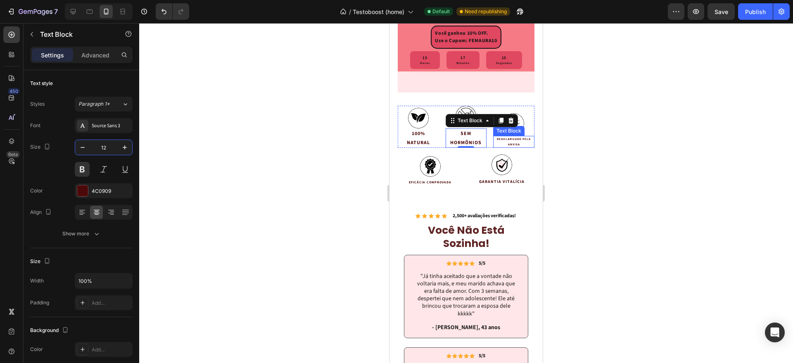
click at [506, 147] on p "REGULARIZADO PELA ANVISA" at bounding box center [514, 142] width 40 height 10
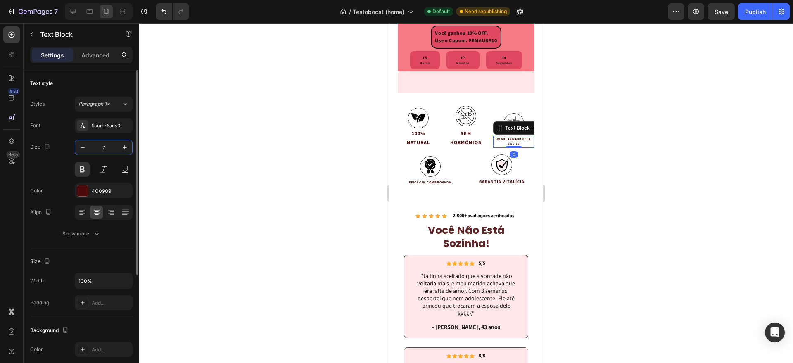
click at [99, 146] on input "7" at bounding box center [103, 147] width 27 height 15
type input "10"
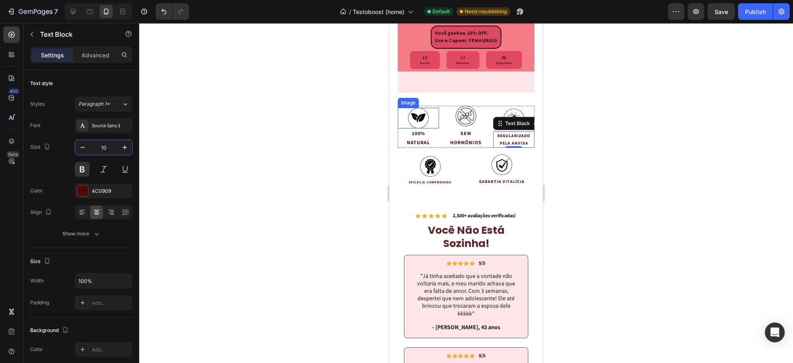
click at [420, 147] on p "NATURAL" at bounding box center [418, 142] width 40 height 9
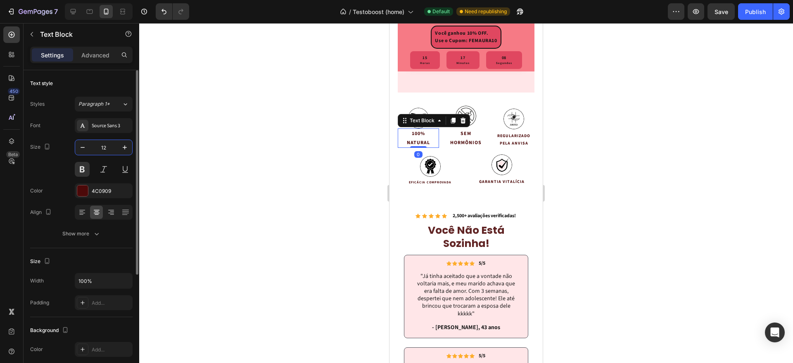
click at [106, 147] on input "12" at bounding box center [103, 147] width 27 height 15
type input "10"
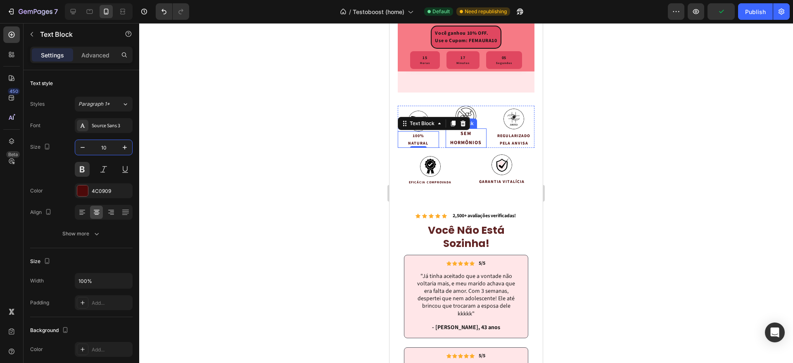
click at [458, 138] on p "SEM" at bounding box center [466, 133] width 40 height 9
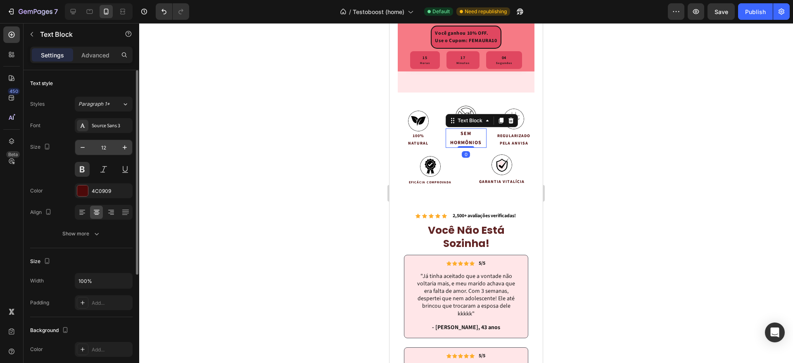
click at [102, 144] on input "12" at bounding box center [103, 147] width 27 height 15
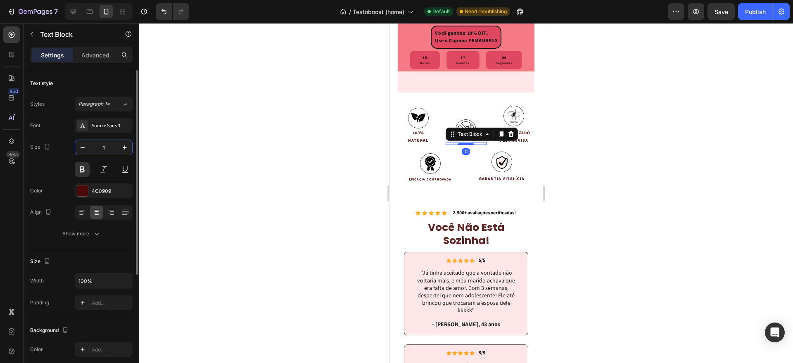
type input "10"
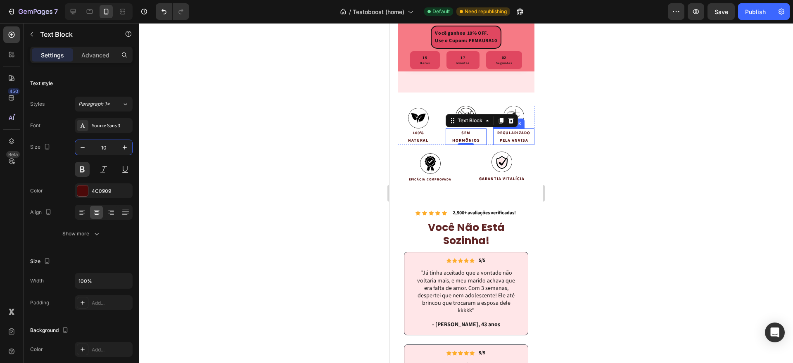
click at [616, 144] on div at bounding box center [466, 193] width 654 height 340
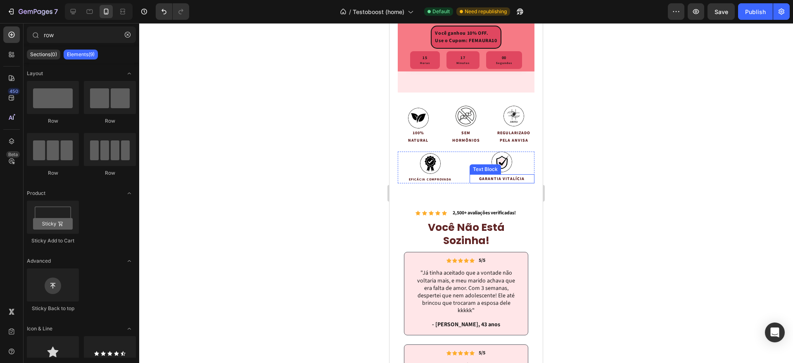
click at [487, 182] on p "GARANTIA VITALÍCIA" at bounding box center [502, 178] width 64 height 7
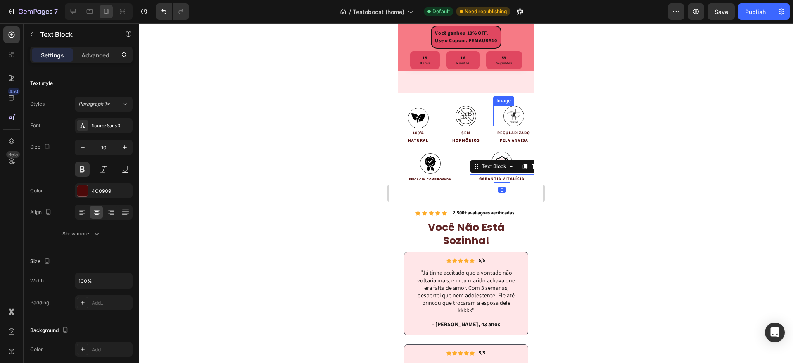
click at [513, 126] on img at bounding box center [513, 116] width 21 height 21
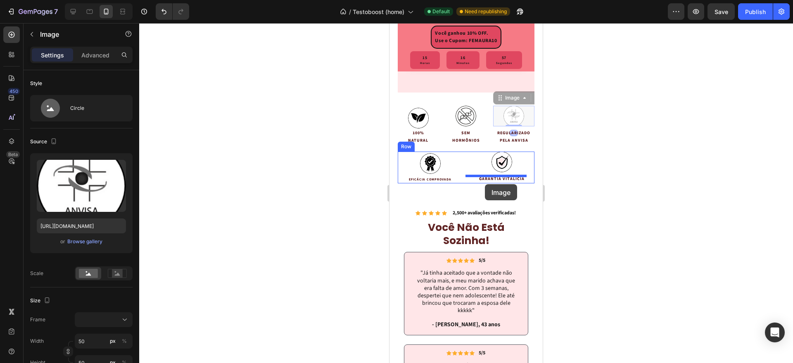
drag, startPoint x: 497, startPoint y: 124, endPoint x: 485, endPoint y: 184, distance: 61.5
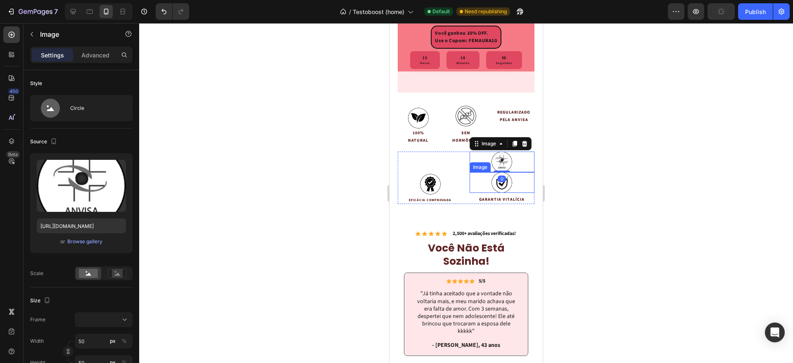
click at [497, 193] on img at bounding box center [501, 182] width 21 height 21
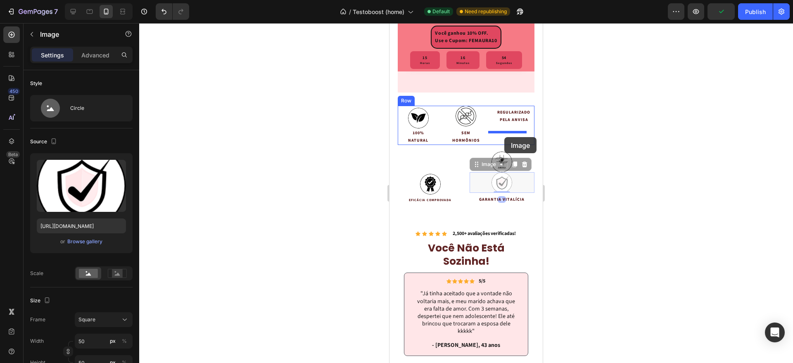
drag, startPoint x: 478, startPoint y: 189, endPoint x: 504, endPoint y: 137, distance: 58.0
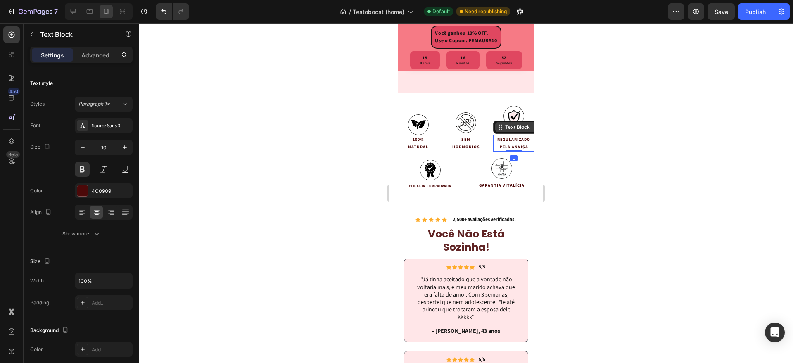
click at [509, 134] on div "Text Block" at bounding box center [529, 127] width 72 height 13
click at [580, 159] on div at bounding box center [466, 193] width 654 height 340
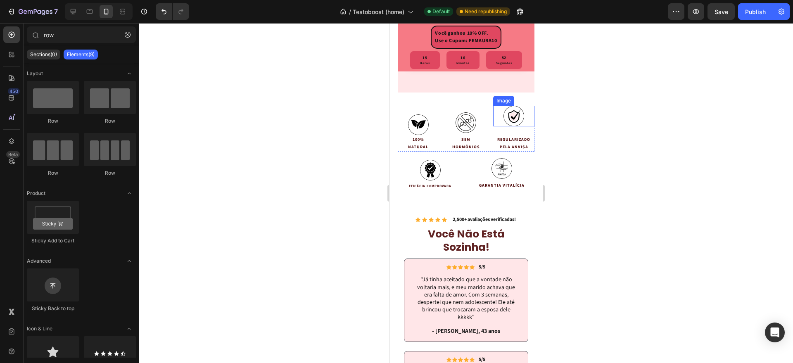
click at [516, 126] on img at bounding box center [513, 116] width 21 height 21
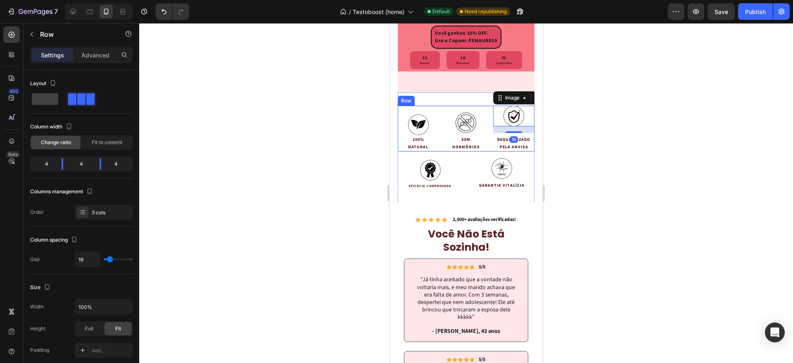
drag, startPoint x: 510, startPoint y: 157, endPoint x: 519, endPoint y: 130, distance: 28.9
click at [519, 130] on div "Image 16 REGULARIZADO PELA ANVISA Text Block" at bounding box center [513, 129] width 41 height 46
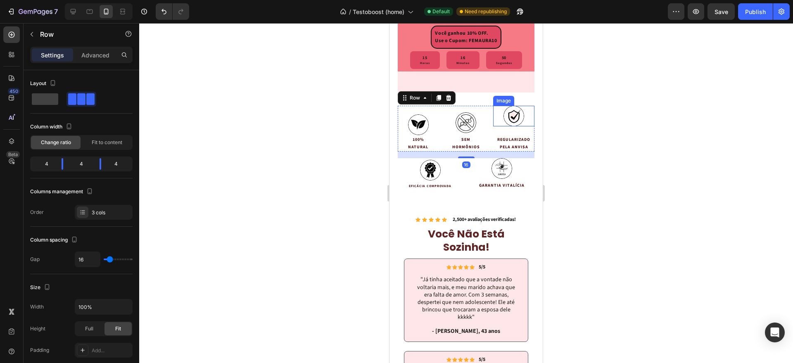
click at [503, 126] on img at bounding box center [513, 116] width 21 height 21
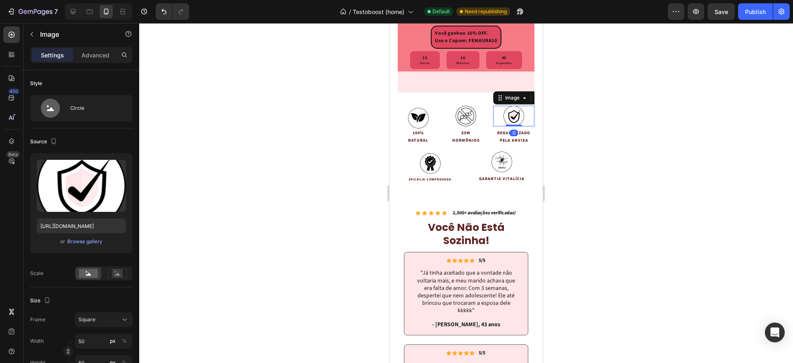
click at [511, 126] on div "Image 0" at bounding box center [513, 116] width 41 height 21
click at [587, 143] on div at bounding box center [466, 193] width 654 height 340
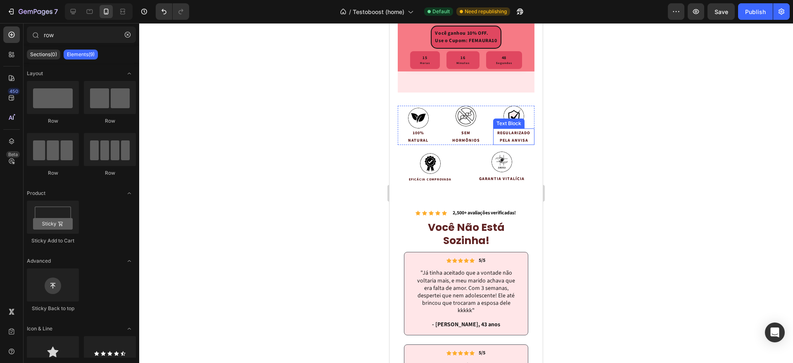
click at [512, 144] on p "REGULARIZADO PELA ANVISA" at bounding box center [514, 136] width 40 height 15
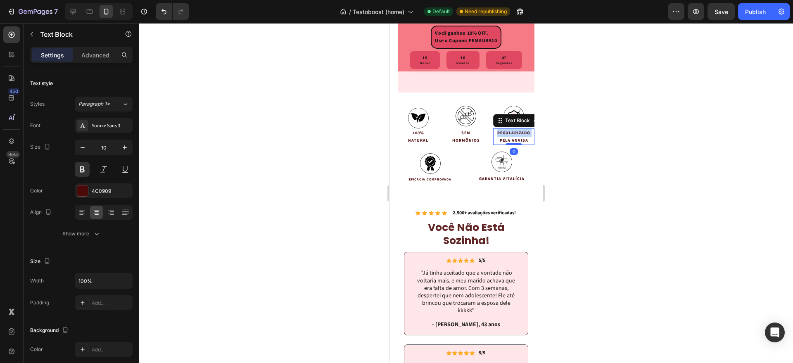
click at [500, 144] on p "REGULARIZADO PELA ANVISA" at bounding box center [514, 136] width 40 height 15
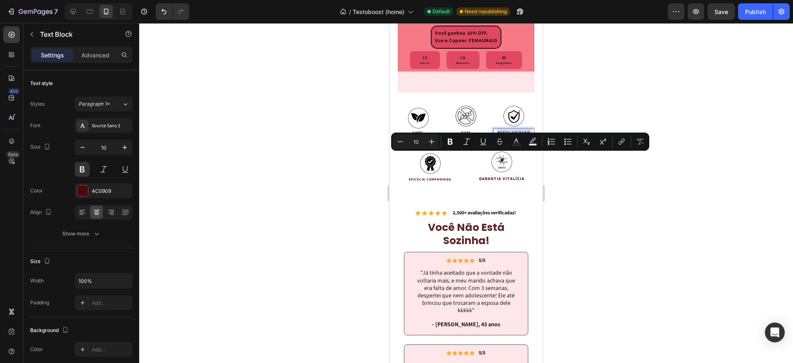
click at [499, 144] on p "REGULARIZADO PELA ANVISA" at bounding box center [514, 136] width 40 height 15
click at [591, 169] on div at bounding box center [466, 193] width 654 height 340
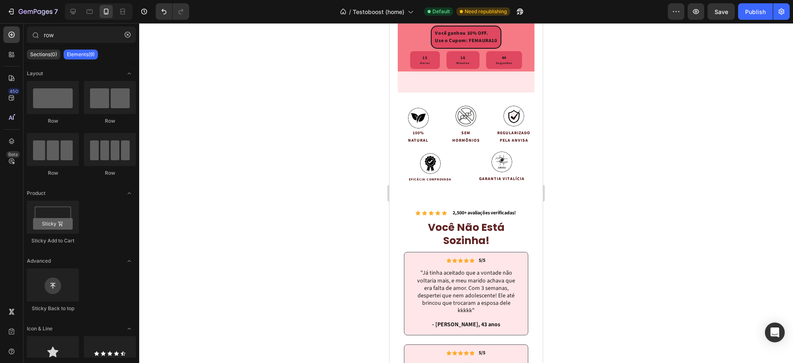
click at [515, 144] on p "REGULARIZADO PELA ANVISA" at bounding box center [514, 136] width 40 height 15
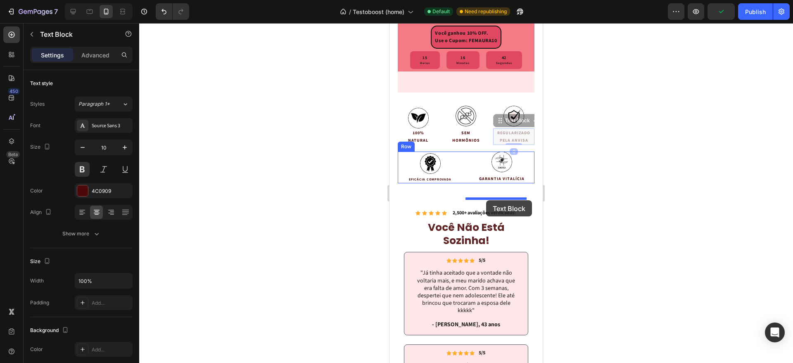
drag, startPoint x: 491, startPoint y: 146, endPoint x: 486, endPoint y: 200, distance: 54.4
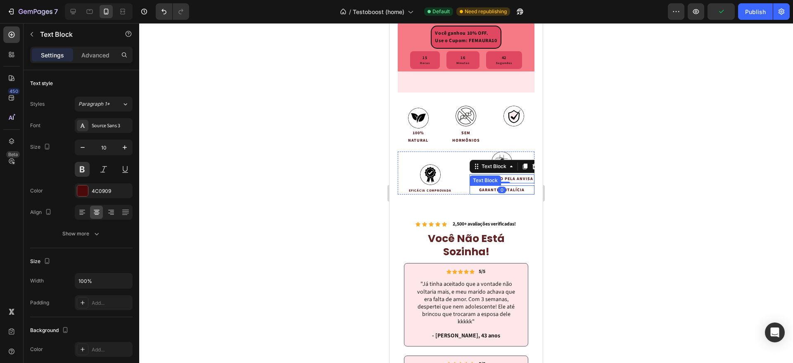
click at [478, 194] on p "GARANTIA VITALÍCIA" at bounding box center [502, 189] width 64 height 7
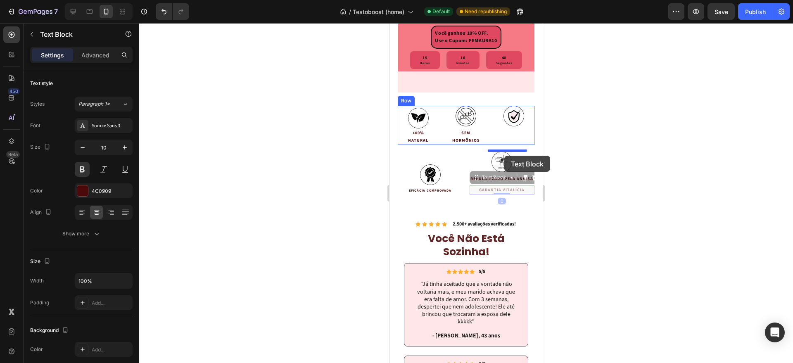
drag, startPoint x: 469, startPoint y: 210, endPoint x: 504, endPoint y: 156, distance: 64.7
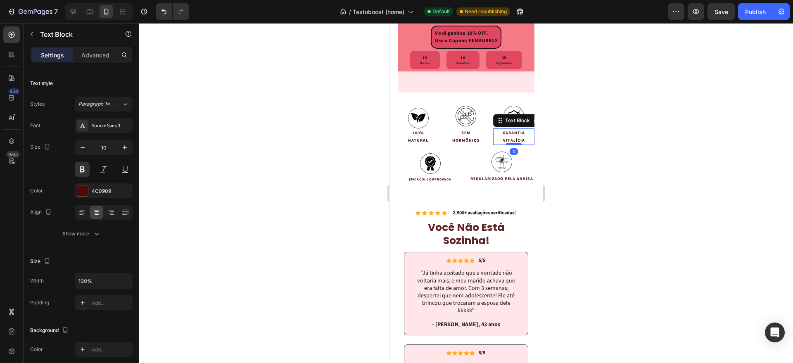
click at [579, 161] on div at bounding box center [466, 193] width 654 height 340
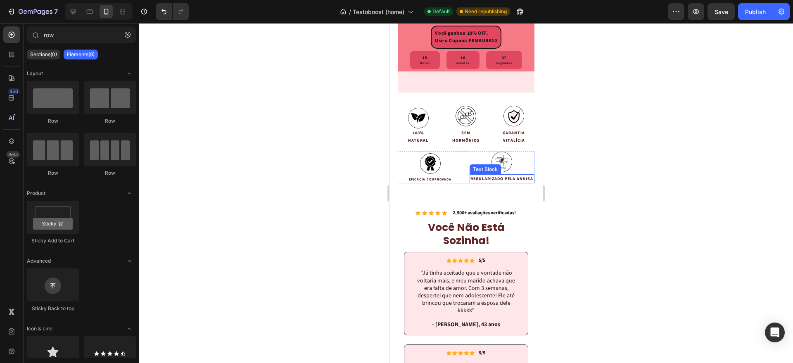
click at [495, 182] on p "REGULARIZADO PELA ANVISA" at bounding box center [502, 178] width 64 height 7
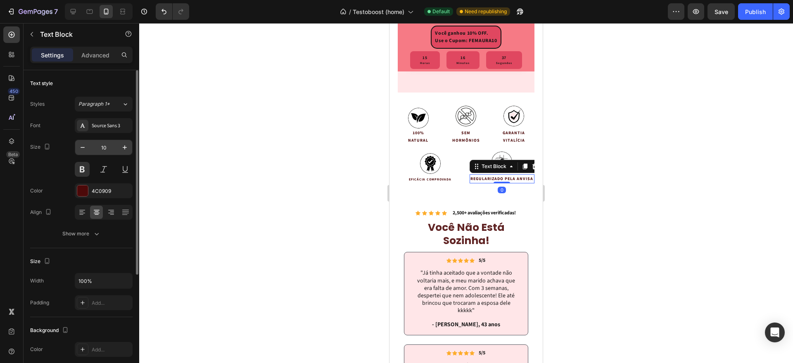
click at [107, 149] on input "10" at bounding box center [103, 147] width 27 height 15
type input "12"
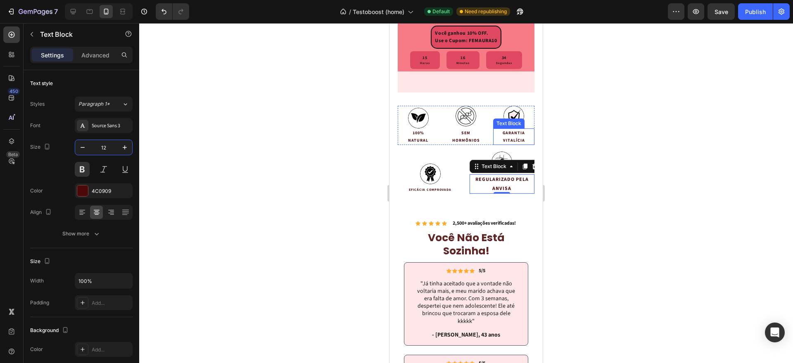
click at [508, 144] on p "GARANTIA VITALÍCIA" at bounding box center [514, 136] width 40 height 15
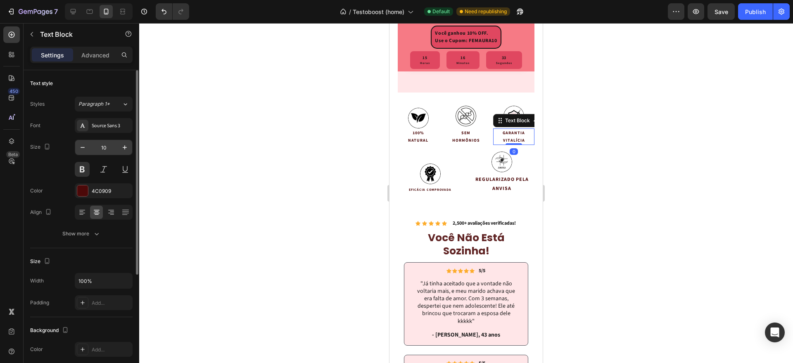
click at [108, 145] on input "10" at bounding box center [103, 147] width 27 height 15
type input "12"
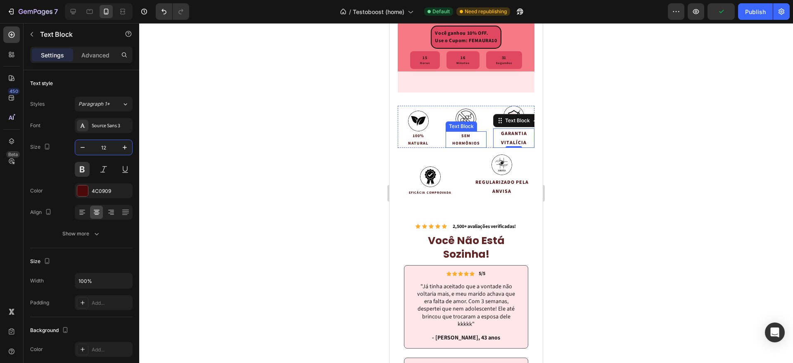
click at [451, 147] on p "HORMÔNIOS" at bounding box center [466, 143] width 40 height 7
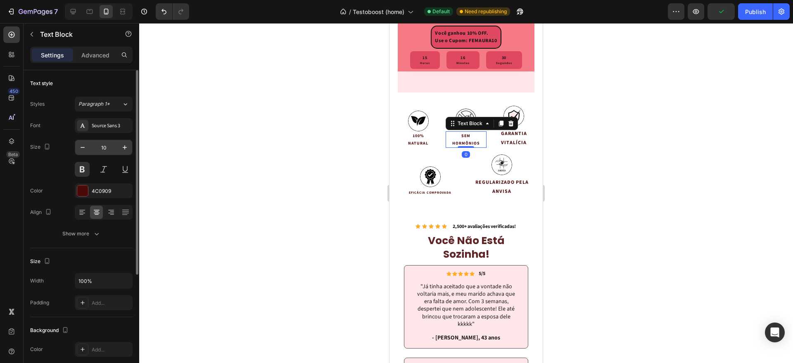
click at [97, 152] on input "10" at bounding box center [103, 147] width 27 height 15
type input "12"
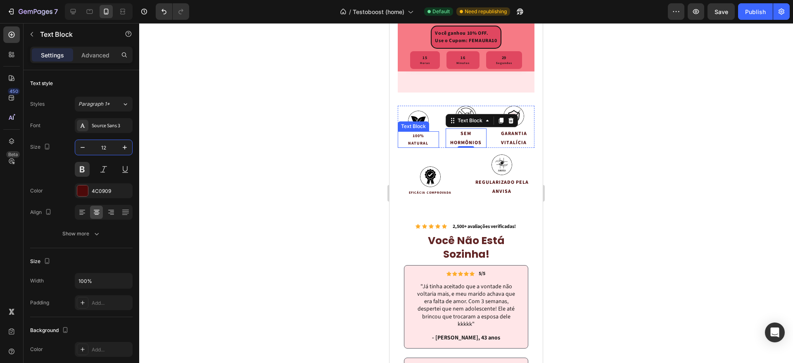
click at [417, 147] on p "NATURAL" at bounding box center [418, 143] width 40 height 7
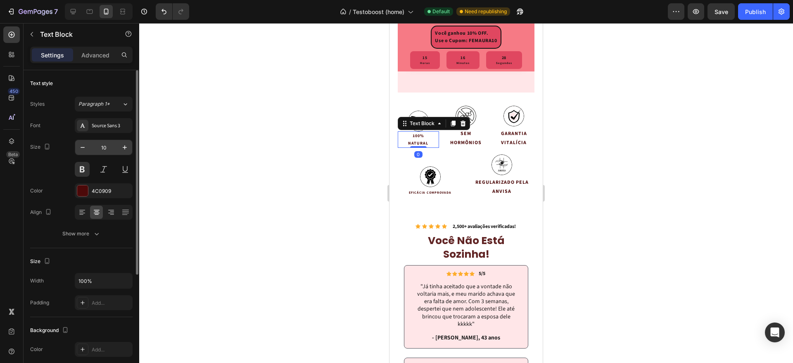
click at [101, 149] on input "10" at bounding box center [103, 147] width 27 height 15
type input "12"
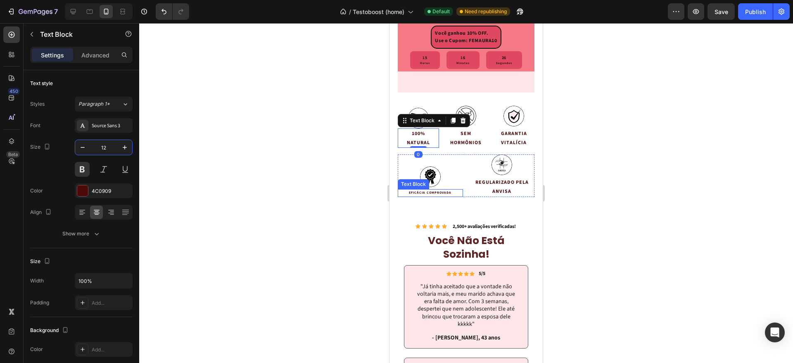
click at [437, 196] on p "EFICÁCIA COMPROVADA" at bounding box center [430, 193] width 64 height 6
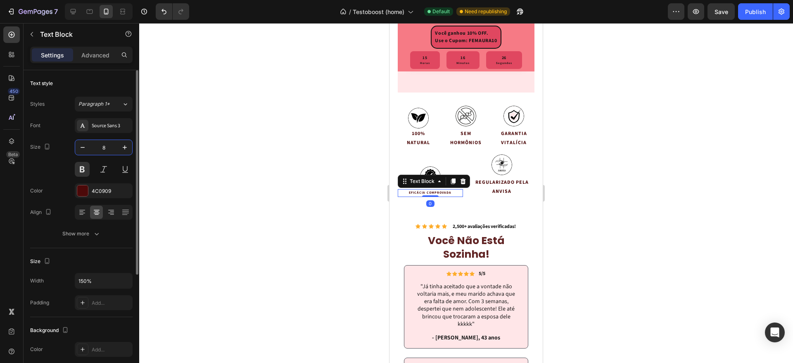
click at [102, 142] on input "8" at bounding box center [103, 147] width 27 height 15
type input "12"
click at [602, 203] on div at bounding box center [466, 193] width 654 height 340
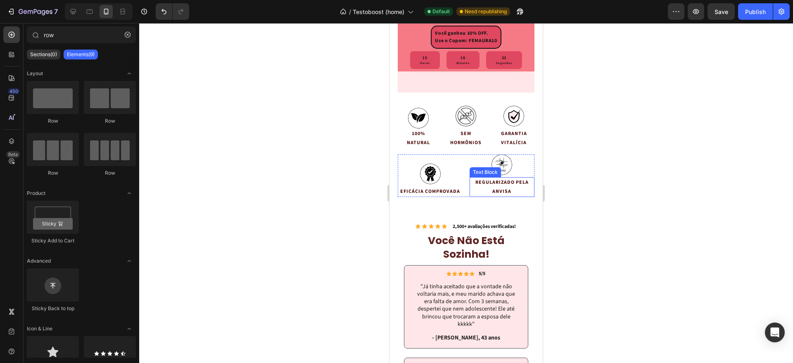
click at [488, 196] on p "REGULARIZADO PELA ANVISA" at bounding box center [502, 187] width 64 height 18
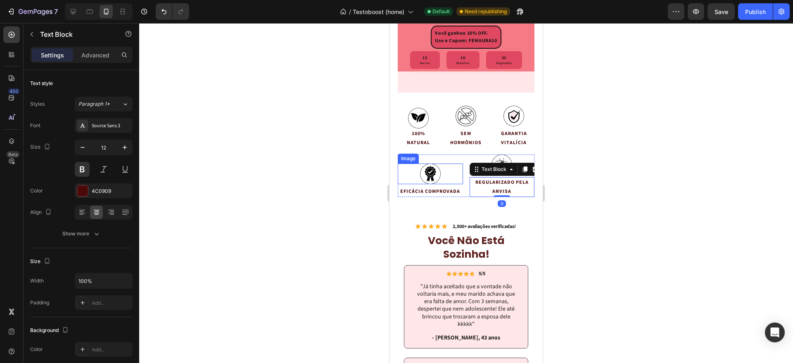
click at [428, 184] on img at bounding box center [430, 174] width 21 height 21
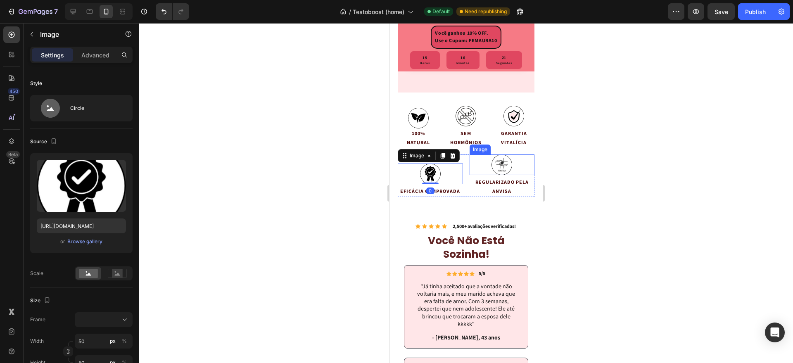
click at [497, 175] on img at bounding box center [501, 164] width 21 height 21
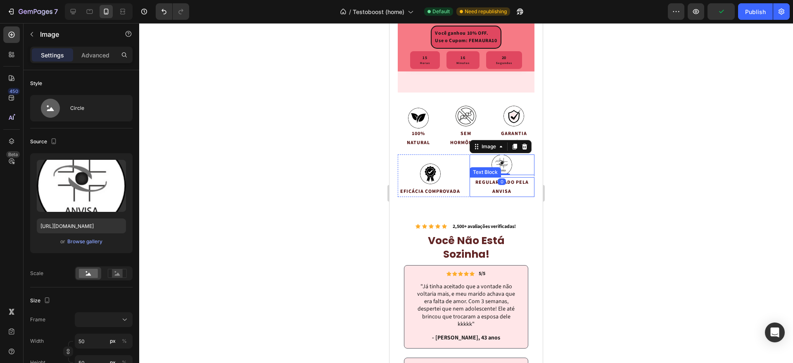
click at [502, 196] on p "REGULARIZADO PELA ANVISA" at bounding box center [502, 187] width 64 height 18
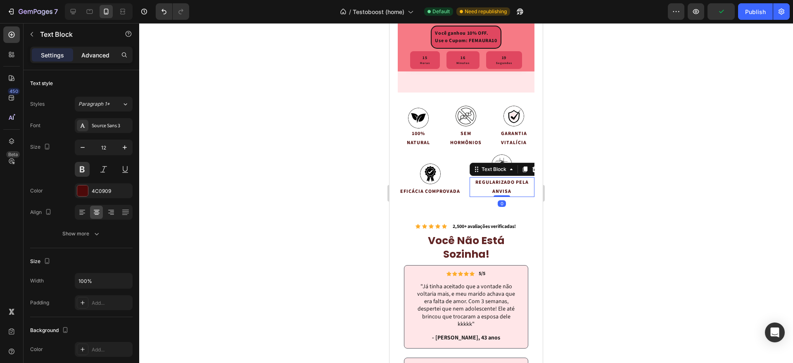
click at [87, 52] on p "Advanced" at bounding box center [95, 55] width 28 height 9
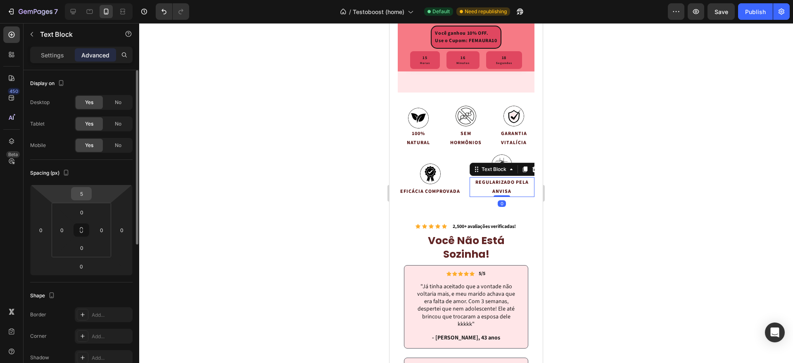
click at [80, 192] on input "5" at bounding box center [81, 193] width 17 height 12
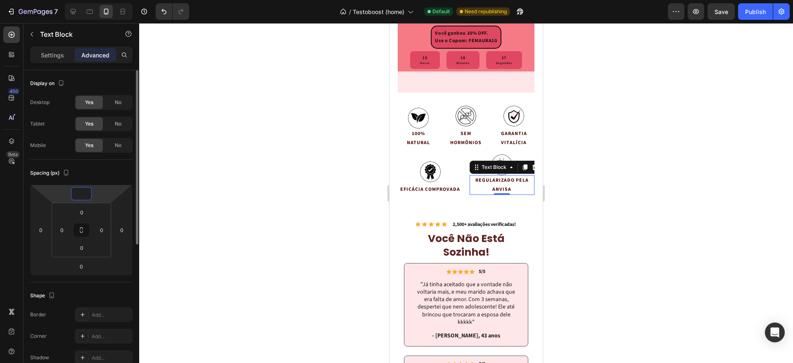
type input "0"
click at [788, 152] on div at bounding box center [466, 193] width 654 height 340
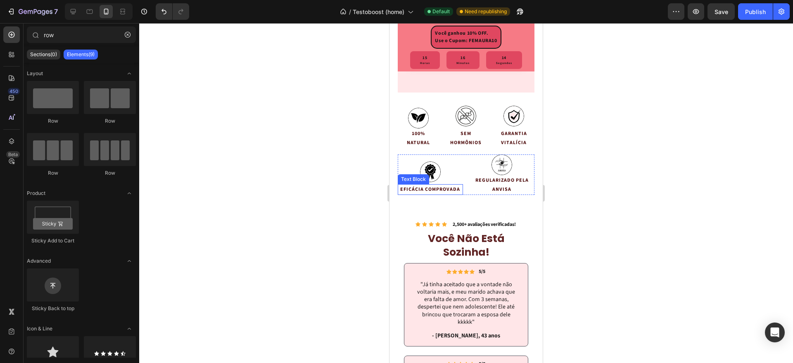
click at [441, 194] on p "EFICÁCIA COMPROVADA" at bounding box center [430, 189] width 64 height 9
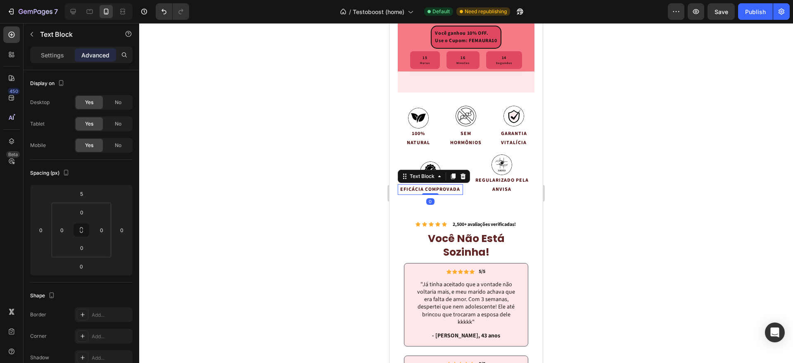
click at [424, 194] on p "EFICÁCIA COMPROVADA" at bounding box center [430, 189] width 64 height 9
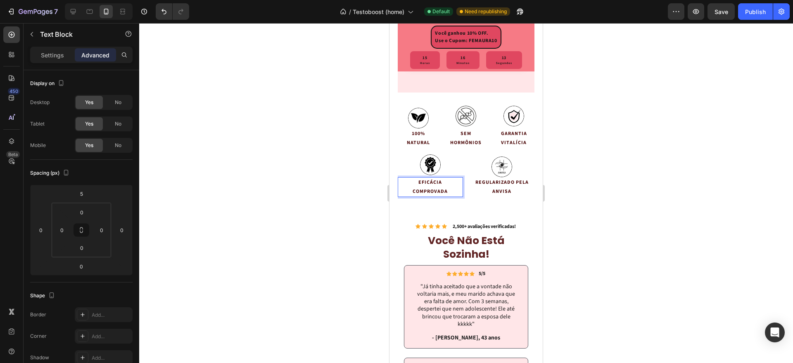
scroll to position [2306, 0]
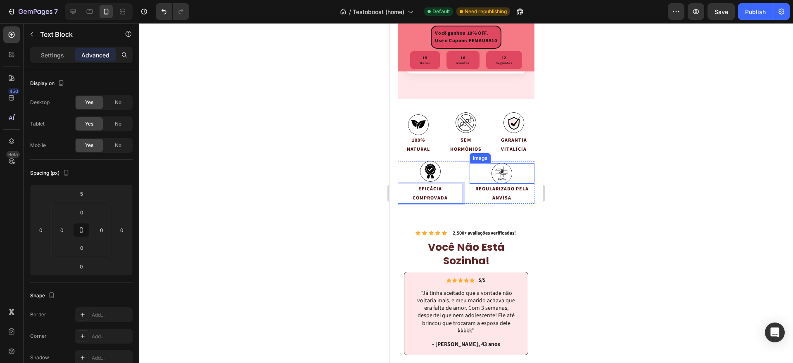
click at [737, 210] on div at bounding box center [466, 193] width 654 height 340
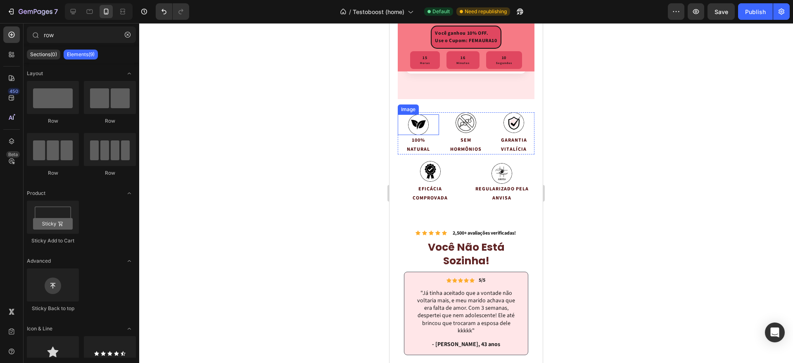
click at [415, 135] on img at bounding box center [418, 124] width 21 height 21
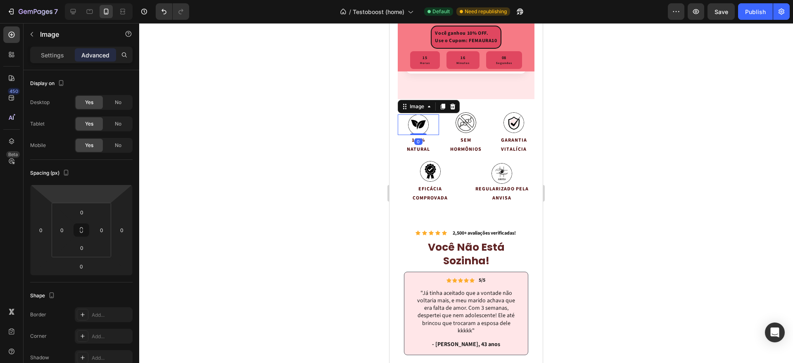
click at [62, 64] on div "Settings Advanced" at bounding box center [82, 59] width 116 height 24
click at [61, 54] on p "Settings" at bounding box center [52, 55] width 23 height 9
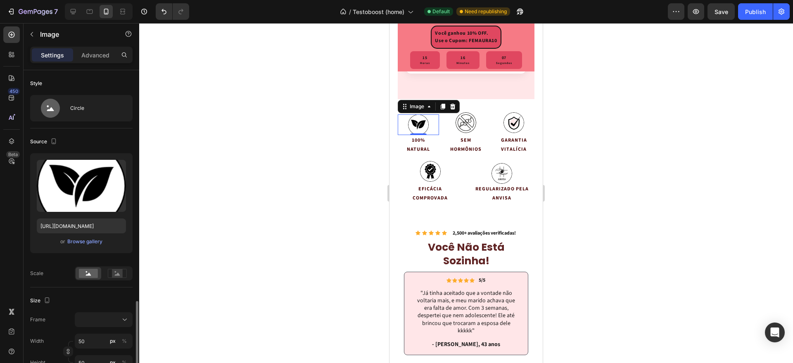
scroll to position [155, 0]
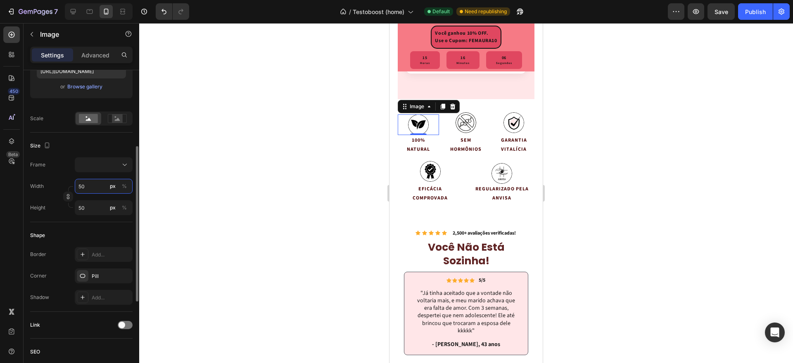
click at [86, 188] on input "50" at bounding box center [104, 186] width 58 height 15
type input "7"
type input "75"
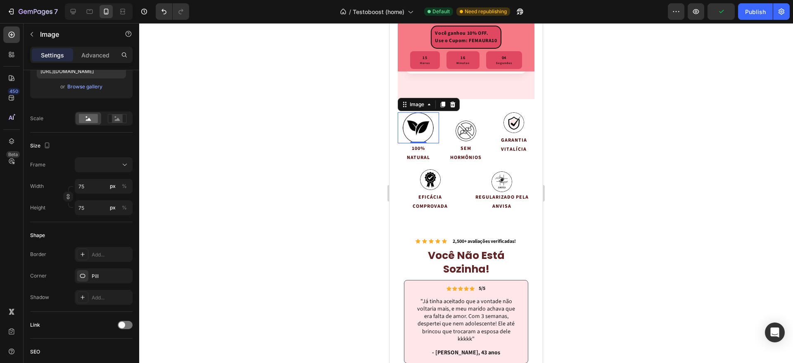
click at [470, 141] on img at bounding box center [465, 131] width 21 height 21
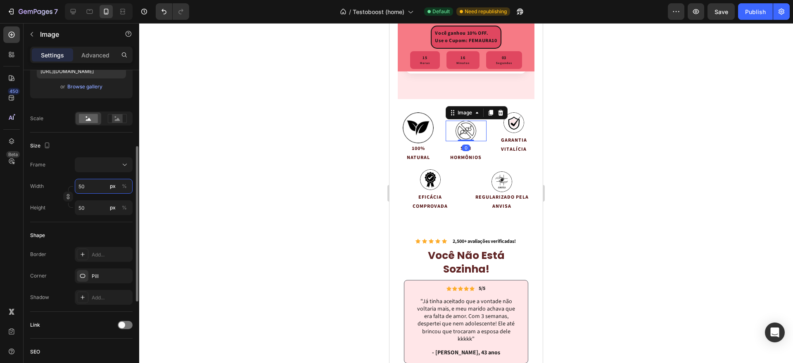
click at [85, 190] on input "50" at bounding box center [104, 186] width 58 height 15
type input "7"
type input "75"
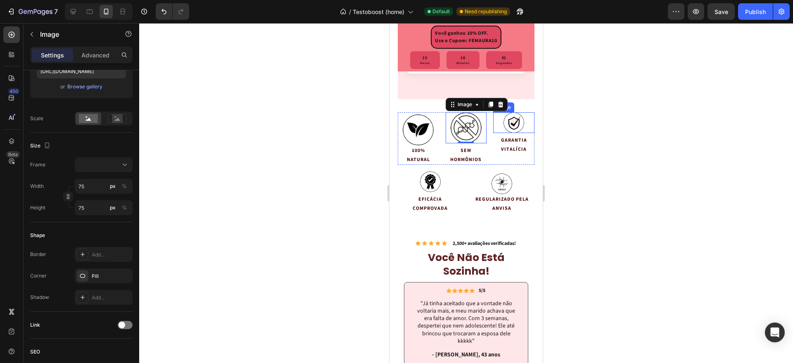
click at [503, 133] on img at bounding box center [513, 122] width 21 height 21
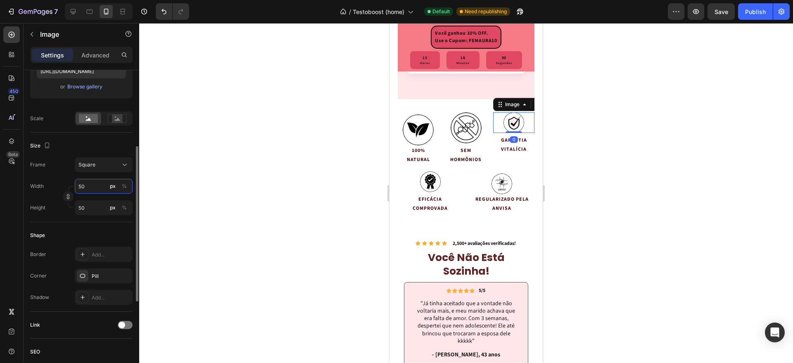
click at [90, 185] on input "50" at bounding box center [104, 186] width 58 height 15
type input "7"
type input "75"
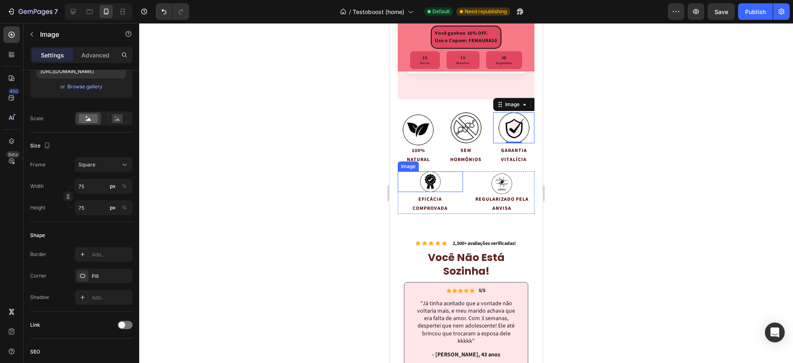
click at [433, 192] on img at bounding box center [430, 181] width 21 height 21
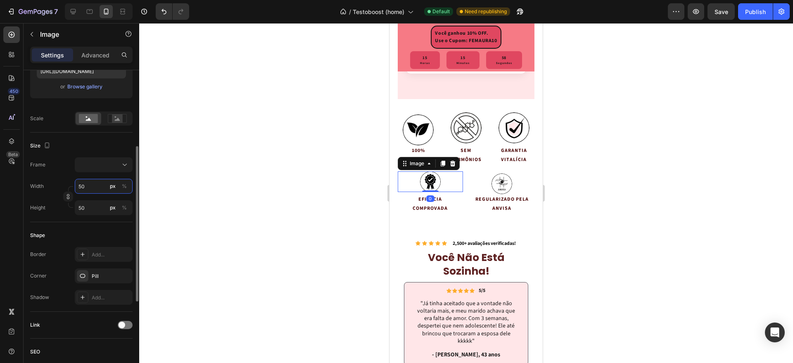
click at [75, 190] on input "50" at bounding box center [104, 186] width 58 height 15
type input "7"
type input "75"
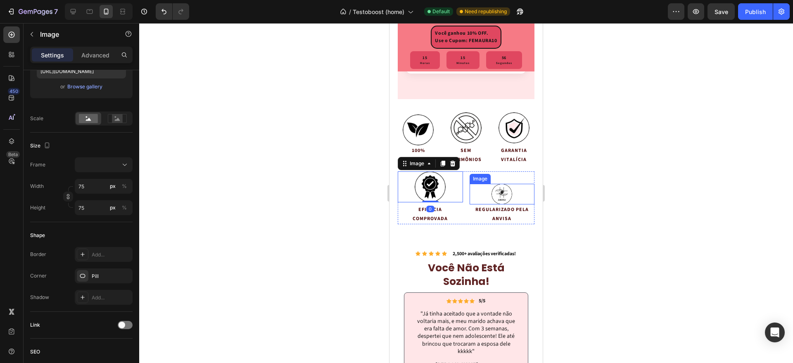
click at [491, 204] on img at bounding box center [501, 194] width 21 height 21
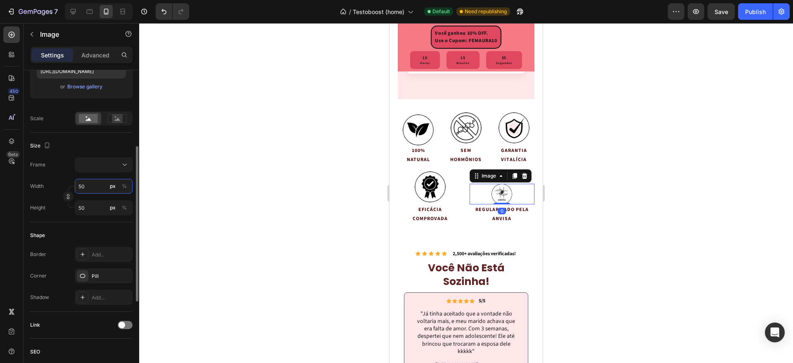
click at [80, 182] on input "50" at bounding box center [104, 186] width 58 height 15
type input "7"
type input "75"
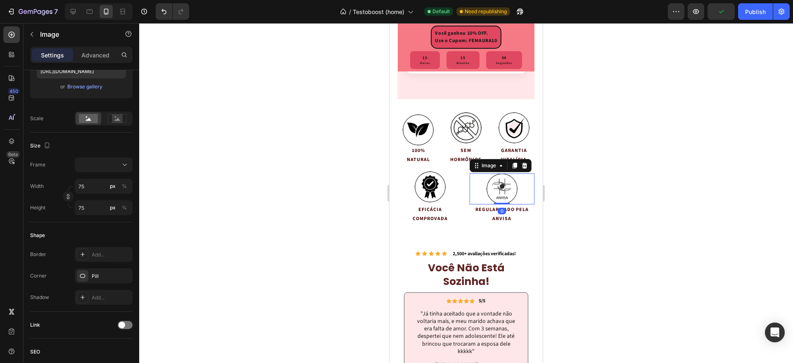
click at [721, 182] on div at bounding box center [466, 193] width 654 height 340
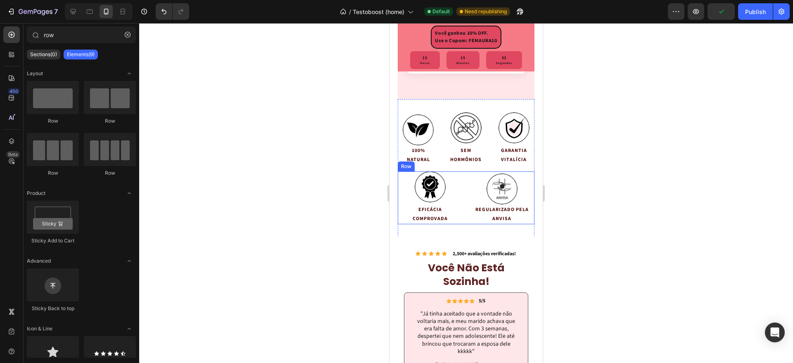
click at [461, 217] on div "Image EFICÁCIA COMPROVADA Text Block Image REGULARIZADO PELA ANVISA Text Block …" at bounding box center [466, 197] width 137 height 52
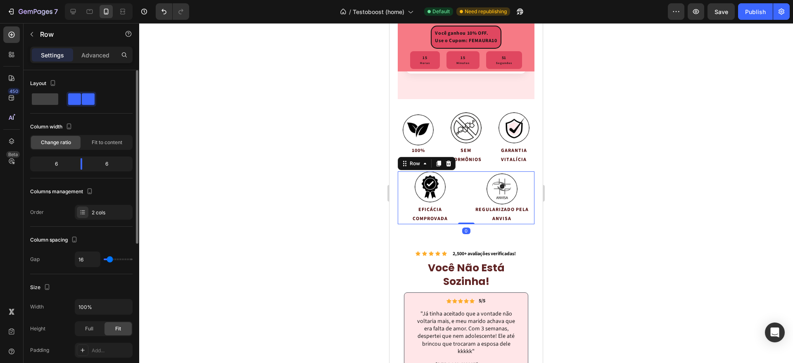
type input "20"
type input "18"
type input "13"
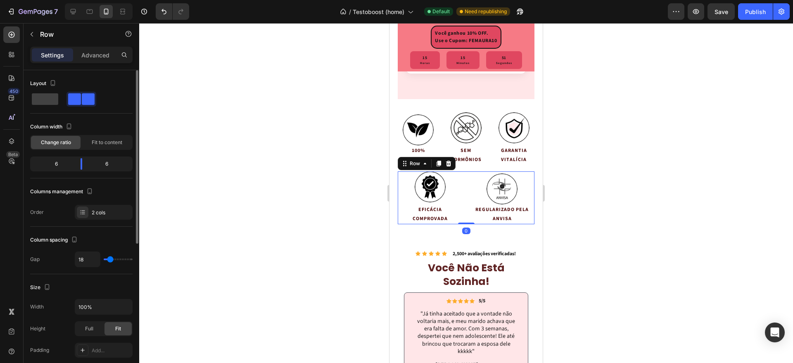
type input "13"
type input "11"
type input "9"
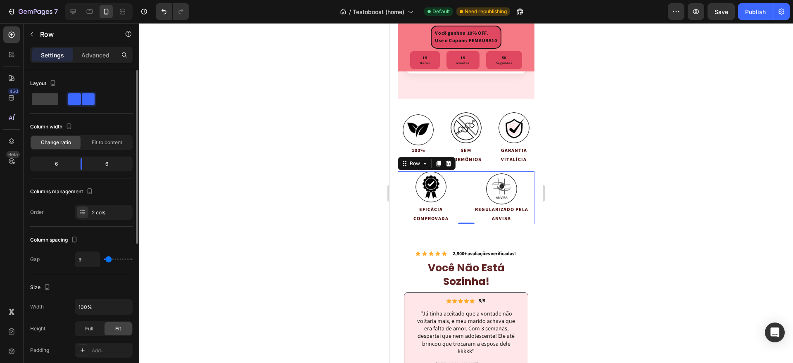
type input "7"
type input "4"
type input "2"
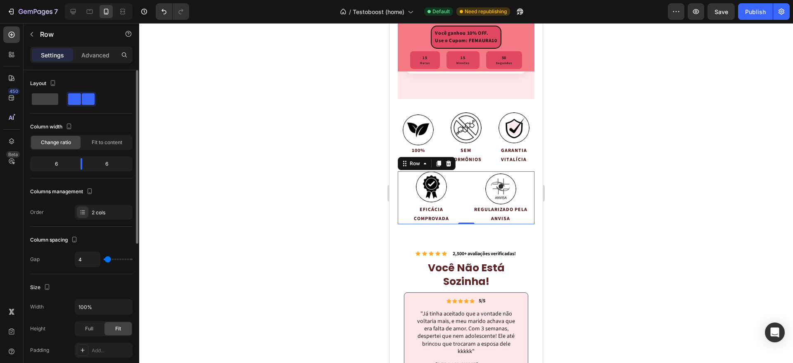
type input "2"
type input "0"
type input "2"
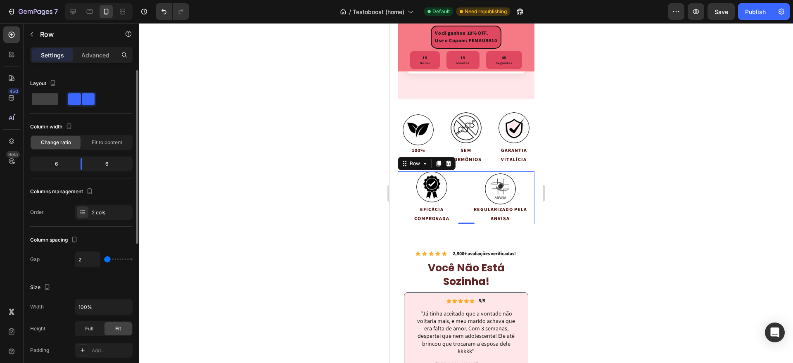
type input "60"
type input "91"
type input "51"
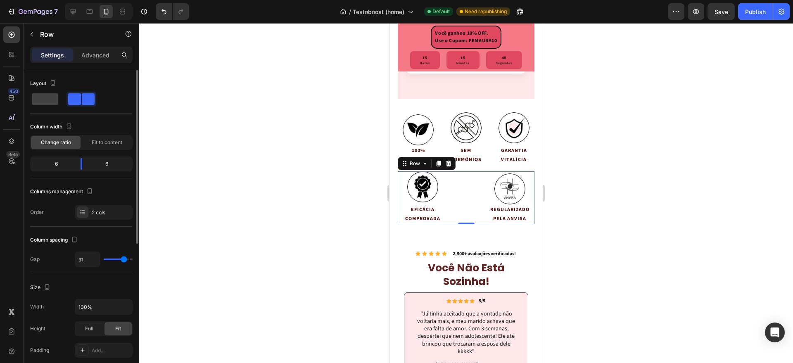
type input "51"
type input "0"
drag, startPoint x: 111, startPoint y: 258, endPoint x: 134, endPoint y: 195, distance: 66.9
type input "0"
click at [104, 260] on input "range" at bounding box center [118, 259] width 29 height 2
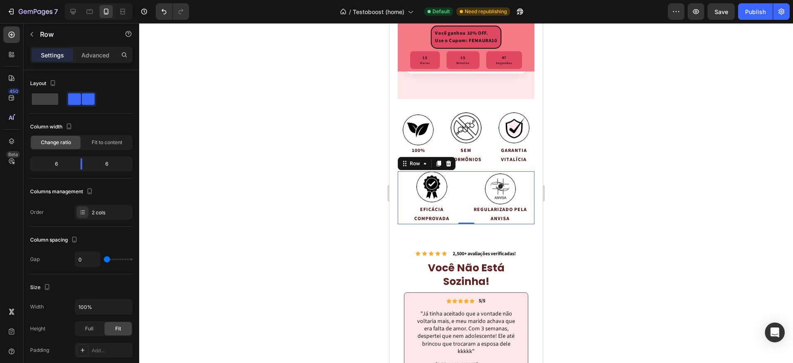
click at [685, 183] on div at bounding box center [466, 193] width 654 height 340
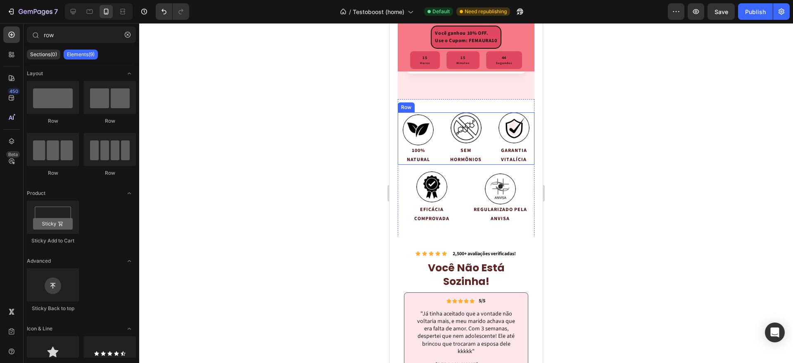
click at [438, 162] on div "Image 100% NATURAL Text Block Image SEM HORMÔNIOS Text Block Image GARANTIA VIT…" at bounding box center [466, 138] width 137 height 52
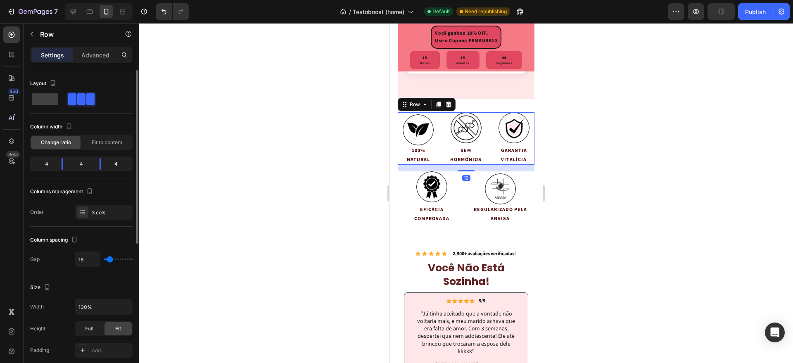
type input "7"
type input "9"
type input "11"
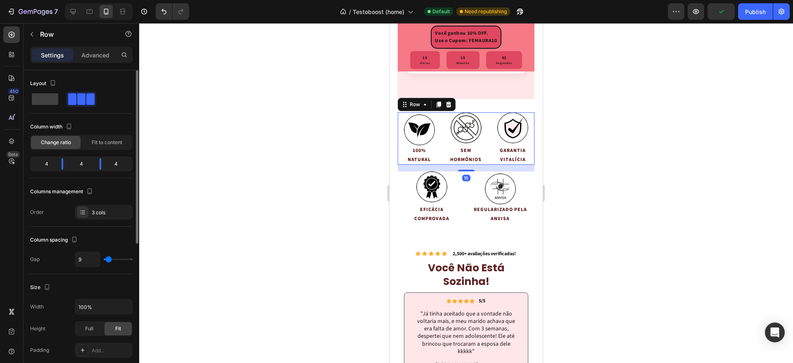
type input "11"
type input "13"
type input "16"
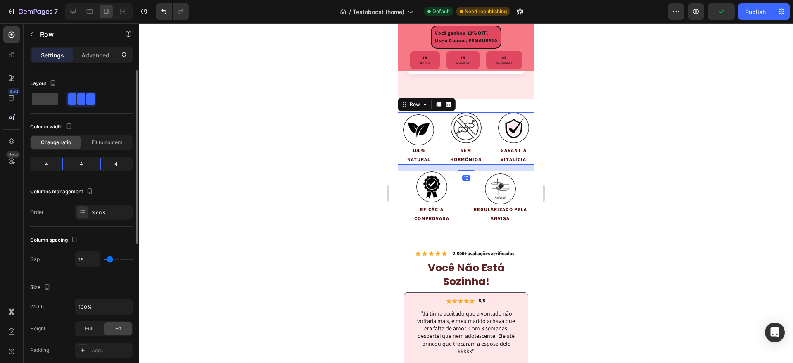
type input "18"
type input "22"
type input "27"
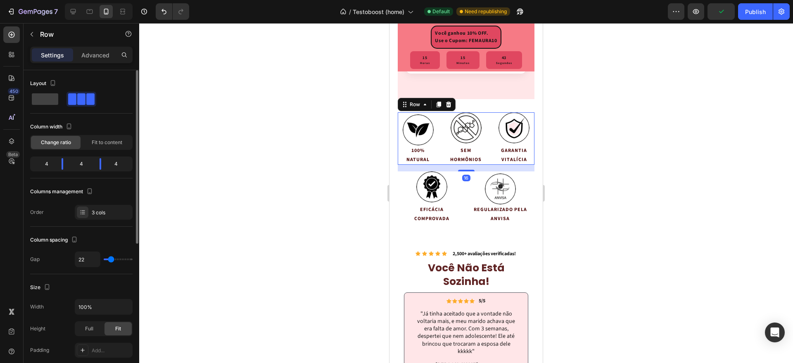
type input "27"
type input "29"
type input "36"
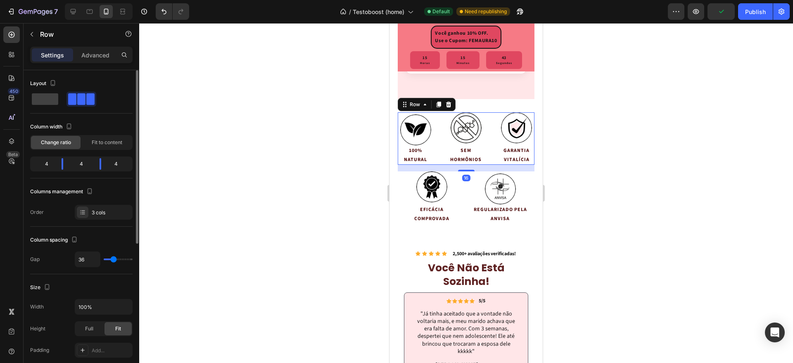
type input "38"
type input "36"
type input "33"
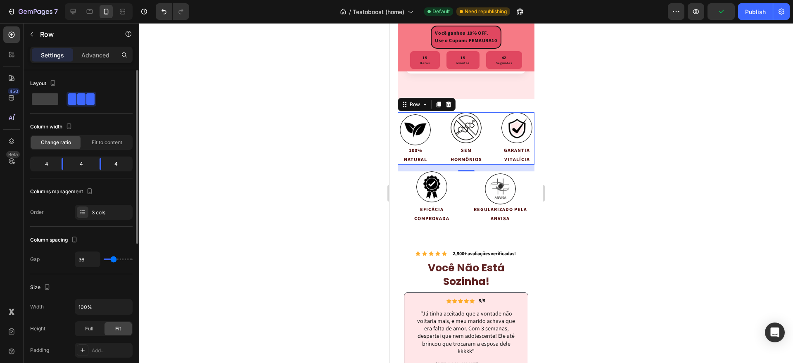
type input "33"
type input "31"
type input "29"
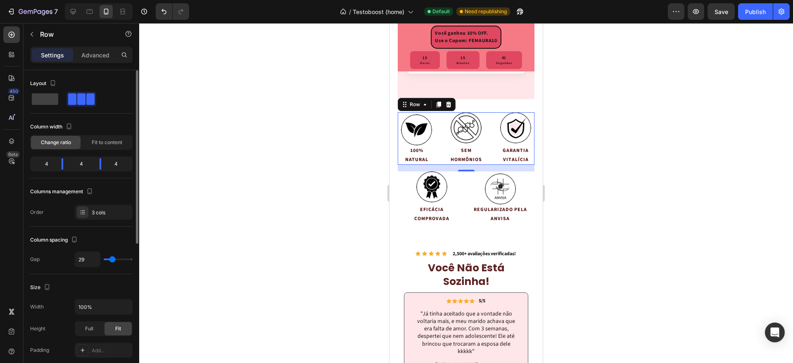
drag, startPoint x: 107, startPoint y: 260, endPoint x: 112, endPoint y: 261, distance: 5.0
click at [112, 260] on input "range" at bounding box center [118, 259] width 29 height 2
drag, startPoint x: 714, startPoint y: 176, endPoint x: 706, endPoint y: 178, distance: 8.0
click at [714, 176] on div at bounding box center [466, 193] width 654 height 340
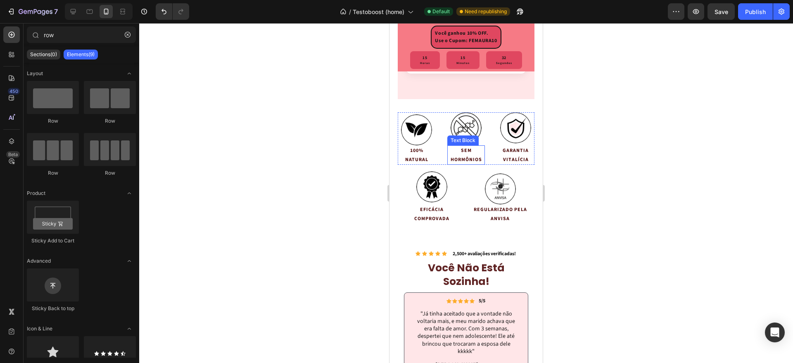
click at [464, 164] on p "HORMÔNIOS" at bounding box center [466, 159] width 36 height 9
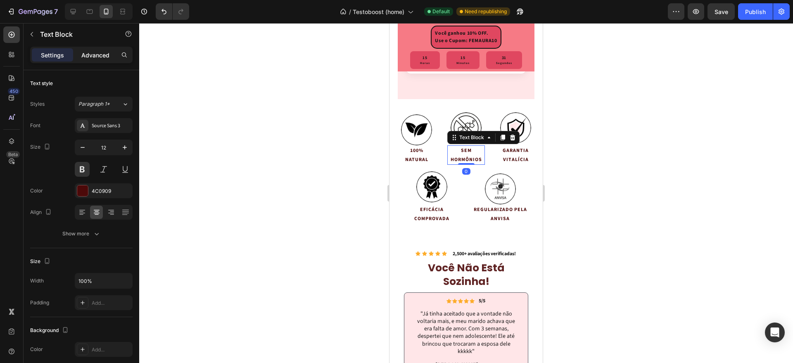
click at [81, 53] on div "Advanced" at bounding box center [95, 54] width 41 height 13
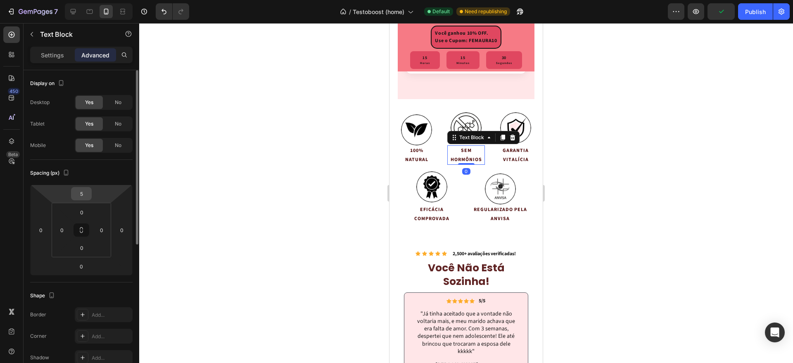
click at [85, 191] on input "5" at bounding box center [81, 193] width 17 height 12
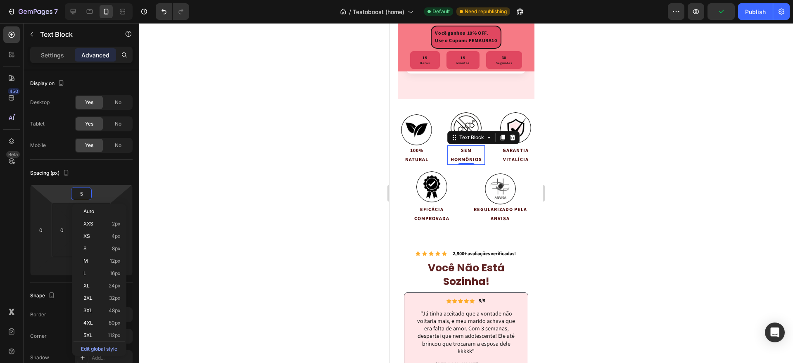
type input "0"
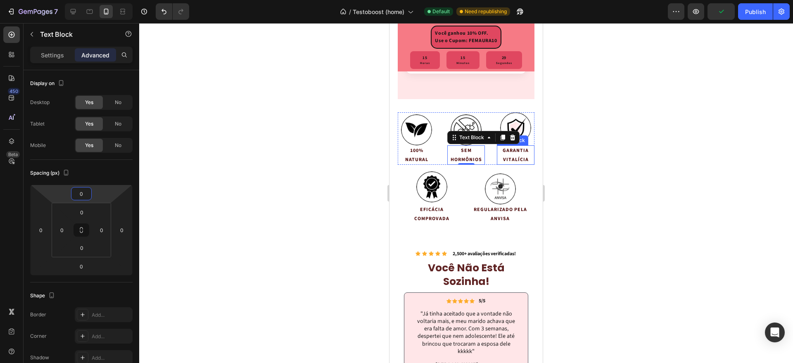
click at [504, 164] on p "GARANTIA VITALÍCIA" at bounding box center [516, 155] width 36 height 18
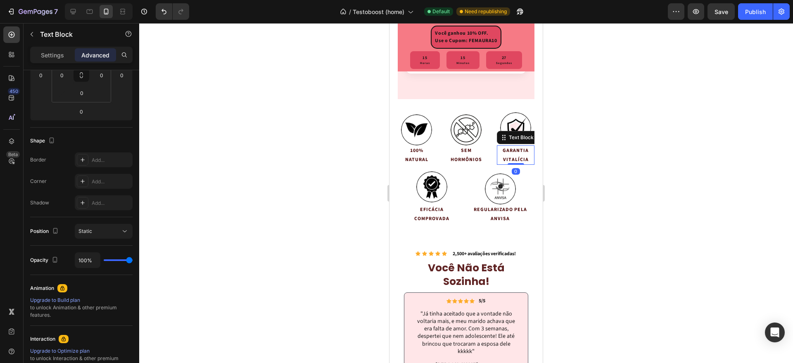
click at [99, 51] on p "Advanced" at bounding box center [95, 55] width 28 height 9
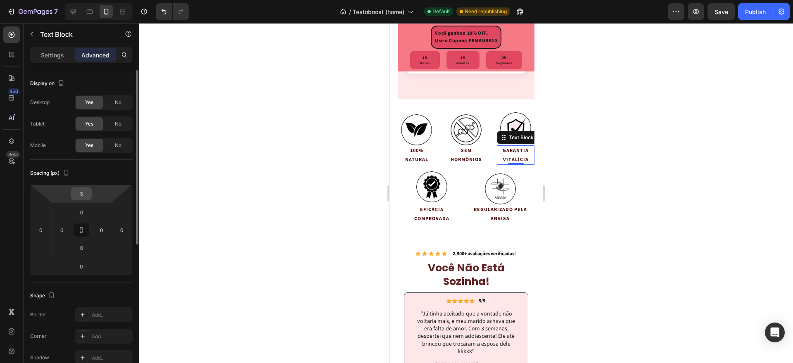
click at [82, 187] on input "5" at bounding box center [81, 193] width 17 height 12
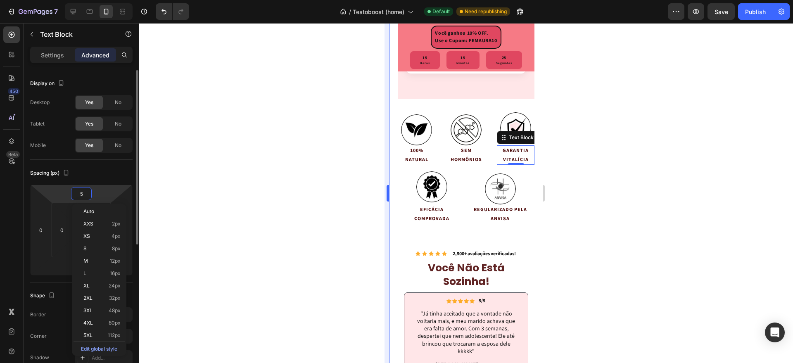
type input "0"
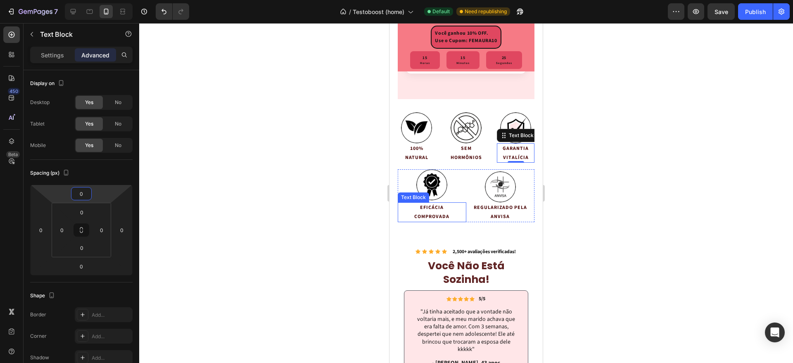
click at [432, 221] on p "COMPROVADA" at bounding box center [431, 216] width 67 height 9
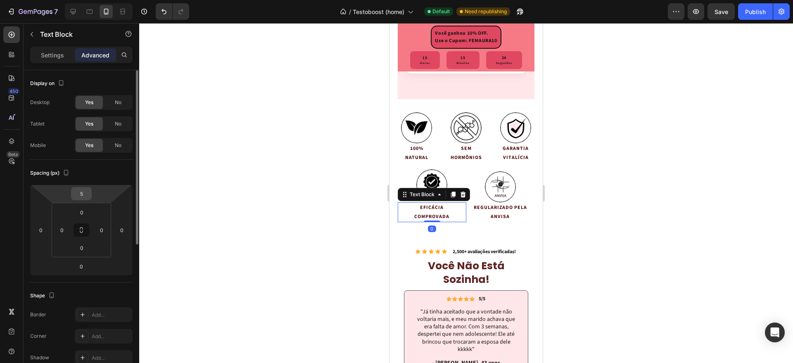
click at [79, 195] on input "5" at bounding box center [81, 193] width 17 height 12
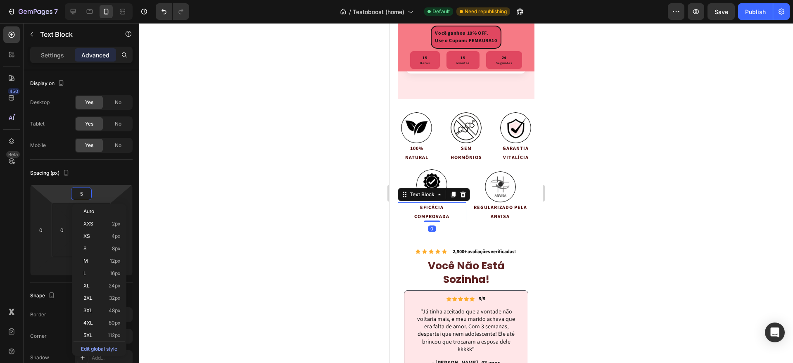
type input "0"
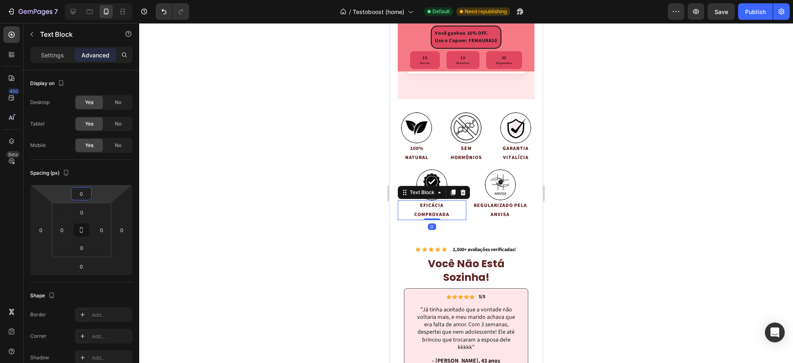
click at [488, 219] on p "REGULARIZADO PELA ANVISA" at bounding box center [500, 210] width 67 height 18
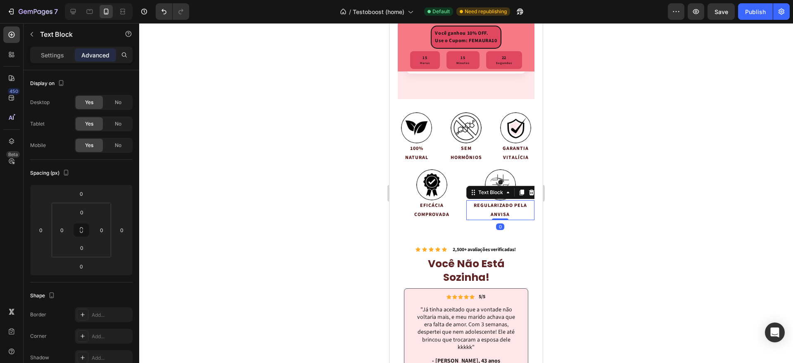
click at [604, 176] on div at bounding box center [466, 193] width 654 height 340
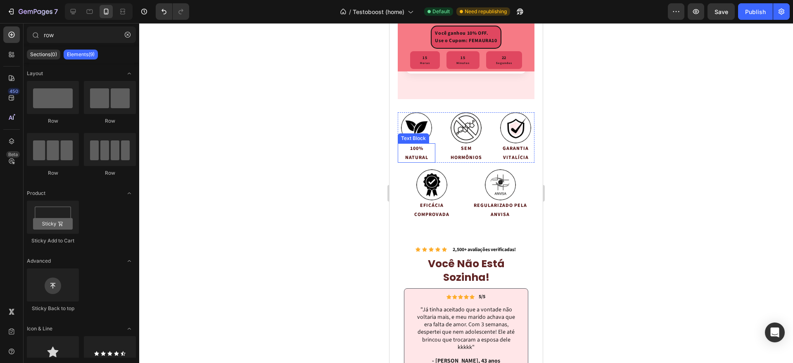
click at [418, 162] on p "NATURAL" at bounding box center [416, 157] width 36 height 9
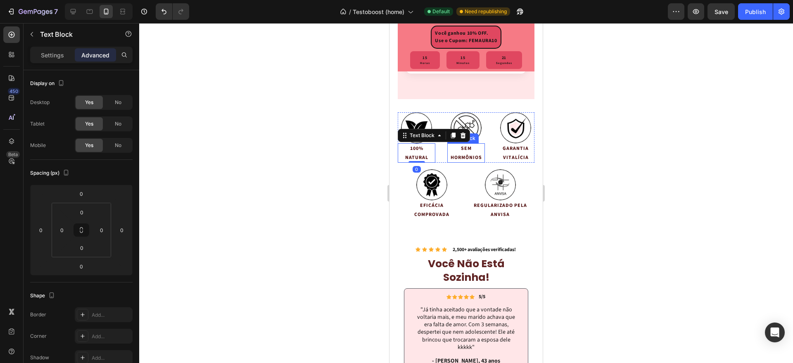
click at [463, 162] on p "HORMÔNIOS" at bounding box center [466, 157] width 36 height 9
click at [612, 172] on div at bounding box center [466, 193] width 654 height 340
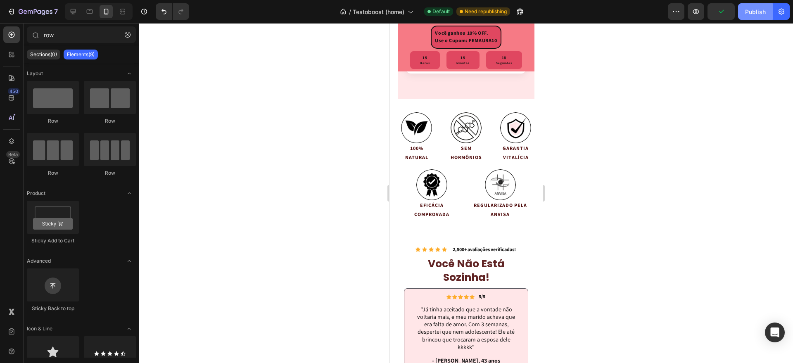
click at [750, 9] on div "Publish" at bounding box center [755, 11] width 21 height 9
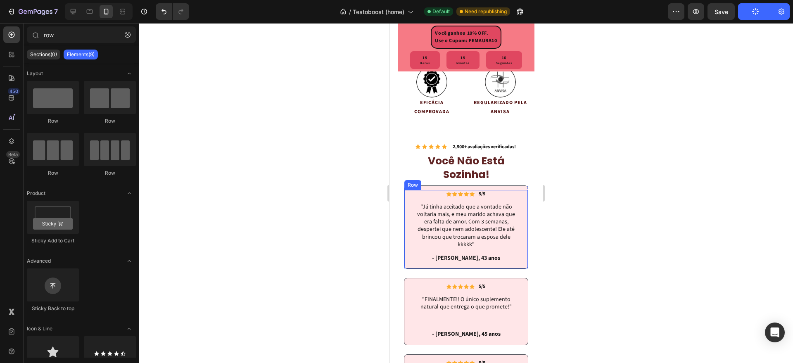
scroll to position [2409, 0]
click at [488, 130] on div "Image 100% NATURAL Text Block Image SEM HORMÔNIOS Text Block Image GARANTIA VIT…" at bounding box center [466, 63] width 137 height 134
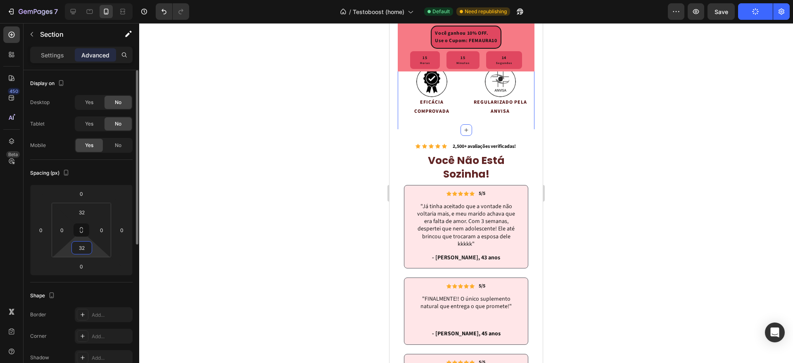
click at [82, 248] on input "32" at bounding box center [81, 248] width 17 height 12
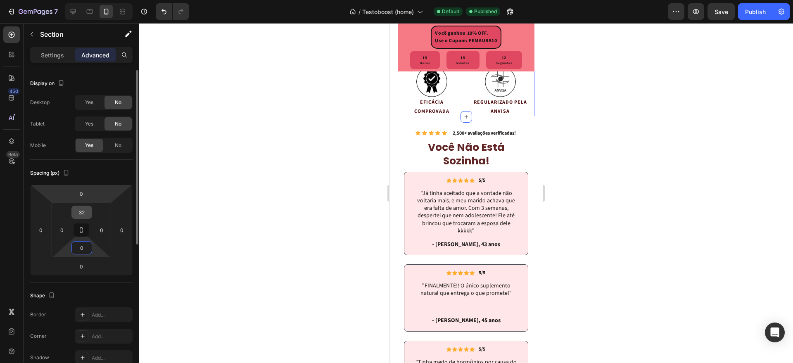
type input "0"
click at [87, 213] on input "32" at bounding box center [81, 212] width 17 height 12
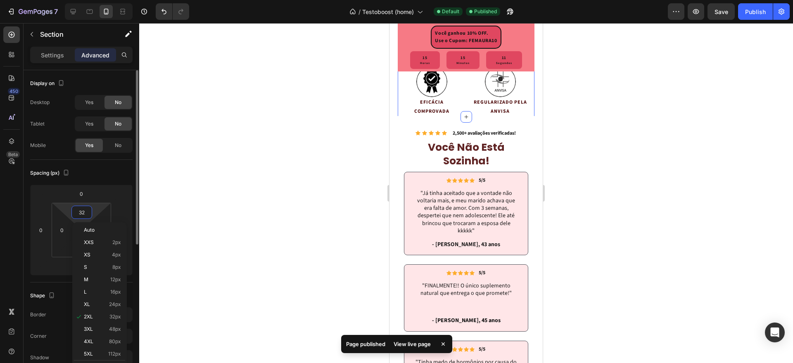
type input "0"
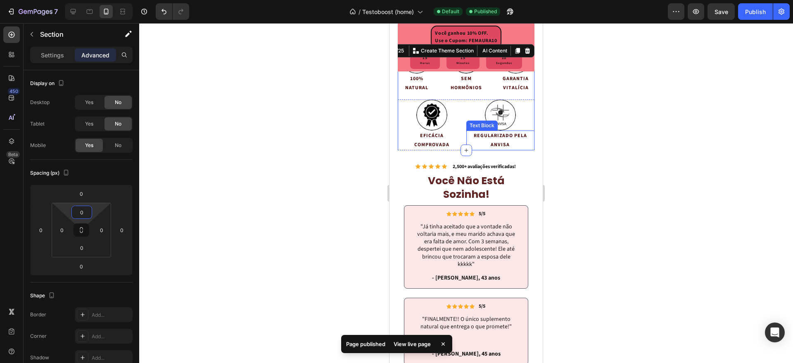
scroll to position [2254, 0]
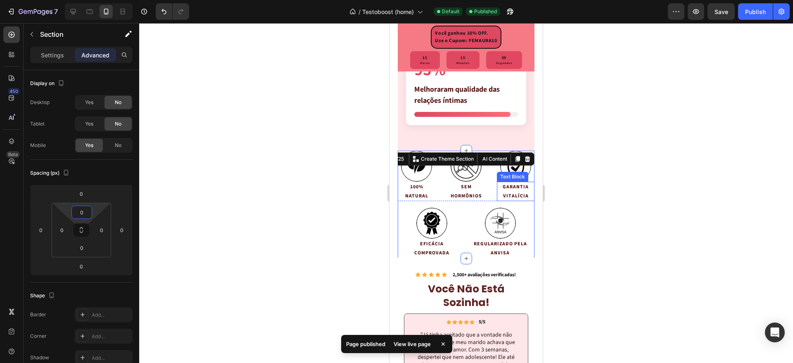
click at [634, 204] on div at bounding box center [466, 193] width 654 height 340
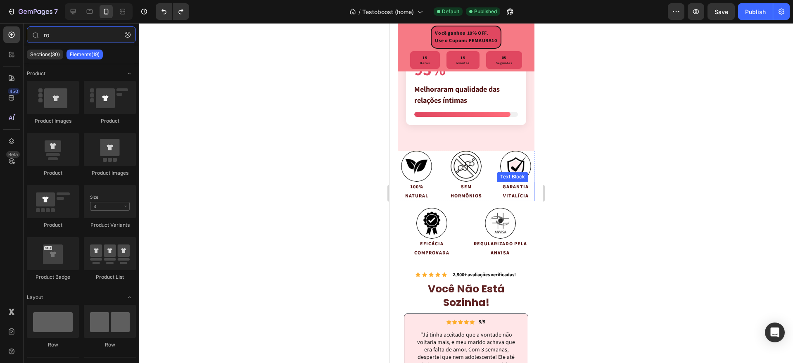
type input "ro"
click at [703, 190] on div at bounding box center [466, 193] width 654 height 340
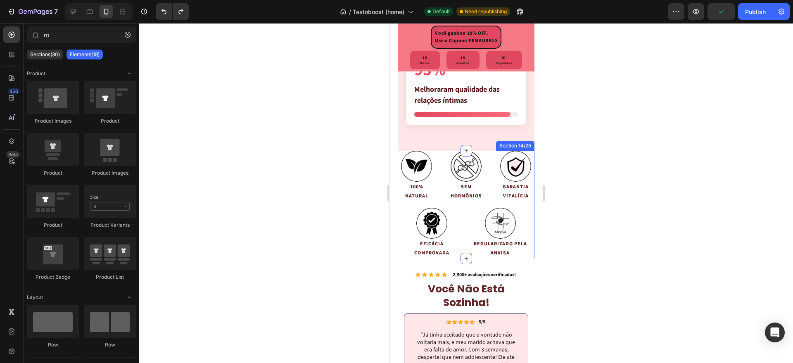
click at [400, 227] on div "Image 100% NATURAL Text Block Image SEM HORMÔNIOS Text Block Image GARANTIA VIT…" at bounding box center [466, 204] width 137 height 107
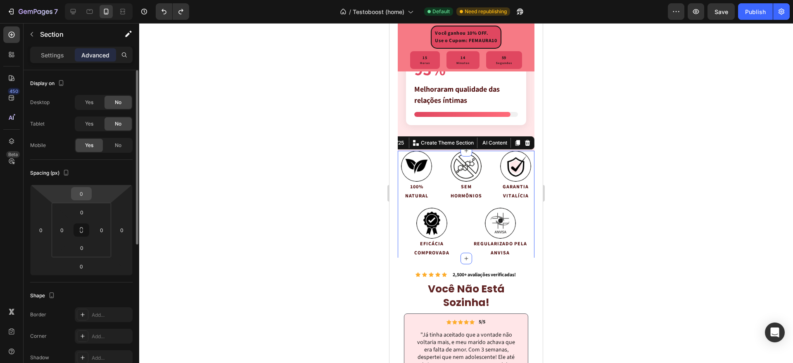
click at [88, 191] on input "0" at bounding box center [81, 193] width 17 height 12
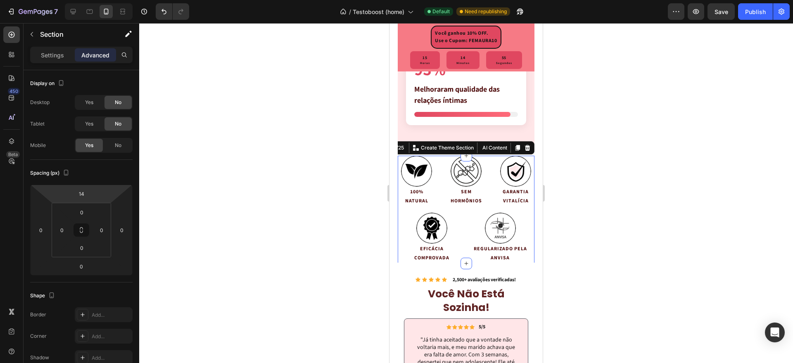
type input "18"
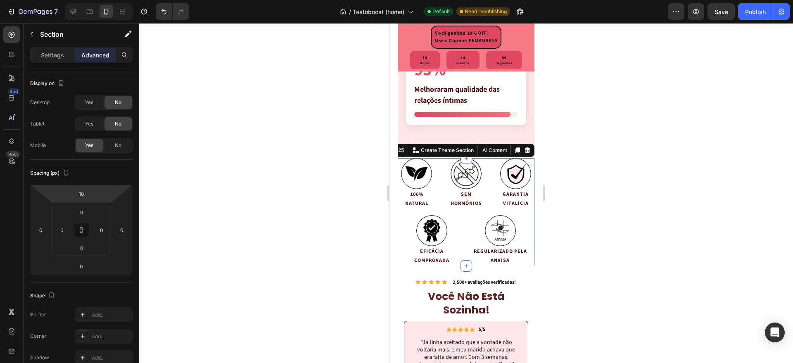
drag, startPoint x: 108, startPoint y: 192, endPoint x: 110, endPoint y: 187, distance: 5.2
click at [110, 0] on html "7 / Testoboost (home) Default Need republishing Preview Save Publish 450 Beta r…" at bounding box center [396, 0] width 793 height 0
click at [613, 185] on div at bounding box center [466, 193] width 654 height 340
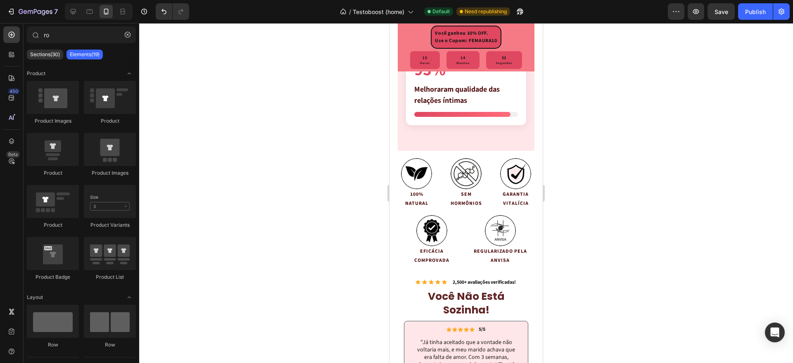
click at [717, 288] on div at bounding box center [466, 193] width 654 height 340
click at [447, 234] on div "Image 100% NATURAL Text Block Image SEM HORMÔNIOS Text Block Image GARANTIA VIT…" at bounding box center [466, 211] width 137 height 107
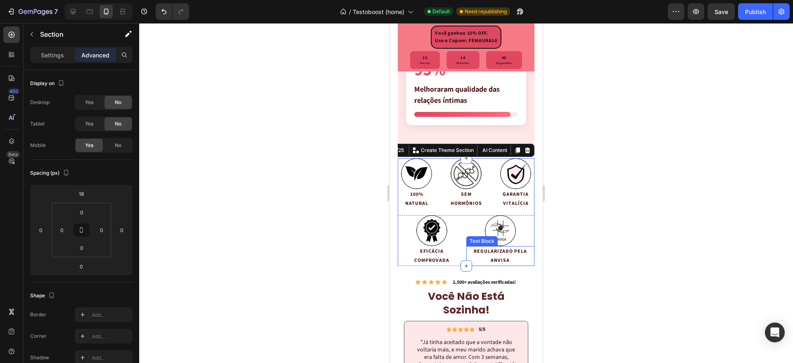
scroll to position [2306, 0]
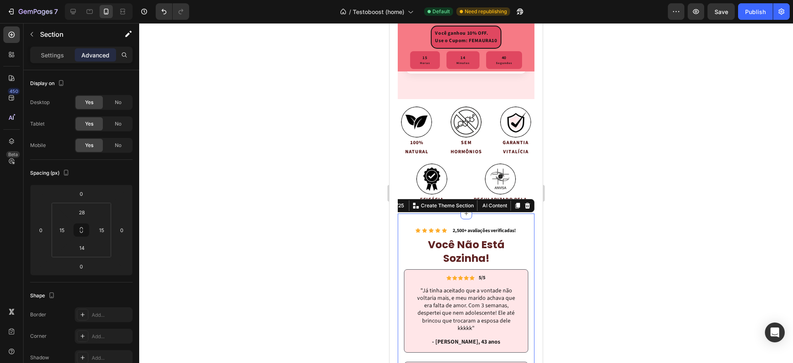
click at [627, 236] on div at bounding box center [466, 193] width 654 height 340
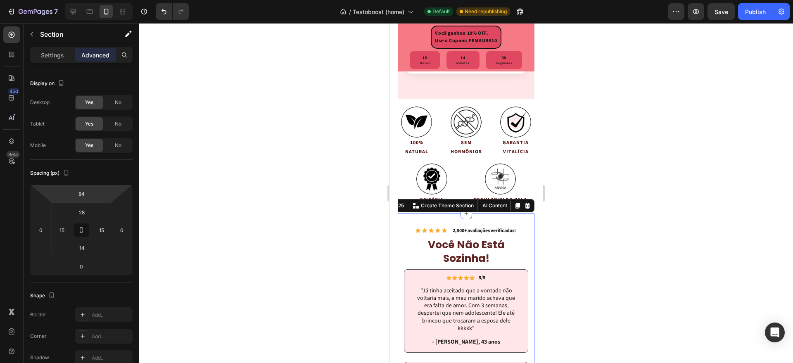
drag, startPoint x: 107, startPoint y: 180, endPoint x: 244, endPoint y: 188, distance: 138.1
click at [109, 0] on html "7 / Testoboost (home) Default Need republishing Preview Save Publish 450 Beta r…" at bounding box center [396, 0] width 793 height 0
type input "86"
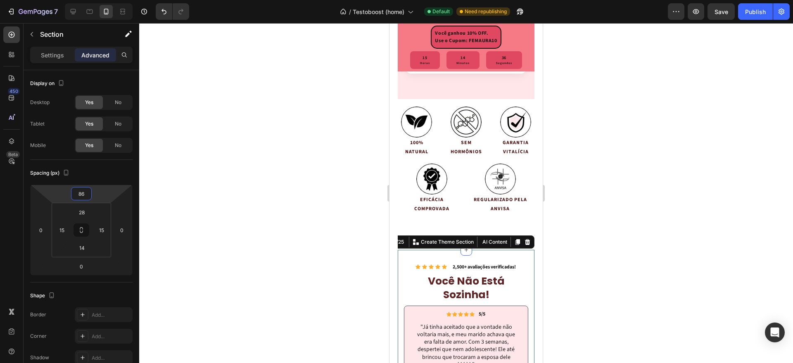
click at [403, 244] on div "Você ganhou 10% OFF. Use o Cupom: FEMAURA10 Text Block 15 Horas 14 Minutos 36 S…" at bounding box center [466, 128] width 137 height 4770
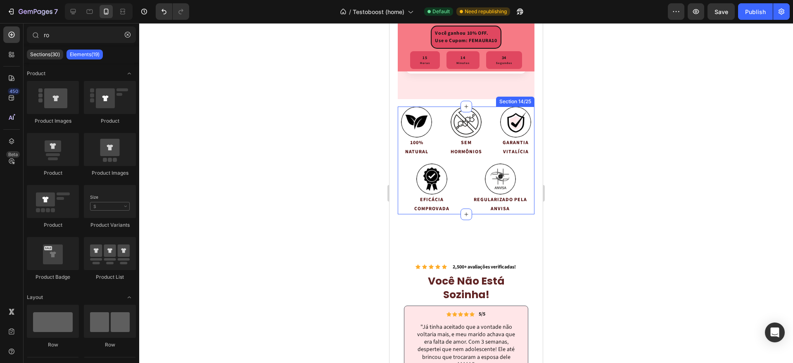
click at [422, 183] on div "Image 100% NATURAL Text Block Image SEM HORMÔNIOS Text Block Image GARANTIA VIT…" at bounding box center [466, 160] width 137 height 107
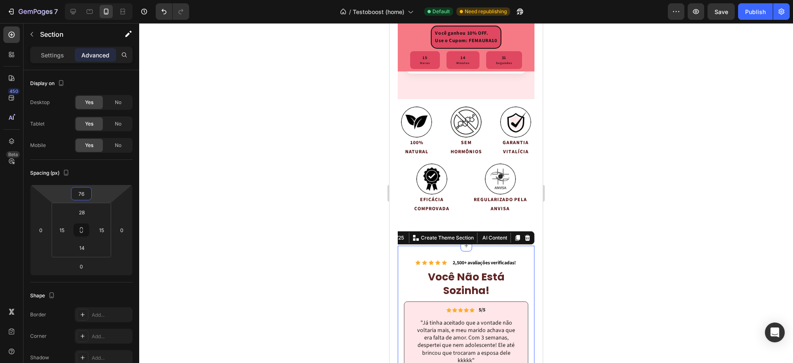
click at [98, 0] on html "7 / Testoboost (home) Default Need republishing Preview Save Publish 450 Beta r…" at bounding box center [396, 0] width 793 height 0
click at [83, 195] on input "76" at bounding box center [81, 193] width 17 height 12
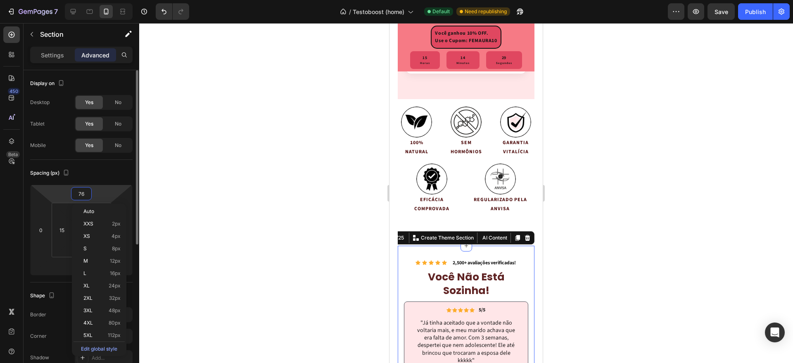
type input "706"
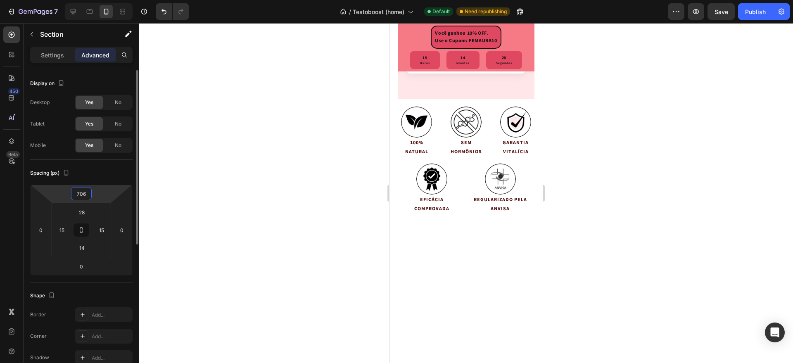
click at [82, 192] on input "706" at bounding box center [81, 193] width 17 height 12
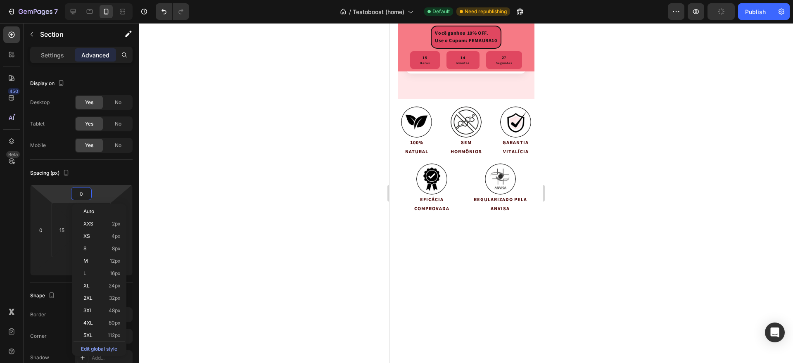
click at [575, 187] on div at bounding box center [466, 193] width 654 height 340
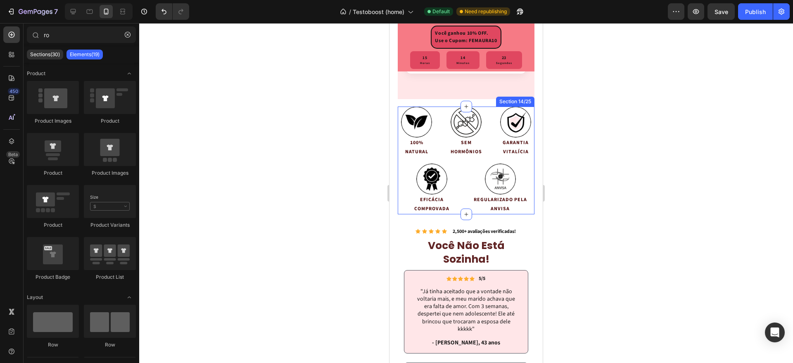
click at [457, 184] on div "Image 100% NATURAL Text Block Image SEM HORMÔNIOS Text Block Image GARANTIA VIT…" at bounding box center [466, 160] width 137 height 107
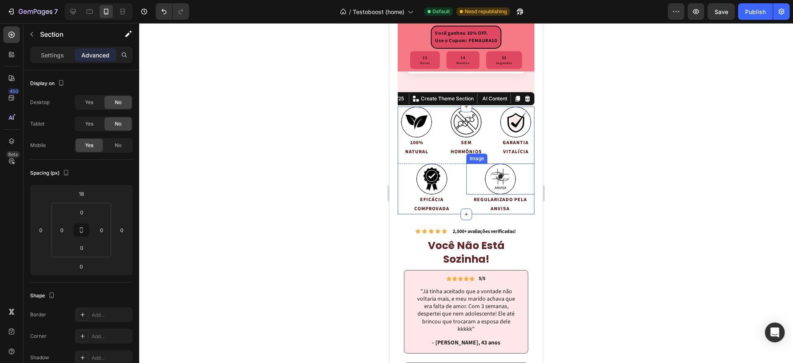
click at [618, 194] on div at bounding box center [466, 193] width 654 height 340
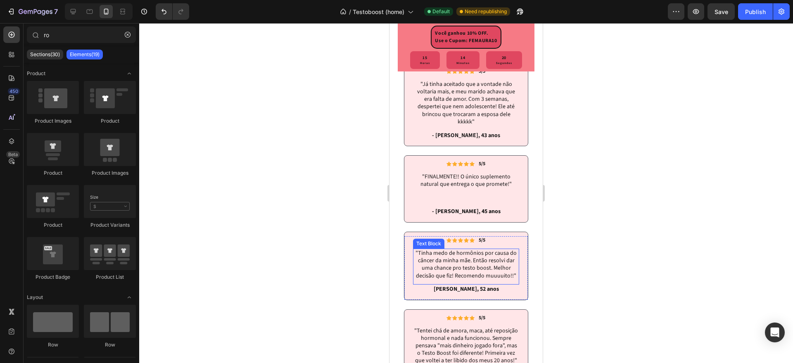
scroll to position [2615, 0]
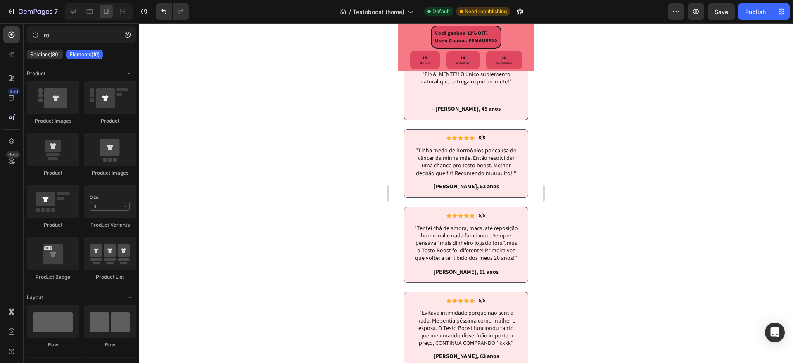
click at [754, 13] on div "Publish" at bounding box center [755, 11] width 21 height 9
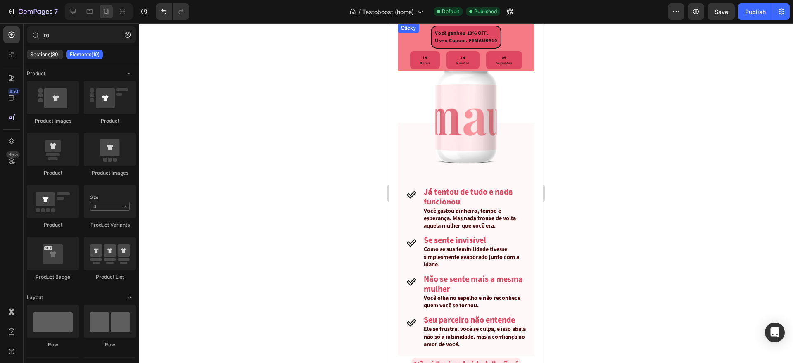
scroll to position [328, 0]
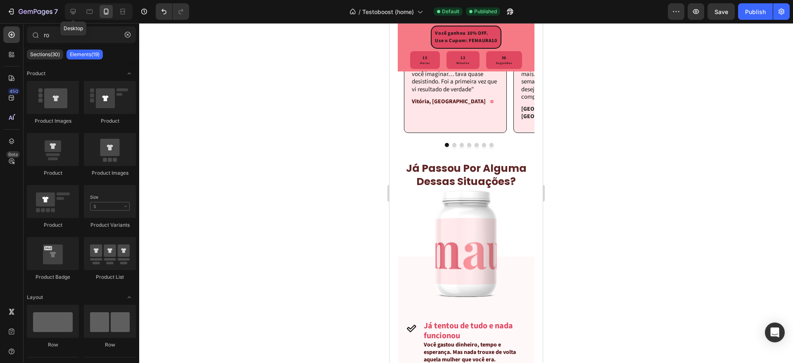
drag, startPoint x: 78, startPoint y: 11, endPoint x: 228, endPoint y: 33, distance: 151.6
click at [78, 11] on div at bounding box center [72, 11] width 13 height 13
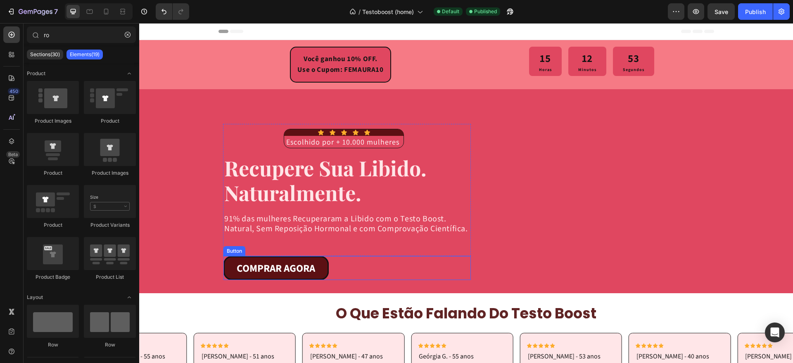
drag, startPoint x: 227, startPoint y: 270, endPoint x: 189, endPoint y: 244, distance: 47.0
click at [227, 269] on link "COMPRAR AGORA" at bounding box center [275, 268] width 105 height 24
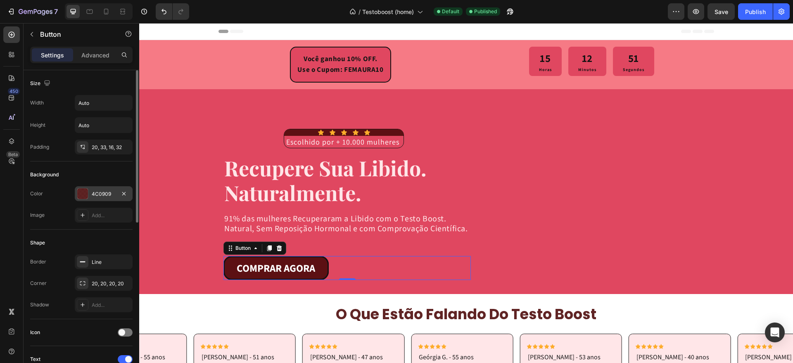
click at [86, 196] on div at bounding box center [82, 193] width 11 height 11
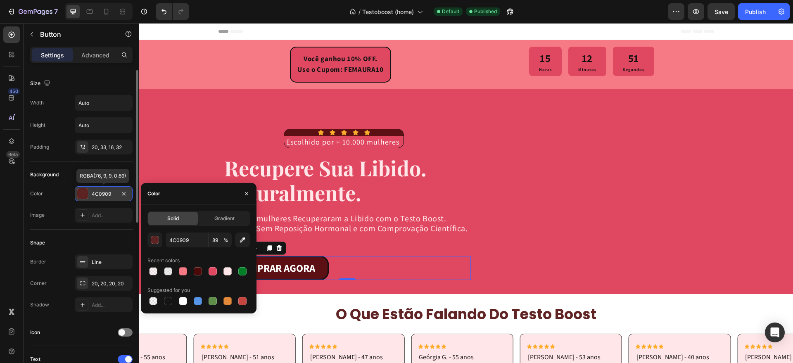
click at [85, 196] on div at bounding box center [82, 193] width 11 height 11
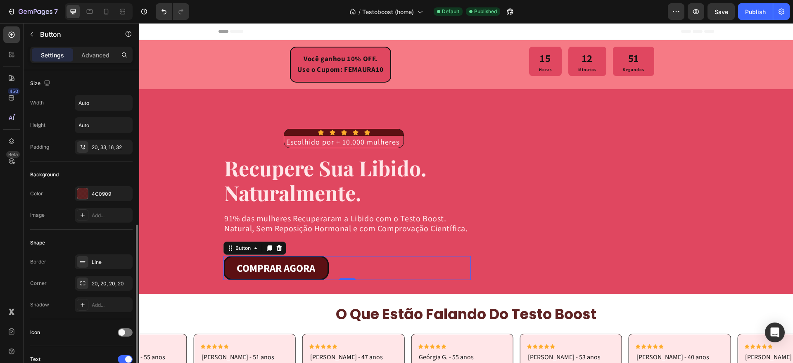
scroll to position [258, 0]
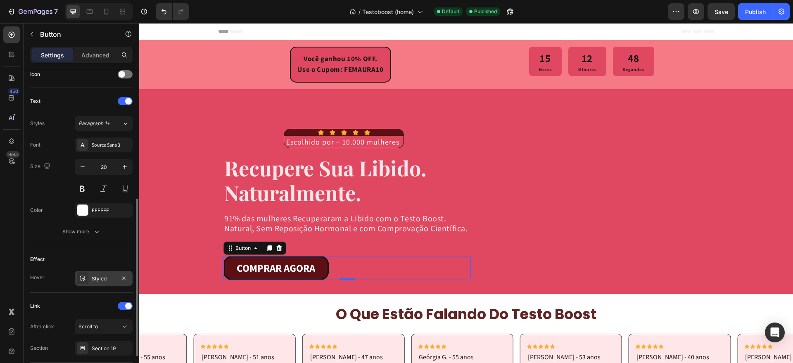
click at [83, 276] on icon at bounding box center [83, 278] width 6 height 5
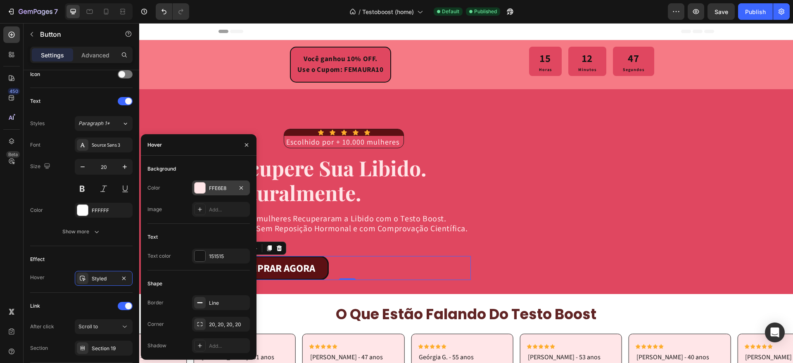
click at [203, 190] on div at bounding box center [199, 187] width 11 height 11
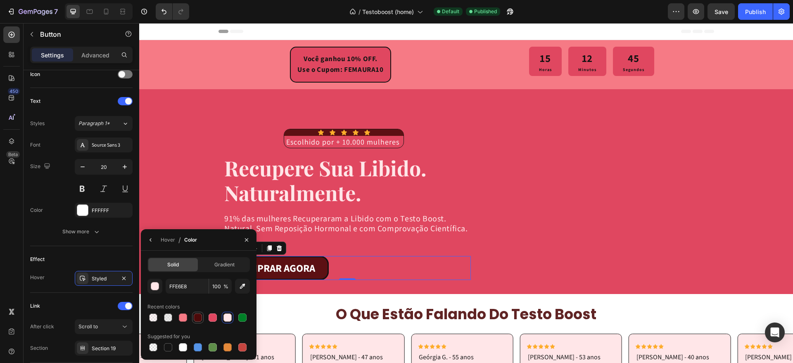
click at [195, 318] on div at bounding box center [198, 317] width 8 height 8
type input "4C0909"
click at [220, 289] on input "100" at bounding box center [220, 286] width 23 height 15
click at [223, 287] on input "100" at bounding box center [220, 286] width 23 height 15
drag, startPoint x: 220, startPoint y: 286, endPoint x: 207, endPoint y: 284, distance: 12.5
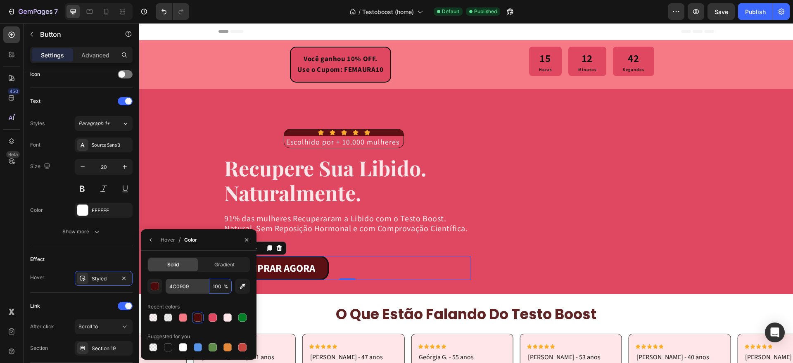
click at [206, 287] on div "4C0909 100 %" at bounding box center [199, 286] width 66 height 15
type input "70"
click at [94, 281] on div "Styled" at bounding box center [104, 278] width 24 height 7
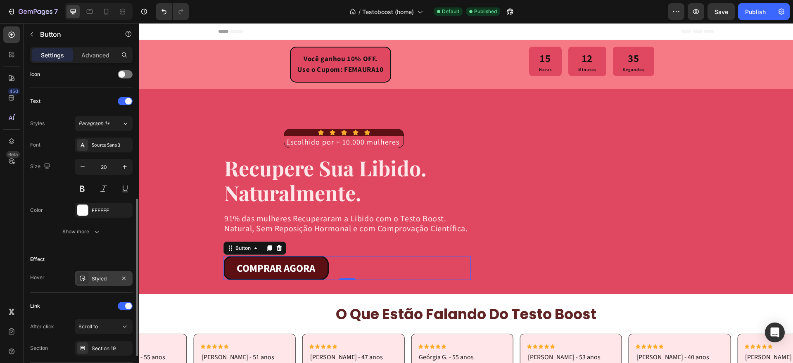
click at [101, 282] on div "Styled" at bounding box center [104, 278] width 58 height 15
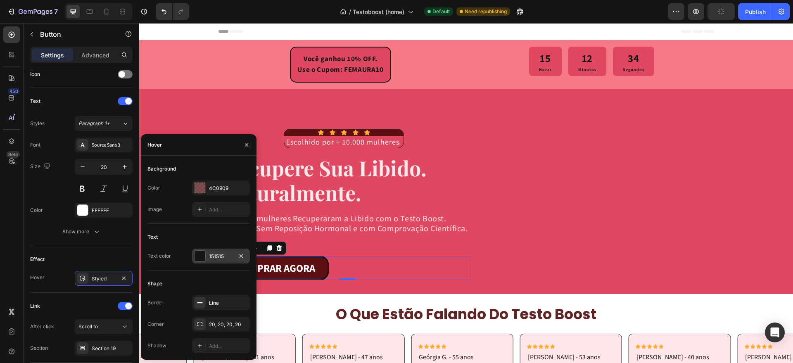
click at [201, 256] on div at bounding box center [199, 256] width 11 height 11
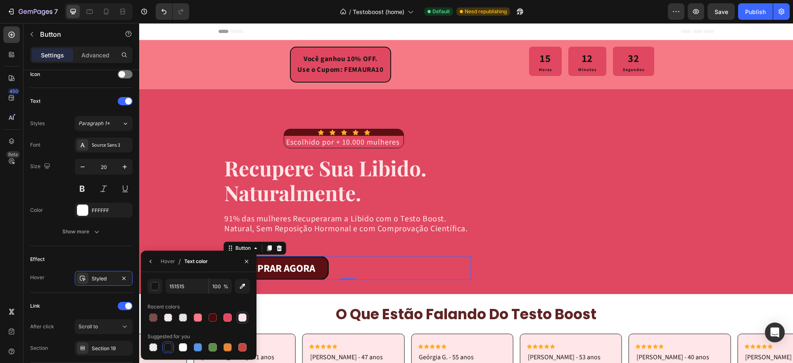
click at [244, 317] on div at bounding box center [242, 317] width 8 height 8
type input "FFE6E8"
drag, startPoint x: 84, startPoint y: 213, endPoint x: 125, endPoint y: 219, distance: 40.8
click at [84, 215] on div at bounding box center [82, 210] width 11 height 11
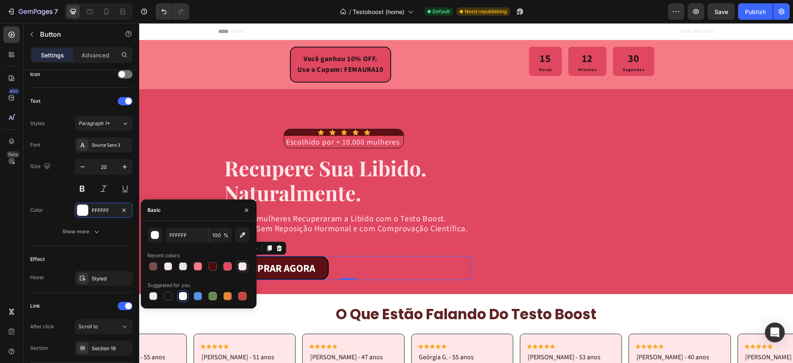
drag, startPoint x: 145, startPoint y: 277, endPoint x: 242, endPoint y: 265, distance: 98.5
click at [242, 265] on div at bounding box center [242, 266] width 8 height 8
type input "FFE6E8"
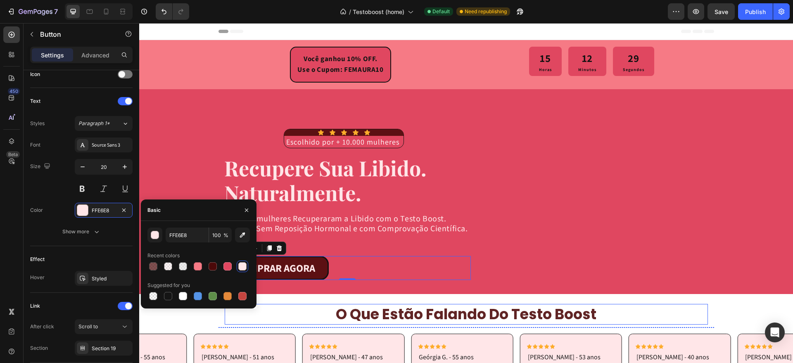
click at [294, 306] on h2 "o que estão falando do testo boost" at bounding box center [466, 314] width 483 height 21
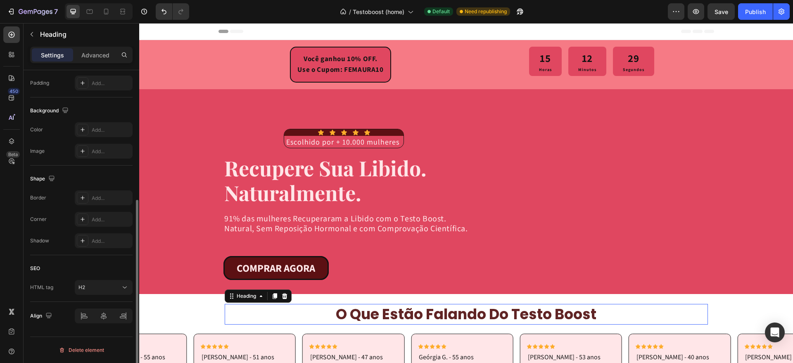
scroll to position [0, 0]
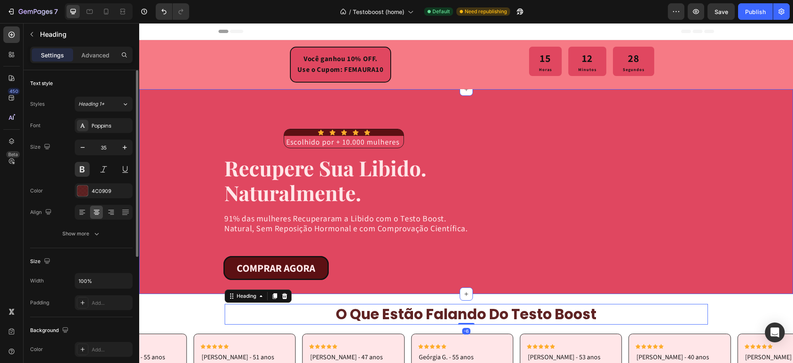
click at [179, 280] on div "Background Image" at bounding box center [466, 191] width 654 height 178
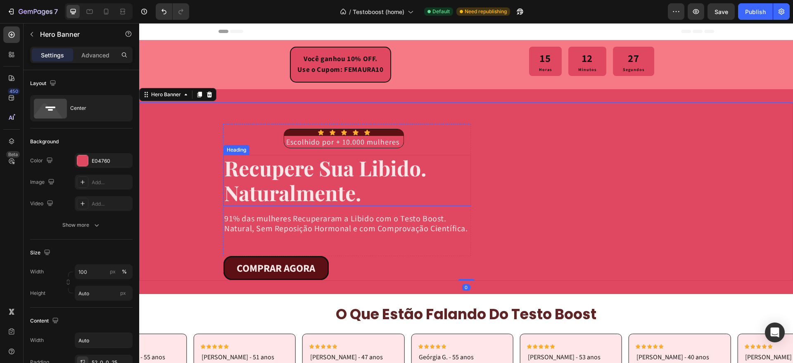
click at [276, 181] on h1 "Recupere Sua Libido. Naturalmente." at bounding box center [346, 180] width 247 height 51
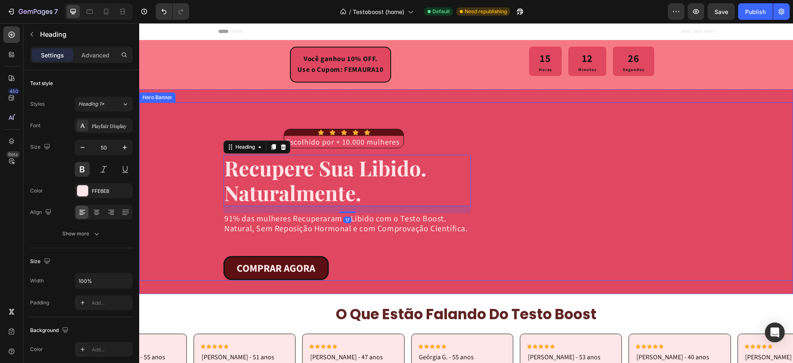
click at [160, 208] on div "Background Image" at bounding box center [466, 191] width 654 height 178
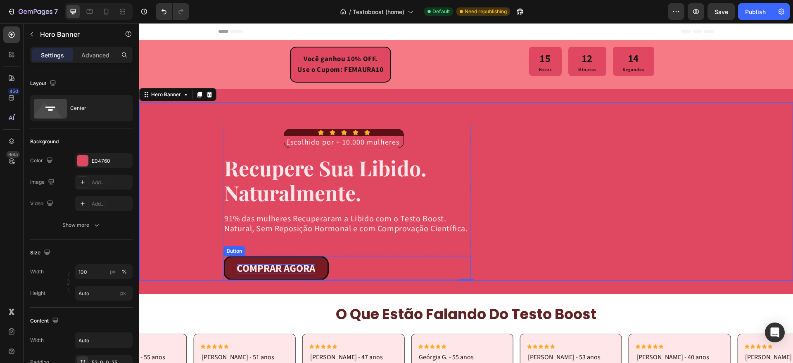
click at [262, 269] on strong "COMPRAR AGORA" at bounding box center [276, 268] width 78 height 15
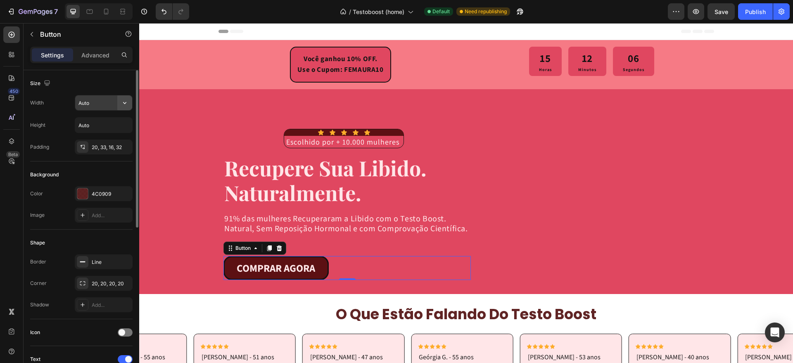
click at [125, 100] on icon "button" at bounding box center [125, 103] width 8 height 8
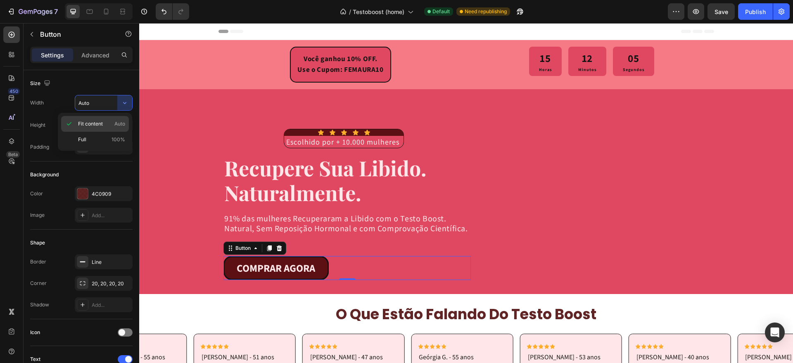
click at [104, 123] on p "Fit content Auto" at bounding box center [101, 123] width 47 height 7
click at [104, 123] on input "Auto" at bounding box center [103, 125] width 57 height 15
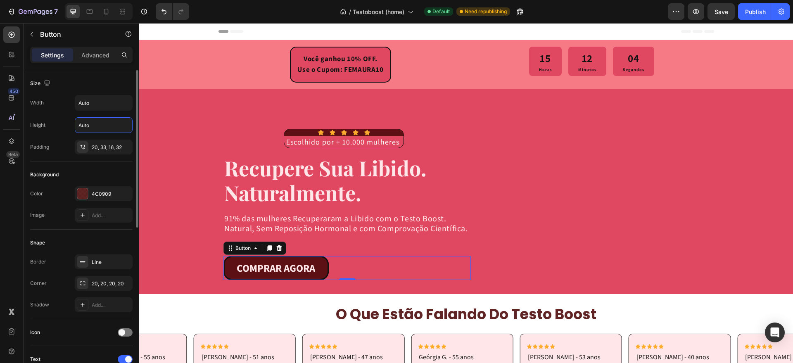
click at [68, 136] on div "Width Auto Height Auto Padding 20, 33, 16, 32" at bounding box center [81, 124] width 102 height 59
click at [275, 133] on div "Icon Icon Icon Icon Icon Icon List Escolhido por + 10.000 mulheres Text Block R…" at bounding box center [343, 138] width 241 height 19
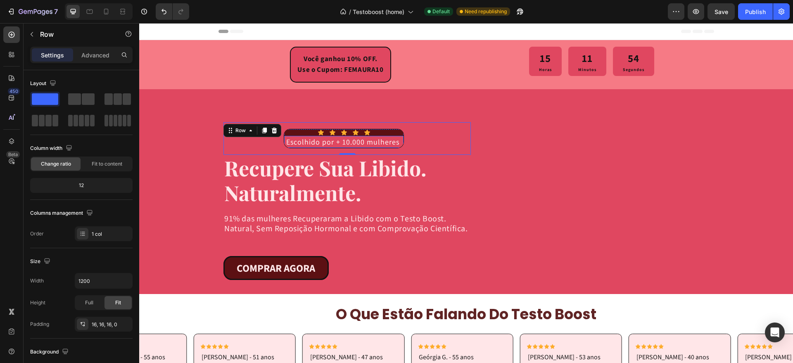
click at [299, 145] on p "Escolhido por + 10.000 mulheres" at bounding box center [343, 141] width 115 height 11
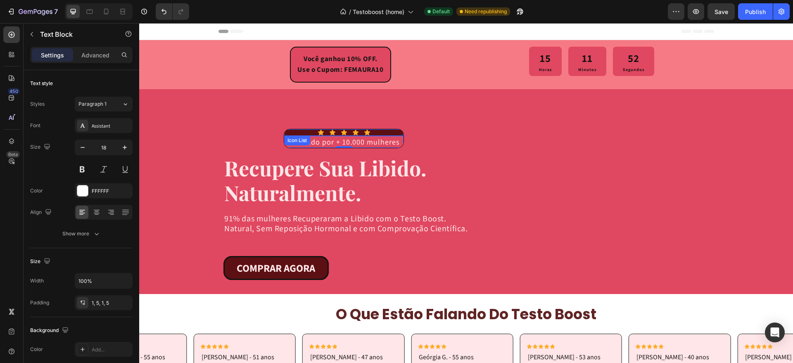
click at [295, 131] on div "Icon Icon Icon Icon Icon" at bounding box center [343, 132] width 119 height 7
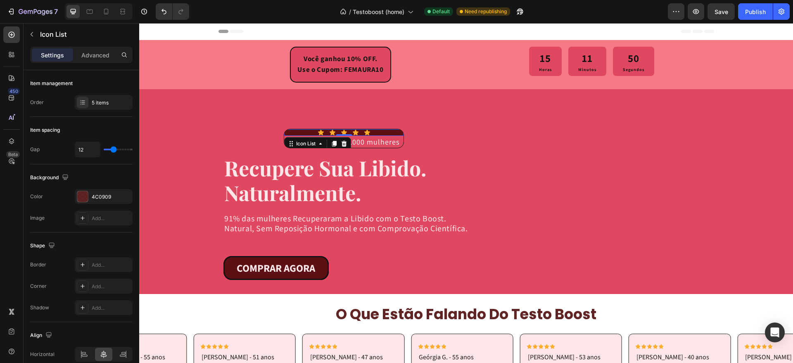
click at [284, 137] on div "Icon List" at bounding box center [317, 143] width 67 height 13
click at [254, 145] on div "Icon Icon Icon Icon Icon Icon List 0 Escolhido por + 10.000 mulheres Text Block…" at bounding box center [343, 138] width 241 height 19
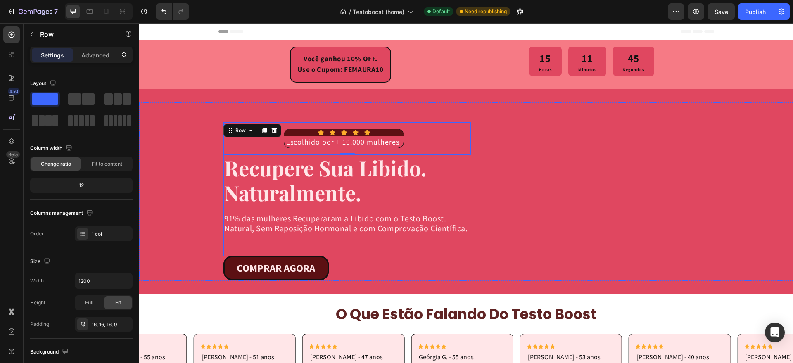
click at [533, 178] on div "Icon Icon Icon Icon Icon Icon List Escolhido por + 10.000 mulheres Text Block R…" at bounding box center [470, 190] width 495 height 132
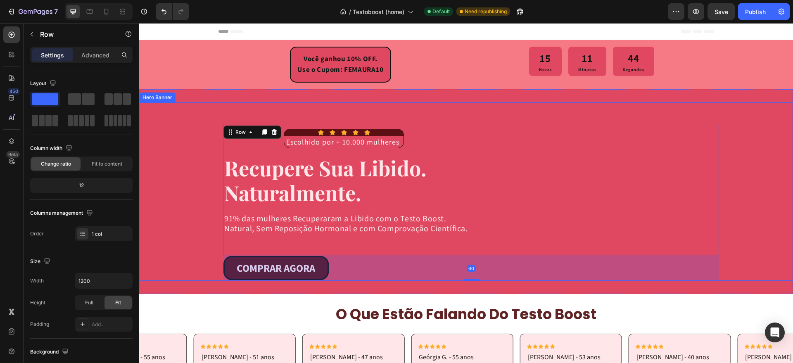
click at [180, 248] on div "Background Image" at bounding box center [466, 191] width 654 height 178
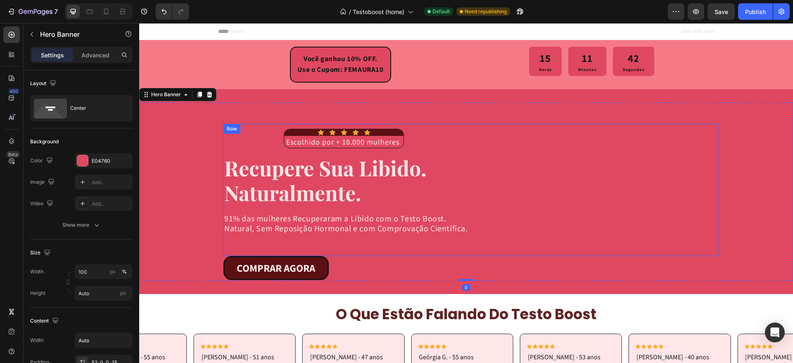
click at [527, 248] on div "Icon Icon Icon Icon Icon Icon List Escolhido por + 10.000 mulheres Text Block R…" at bounding box center [470, 190] width 495 height 132
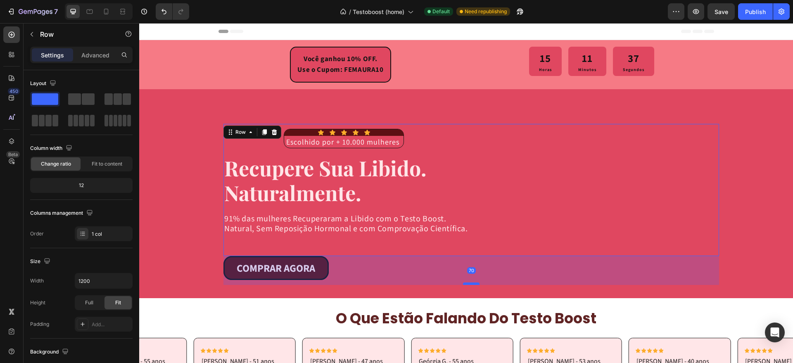
drag, startPoint x: 468, startPoint y: 279, endPoint x: 467, endPoint y: 283, distance: 4.3
click at [467, 283] on div at bounding box center [471, 283] width 17 height 2
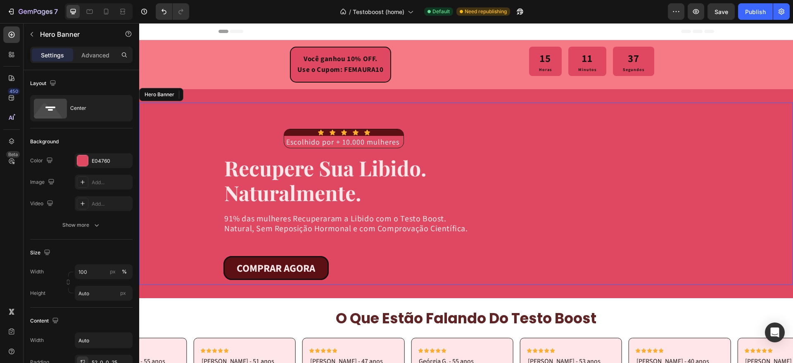
click at [171, 246] on div "Background Image" at bounding box center [466, 193] width 654 height 182
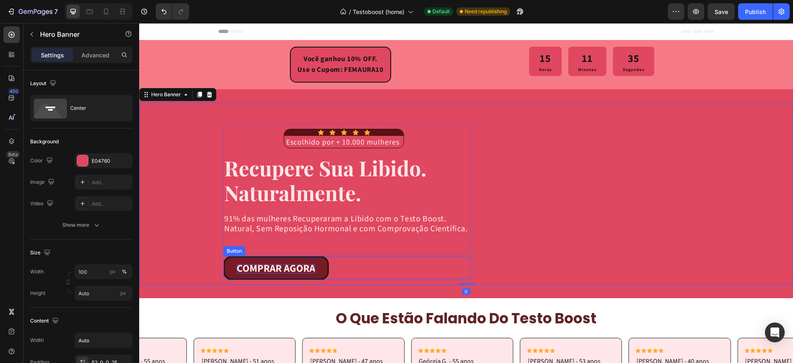
click at [287, 269] on strong "COMPRAR AGORA" at bounding box center [276, 268] width 78 height 15
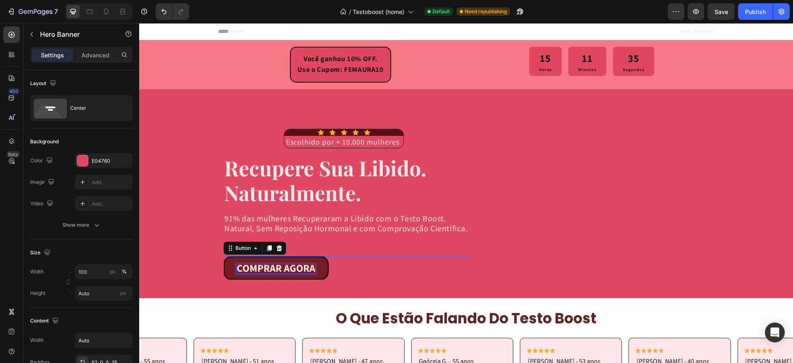
click at [287, 269] on strong "COMPRAR AGORA" at bounding box center [276, 268] width 78 height 15
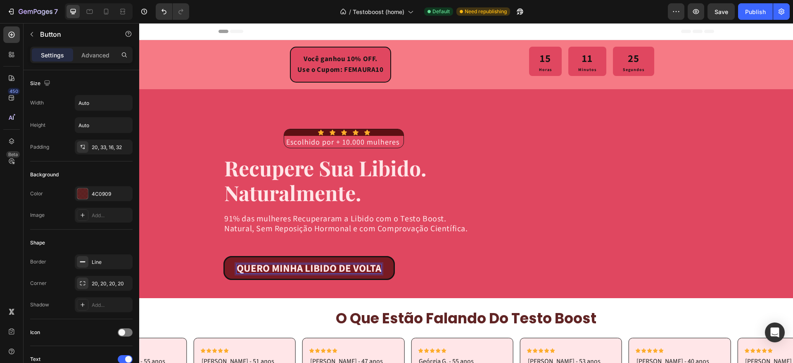
click at [333, 267] on strong "QUERO MINHA LIBIDO DE VOLTA" at bounding box center [309, 268] width 145 height 15
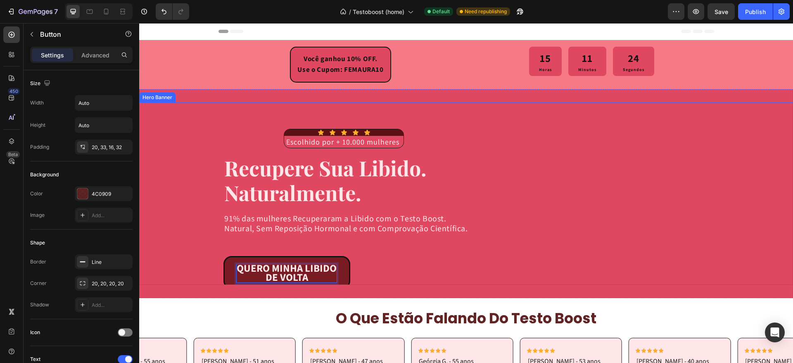
click at [182, 249] on div "Background Image" at bounding box center [466, 193] width 654 height 182
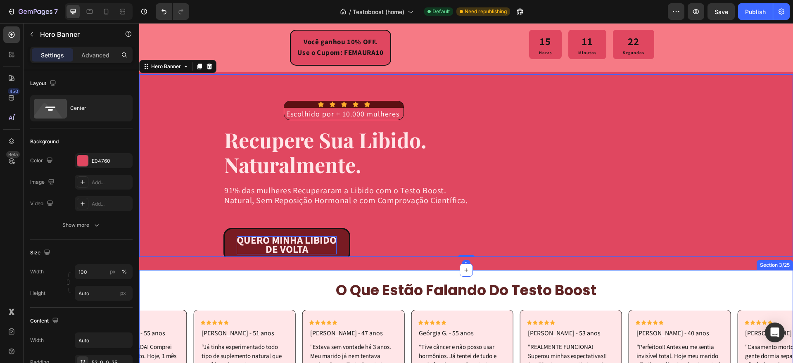
scroll to position [52, 0]
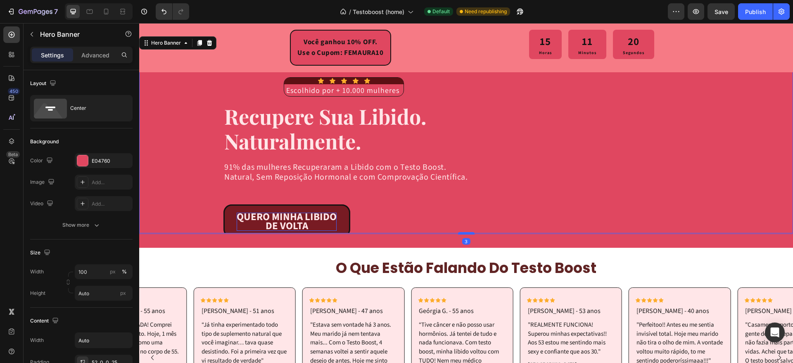
click at [467, 233] on div at bounding box center [466, 233] width 17 height 2
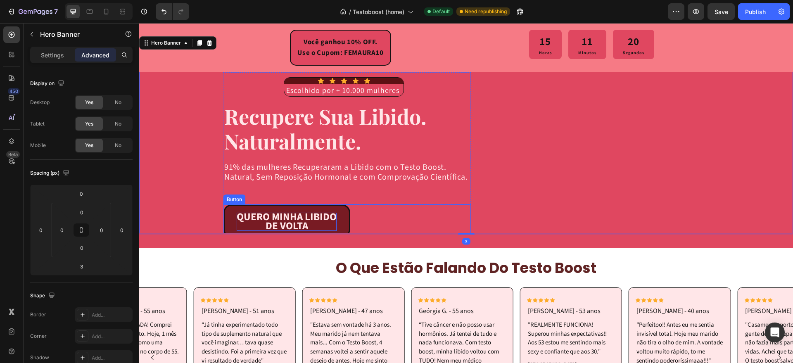
click at [210, 241] on div "Icon Icon Icon Icon Icon Icon List Escolhido por + 10.000 mulheres Text Block R…" at bounding box center [466, 143] width 654 height 210
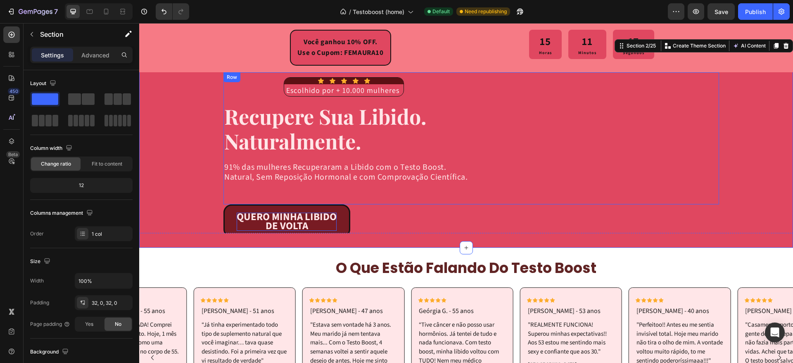
click at [486, 197] on div "Icon Icon Icon Icon Icon Icon List Escolhido por + 10.000 mulheres Text Block R…" at bounding box center [470, 138] width 495 height 132
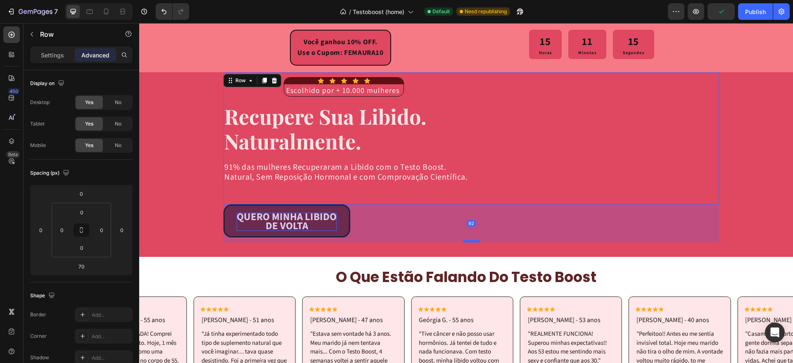
drag, startPoint x: 471, startPoint y: 232, endPoint x: 468, endPoint y: 241, distance: 9.4
click at [468, 241] on div at bounding box center [471, 241] width 17 height 2
type input "92"
click at [197, 264] on div "o que estão falando do testo boost Heading Row Icon Icon Icon Icon Icon Icon Li…" at bounding box center [466, 367] width 654 height 221
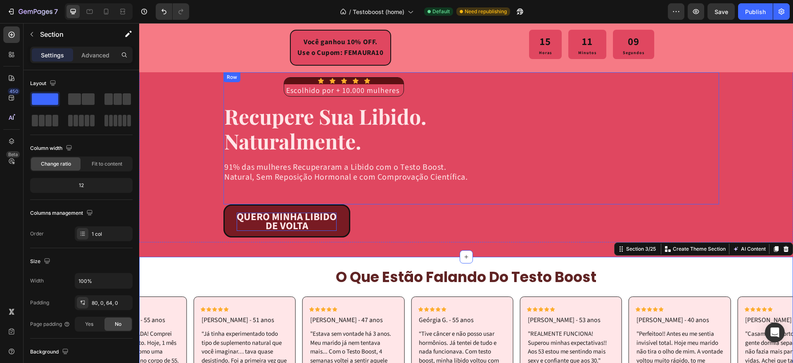
click at [510, 197] on div "Icon Icon Icon Icon Icon Icon List Escolhido por + 10.000 mulheres Text Block R…" at bounding box center [470, 138] width 495 height 132
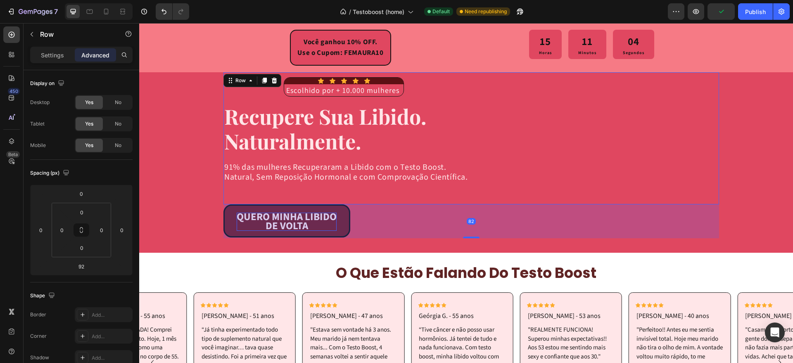
drag, startPoint x: 470, startPoint y: 241, endPoint x: 454, endPoint y: 237, distance: 17.0
click at [454, 204] on div "82" at bounding box center [470, 204] width 495 height 0
type input "82"
click at [193, 221] on div "Background Image" at bounding box center [466, 144] width 654 height 187
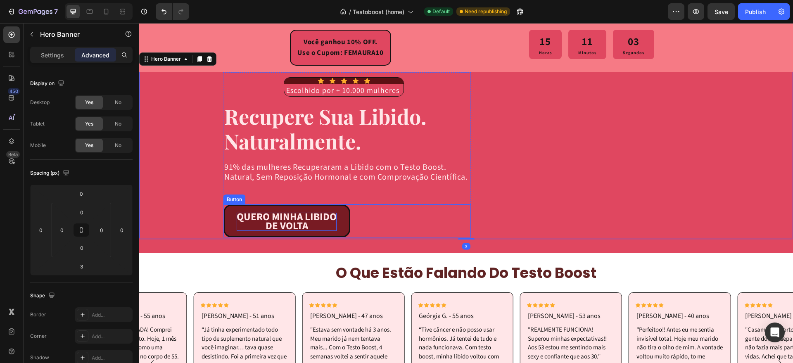
click at [270, 221] on strong "DE VOLTA" at bounding box center [286, 225] width 43 height 15
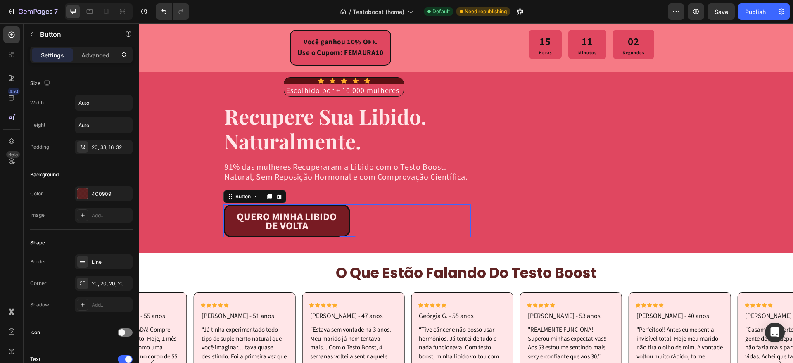
click at [224, 216] on link "QUERO MINHA LIBIDO DE VOLTA" at bounding box center [286, 220] width 127 height 33
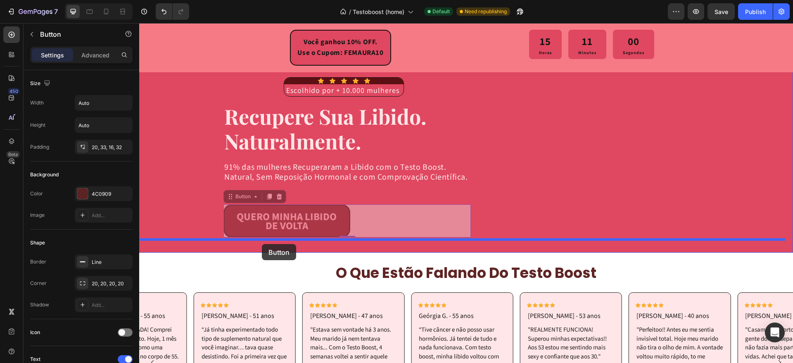
drag, startPoint x: 229, startPoint y: 197, endPoint x: 262, endPoint y: 244, distance: 57.2
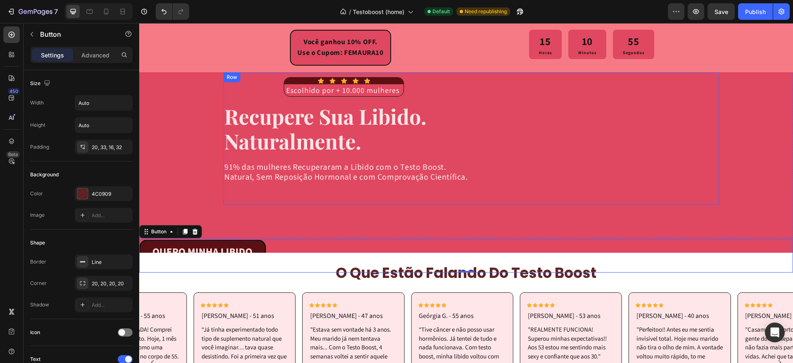
click at [489, 188] on div "Icon Icon Icon Icon Icon Icon List Escolhido por + 10.000 mulheres Text Block R…" at bounding box center [470, 138] width 495 height 132
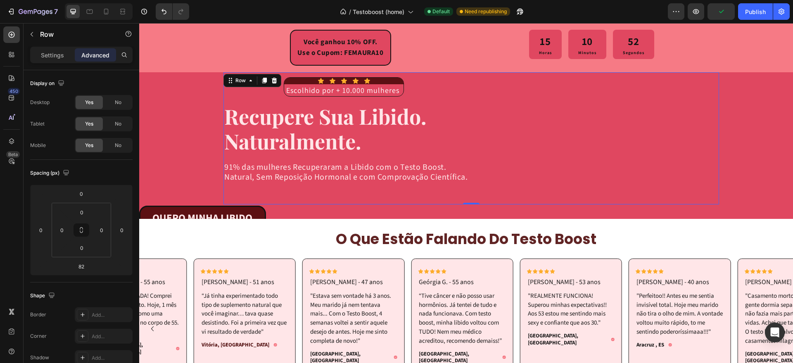
drag, startPoint x: 462, startPoint y: 236, endPoint x: 466, endPoint y: 185, distance: 50.9
click at [466, 185] on div "Icon Icon Icon Icon Icon Icon List Escolhido por + 10.000 mulheres Text Block R…" at bounding box center [470, 138] width 495 height 132
type input "0"
click at [251, 213] on link "QUERO MINHA LIBIDO DE VOLTA" at bounding box center [202, 222] width 127 height 33
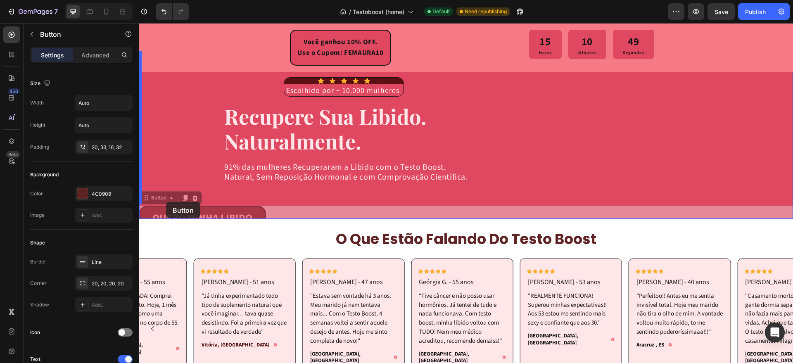
drag, startPoint x: 159, startPoint y: 196, endPoint x: 166, endPoint y: 201, distance: 8.6
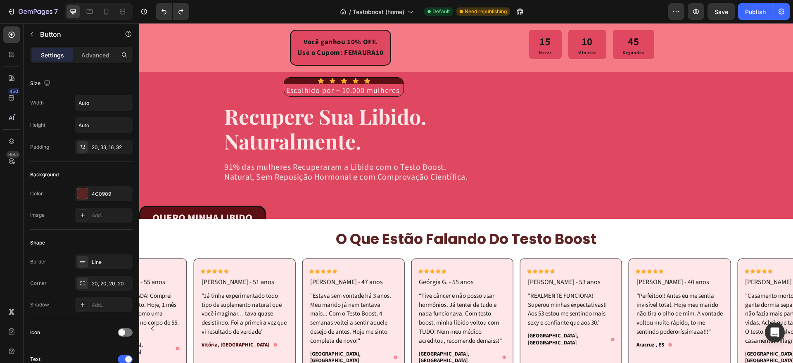
click at [338, 216] on div "QUERO MINHA LIBIDO DE VOLTA Button" at bounding box center [466, 222] width 654 height 33
click at [348, 224] on div "o que estão falando do testo boost Heading Row Icon Icon Icon Icon Icon Icon Li…" at bounding box center [466, 329] width 654 height 221
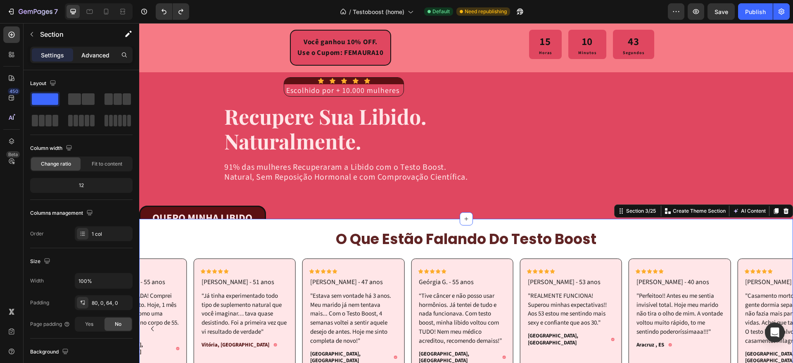
click at [93, 59] on div "Advanced" at bounding box center [95, 54] width 41 height 13
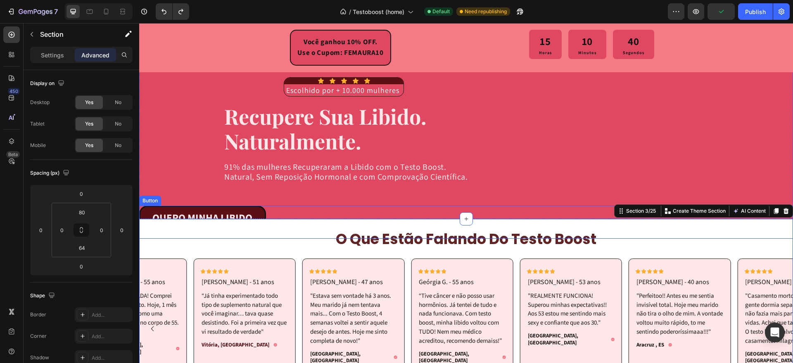
click at [366, 211] on div "QUERO MINHA LIBIDO DE VOLTA Button" at bounding box center [466, 222] width 654 height 33
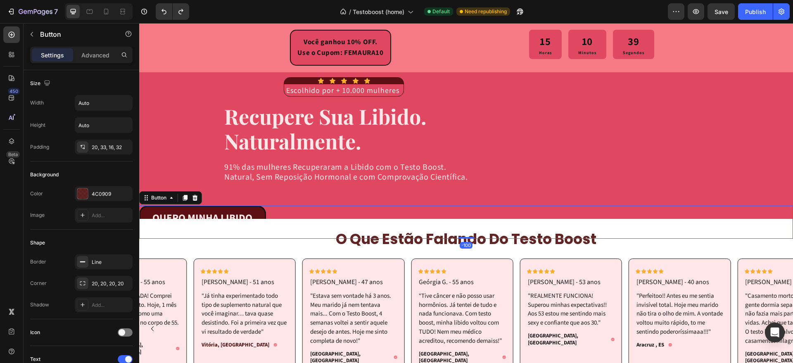
click at [98, 64] on div "Settings Advanced" at bounding box center [82, 59] width 116 height 24
click at [102, 59] on div "Advanced" at bounding box center [95, 54] width 41 height 13
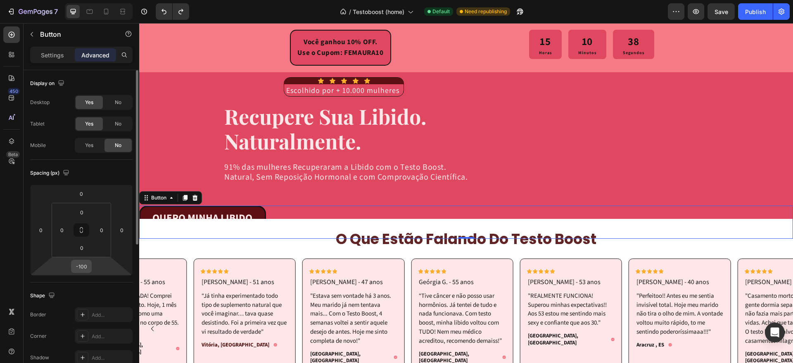
click at [86, 270] on input "-100" at bounding box center [81, 266] width 17 height 12
type input "0"
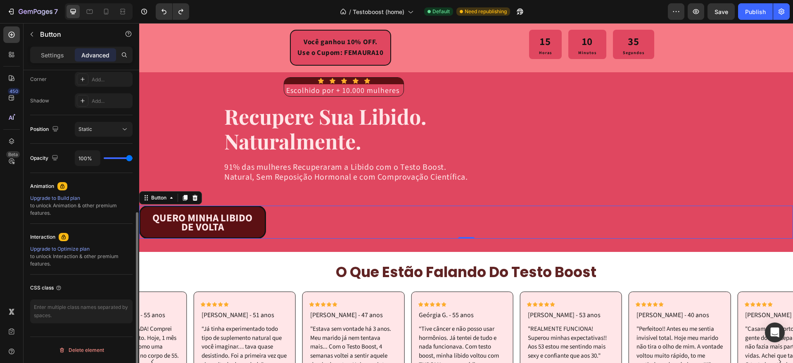
scroll to position [50, 0]
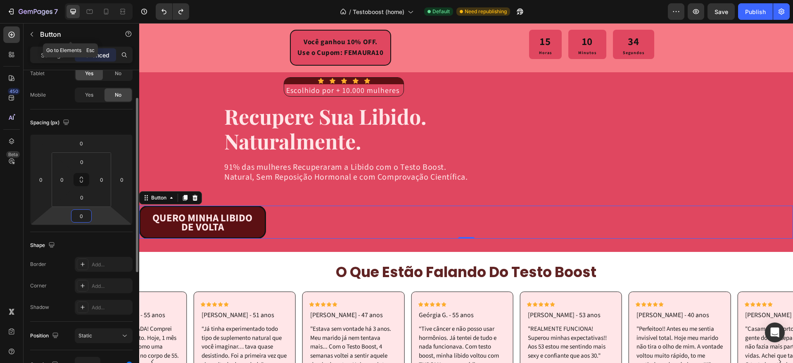
click at [48, 55] on p "Settings" at bounding box center [52, 55] width 23 height 9
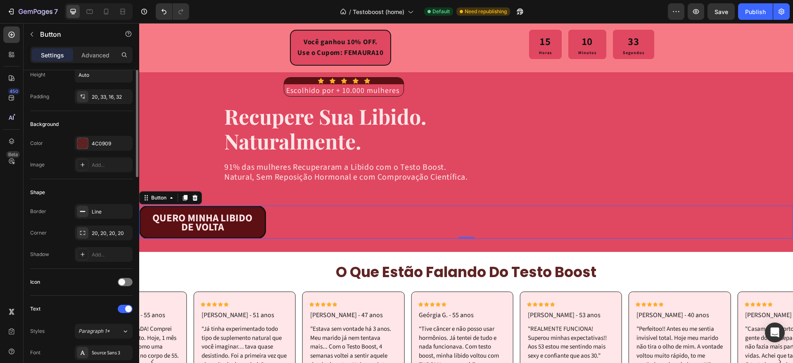
scroll to position [0, 0]
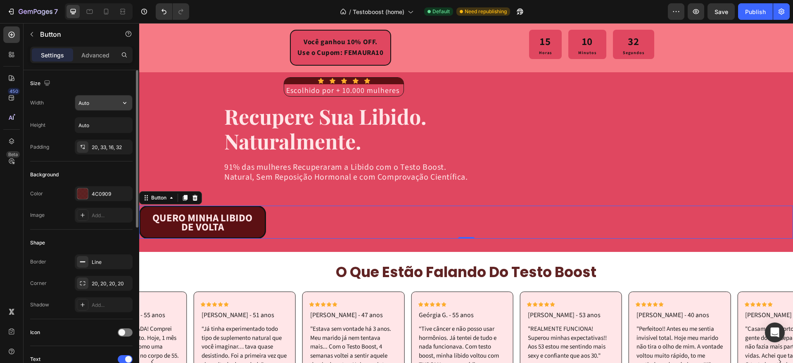
click at [125, 102] on icon "button" at bounding box center [125, 103] width 8 height 8
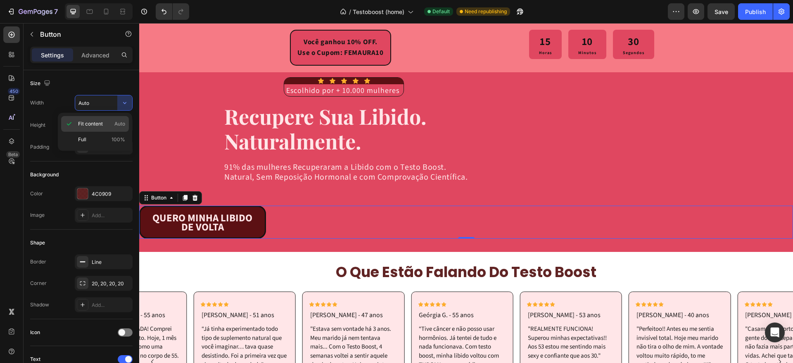
click at [105, 121] on p "Fit content Auto" at bounding box center [101, 123] width 47 height 7
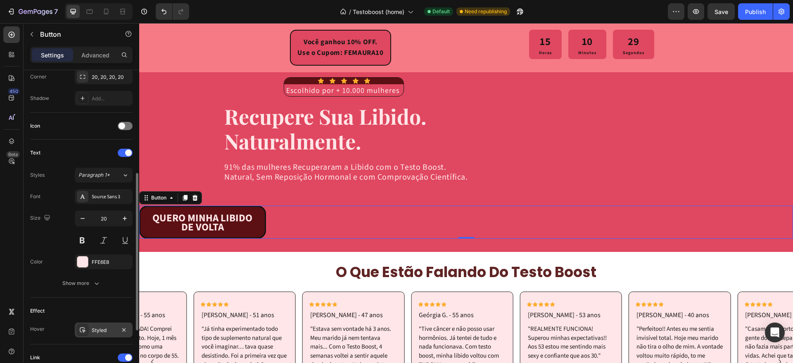
scroll to position [319, 0]
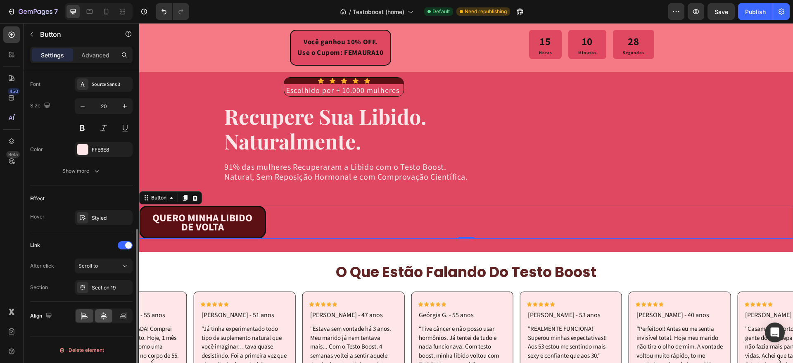
click at [102, 319] on icon at bounding box center [104, 316] width 8 height 8
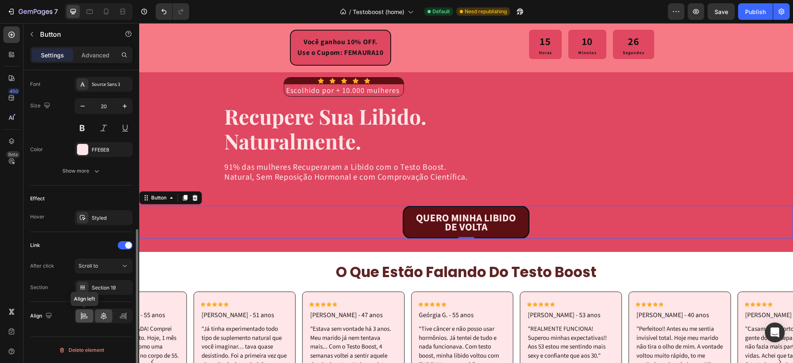
click at [86, 320] on div at bounding box center [85, 315] width 18 height 13
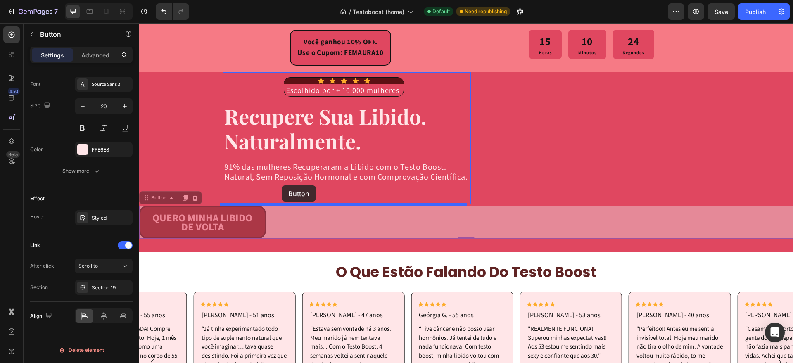
drag, startPoint x: 153, startPoint y: 201, endPoint x: 282, endPoint y: 185, distance: 129.4
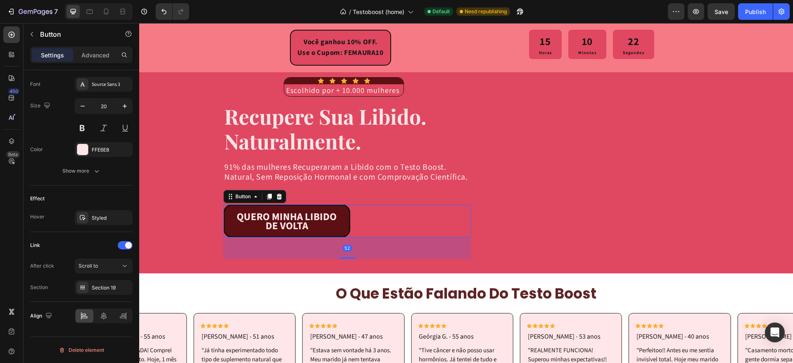
click at [346, 256] on div "52" at bounding box center [346, 247] width 247 height 21
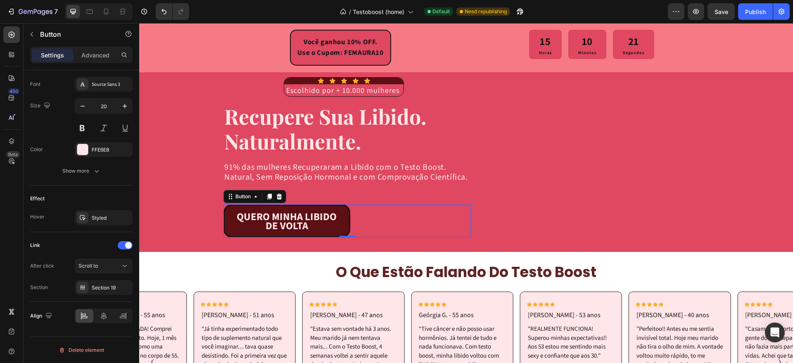
drag, startPoint x: 346, startPoint y: 257, endPoint x: 349, endPoint y: 216, distance: 41.8
click at [349, 216] on div "QUERO MINHA LIBIDO DE VOLTA Button 0" at bounding box center [346, 220] width 247 height 33
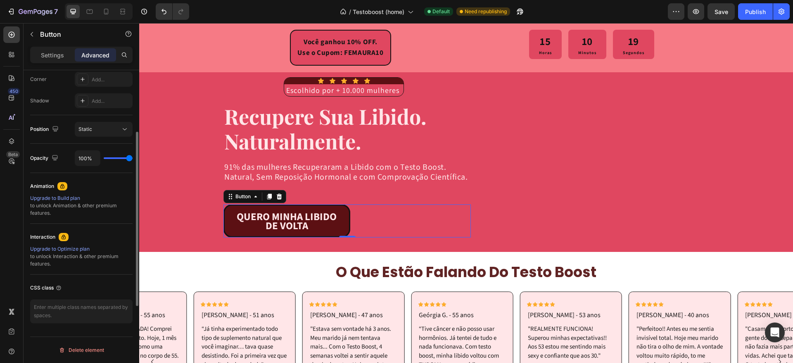
scroll to position [102, 0]
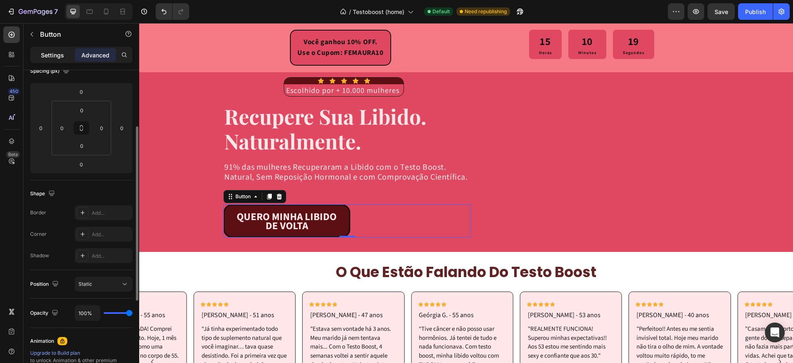
click at [58, 58] on div "Settings" at bounding box center [52, 54] width 41 height 13
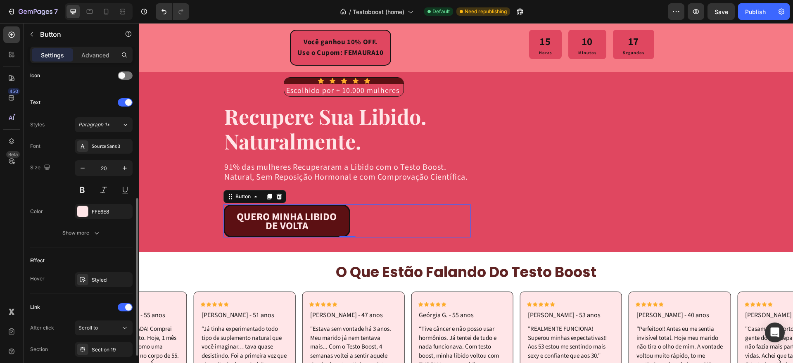
scroll to position [308, 0]
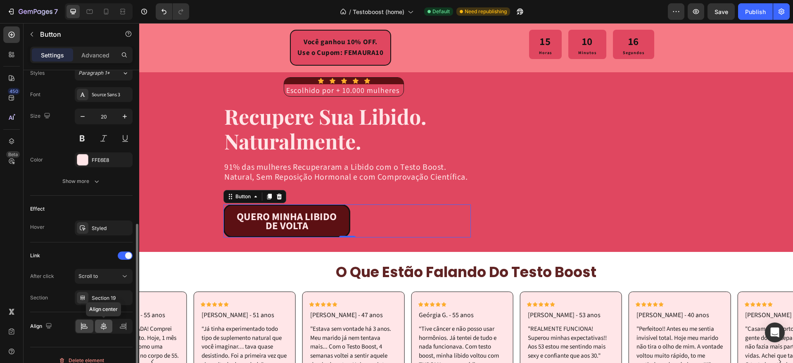
click at [102, 329] on icon at bounding box center [104, 326] width 8 height 8
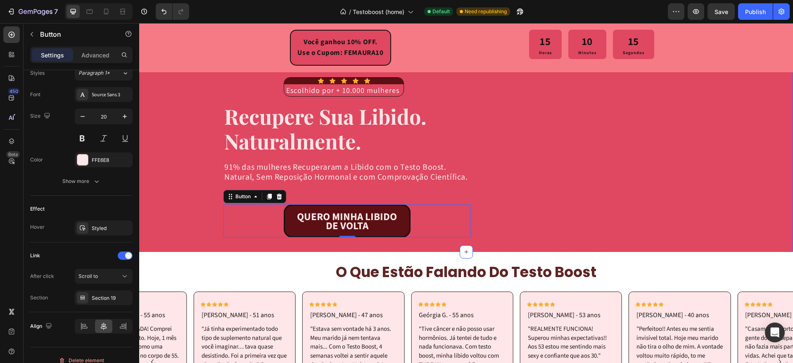
click at [180, 241] on div "Icon Icon Icon Icon Icon Icon List Escolhido por + 10.000 mulheres Text Block R…" at bounding box center [466, 145] width 654 height 214
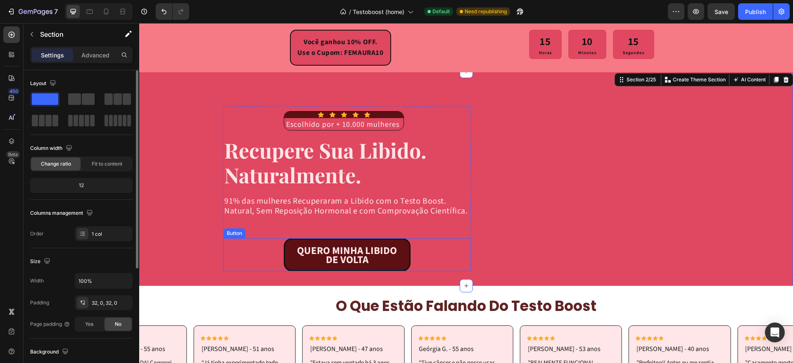
scroll to position [0, 0]
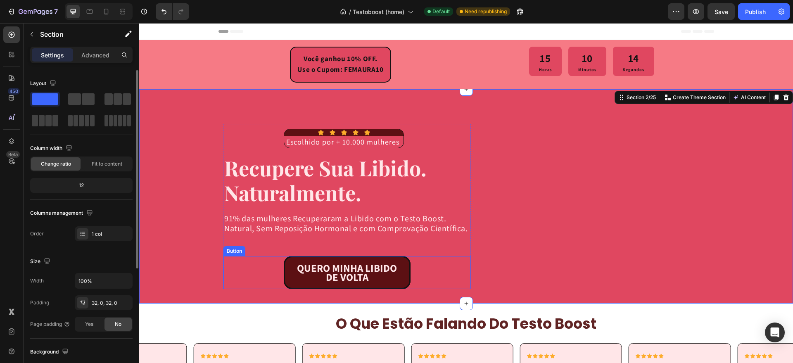
click at [298, 268] on strong "QUERO MINHA LIBIDO" at bounding box center [347, 268] width 100 height 15
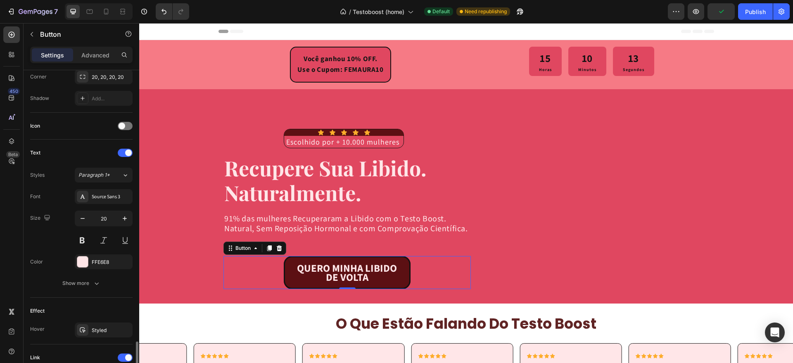
scroll to position [319, 0]
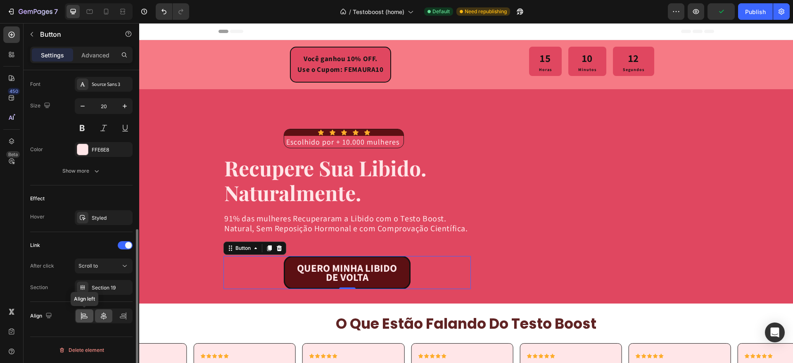
click at [79, 313] on div at bounding box center [85, 315] width 18 height 13
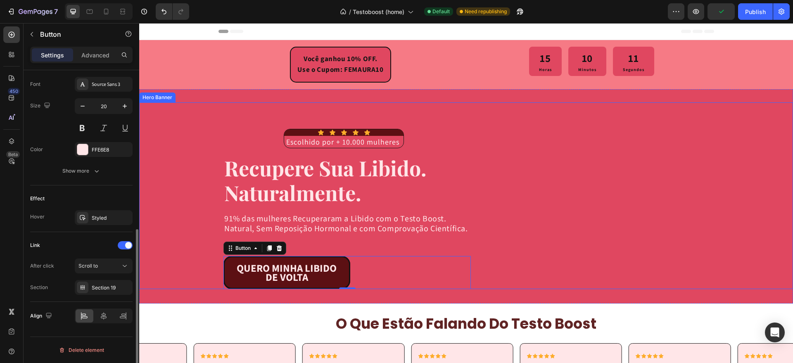
click at [177, 263] on div "Background Image" at bounding box center [466, 195] width 654 height 187
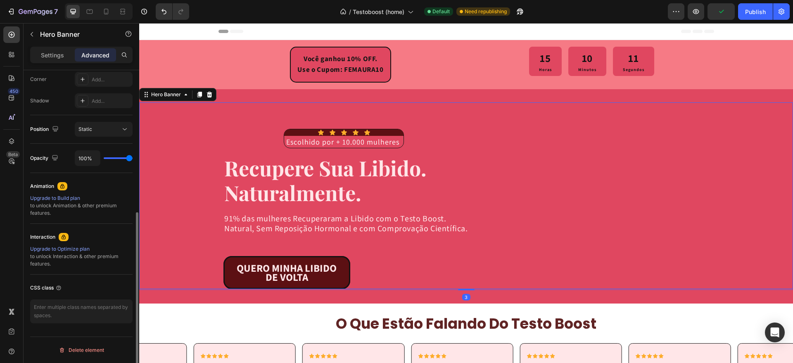
scroll to position [0, 0]
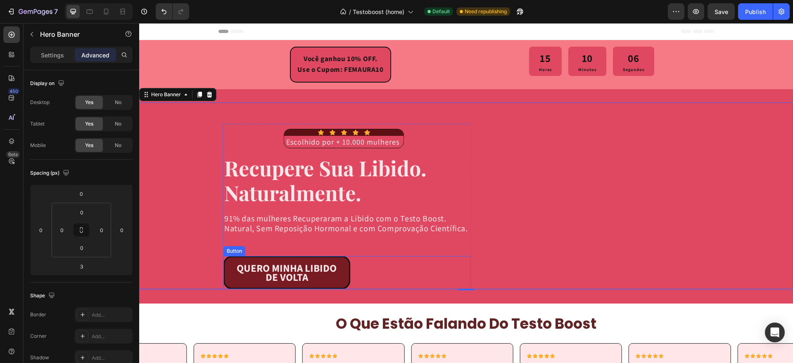
click at [227, 275] on link "QUERO MINHA LIBIDO DE VOLTA" at bounding box center [286, 272] width 127 height 33
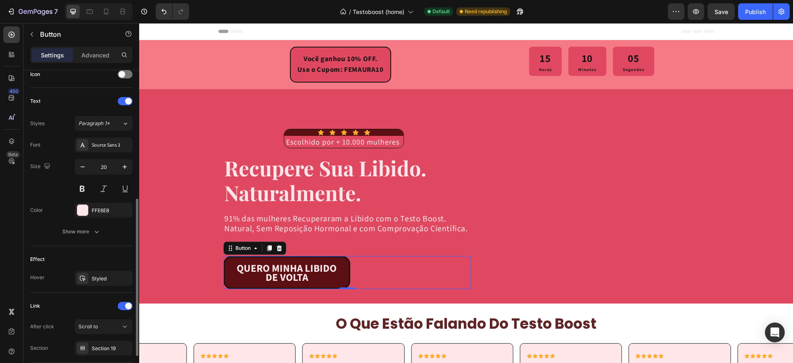
scroll to position [319, 0]
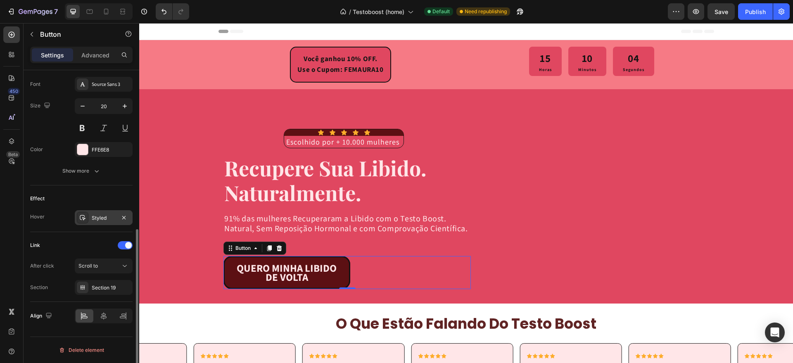
click at [94, 218] on div "Styled" at bounding box center [104, 217] width 24 height 7
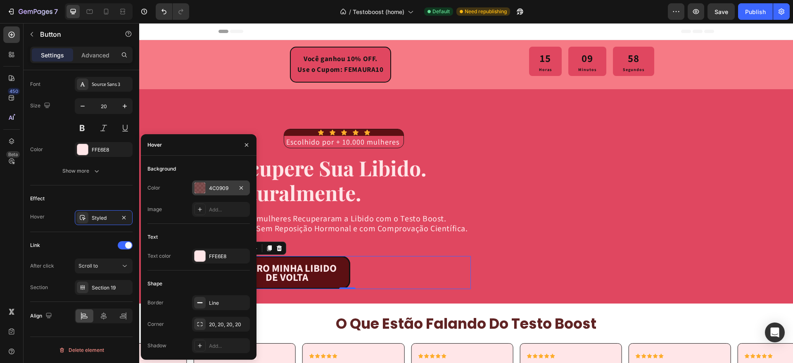
click at [203, 189] on div at bounding box center [199, 187] width 11 height 11
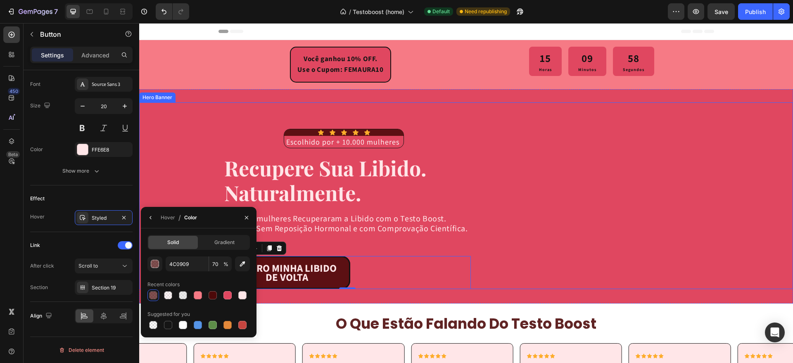
click at [156, 148] on div "Background Image" at bounding box center [466, 195] width 654 height 187
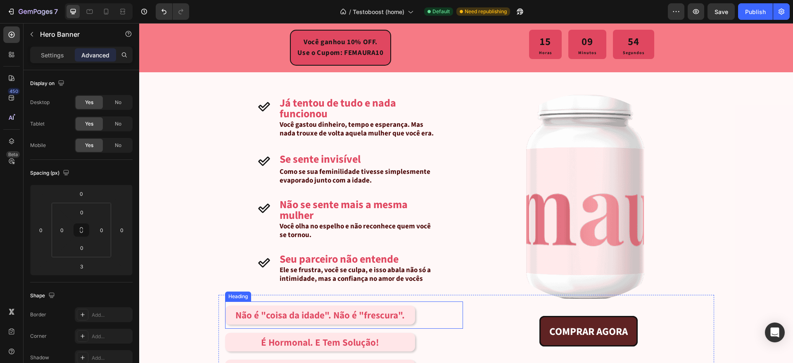
scroll to position [516, 0]
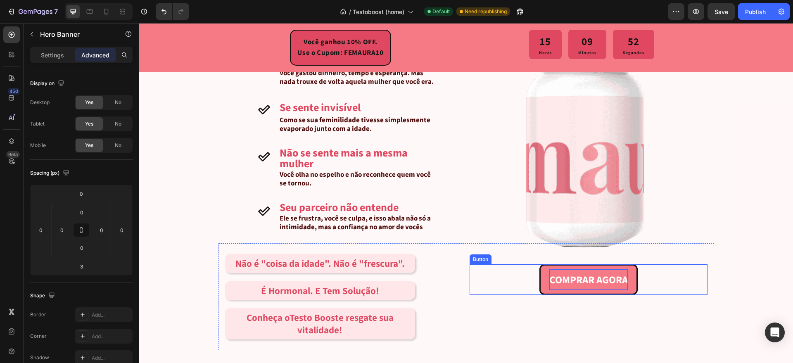
click at [549, 273] on strong "COMPRAR AGORA" at bounding box center [588, 280] width 78 height 15
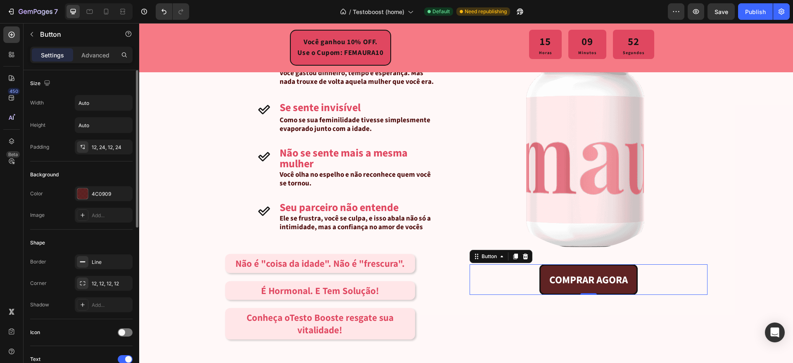
scroll to position [206, 0]
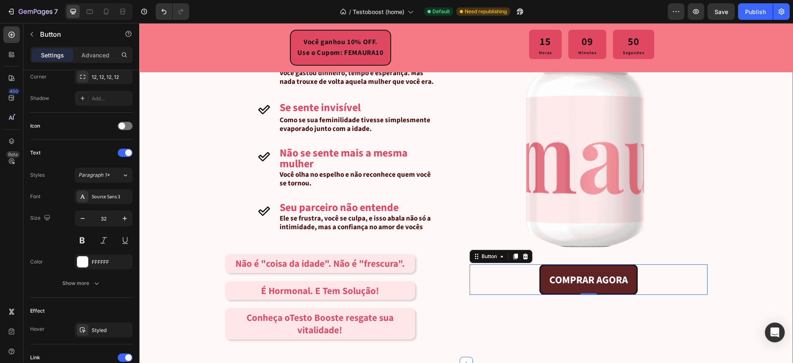
click at [183, 194] on div "já passou por alguma dessas situações? Heading Icon Já tentou de tudo e nada fu…" at bounding box center [466, 171] width 654 height 358
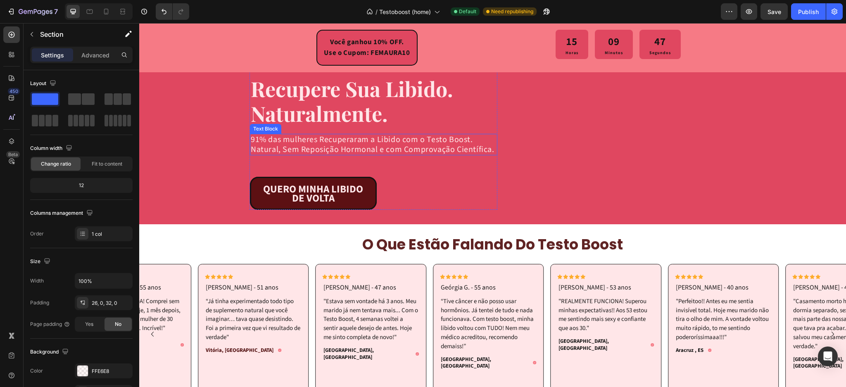
scroll to position [0, 0]
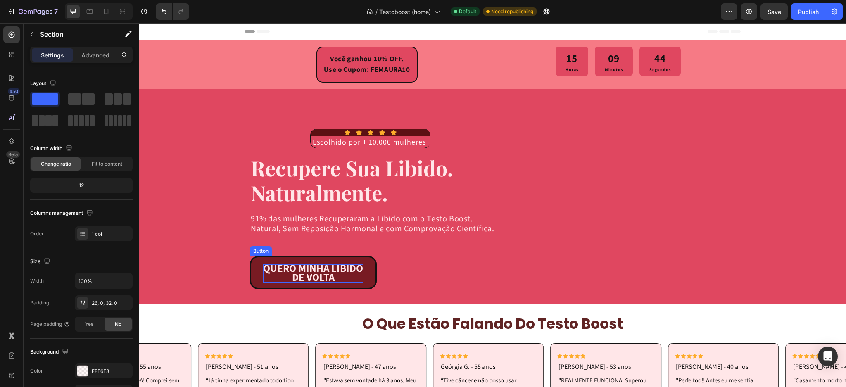
click at [296, 270] on strong "DE VOLTA" at bounding box center [313, 277] width 43 height 15
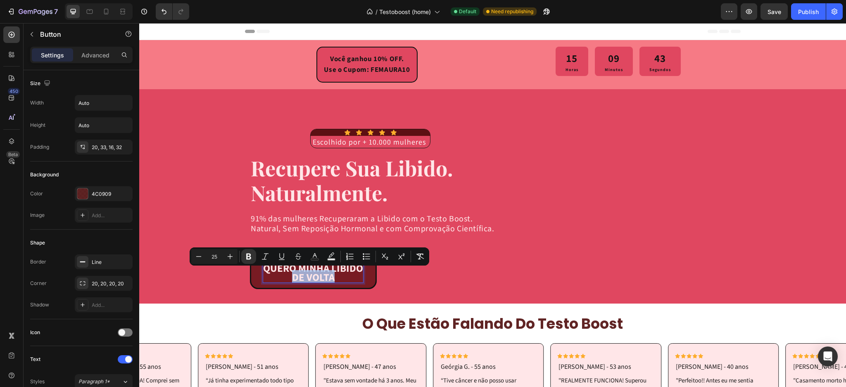
click at [293, 271] on strong "DE VOLTA" at bounding box center [313, 277] width 43 height 15
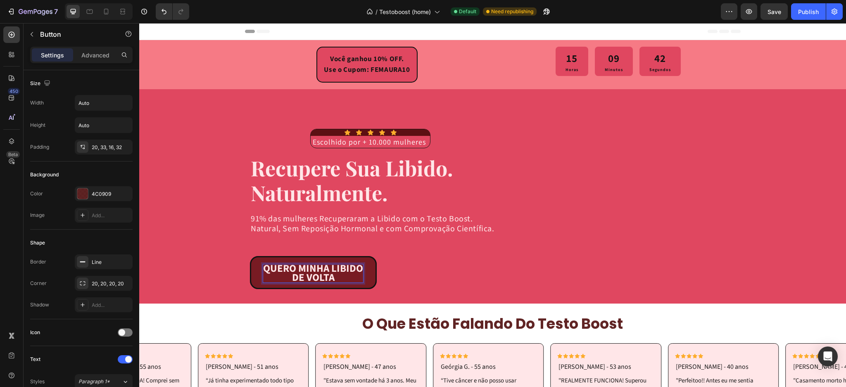
click at [293, 271] on strong "DE VOLTA" at bounding box center [313, 277] width 43 height 15
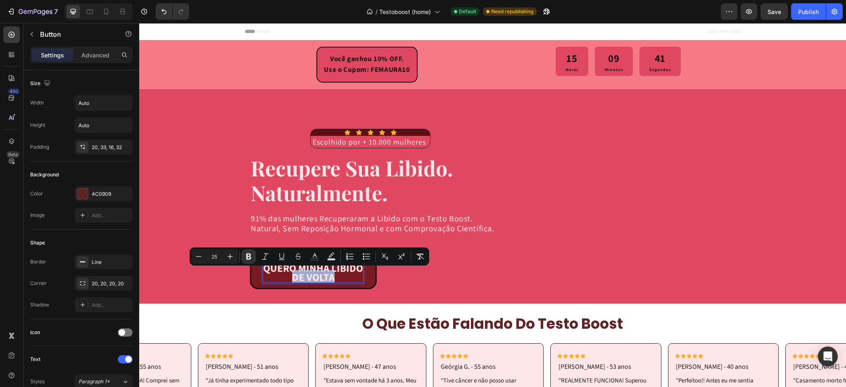
click at [293, 271] on strong "DE VOLTA" at bounding box center [313, 277] width 43 height 15
click at [280, 267] on strong "QUERO MINHA LIBIDO" at bounding box center [313, 268] width 100 height 15
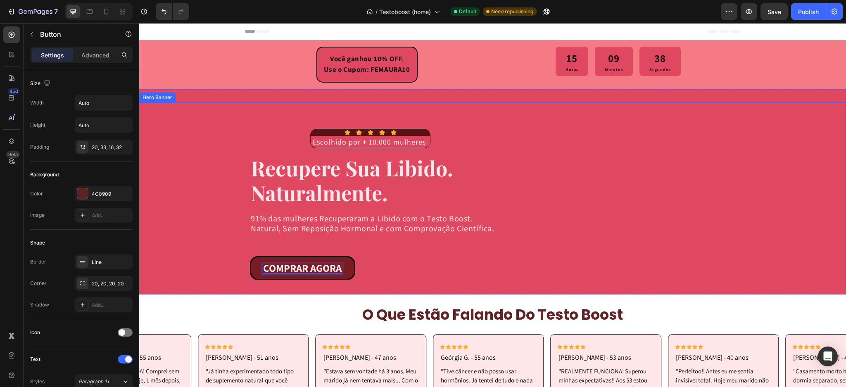
click at [171, 207] on div "Background Image" at bounding box center [492, 191] width 706 height 178
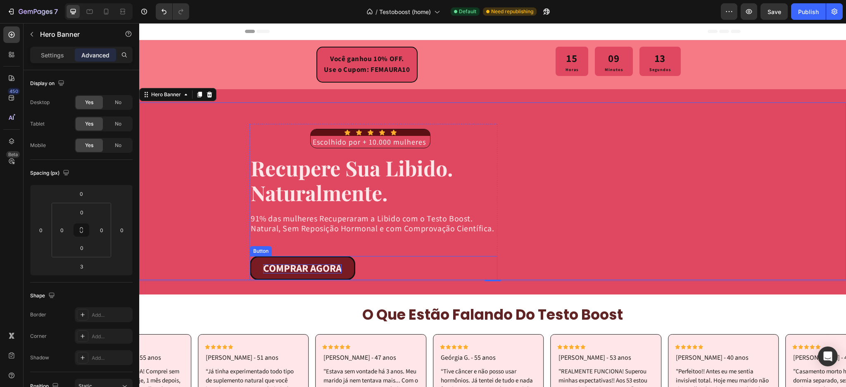
click at [296, 262] on link "COMPRAR AGORA" at bounding box center [302, 268] width 105 height 24
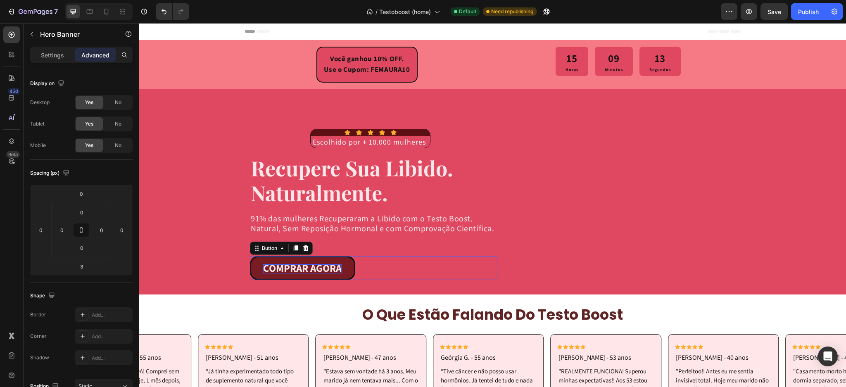
click at [296, 262] on link "COMPRAR AGORA" at bounding box center [302, 268] width 105 height 24
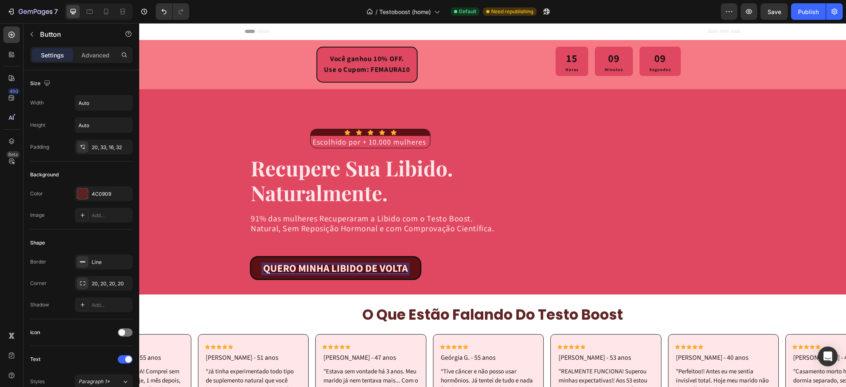
click at [360, 268] on strong "QUERO MINHA LIBIDO DE VOLTA" at bounding box center [335, 268] width 145 height 15
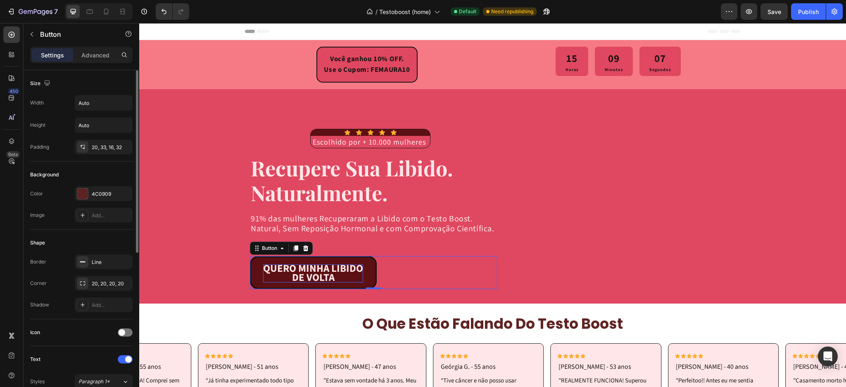
click at [120, 175] on div "Background" at bounding box center [81, 174] width 102 height 13
click at [183, 167] on div "Background Image" at bounding box center [492, 195] width 706 height 187
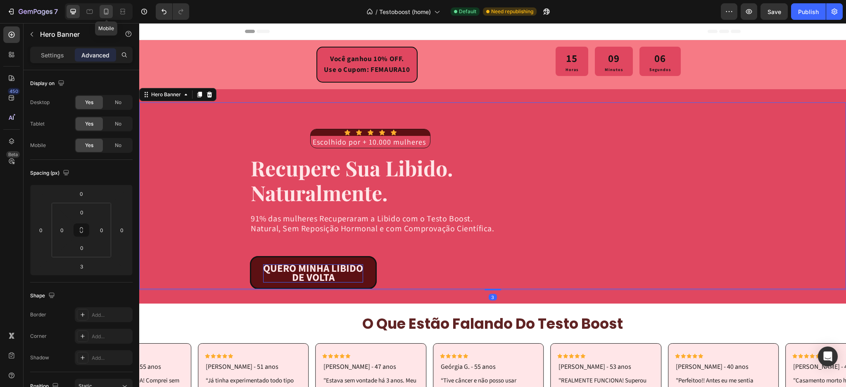
click at [103, 9] on icon at bounding box center [106, 11] width 8 height 8
type input "0"
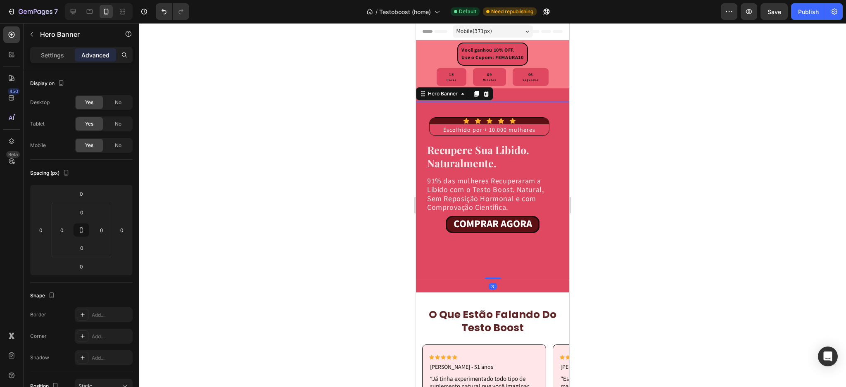
click at [493, 223] on link "COMPRAR AGORA" at bounding box center [492, 224] width 94 height 17
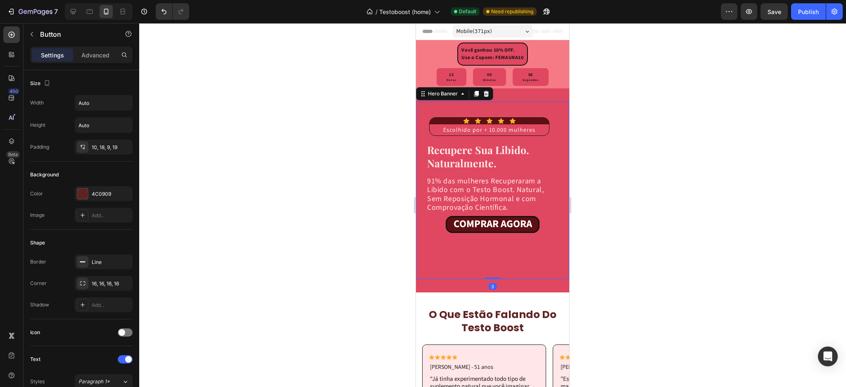
drag, startPoint x: 48, startPoint y: 237, endPoint x: 621, endPoint y: 189, distance: 575.5
click at [621, 189] on div at bounding box center [492, 205] width 706 height 364
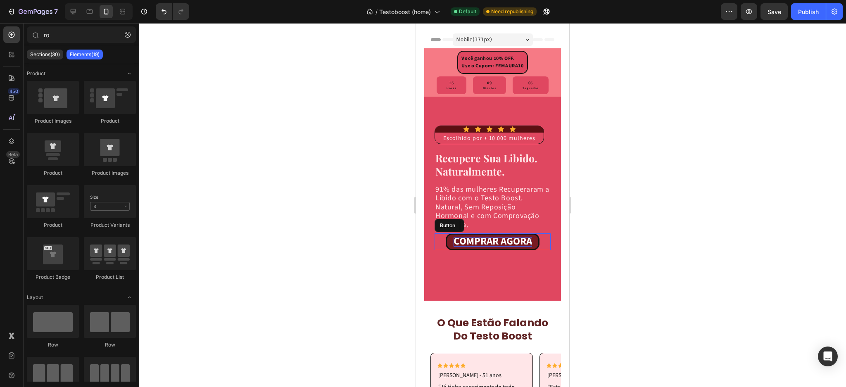
click at [463, 249] on strong "COMPRAR AGORA" at bounding box center [492, 241] width 78 height 15
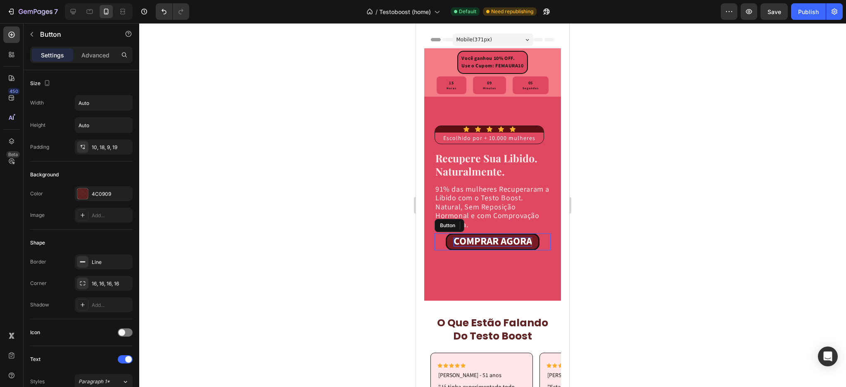
click at [466, 249] on strong "COMPRAR AGORA" at bounding box center [492, 241] width 78 height 15
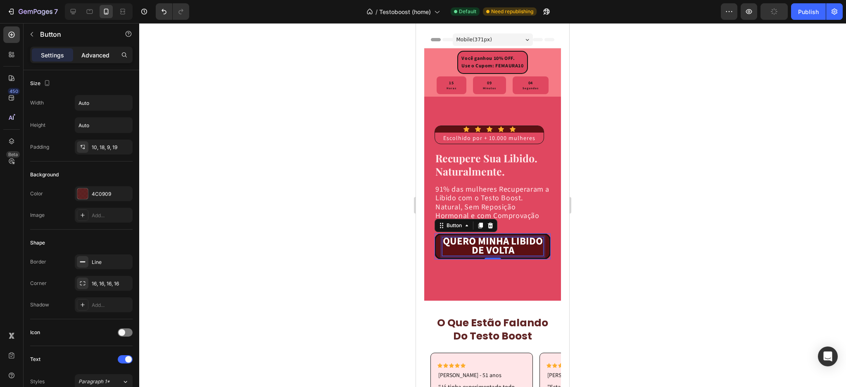
scroll to position [2, 0]
click at [95, 52] on p "Advanced" at bounding box center [95, 55] width 28 height 9
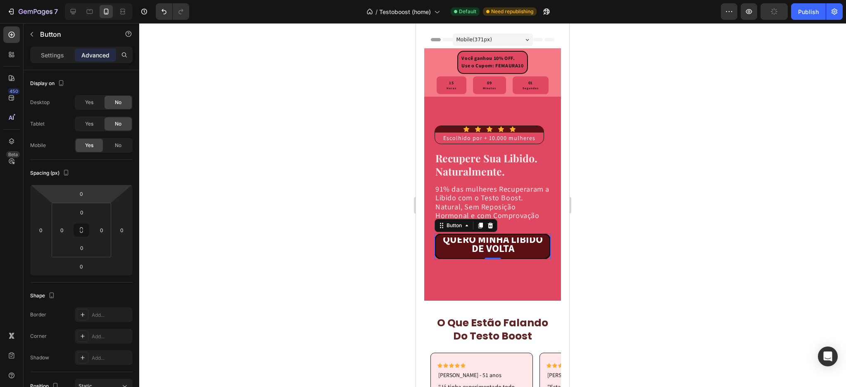
click at [602, 201] on div at bounding box center [492, 205] width 706 height 364
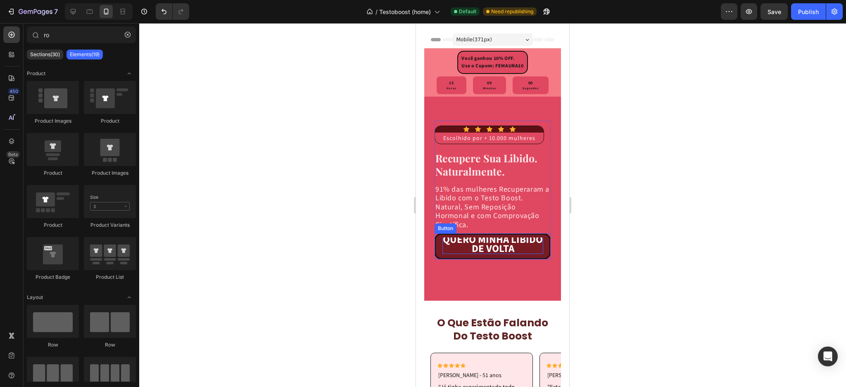
click at [517, 256] on strong "QUERO MINHA LIBIDO DE VOLTA" at bounding box center [493, 244] width 100 height 24
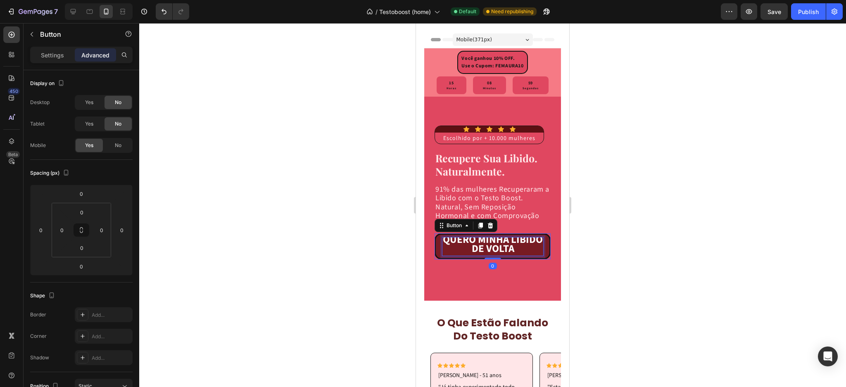
scroll to position [0, 0]
click at [484, 258] on strong "QUERO MINHA LIBIDO DE VOLTA" at bounding box center [493, 246] width 100 height 24
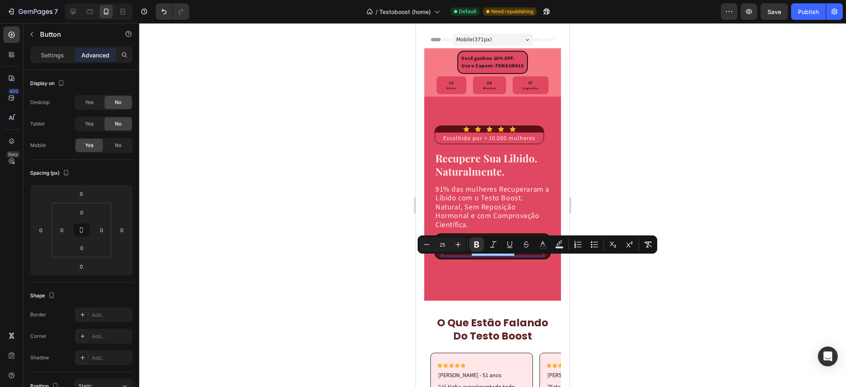
click at [607, 284] on div at bounding box center [492, 205] width 706 height 364
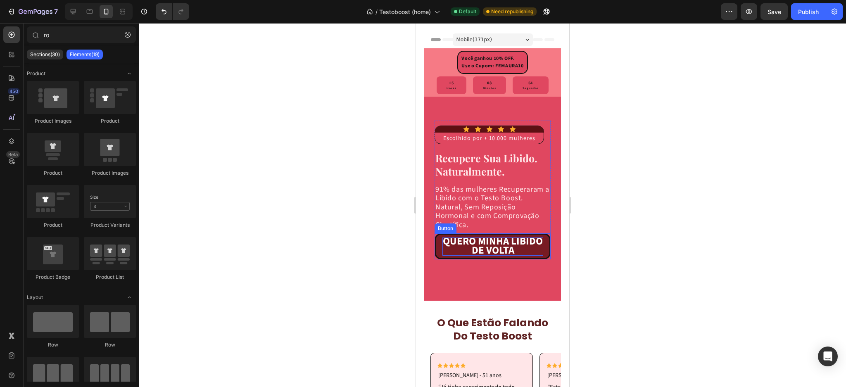
click at [448, 256] on p "QUERO MINHA LIBIDO DE VOLTA" at bounding box center [492, 246] width 101 height 18
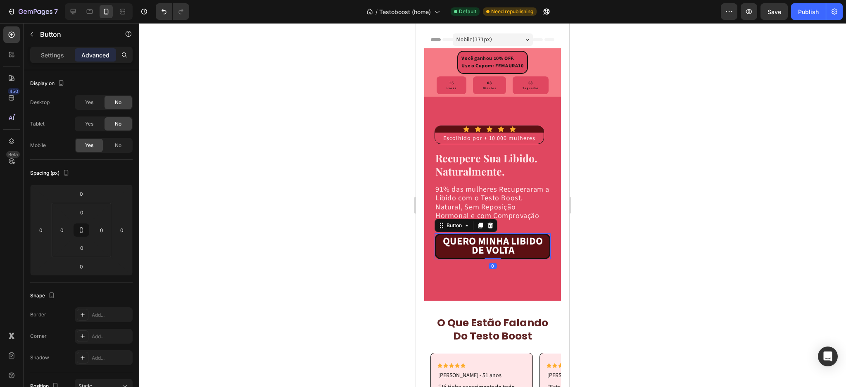
click at [645, 254] on div at bounding box center [492, 205] width 706 height 364
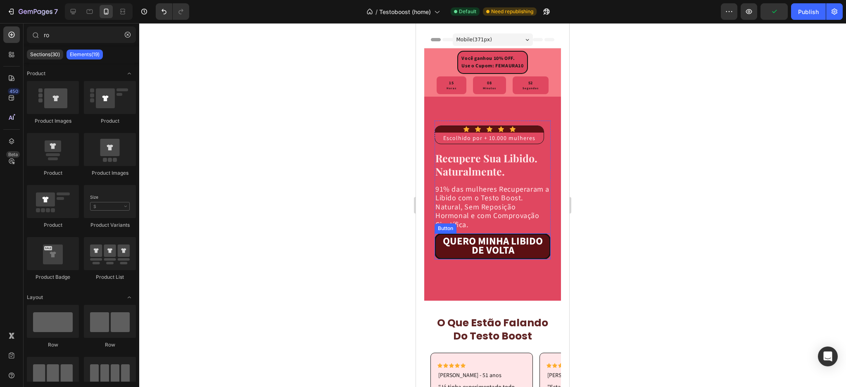
click at [486, 296] on div "Icon Icon Icon Icon Icon Icon List Escolhido por + 10.000 mulheres Text Block R…" at bounding box center [492, 267] width 137 height 315
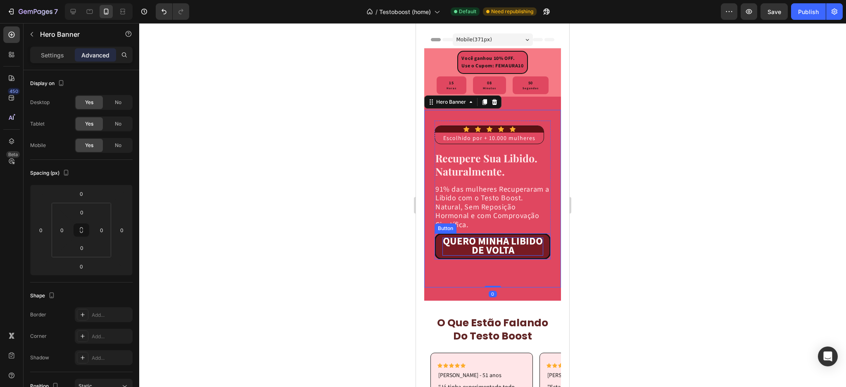
click at [449, 256] on p "QUERO MINHA LIBIDO DE VOLTA" at bounding box center [492, 246] width 101 height 18
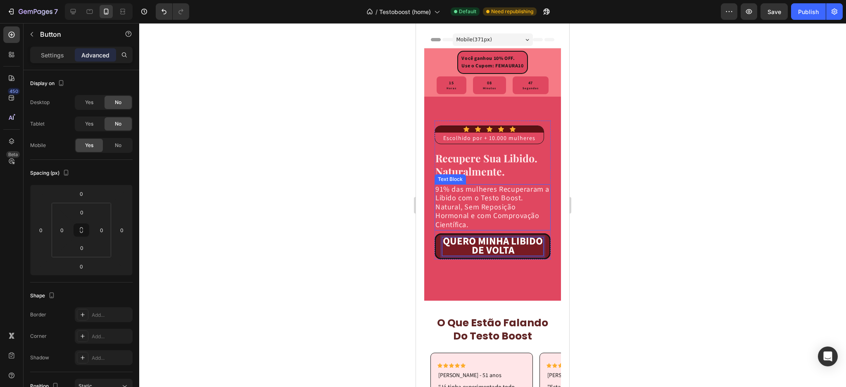
click at [478, 230] on p "91% das mulheres Recuperaram a Libido com o Testo Boost. Natural, Sem Reposição…" at bounding box center [492, 207] width 114 height 45
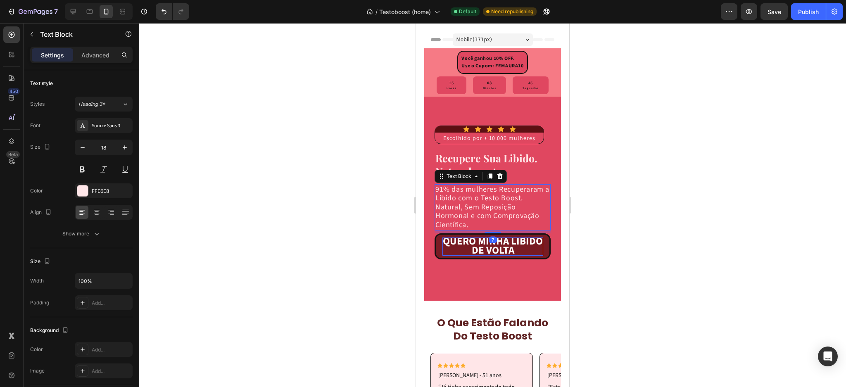
click at [600, 286] on div at bounding box center [492, 205] width 706 height 364
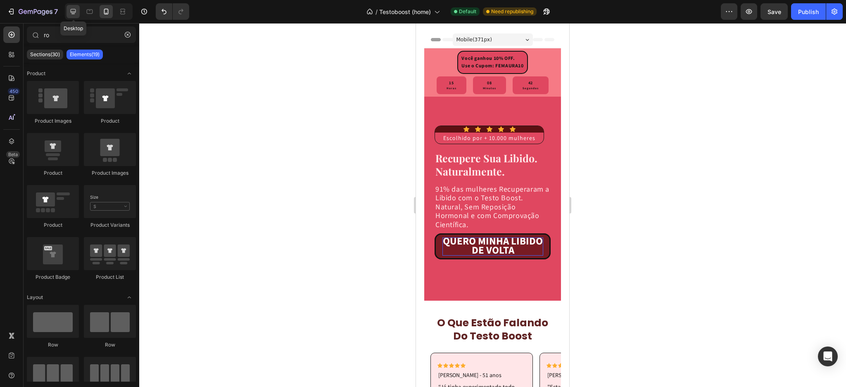
click at [76, 8] on icon at bounding box center [73, 11] width 8 height 8
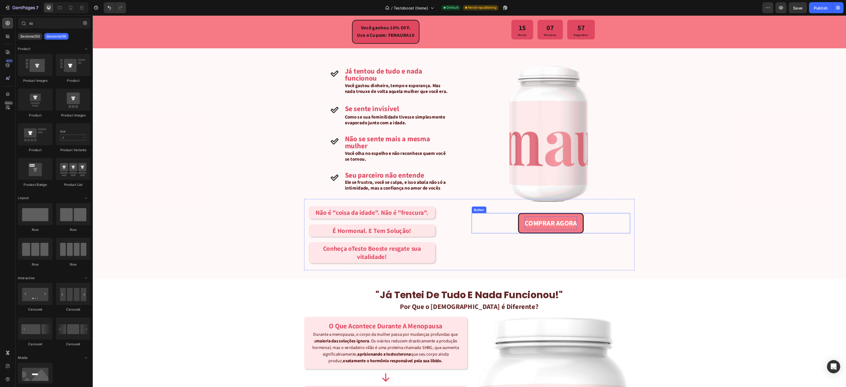
scroll to position [505, 0]
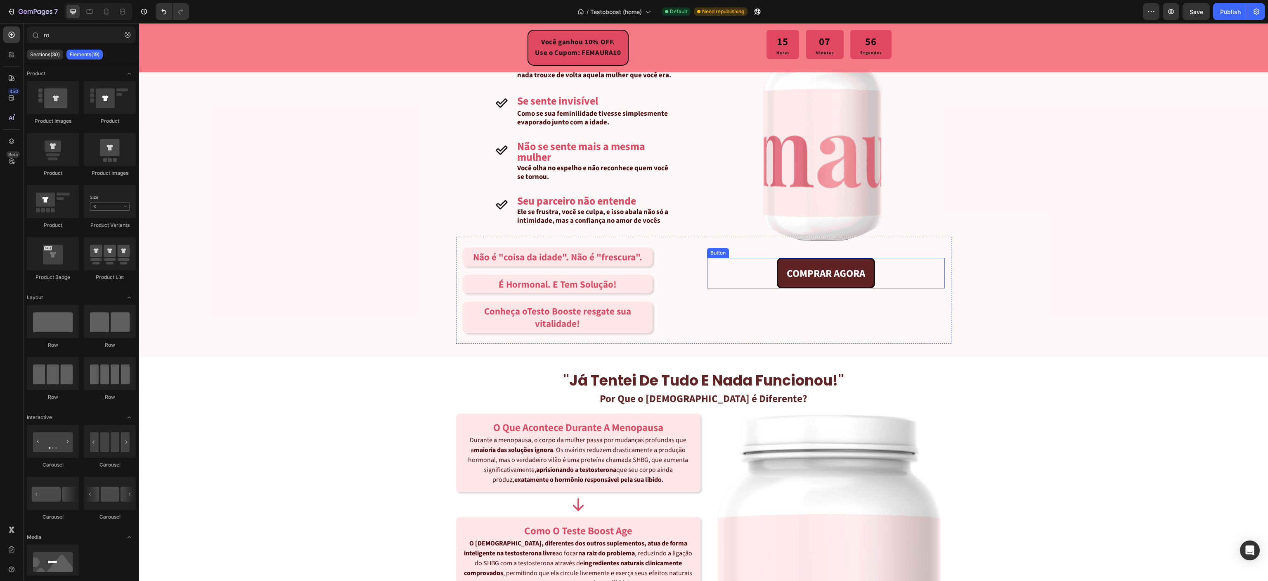
drag, startPoint x: 773, startPoint y: 274, endPoint x: 718, endPoint y: 278, distance: 55.5
click at [777, 273] on link "COMPRAR AGORA" at bounding box center [826, 273] width 98 height 31
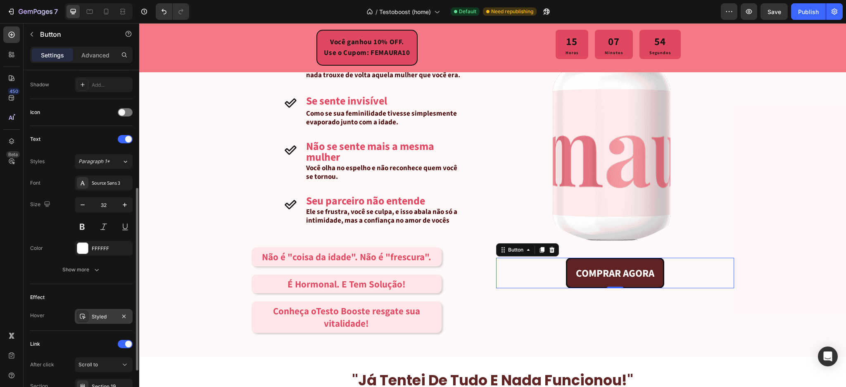
scroll to position [295, 0]
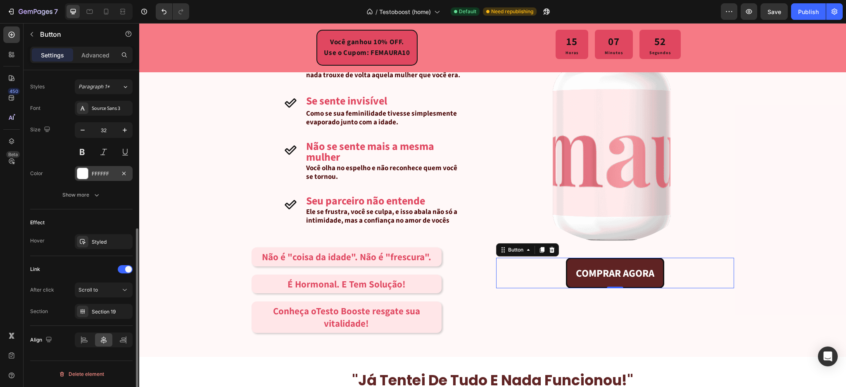
click at [83, 175] on div at bounding box center [82, 173] width 11 height 11
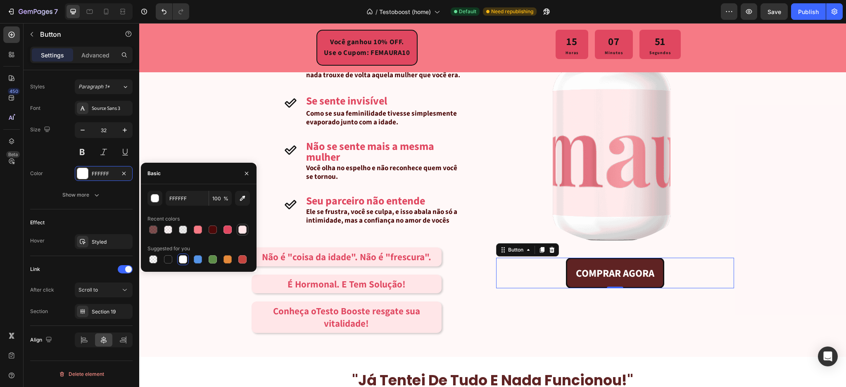
click at [242, 228] on div at bounding box center [242, 229] width 8 height 8
type input "FFE6E8"
click at [101, 246] on div "Styled" at bounding box center [104, 241] width 58 height 15
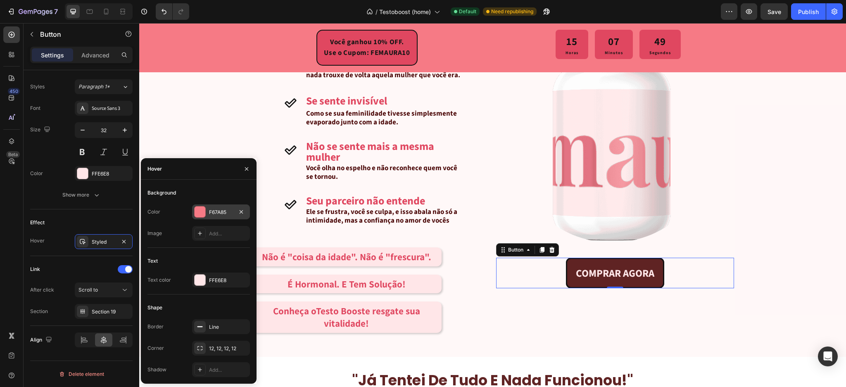
click at [200, 213] on div at bounding box center [199, 211] width 11 height 11
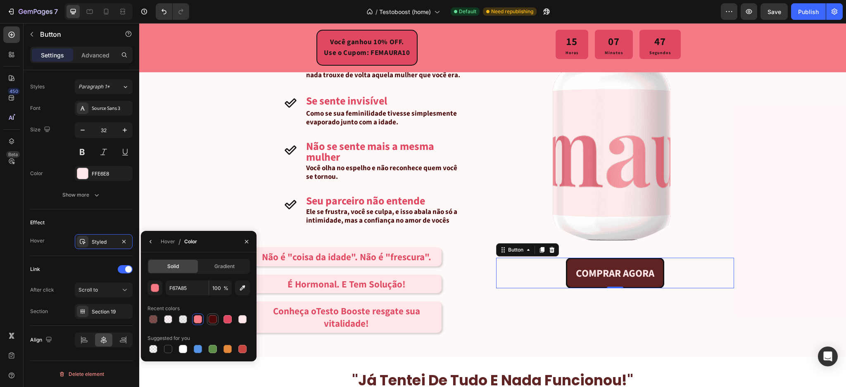
drag, startPoint x: 215, startPoint y: 322, endPoint x: 214, endPoint y: 315, distance: 7.5
click at [215, 322] on div at bounding box center [213, 319] width 8 height 8
type input "4C0909"
click at [218, 288] on input "100" at bounding box center [220, 287] width 23 height 15
type input "70"
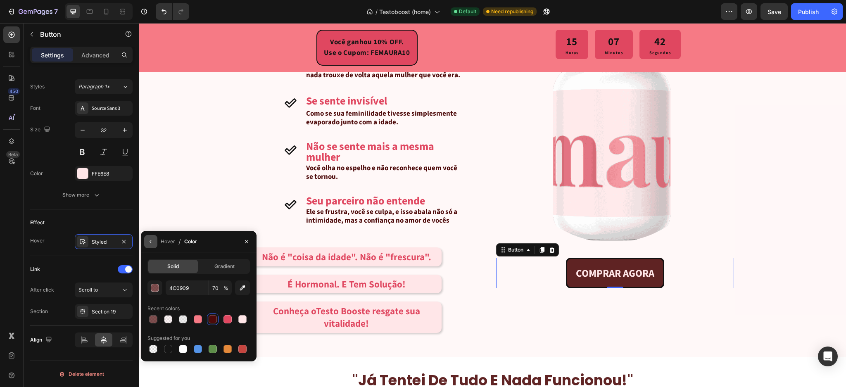
click at [150, 246] on button "button" at bounding box center [150, 241] width 13 height 13
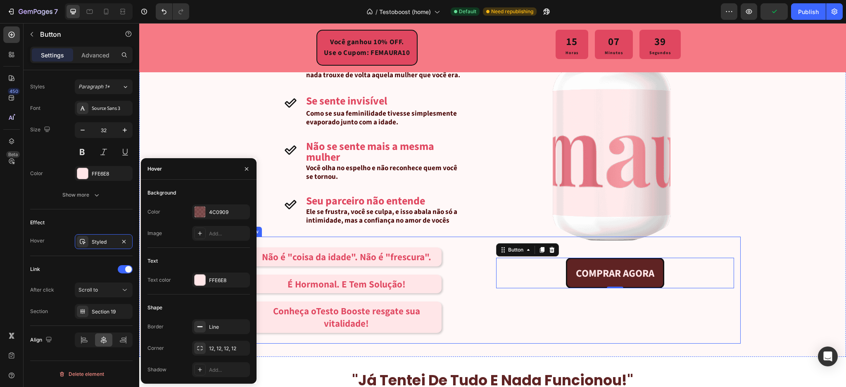
click at [524, 308] on div "COMPRAR AGORA Button 0 COMPRAR AGORA Button" at bounding box center [615, 290] width 238 height 94
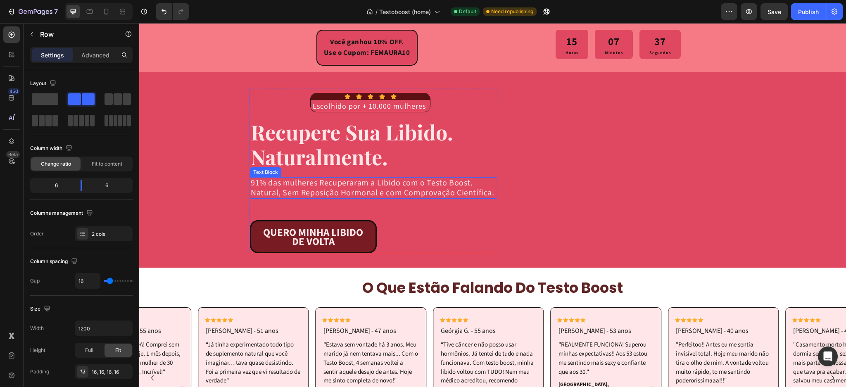
scroll to position [9, 0]
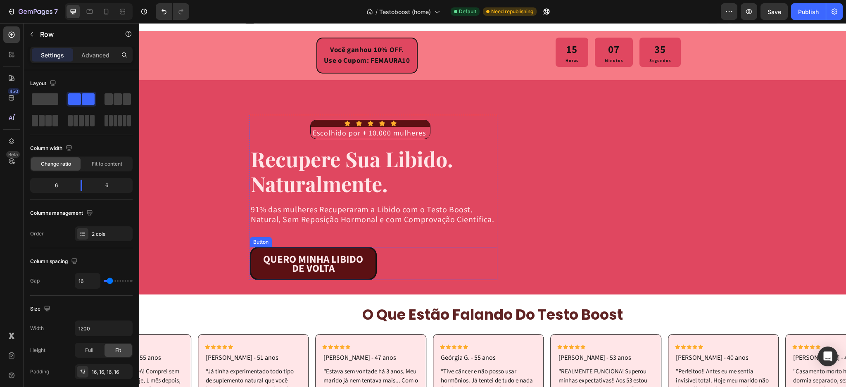
drag, startPoint x: 256, startPoint y: 264, endPoint x: 149, endPoint y: 295, distance: 111.0
click at [256, 264] on link "QUERO MINHA LIBIDO DE VOLTA" at bounding box center [313, 263] width 127 height 33
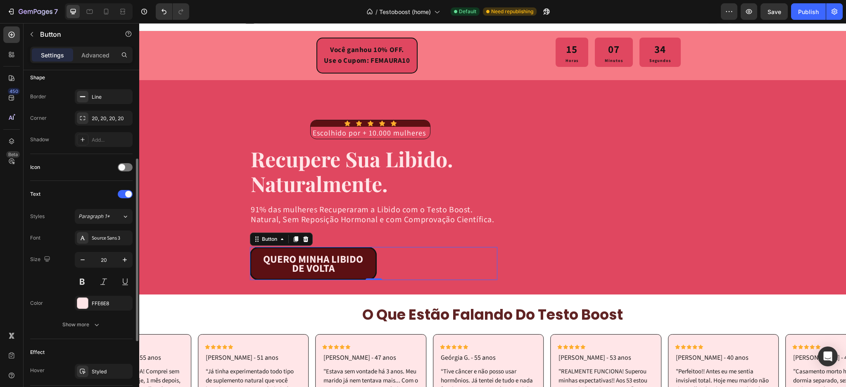
scroll to position [275, 0]
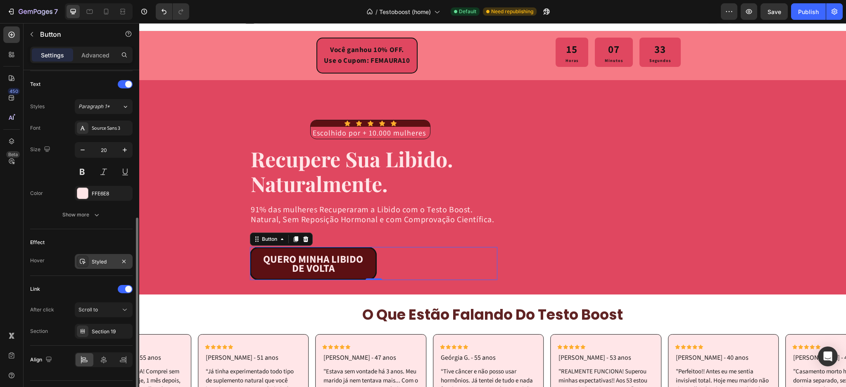
click at [97, 264] on div "Styled" at bounding box center [104, 261] width 24 height 7
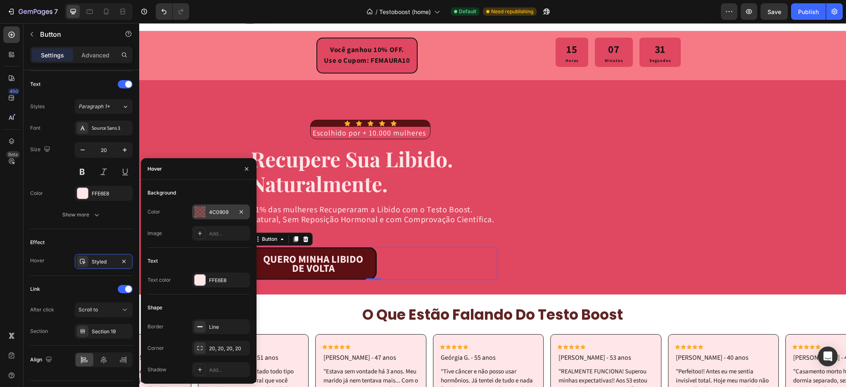
click at [217, 212] on div "4C0909" at bounding box center [221, 212] width 24 height 7
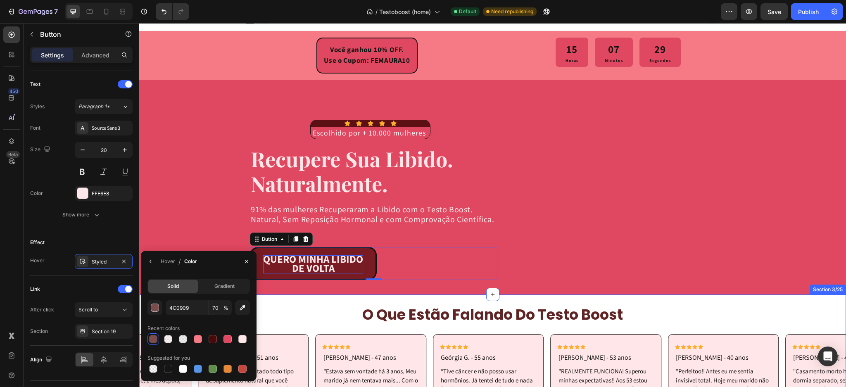
drag, startPoint x: 306, startPoint y: 297, endPoint x: 348, endPoint y: 264, distance: 53.8
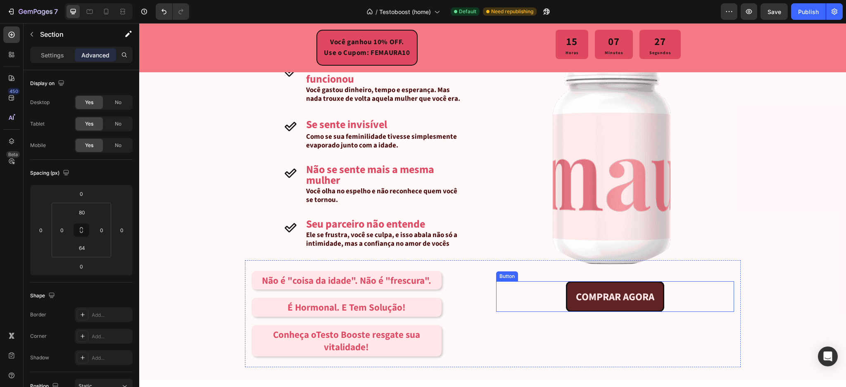
scroll to position [559, 0]
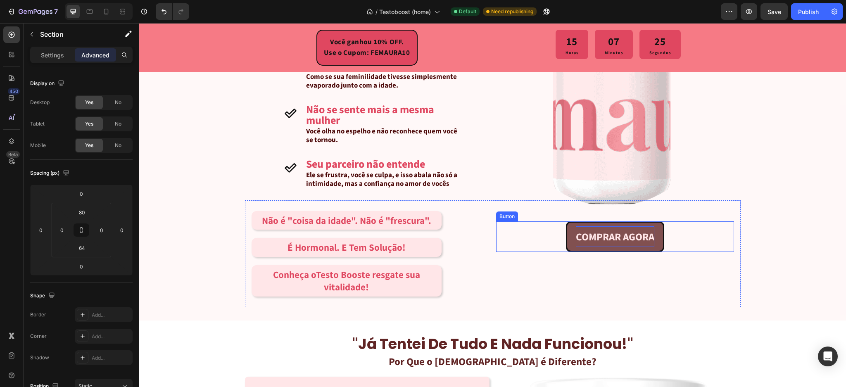
click at [576, 242] on strong "COMPRAR AGORA" at bounding box center [615, 237] width 78 height 15
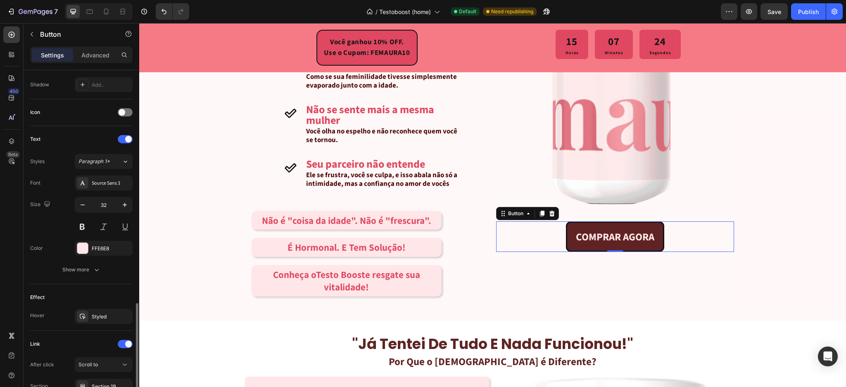
scroll to position [295, 0]
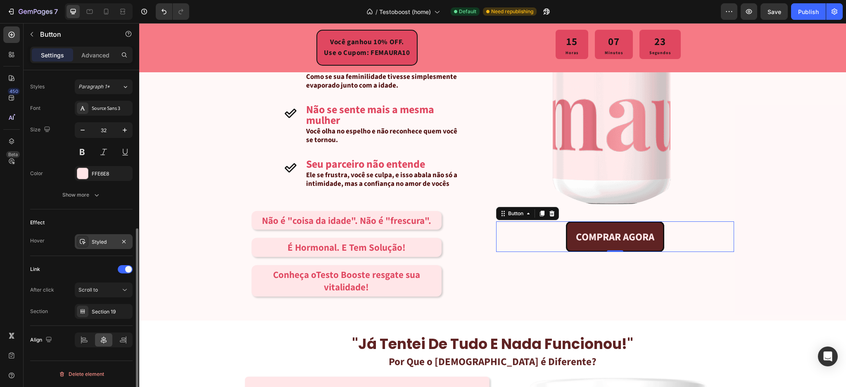
click at [94, 241] on div "Styled" at bounding box center [104, 241] width 24 height 7
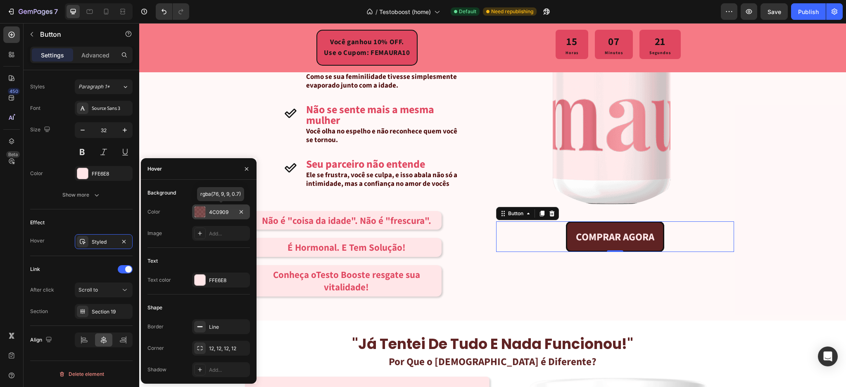
click at [217, 216] on div "4C0909" at bounding box center [221, 212] width 24 height 7
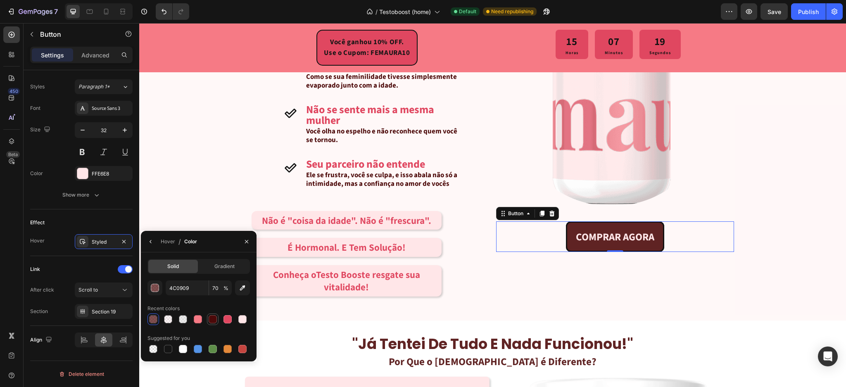
click at [218, 322] on div at bounding box center [213, 319] width 12 height 12
click at [218, 285] on input "100" at bounding box center [220, 287] width 23 height 15
type input "70"
click at [523, 274] on div "COMPRAR AGORA Button 0 COMPRAR AGORA Button" at bounding box center [615, 254] width 238 height 94
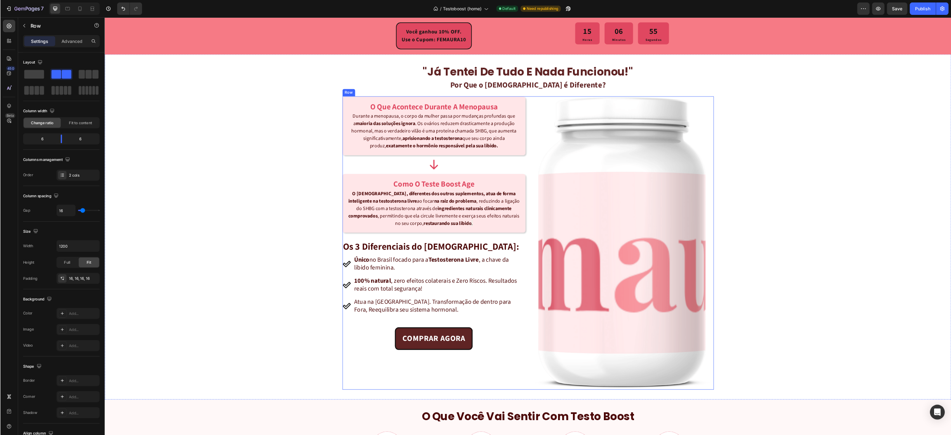
scroll to position [522, 0]
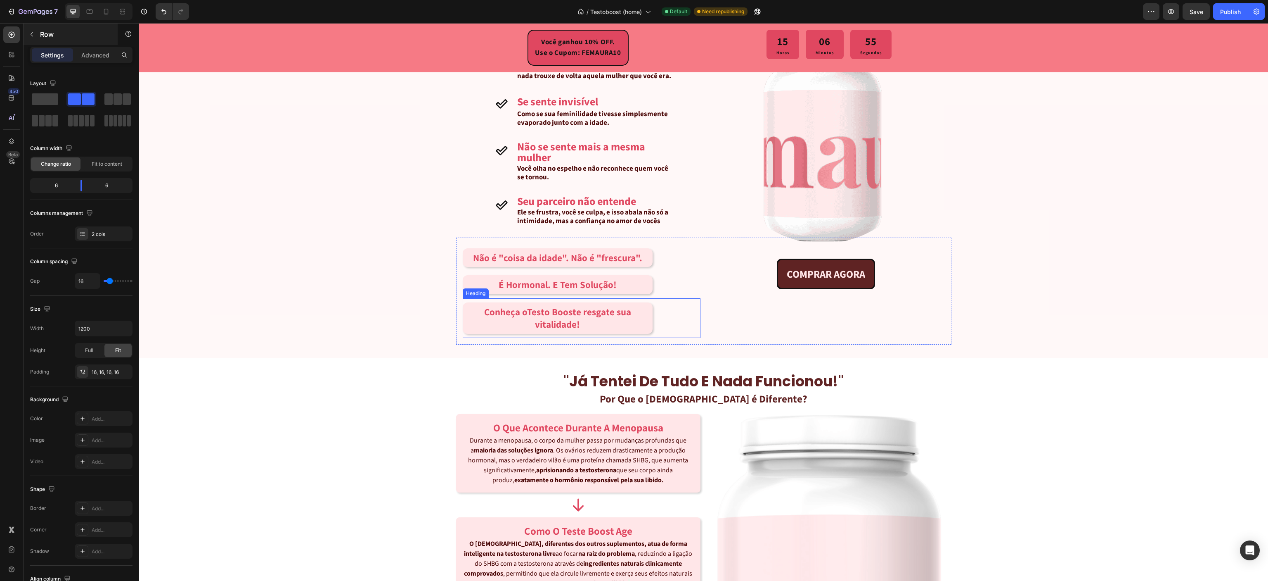
click at [104, 9] on icon at bounding box center [106, 11] width 8 height 8
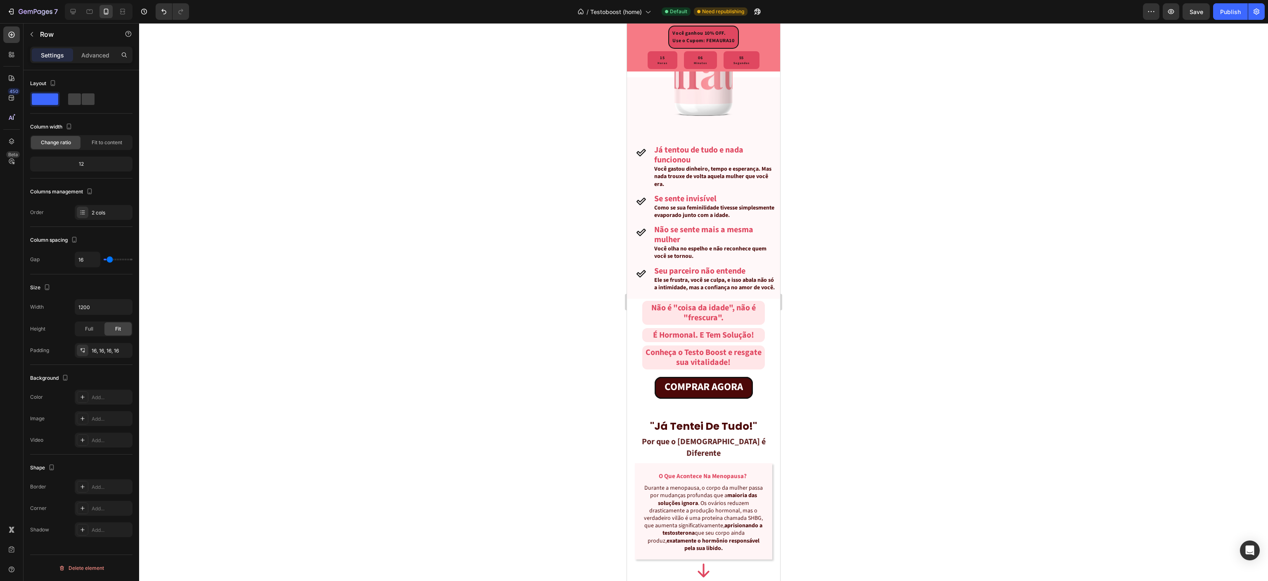
type input "0"
type input "100%"
click at [105, 10] on icon at bounding box center [106, 11] width 8 height 8
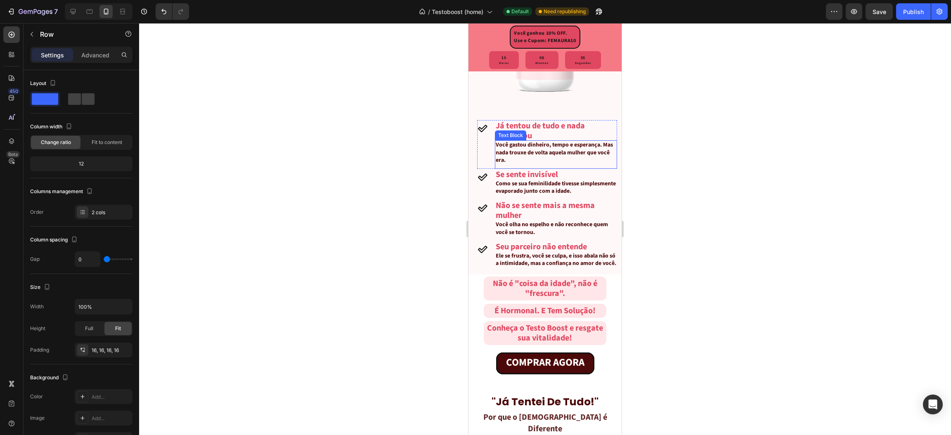
scroll to position [492, 0]
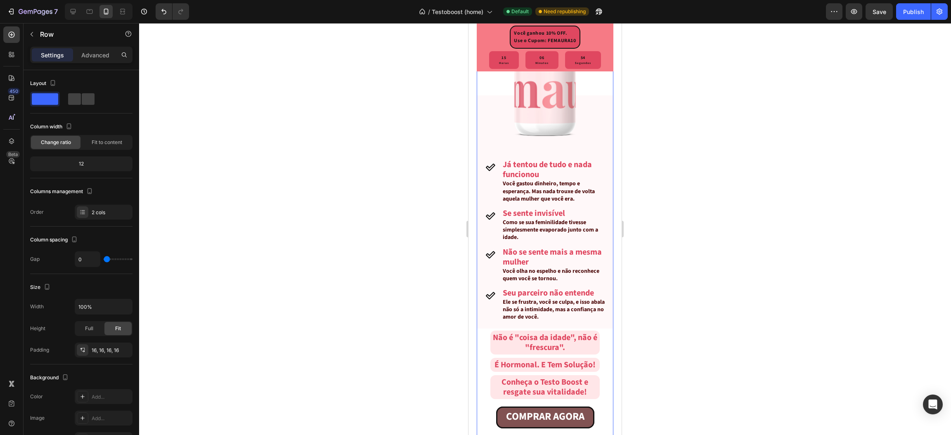
click at [498, 363] on link "COMPRAR AGORA" at bounding box center [545, 418] width 98 height 22
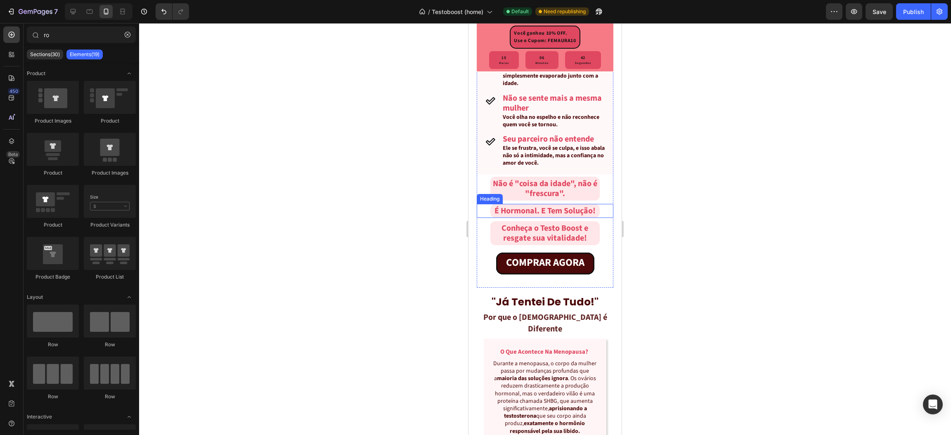
scroll to position [614, 0]
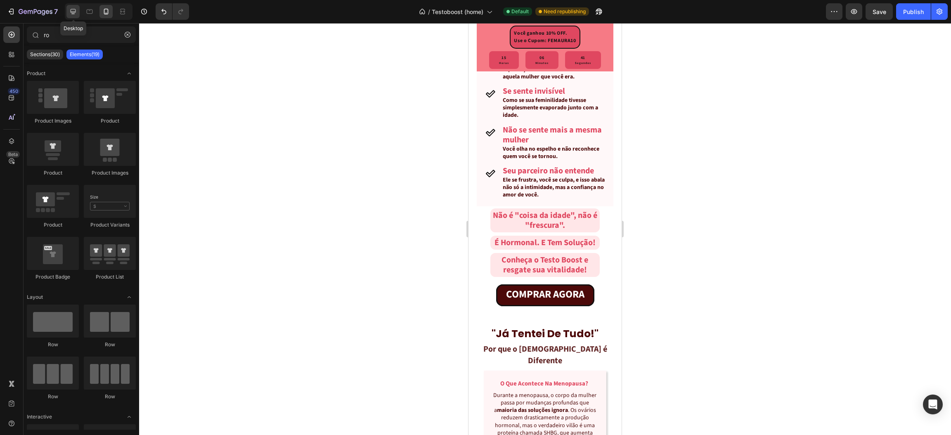
click at [73, 16] on div at bounding box center [72, 11] width 13 height 13
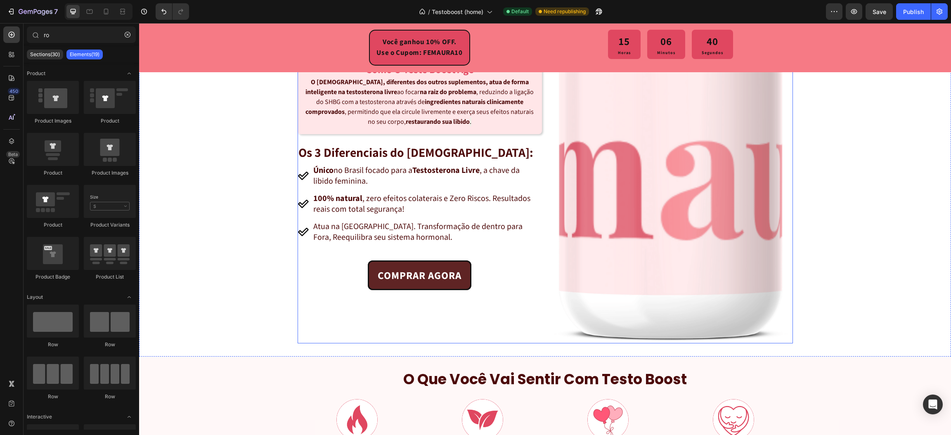
scroll to position [962, 0]
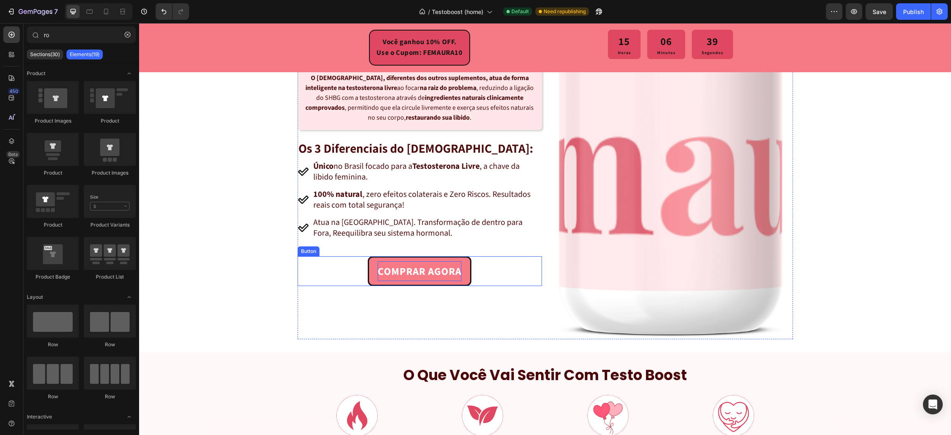
click at [422, 268] on strong "COMPRAR AGORA" at bounding box center [420, 271] width 84 height 15
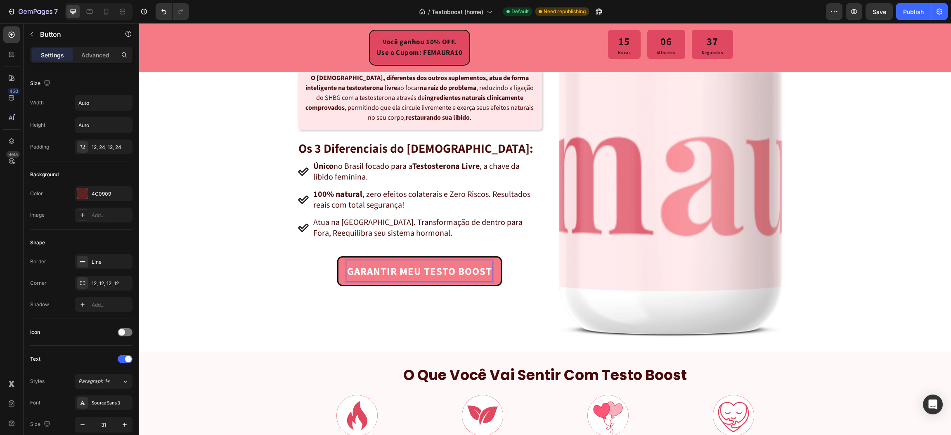
click at [288, 282] on div ""já tentei de tudo e nada funcionou!" Heading Por Que o Testo Boost é Diferente…" at bounding box center [545, 122] width 812 height 434
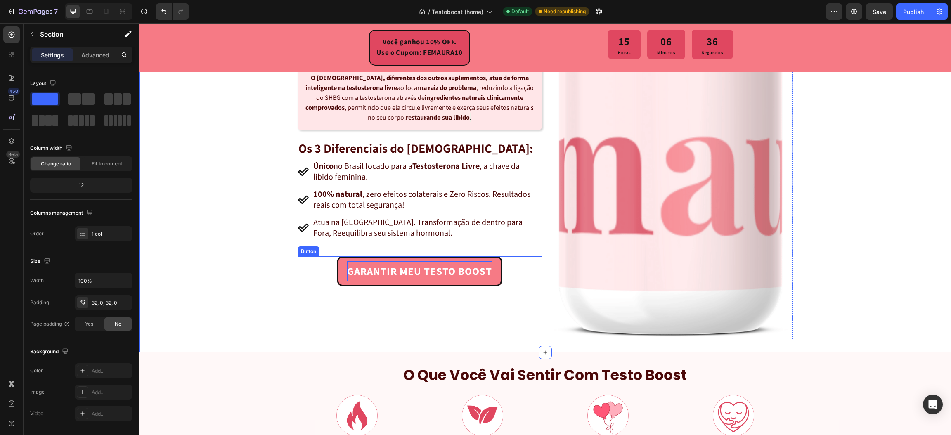
click at [342, 268] on link "GARANTIR MEU TESTO BOOST" at bounding box center [419, 271] width 165 height 30
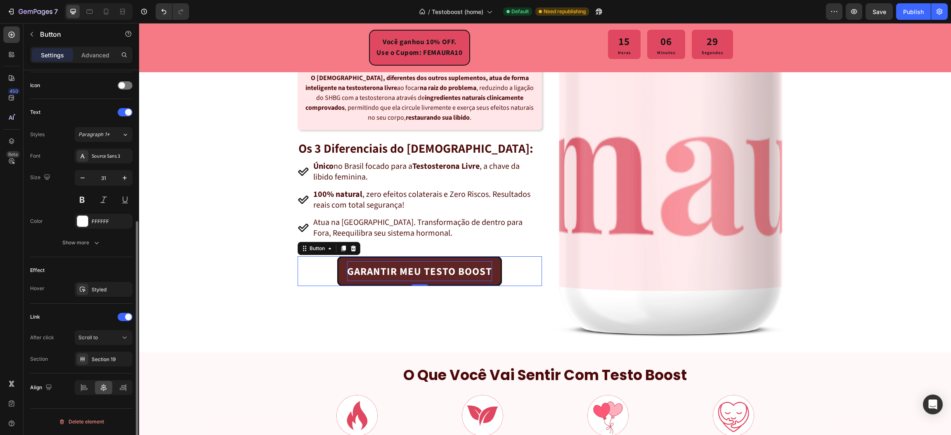
scroll to position [185, 0]
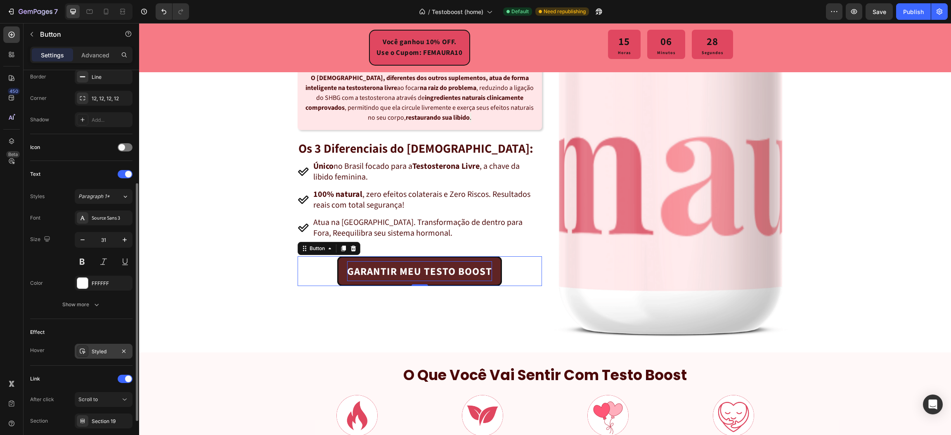
click at [91, 356] on div "Styled" at bounding box center [104, 351] width 58 height 15
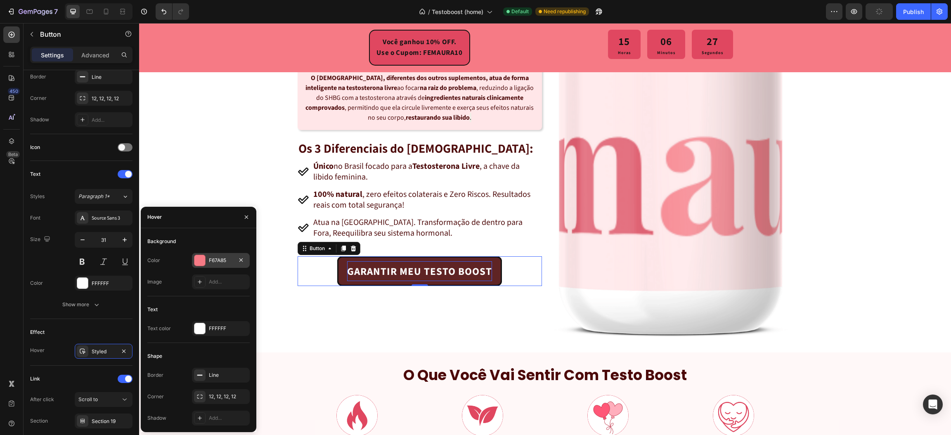
click at [201, 261] on div at bounding box center [199, 260] width 11 height 11
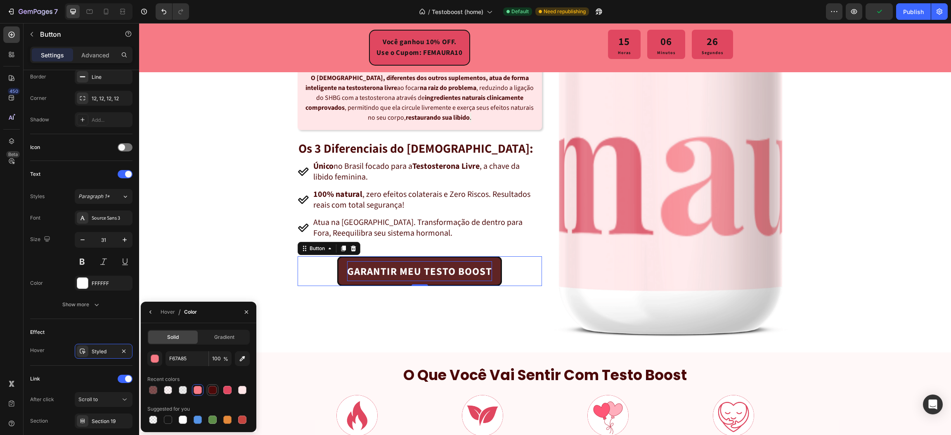
drag, startPoint x: 210, startPoint y: 391, endPoint x: 219, endPoint y: 358, distance: 35.1
click at [211, 363] on div at bounding box center [213, 390] width 8 height 8
type input "4C0909"
click at [219, 358] on input "100" at bounding box center [220, 358] width 23 height 15
type input "70"
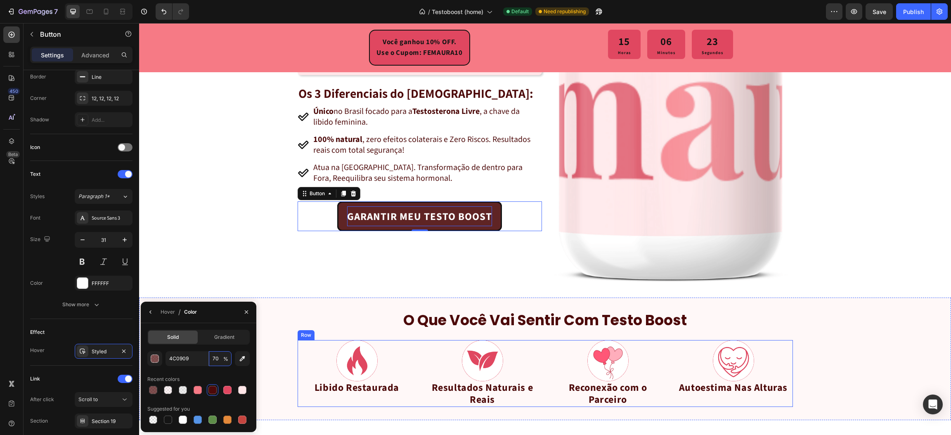
scroll to position [1334, 0]
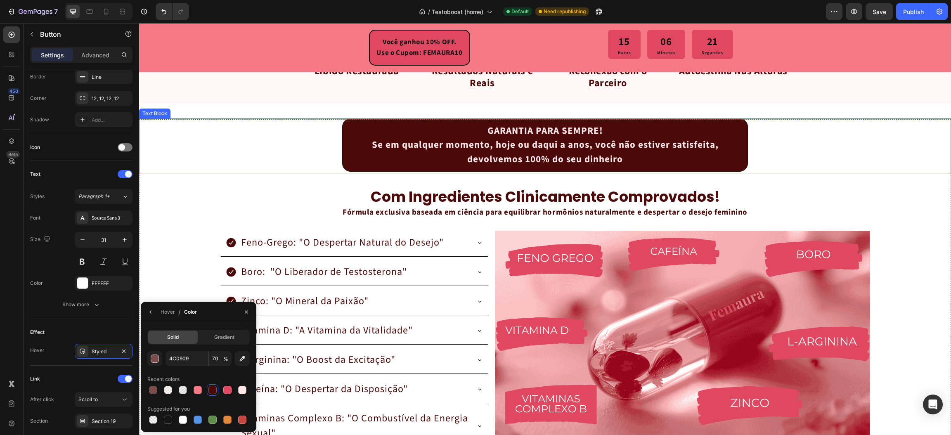
click at [263, 182] on div "GARANTIA PARA SEMPRE! Se em qualquer momento, hoje ou daqui a anos, você não es…" at bounding box center [545, 303] width 812 height 369
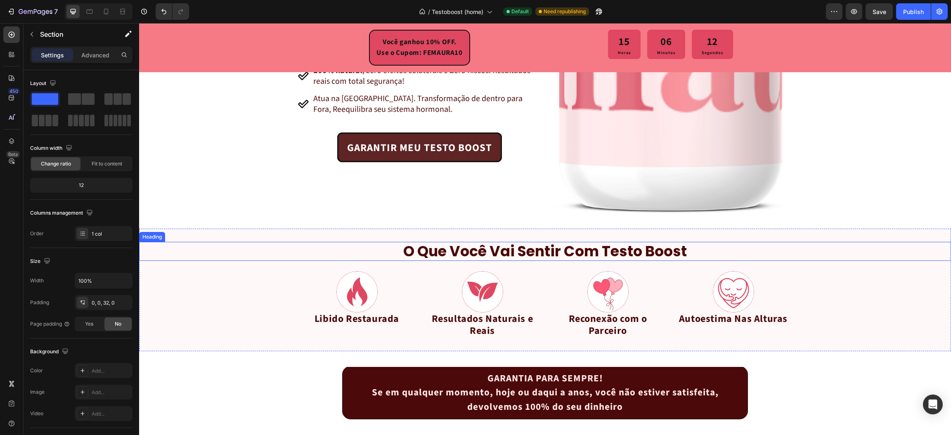
scroll to position [1210, 0]
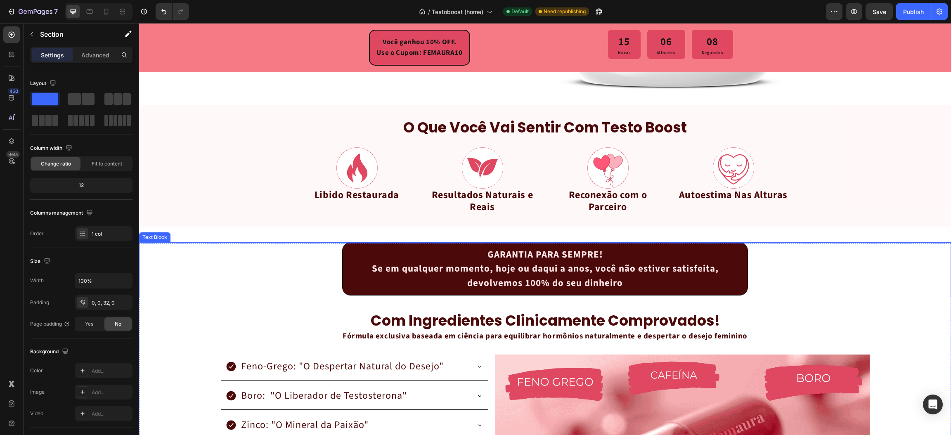
click at [344, 260] on div "GARANTIA PARA SEMPRE! Se em qualquer momento, hoje ou daqui a anos, você não es…" at bounding box center [545, 269] width 406 height 54
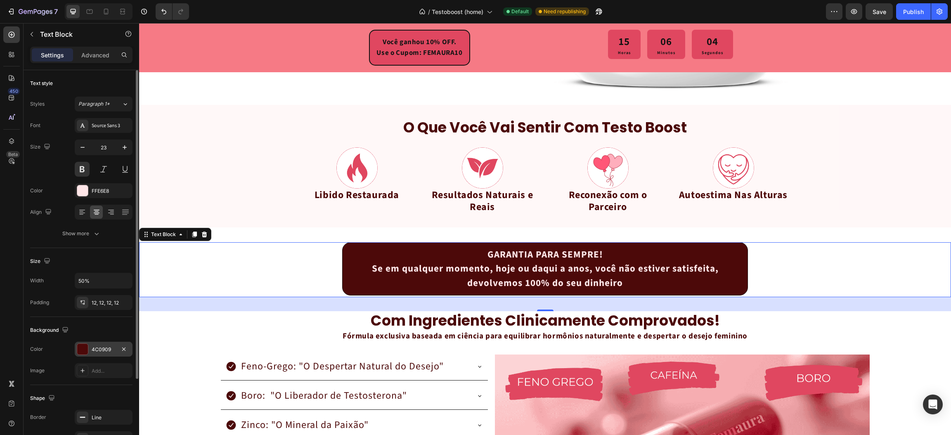
click at [84, 347] on div at bounding box center [82, 349] width 11 height 11
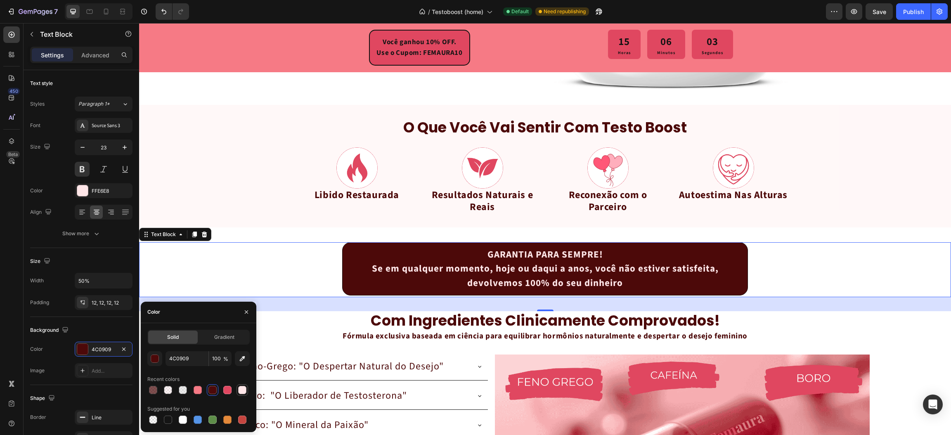
click at [245, 363] on div at bounding box center [242, 390] width 8 height 8
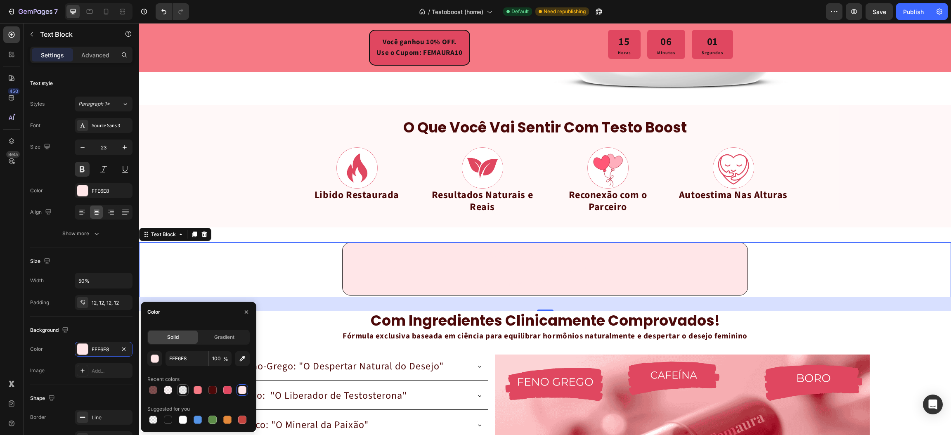
click at [182, 363] on div at bounding box center [183, 390] width 8 height 8
type input "DDDDDD"
type input "50"
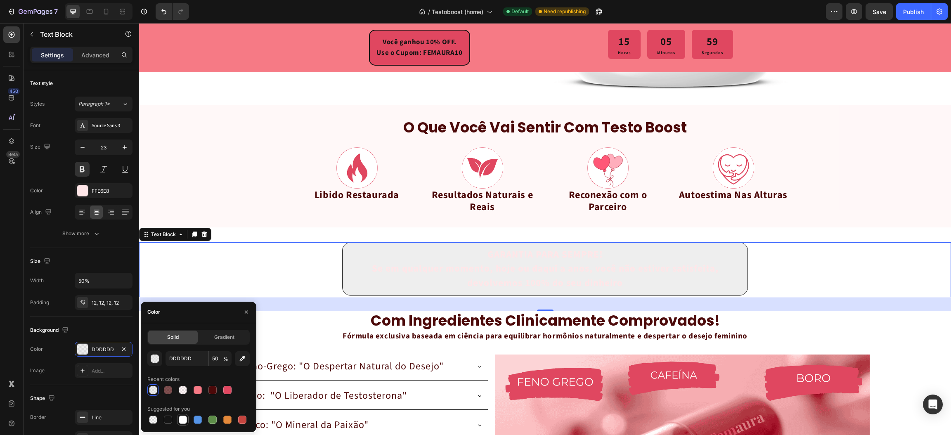
click at [182, 363] on div at bounding box center [183, 420] width 8 height 8
type input "FFFFFF"
type input "100"
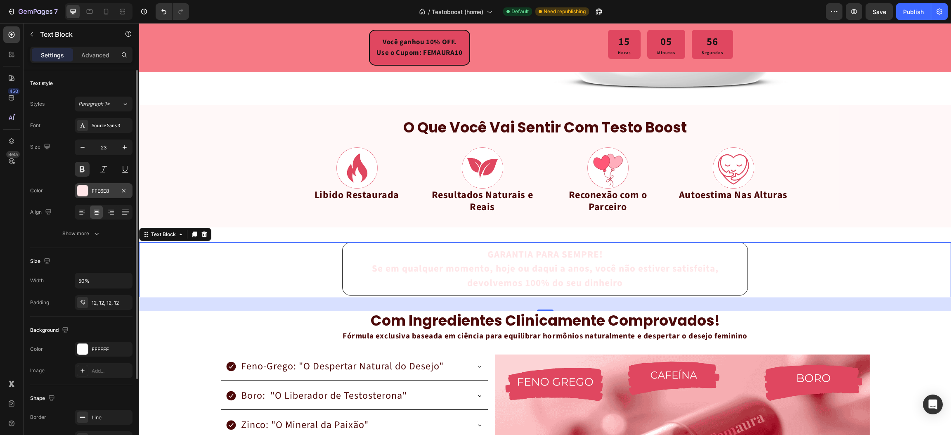
click at [81, 193] on div at bounding box center [82, 190] width 11 height 11
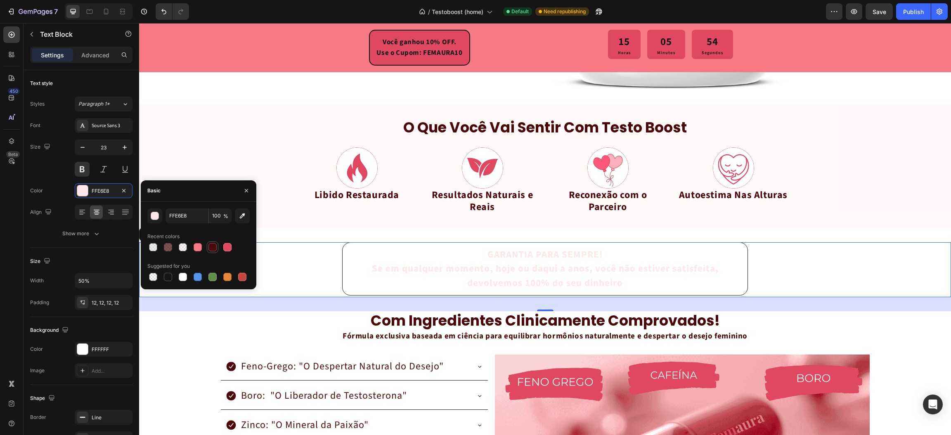
click at [215, 246] on div at bounding box center [213, 247] width 8 height 8
type input "4C0909"
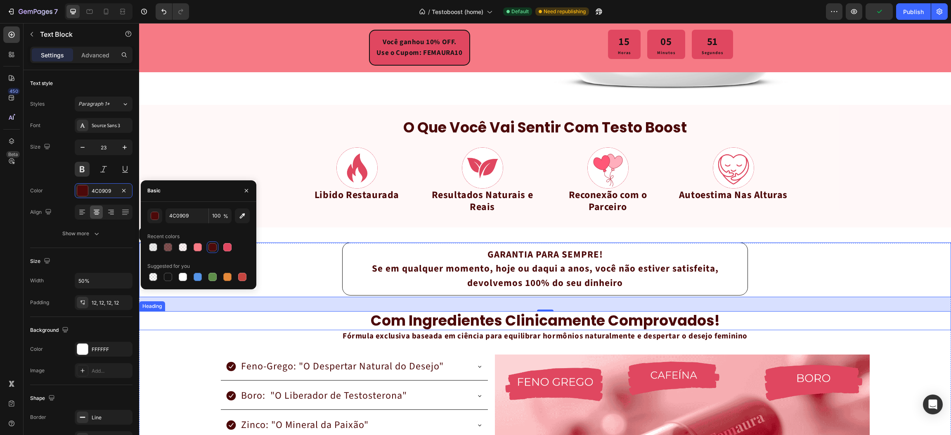
click at [207, 325] on h2 "com ingredientes clinicamente comprovados!" at bounding box center [545, 320] width 812 height 19
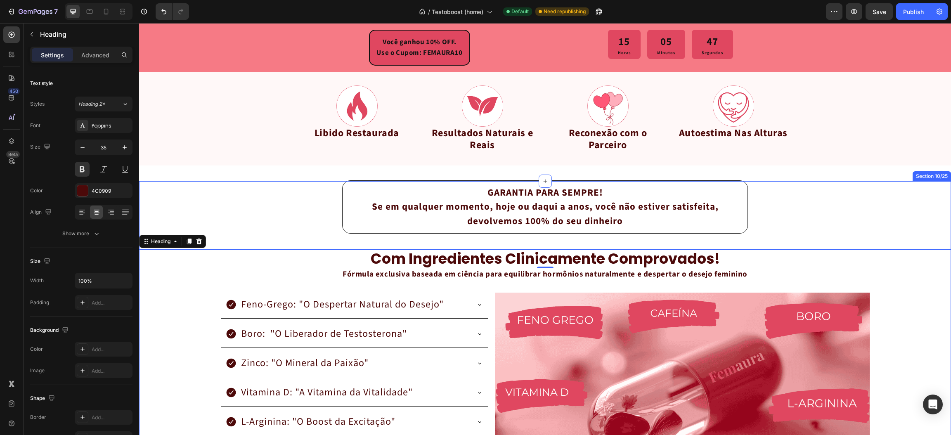
scroll to position [1334, 0]
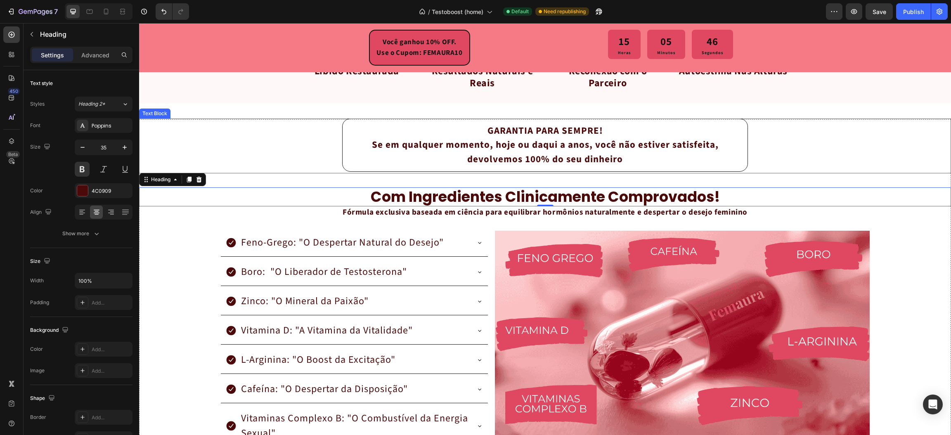
click at [493, 128] on p "GARANTIA PARA SEMPRE!" at bounding box center [546, 131] width 396 height 14
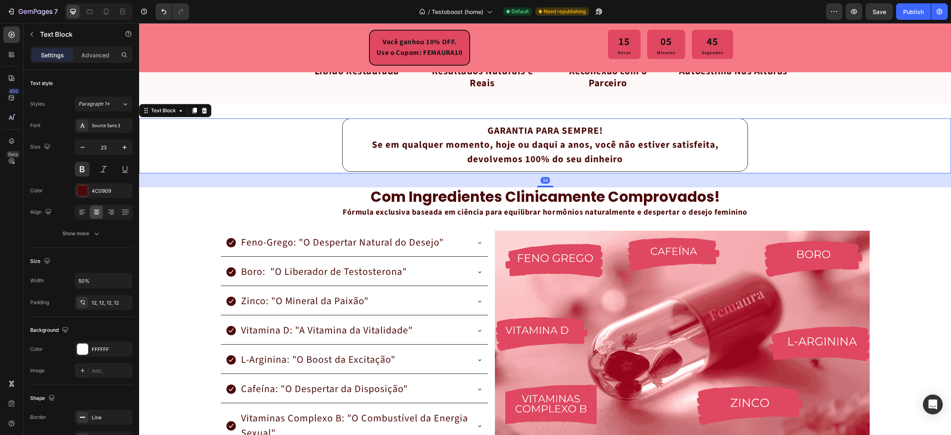
click at [501, 126] on p "GARANTIA PARA SEMPRE!" at bounding box center [546, 131] width 396 height 14
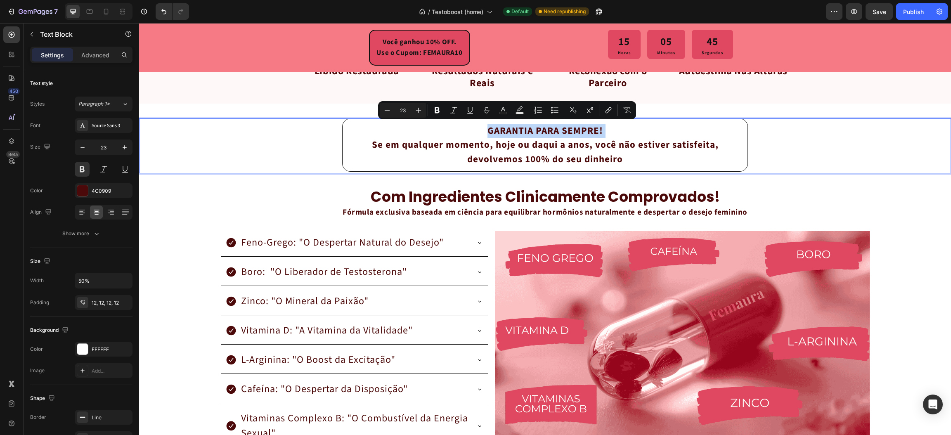
click at [501, 126] on p "GARANTIA PARA SEMPRE!" at bounding box center [546, 131] width 396 height 14
click at [534, 112] on rect "Editor contextual toolbar" at bounding box center [537, 113] width 8 height 2
type input "4C0909"
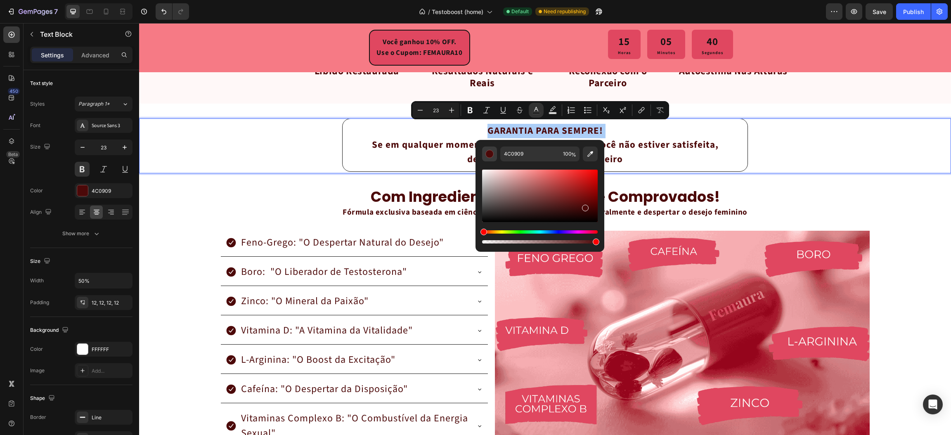
click at [491, 155] on div "Editor contextual toolbar" at bounding box center [490, 154] width 8 height 8
click at [86, 195] on div at bounding box center [82, 190] width 11 height 11
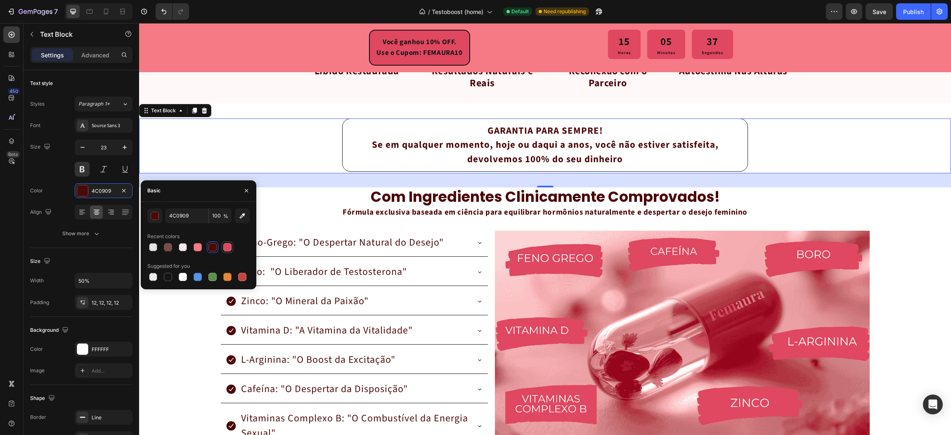
click at [231, 247] on div at bounding box center [227, 247] width 8 height 8
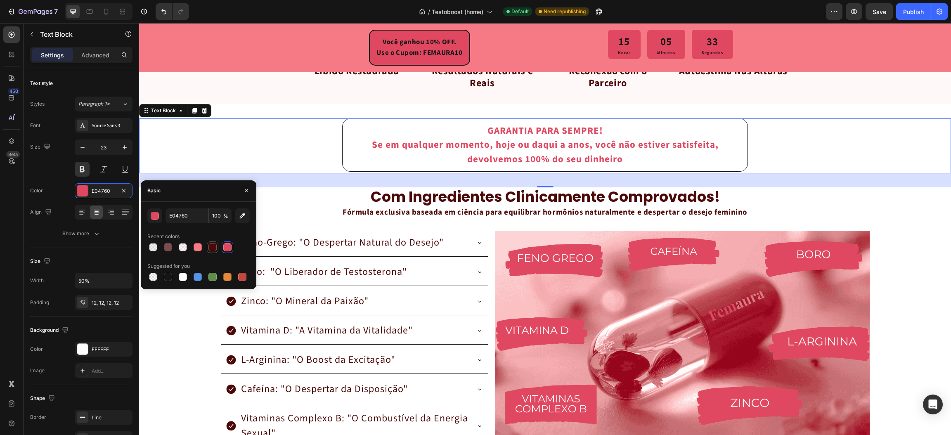
click at [209, 246] on div at bounding box center [213, 247] width 8 height 8
type input "4C0909"
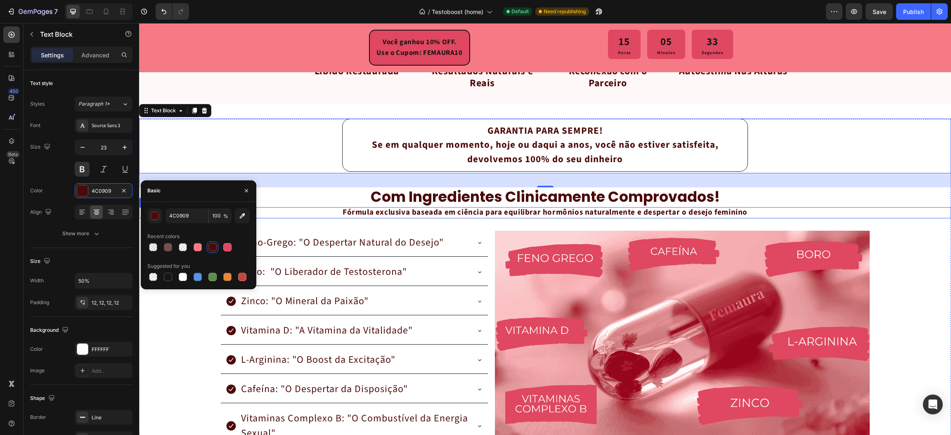
click at [282, 213] on div "Fórmula exclusiva baseada em ciência para equilibrar hormônios naturalmente e d…" at bounding box center [545, 212] width 812 height 11
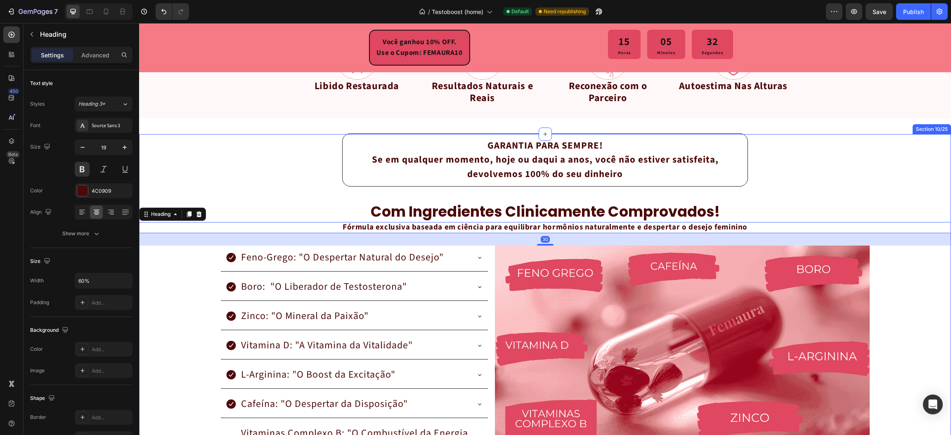
scroll to position [1272, 0]
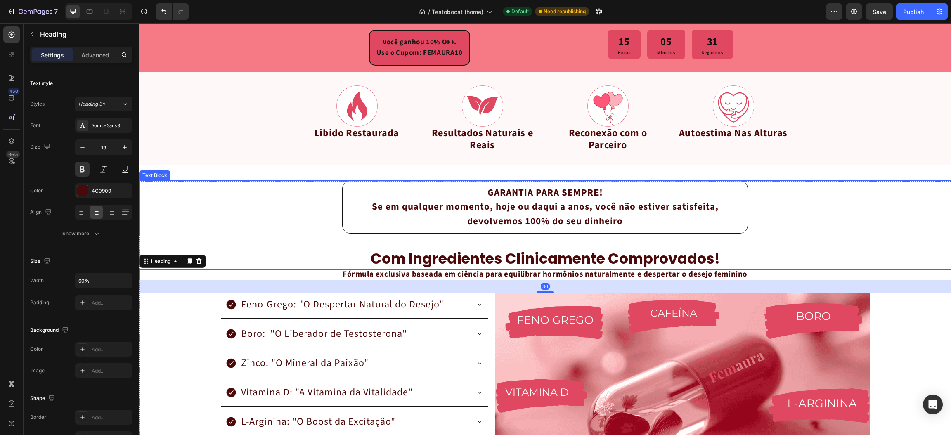
click at [357, 222] on p "Se em qualquer momento, hoje ou daqui a anos, você não estiver satisfeita, devo…" at bounding box center [546, 214] width 396 height 28
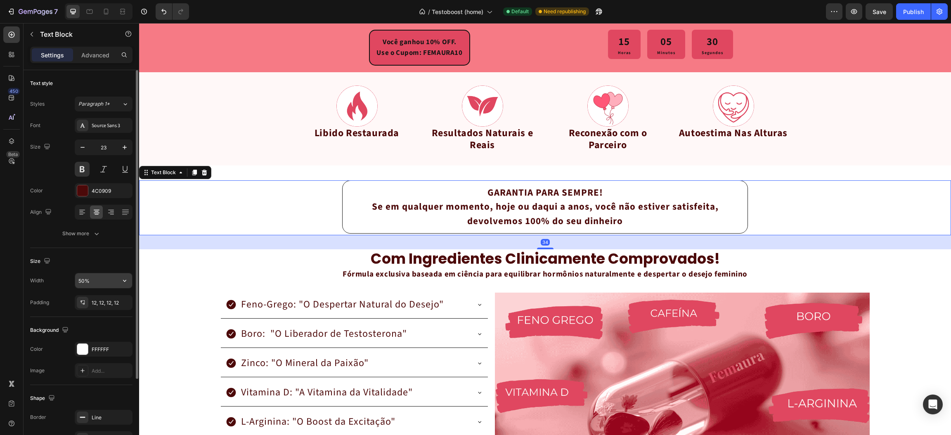
scroll to position [101, 0]
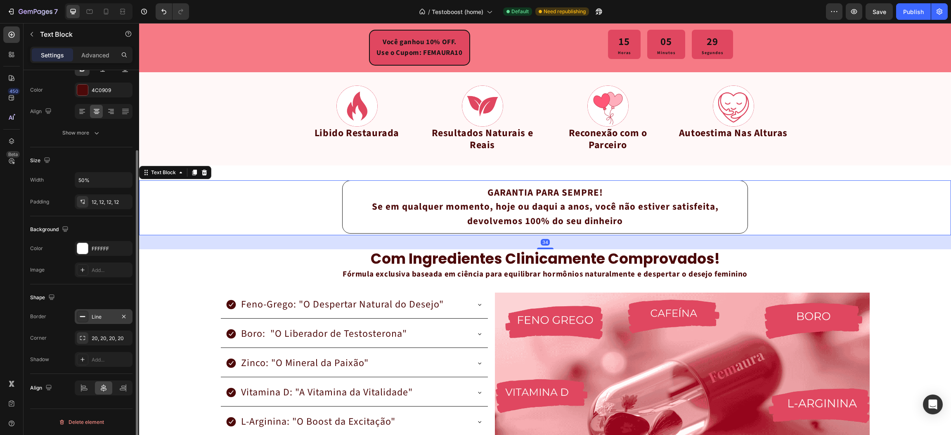
click at [86, 317] on div at bounding box center [83, 317] width 12 height 12
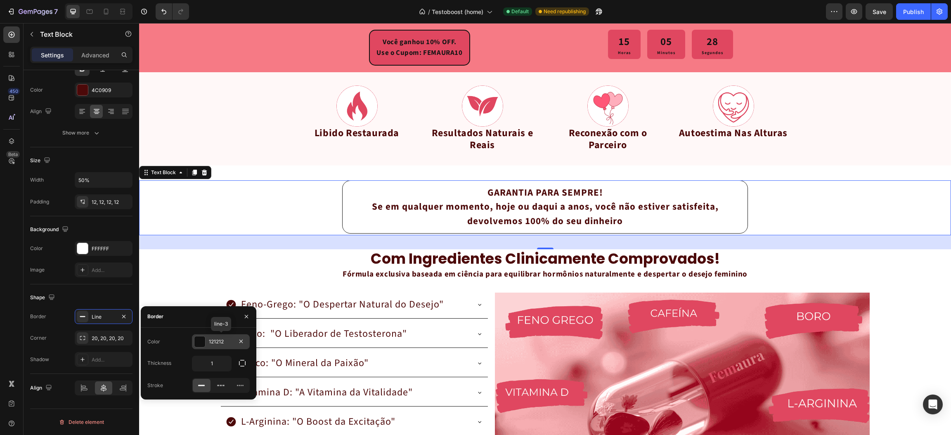
click at [201, 346] on div at bounding box center [199, 341] width 11 height 11
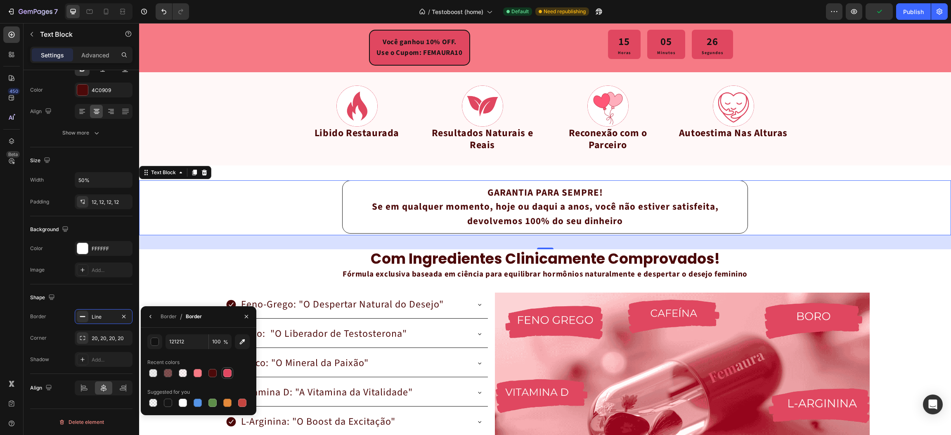
drag, startPoint x: 227, startPoint y: 373, endPoint x: 229, endPoint y: 367, distance: 6.4
click at [227, 363] on div at bounding box center [227, 373] width 8 height 8
type input "E04760"
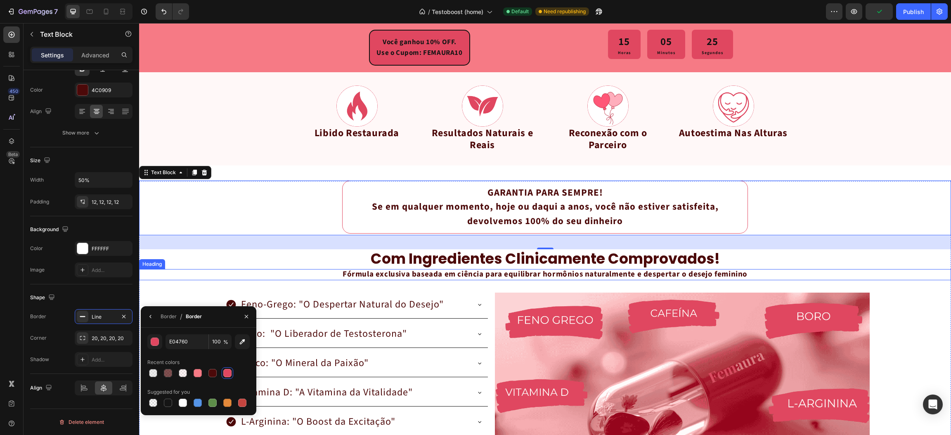
click at [219, 270] on div "Fórmula exclusiva baseada em ciência para equilibrar hormônios naturalmente e d…" at bounding box center [545, 274] width 812 height 11
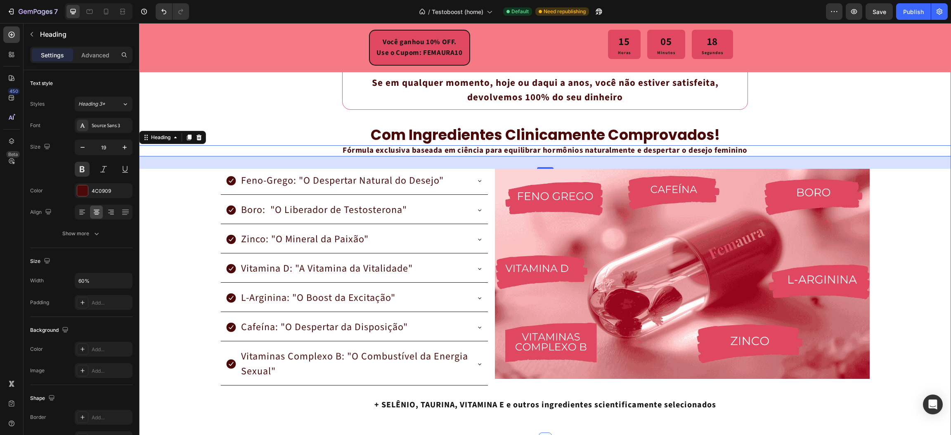
scroll to position [1457, 0]
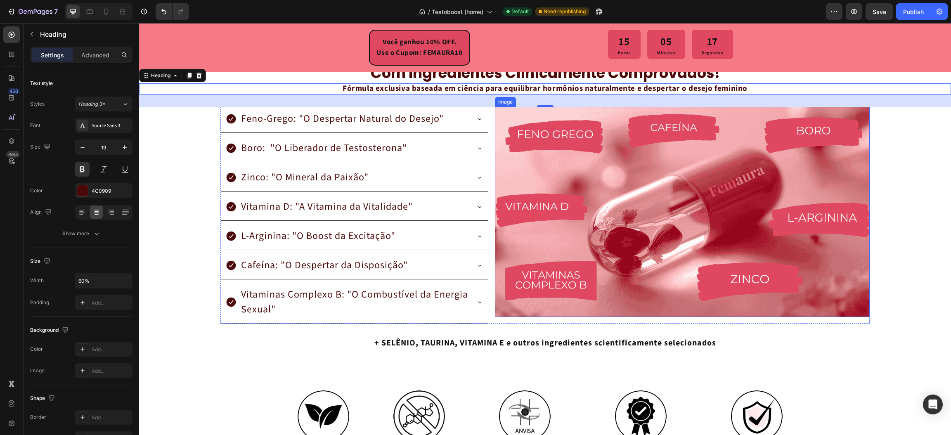
click at [518, 274] on img at bounding box center [682, 212] width 375 height 210
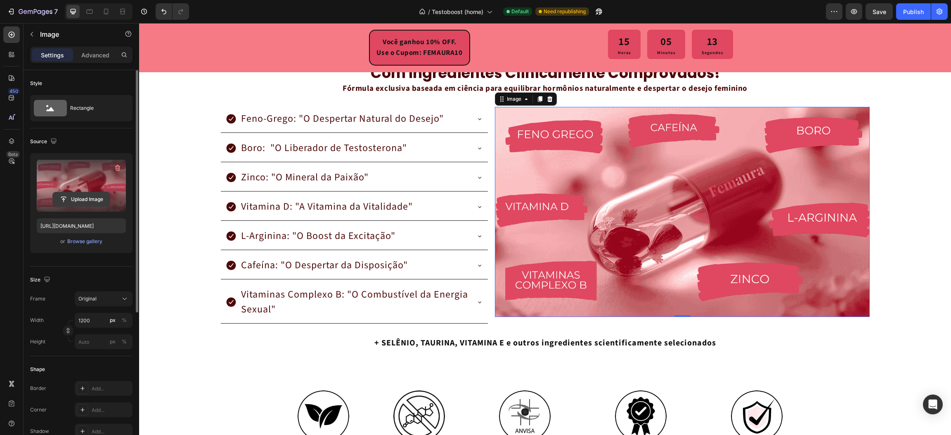
scroll to position [62, 0]
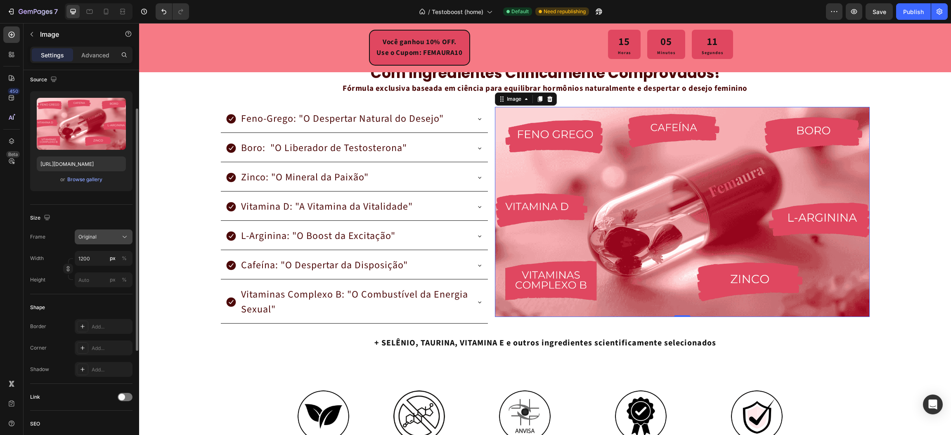
click at [100, 237] on div "Original" at bounding box center [98, 236] width 40 height 7
click at [100, 239] on div "Original" at bounding box center [98, 236] width 40 height 7
click at [124, 257] on div "%" at bounding box center [124, 258] width 5 height 7
type input "100"
click at [122, 281] on div "%" at bounding box center [124, 279] width 5 height 7
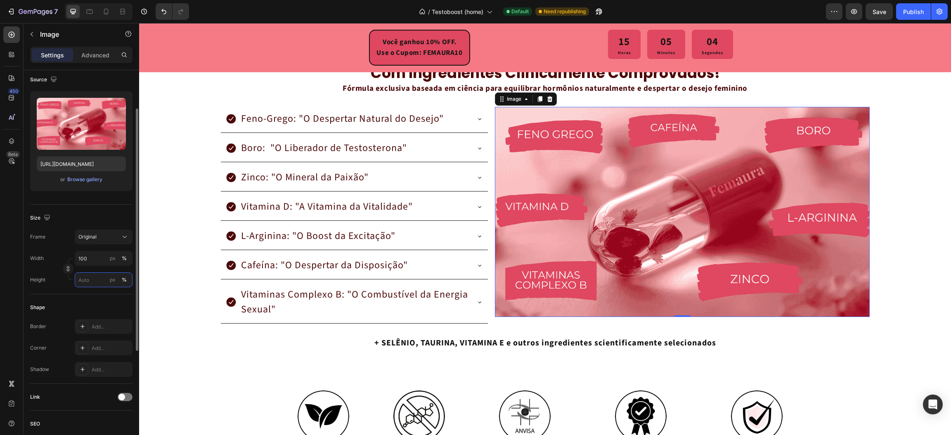
click at [90, 281] on input "px %" at bounding box center [104, 280] width 58 height 15
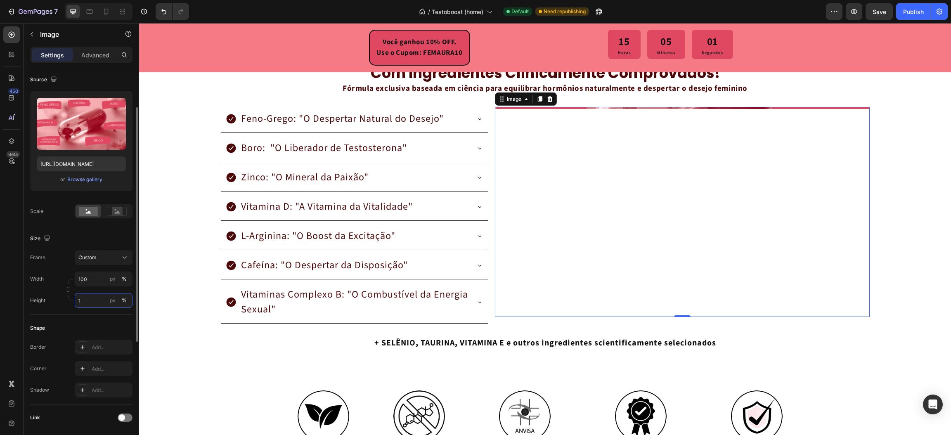
click at [95, 300] on input "1" at bounding box center [104, 300] width 58 height 15
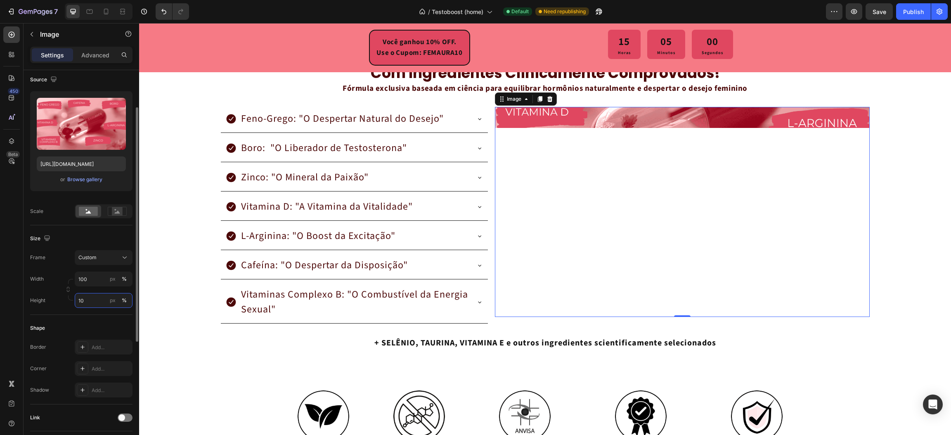
type input "100"
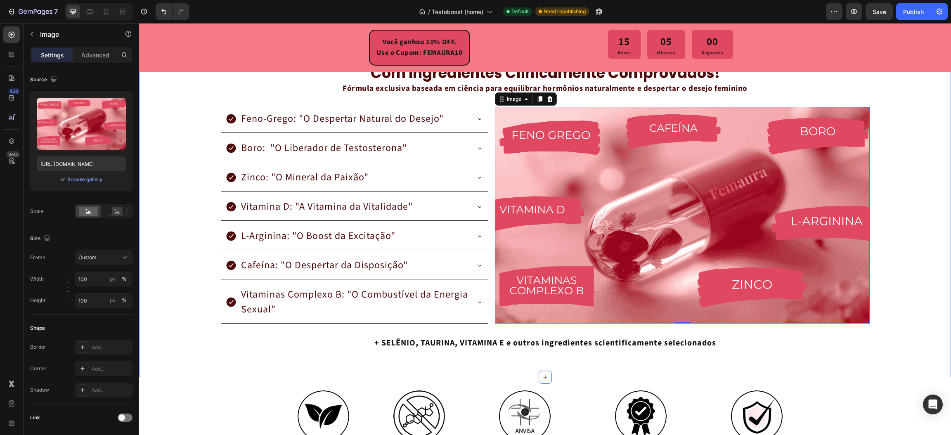
click at [201, 212] on div "GARANTIA PARA SEMPRE! Se em qualquer momento, hoje ou daqui a anos, você não es…" at bounding box center [545, 179] width 812 height 369
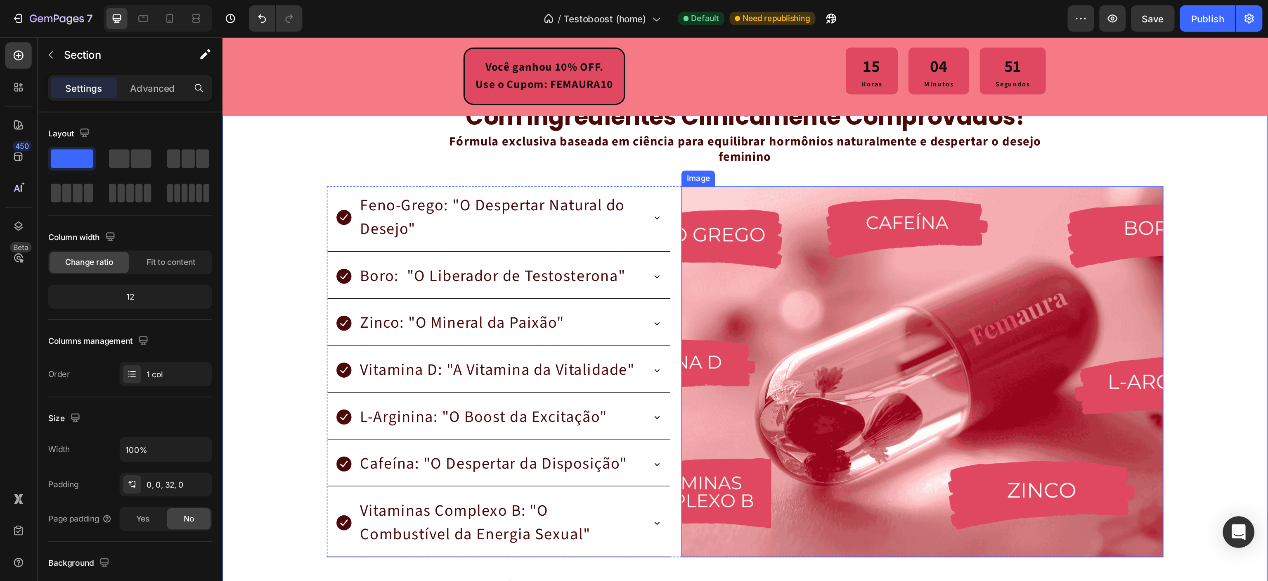
scroll to position [1509, 0]
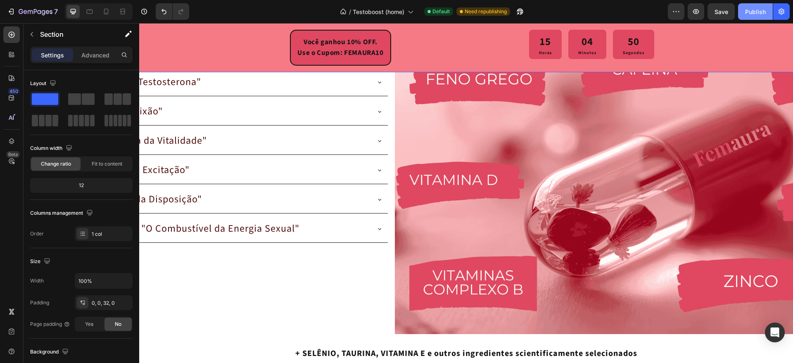
click at [765, 14] on div "Publish" at bounding box center [755, 11] width 21 height 9
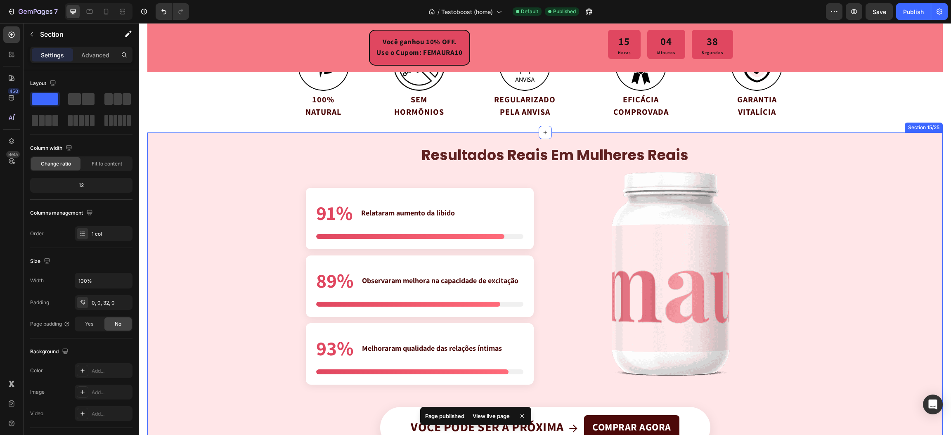
scroll to position [1881, 0]
